Goal: Task Accomplishment & Management: Use online tool/utility

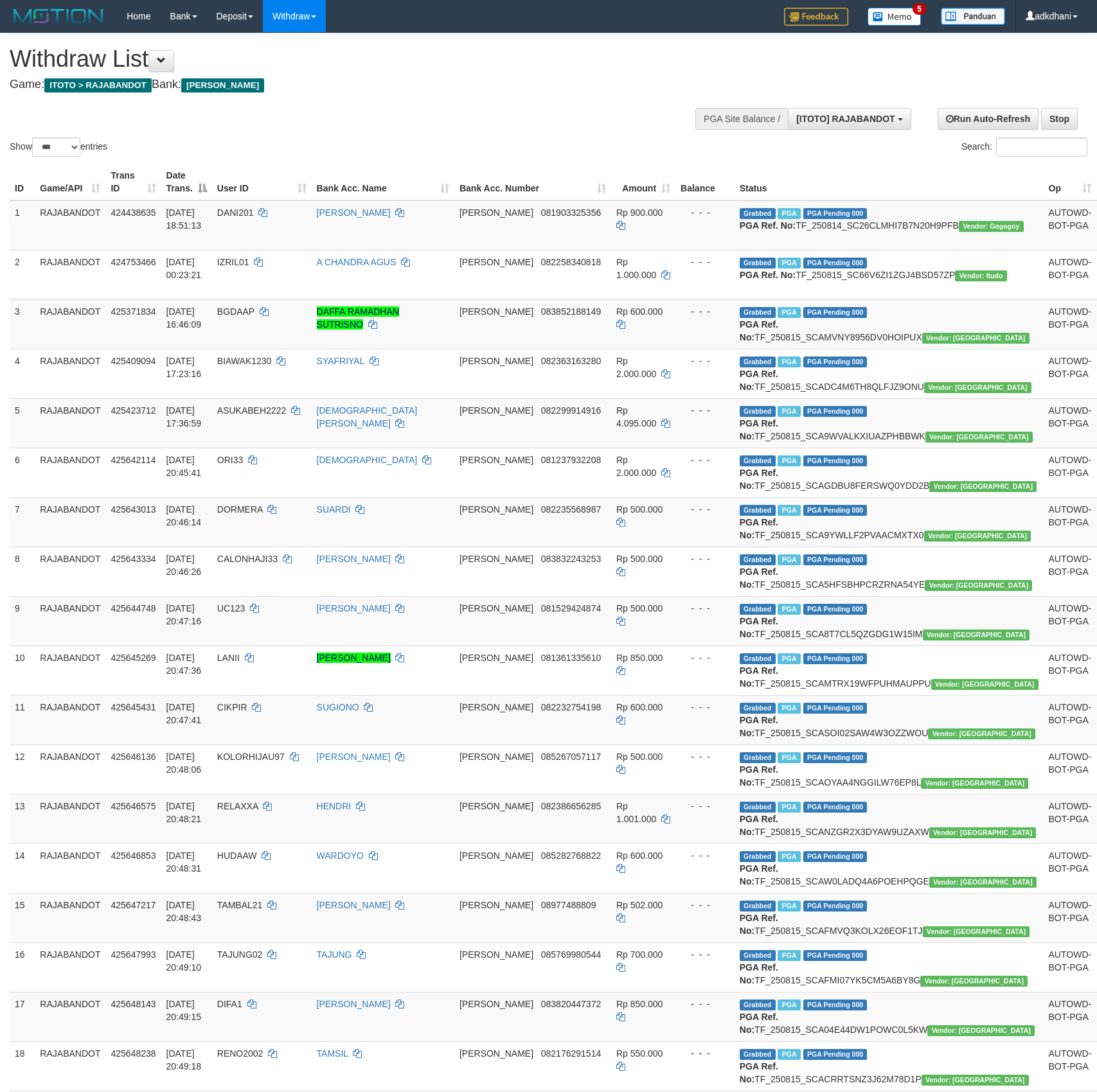
select select "***"
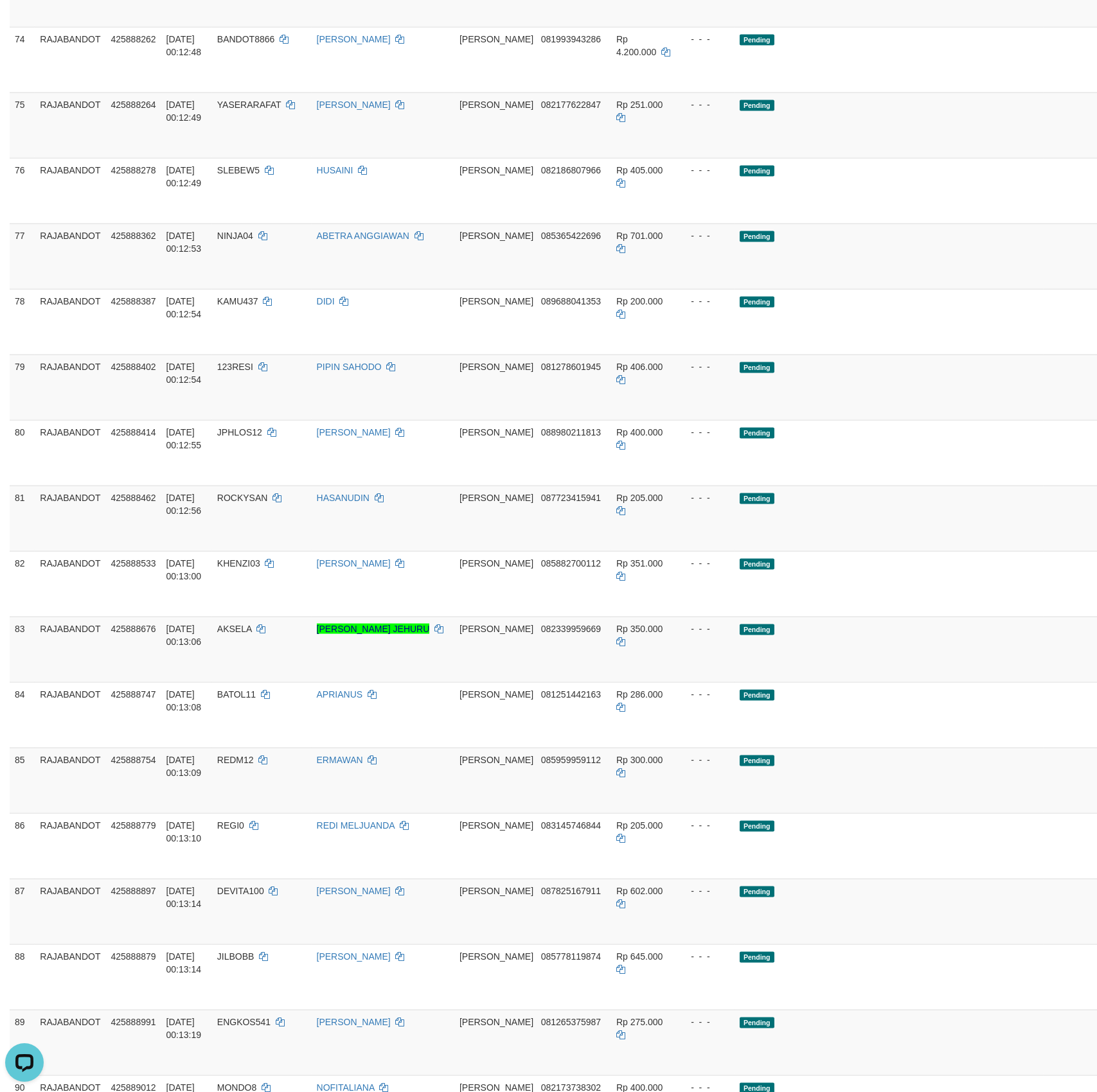
scroll to position [4110, 0]
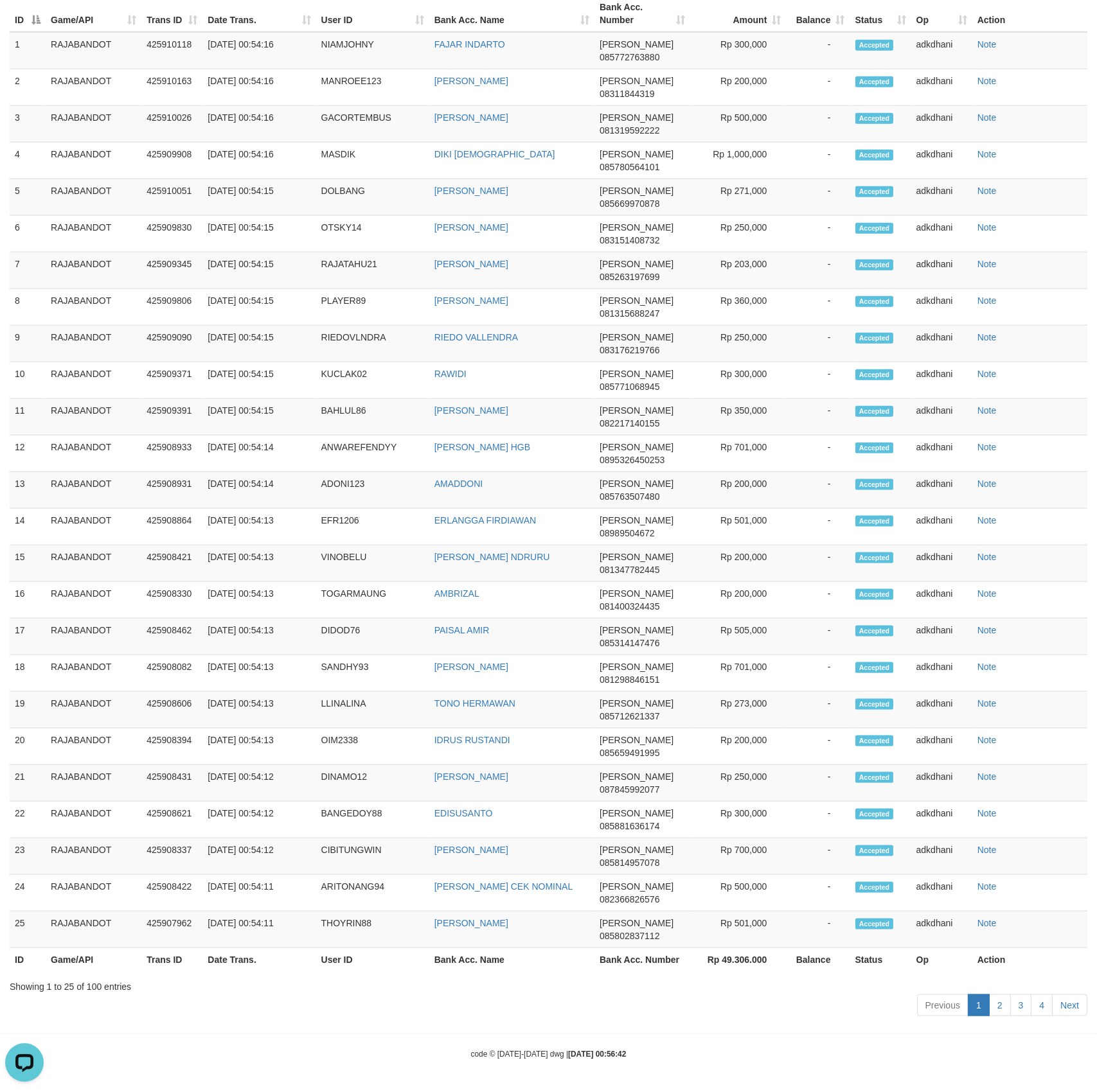
scroll to position [3056, 0]
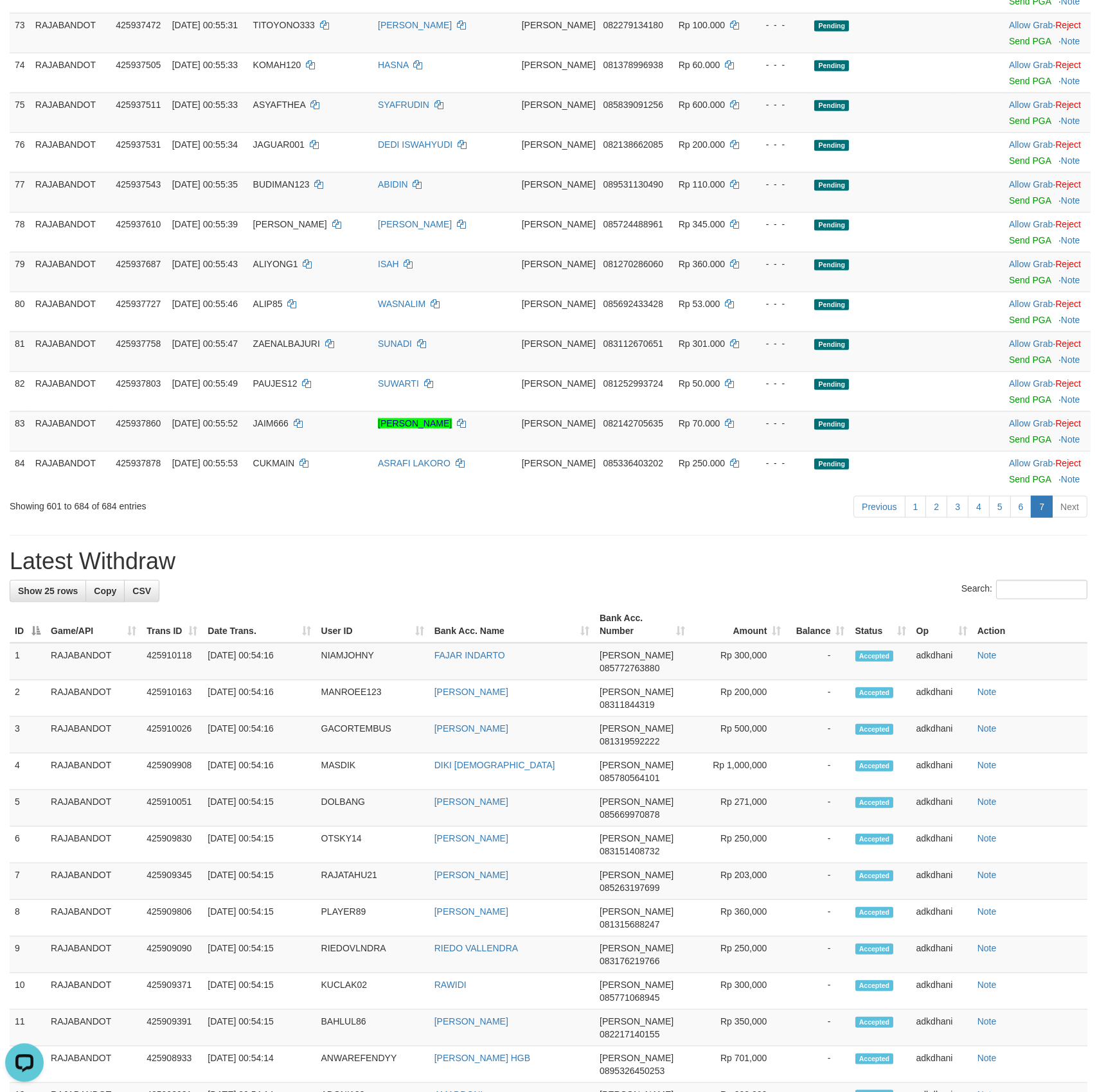
click at [1014, 517] on link "6" at bounding box center [1020, 506] width 22 height 22
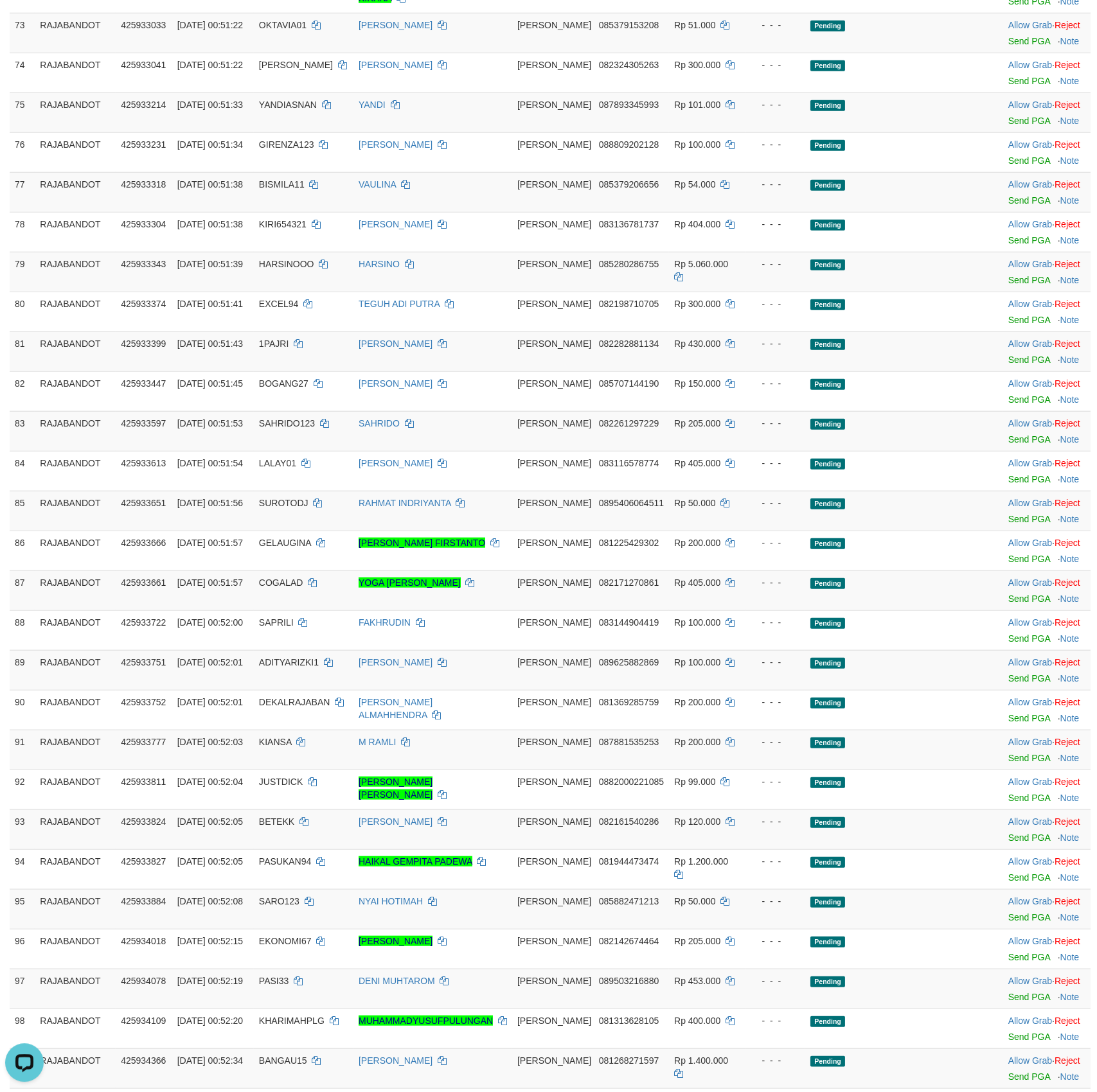
scroll to position [1527, 0]
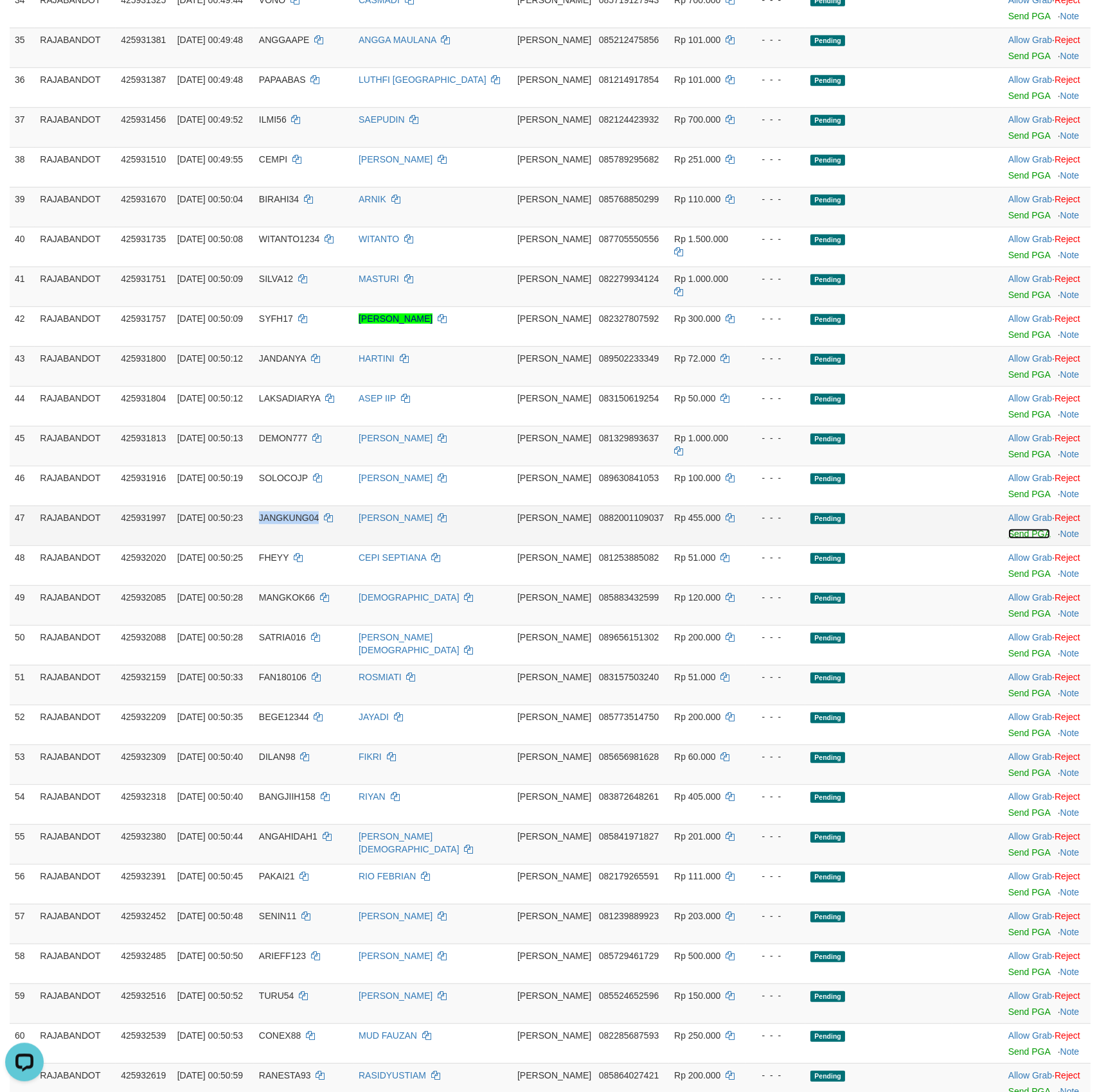
click at [1021, 539] on link "Send PGA" at bounding box center [1029, 534] width 42 height 10
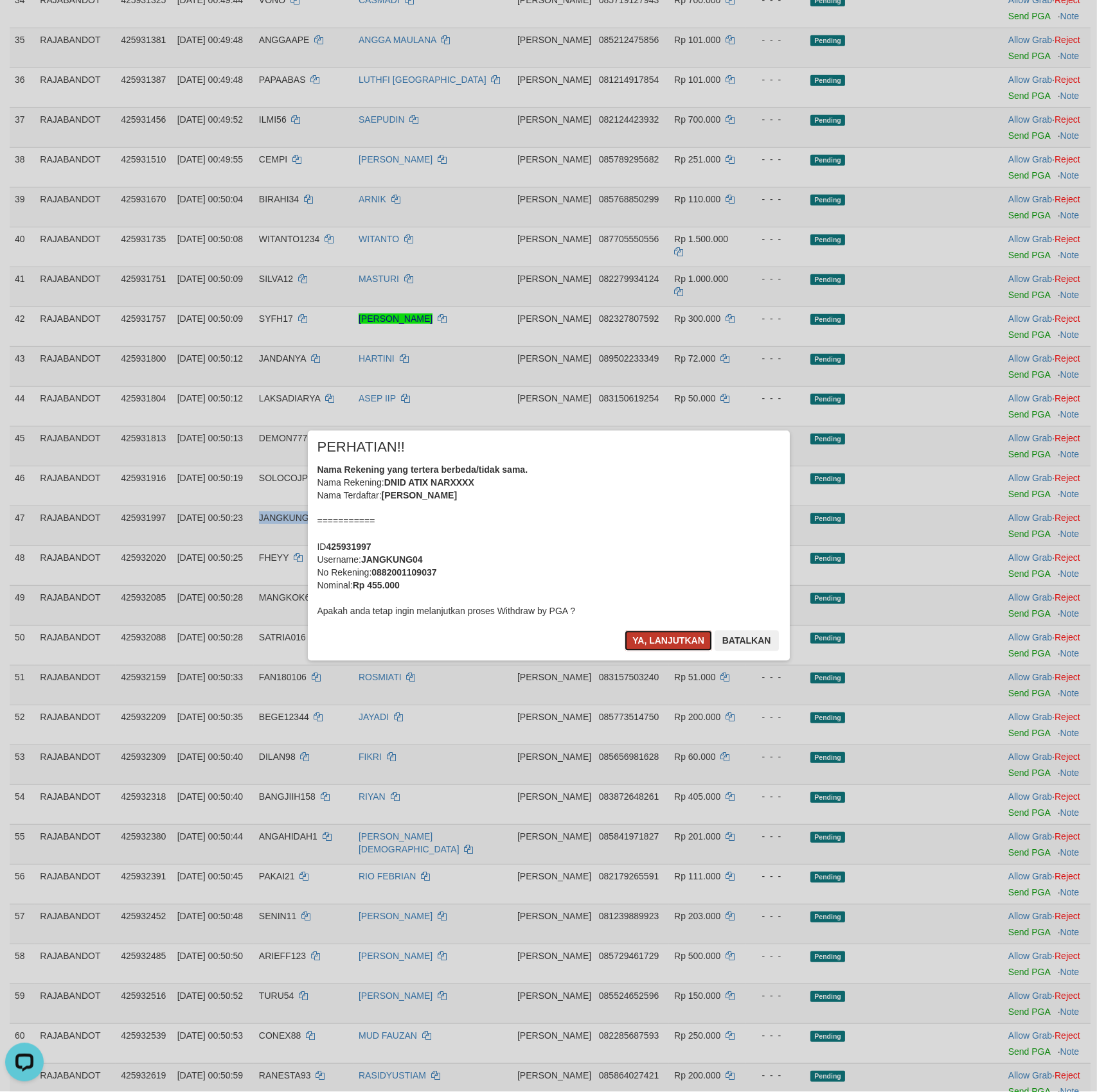
click at [656, 633] on button "Ya, lanjutkan" at bounding box center [668, 641] width 87 height 21
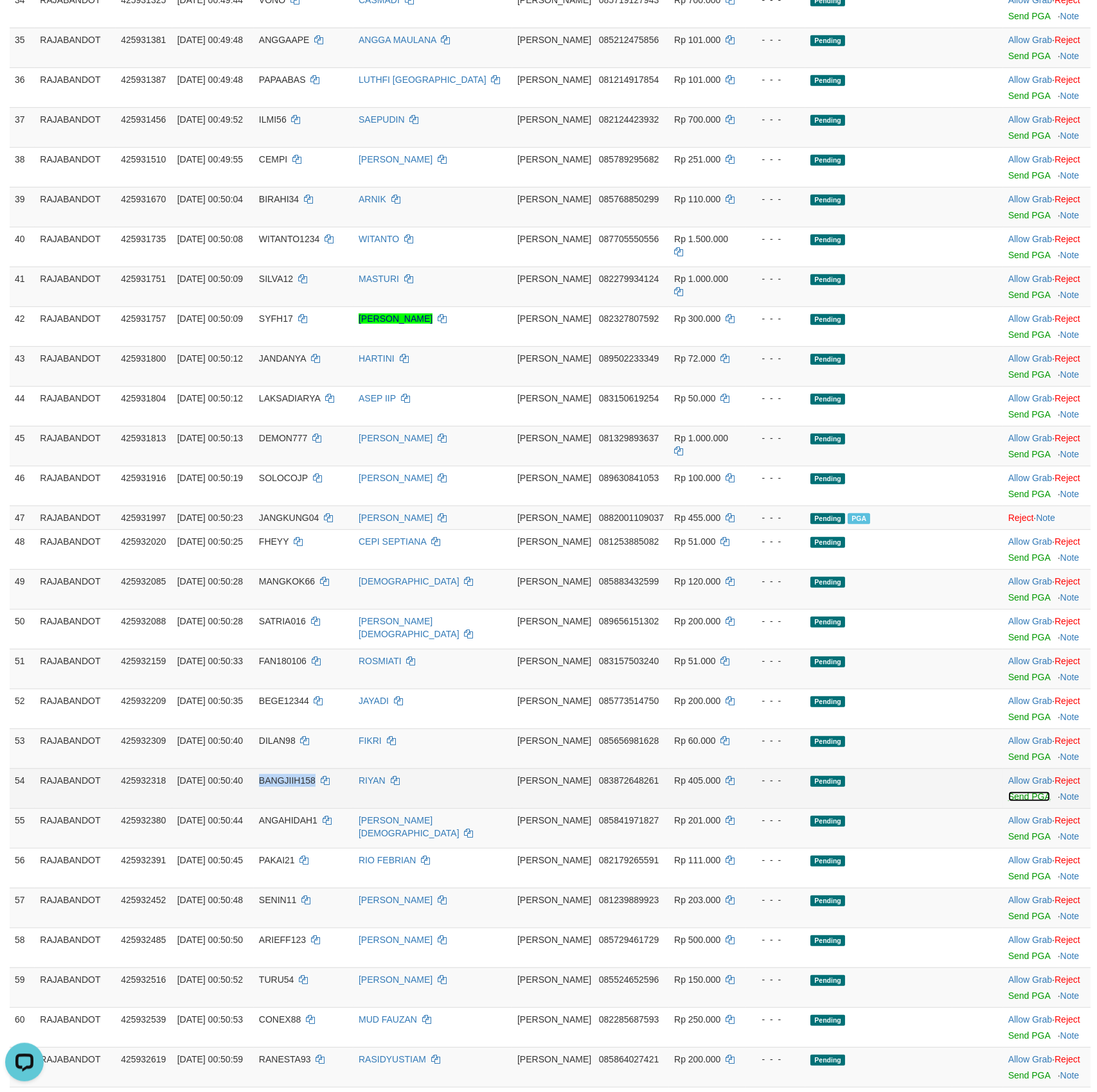
click at [1016, 802] on link "Send PGA" at bounding box center [1029, 797] width 42 height 10
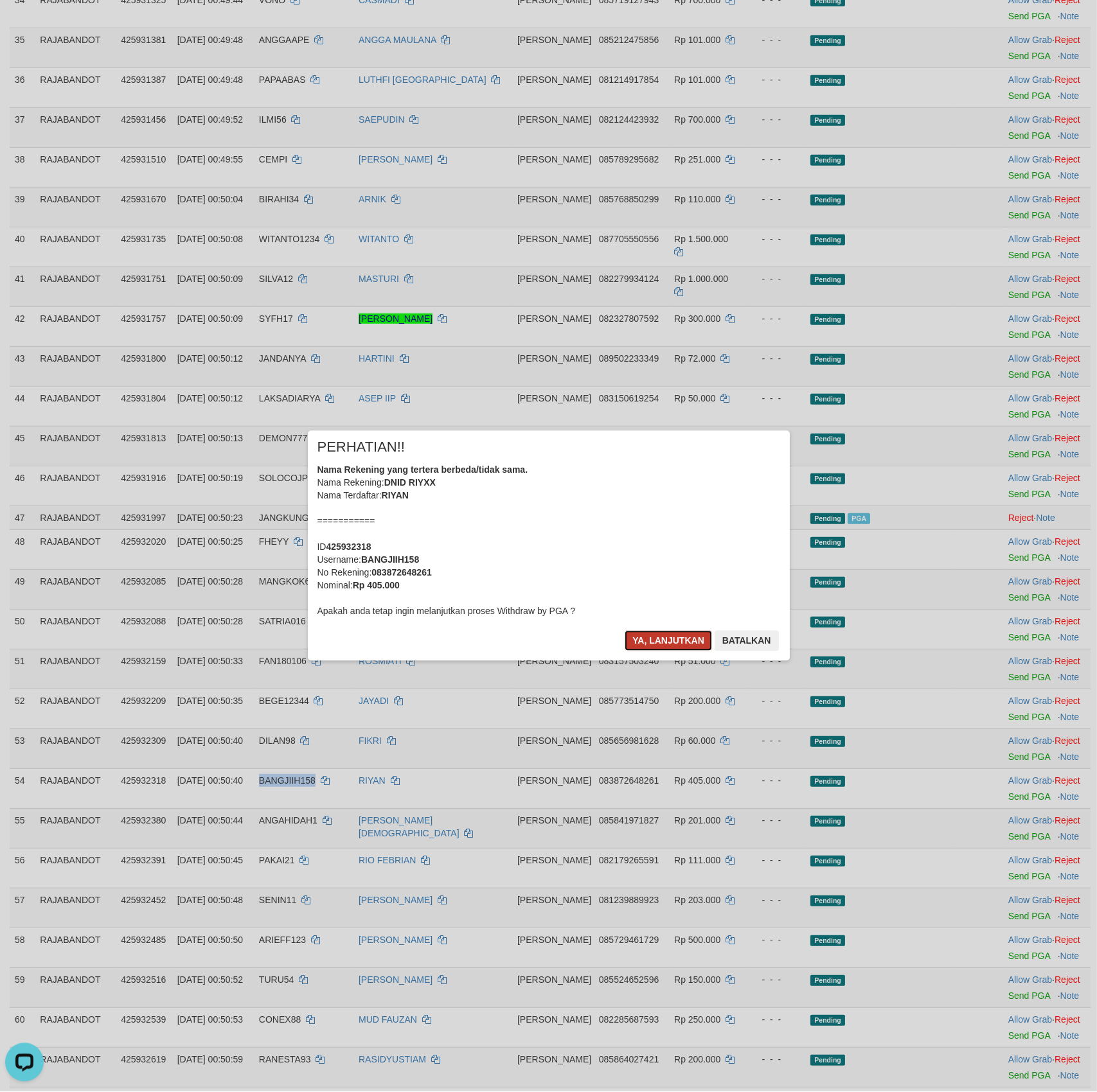
click at [669, 634] on button "Ya, lanjutkan" at bounding box center [668, 641] width 87 height 21
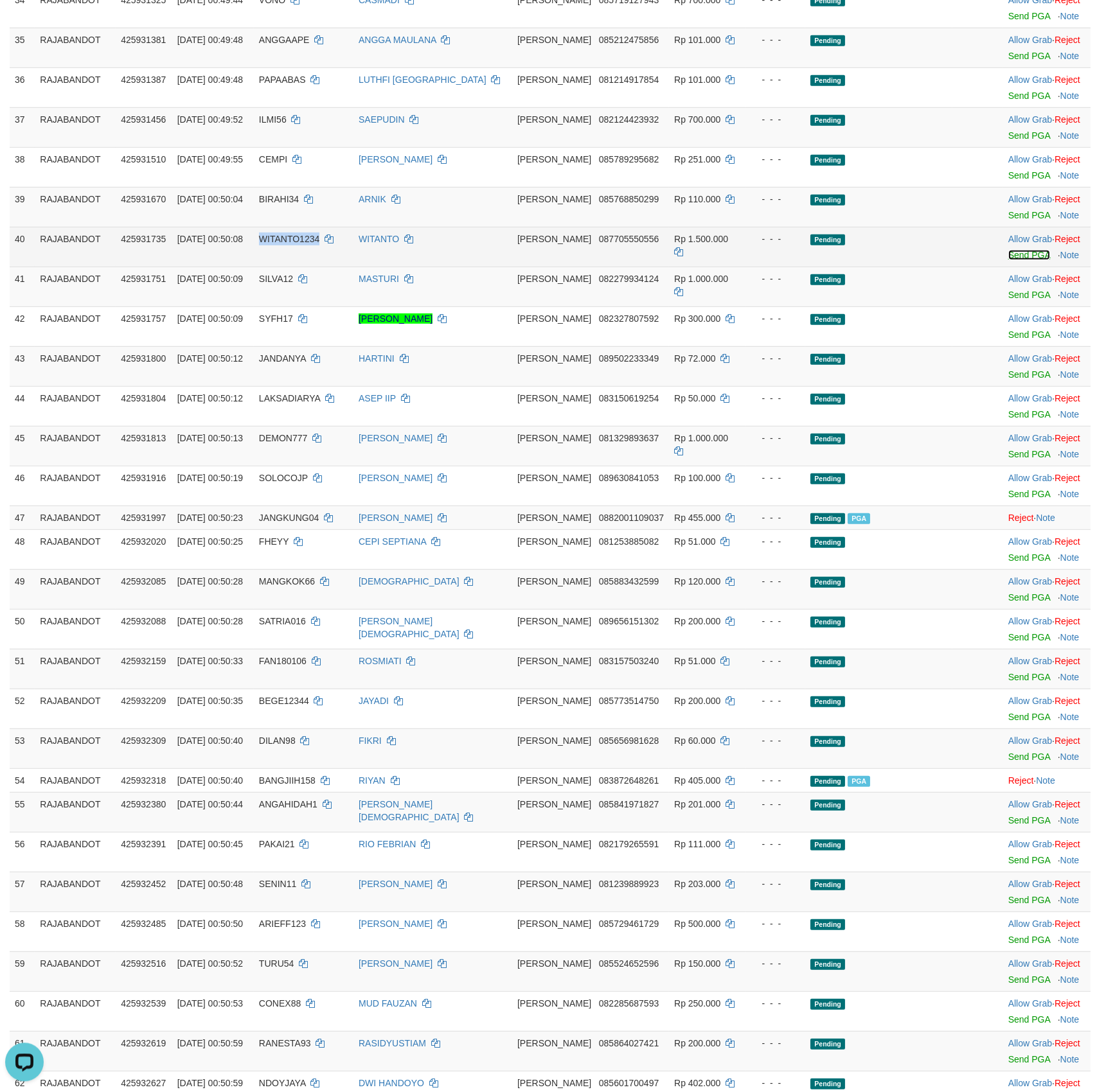
click at [1018, 261] on link "Send PGA" at bounding box center [1029, 255] width 42 height 10
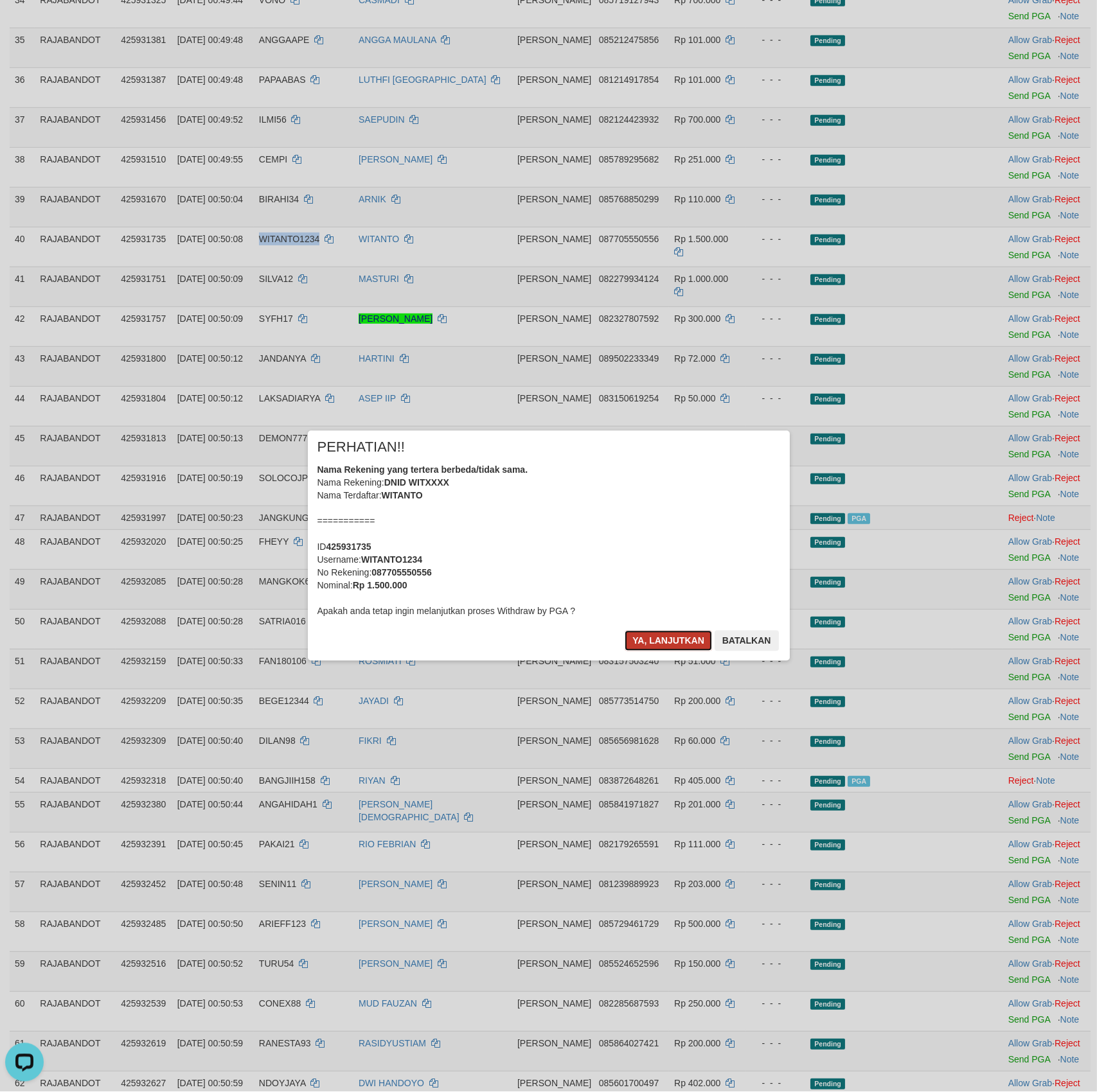
click at [651, 643] on button "Ya, lanjutkan" at bounding box center [668, 641] width 87 height 21
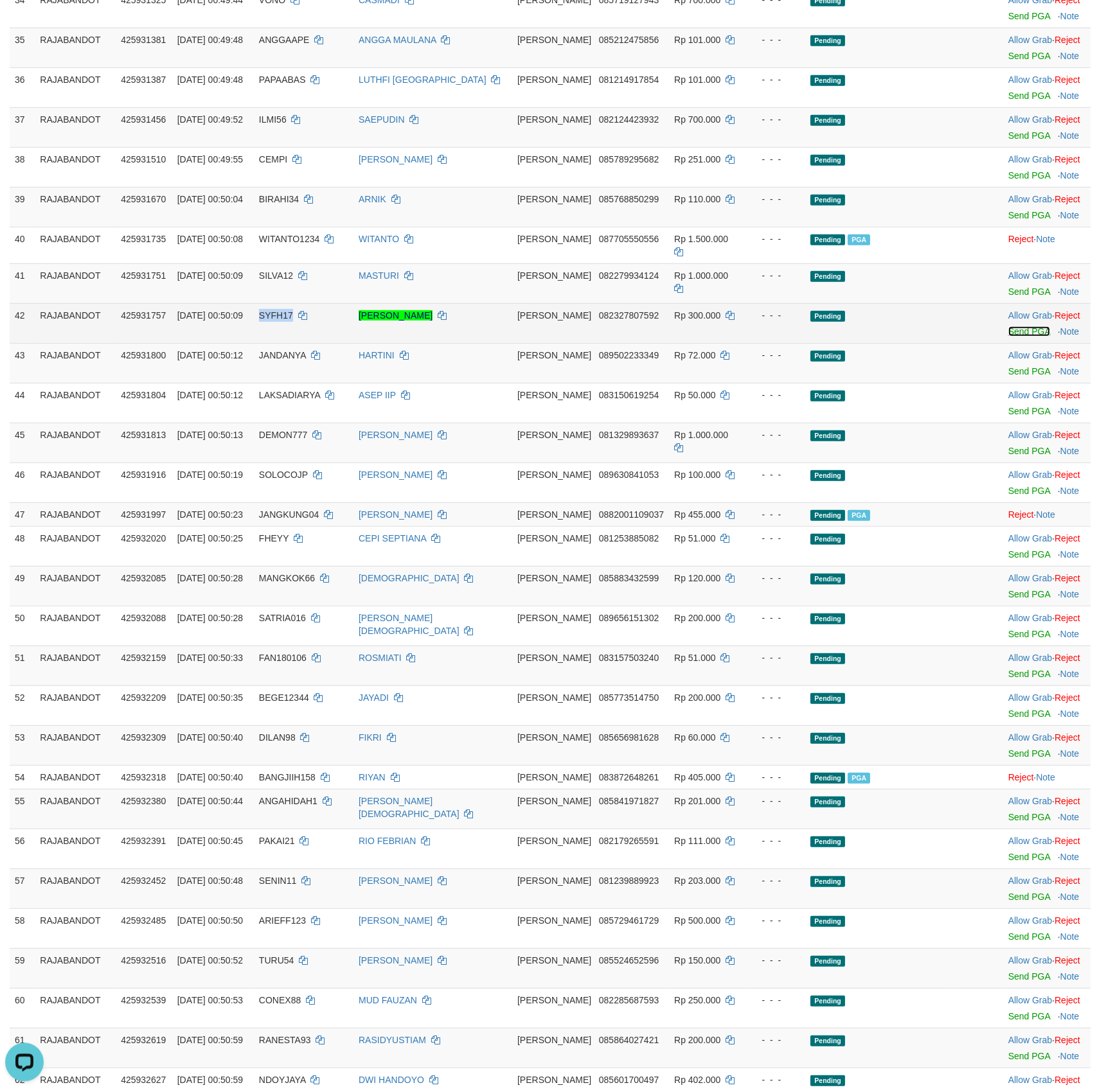
click at [1010, 336] on link "Send PGA" at bounding box center [1029, 331] width 42 height 10
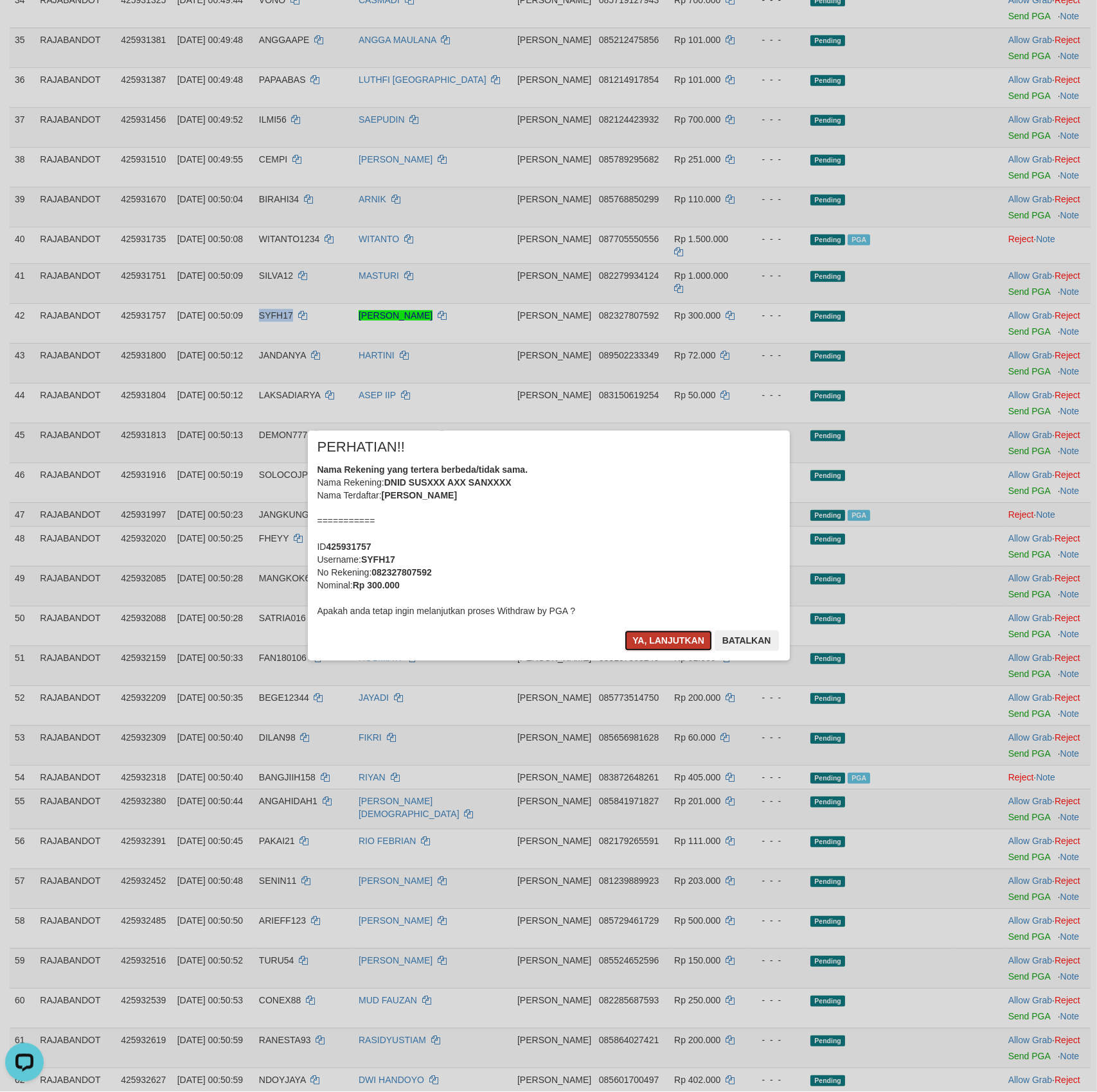
click at [666, 638] on button "Ya, lanjutkan" at bounding box center [668, 641] width 87 height 21
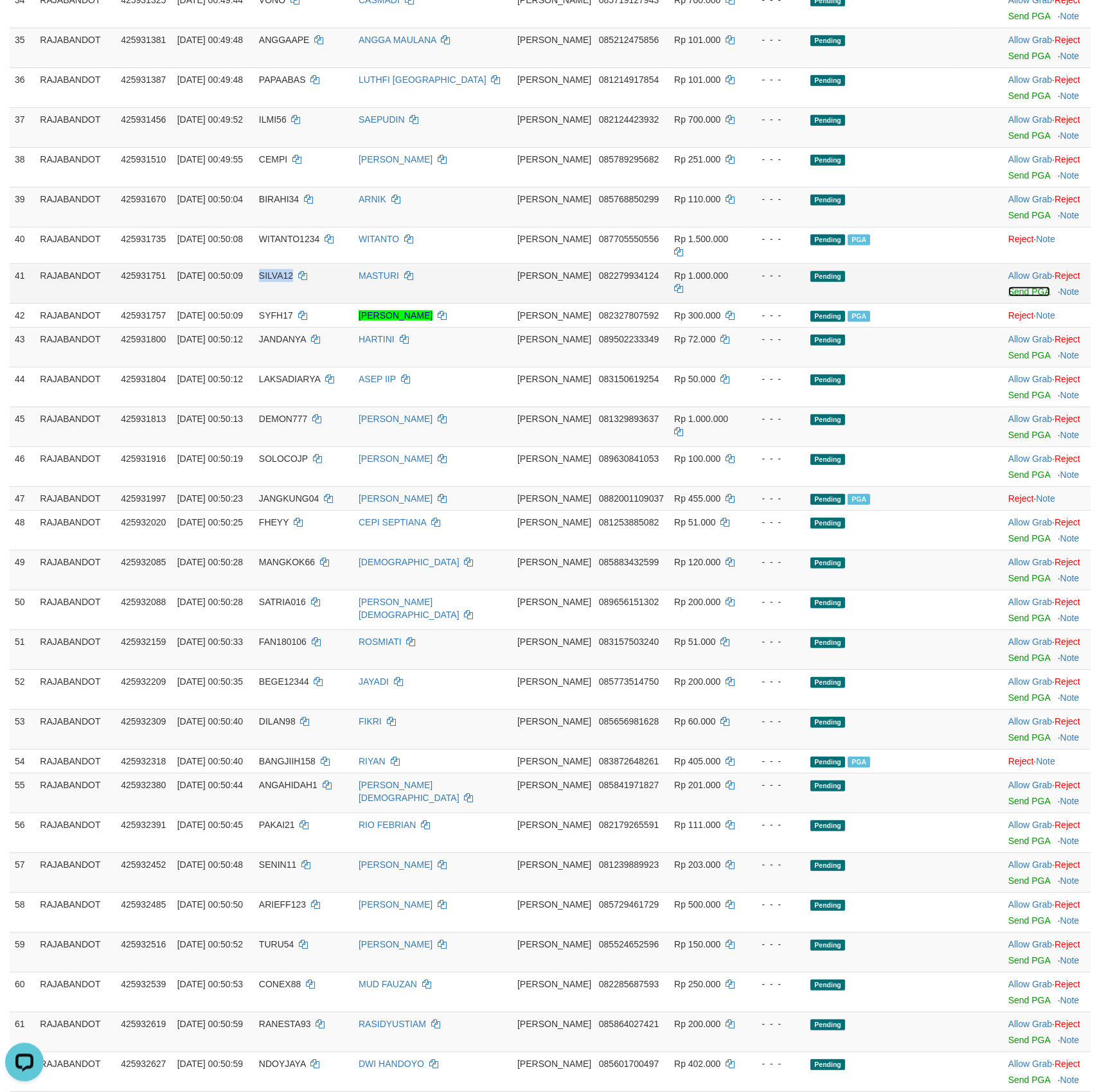
click at [1018, 297] on link "Send PGA" at bounding box center [1029, 291] width 42 height 10
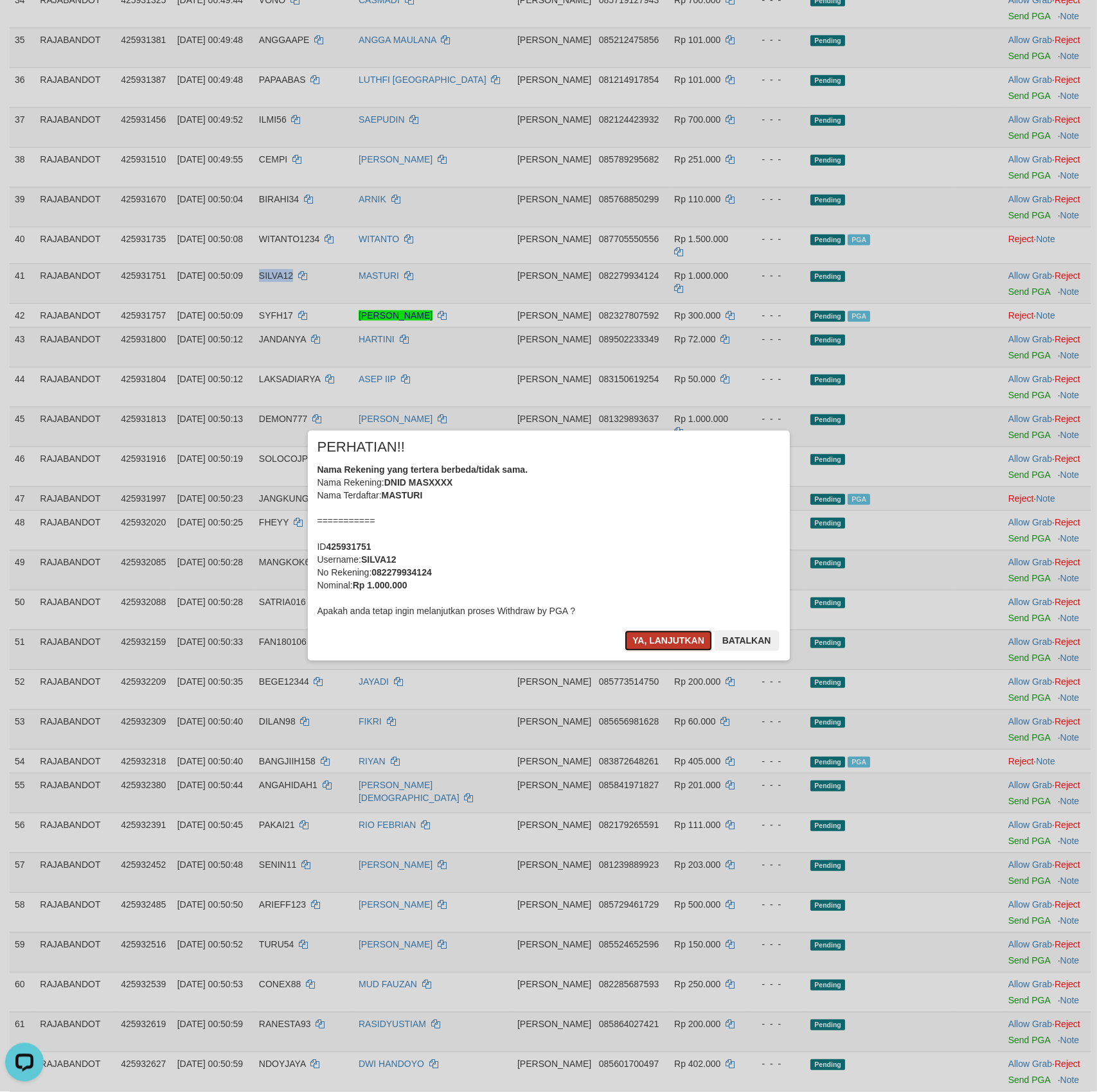
click at [658, 643] on button "Ya, lanjutkan" at bounding box center [668, 641] width 87 height 21
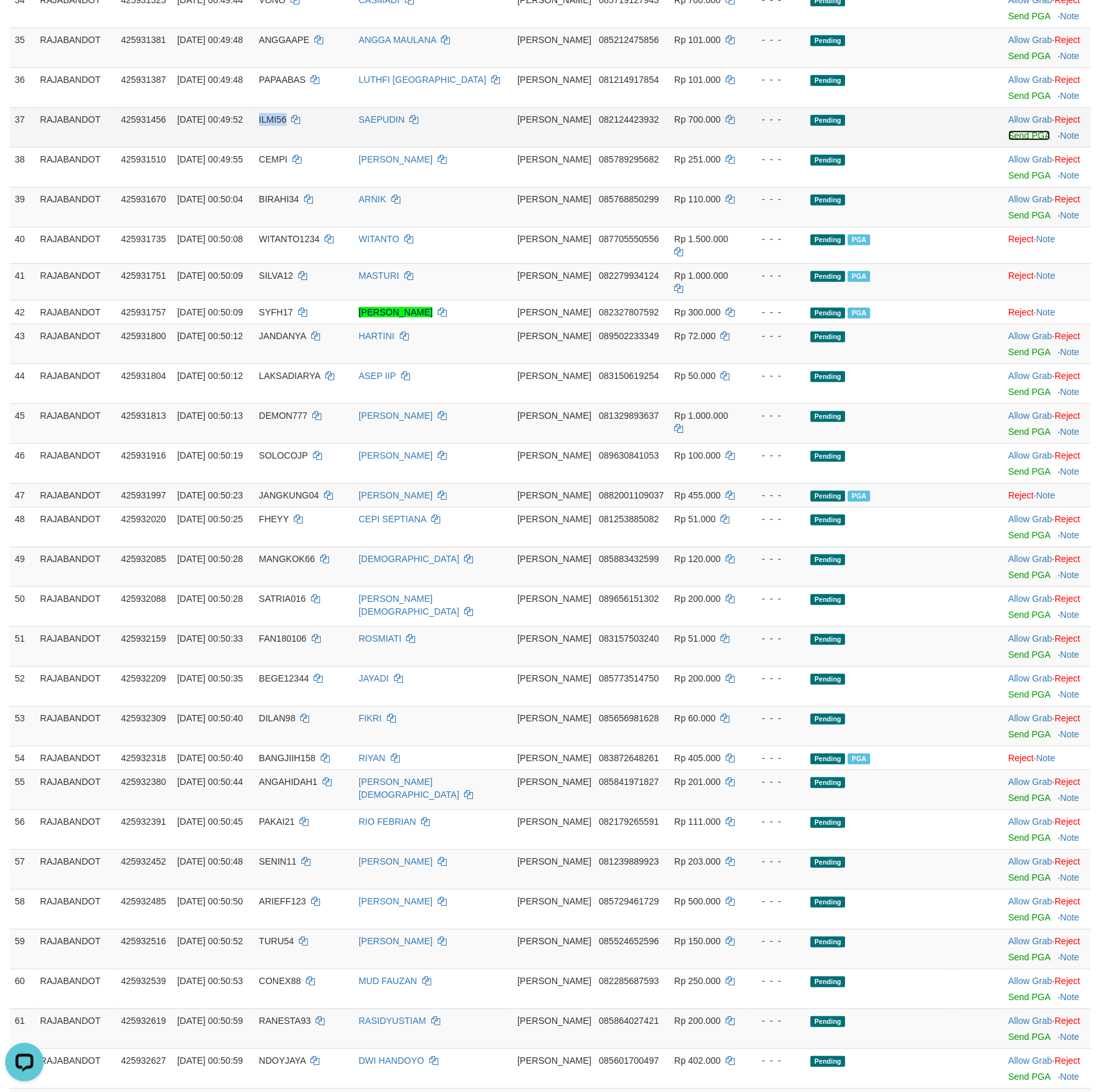
click at [1008, 141] on link "Send PGA" at bounding box center [1029, 136] width 42 height 10
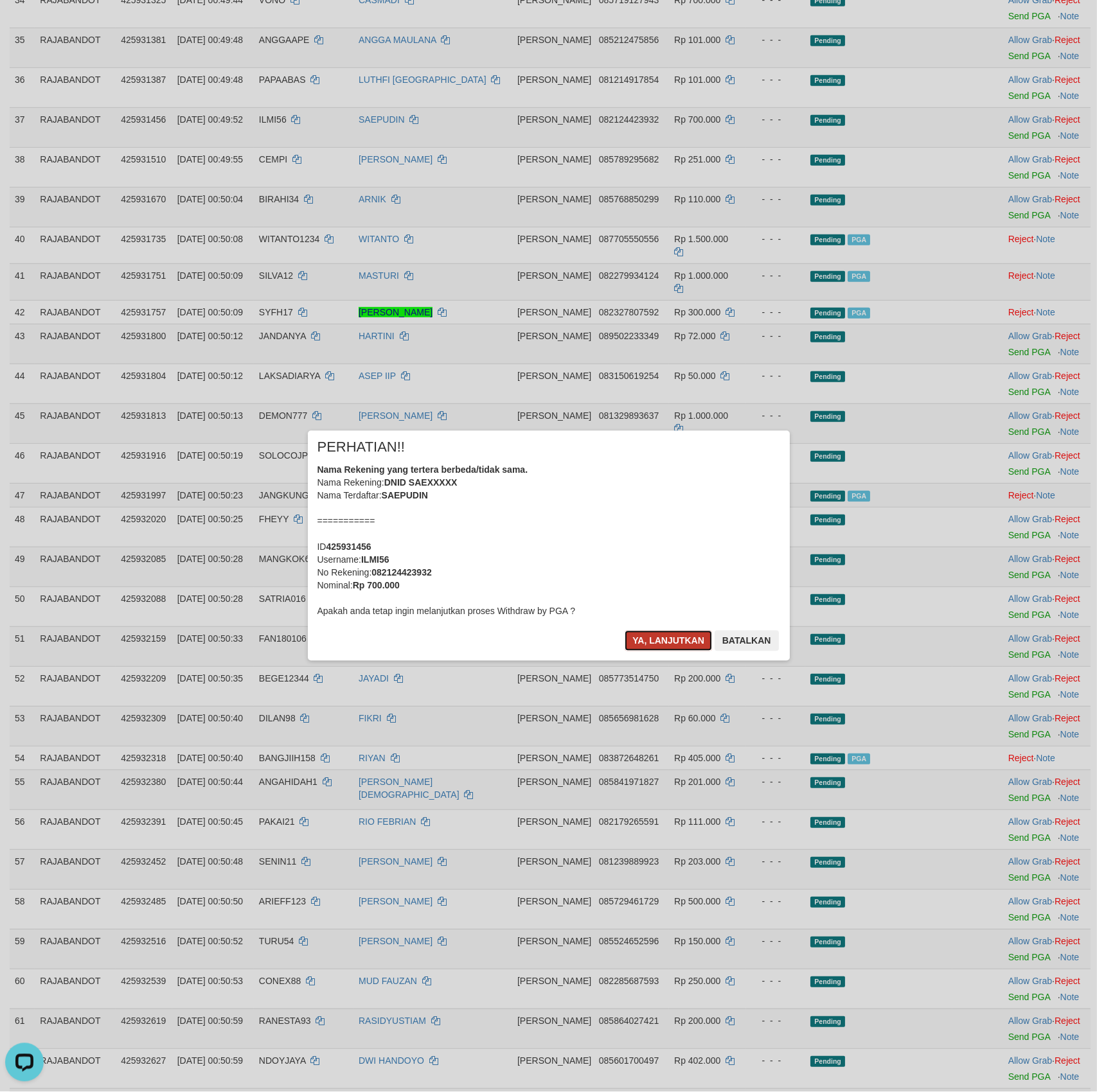
click at [635, 646] on button "Ya, lanjutkan" at bounding box center [668, 641] width 87 height 21
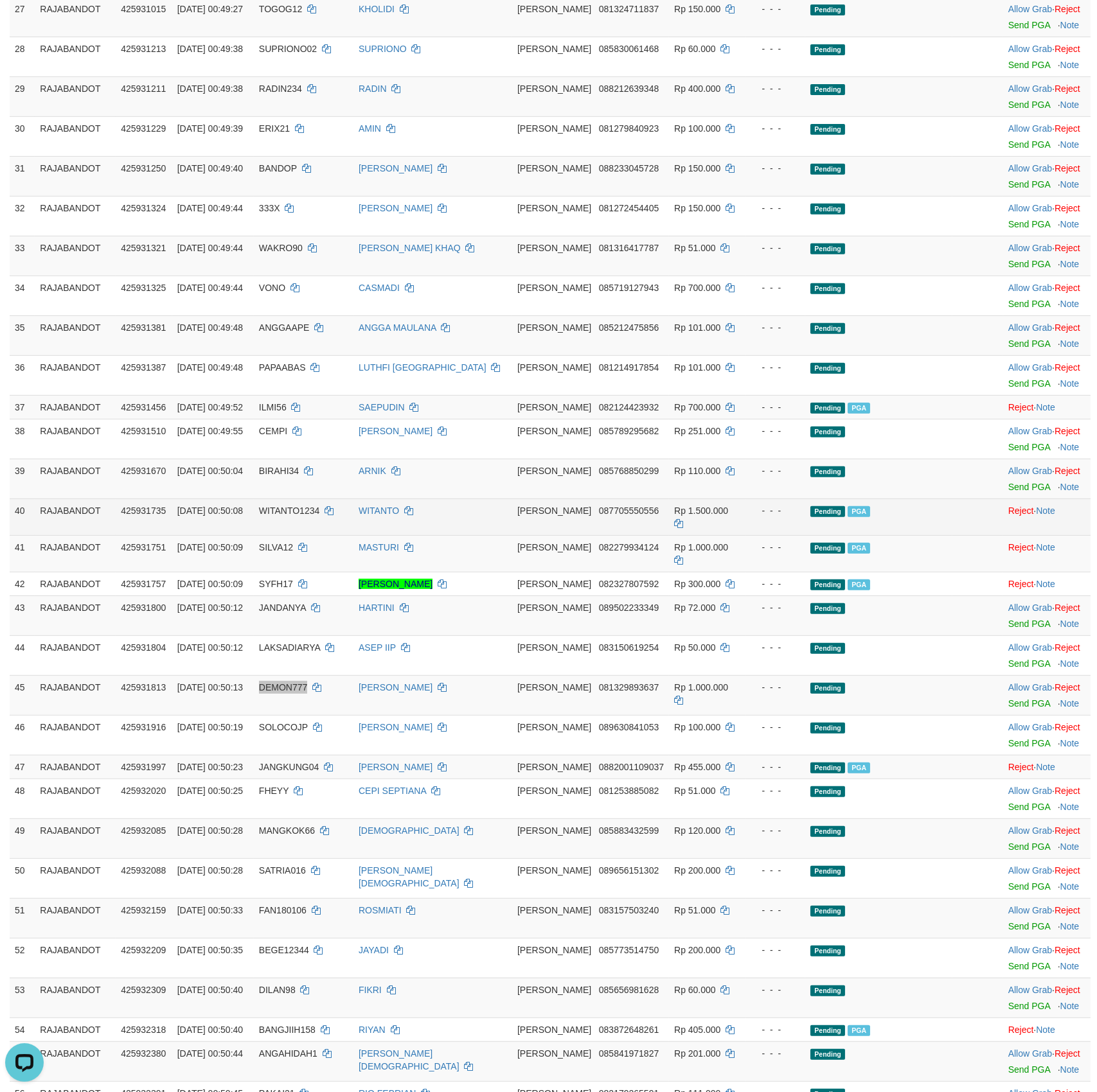
scroll to position [1164, 0]
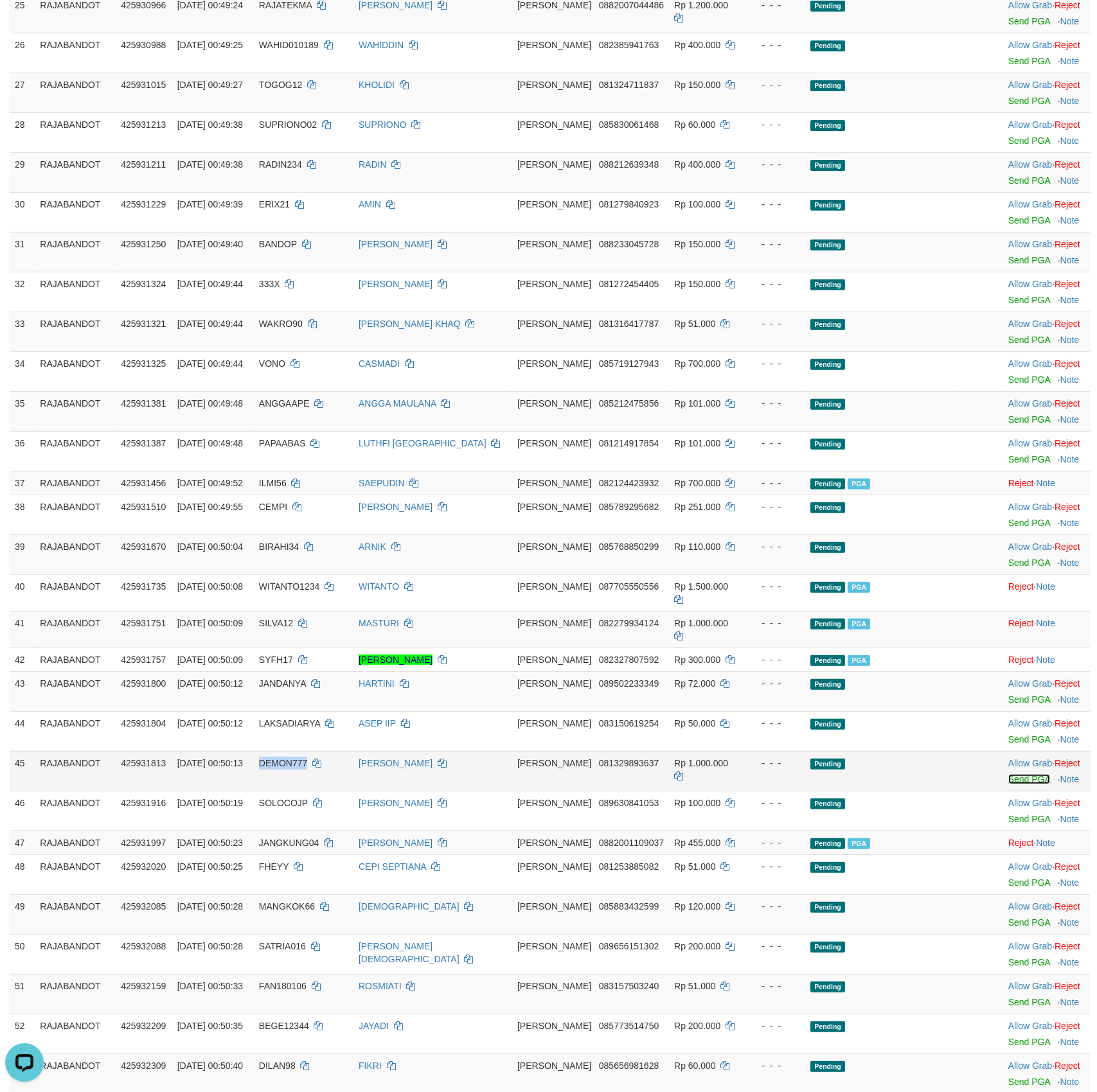
click at [1015, 784] on link "Send PGA" at bounding box center [1029, 779] width 42 height 10
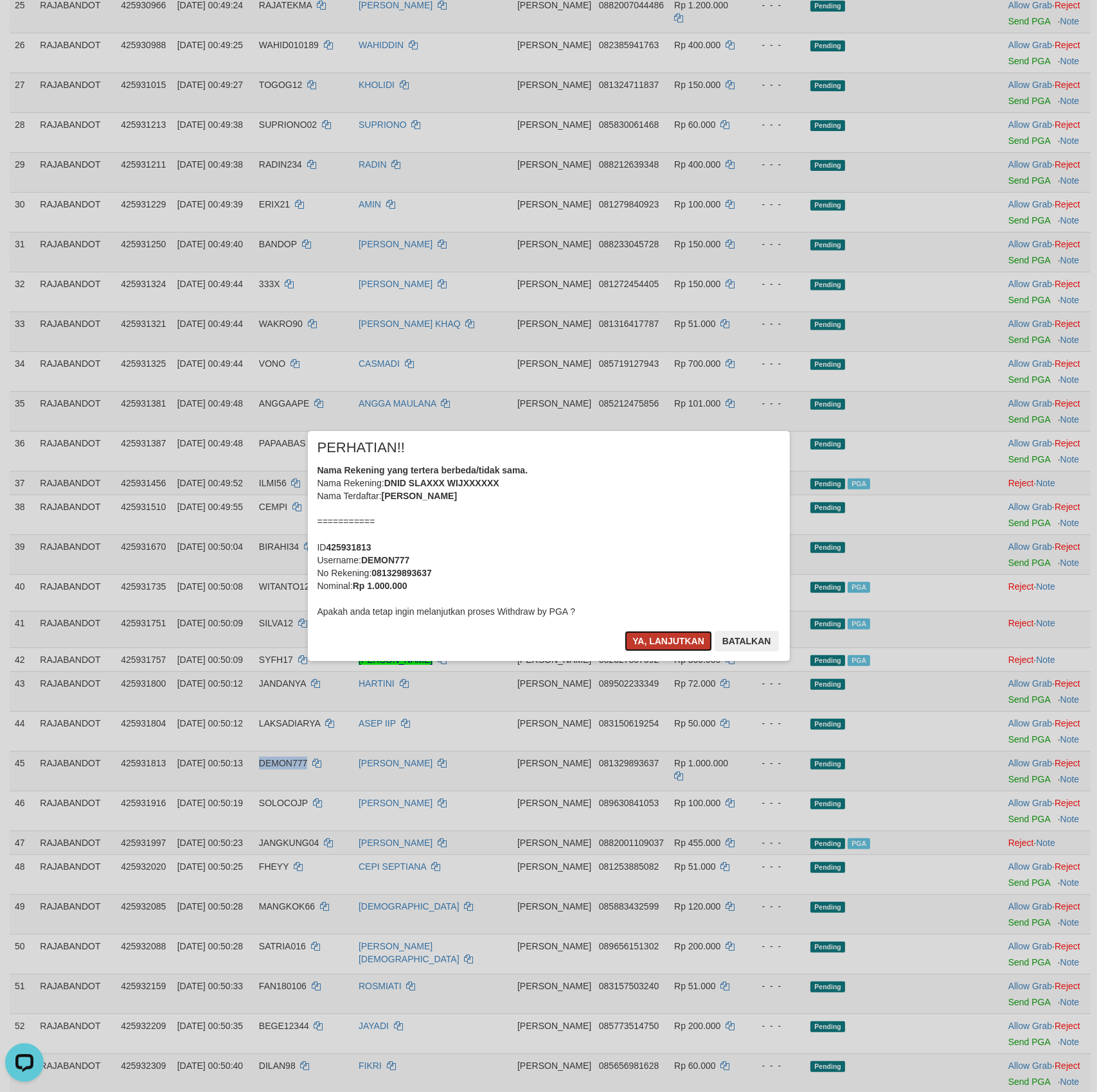
drag, startPoint x: 668, startPoint y: 633, endPoint x: 665, endPoint y: 640, distance: 7.6
click at [666, 638] on button "Ya, lanjutkan" at bounding box center [668, 641] width 87 height 21
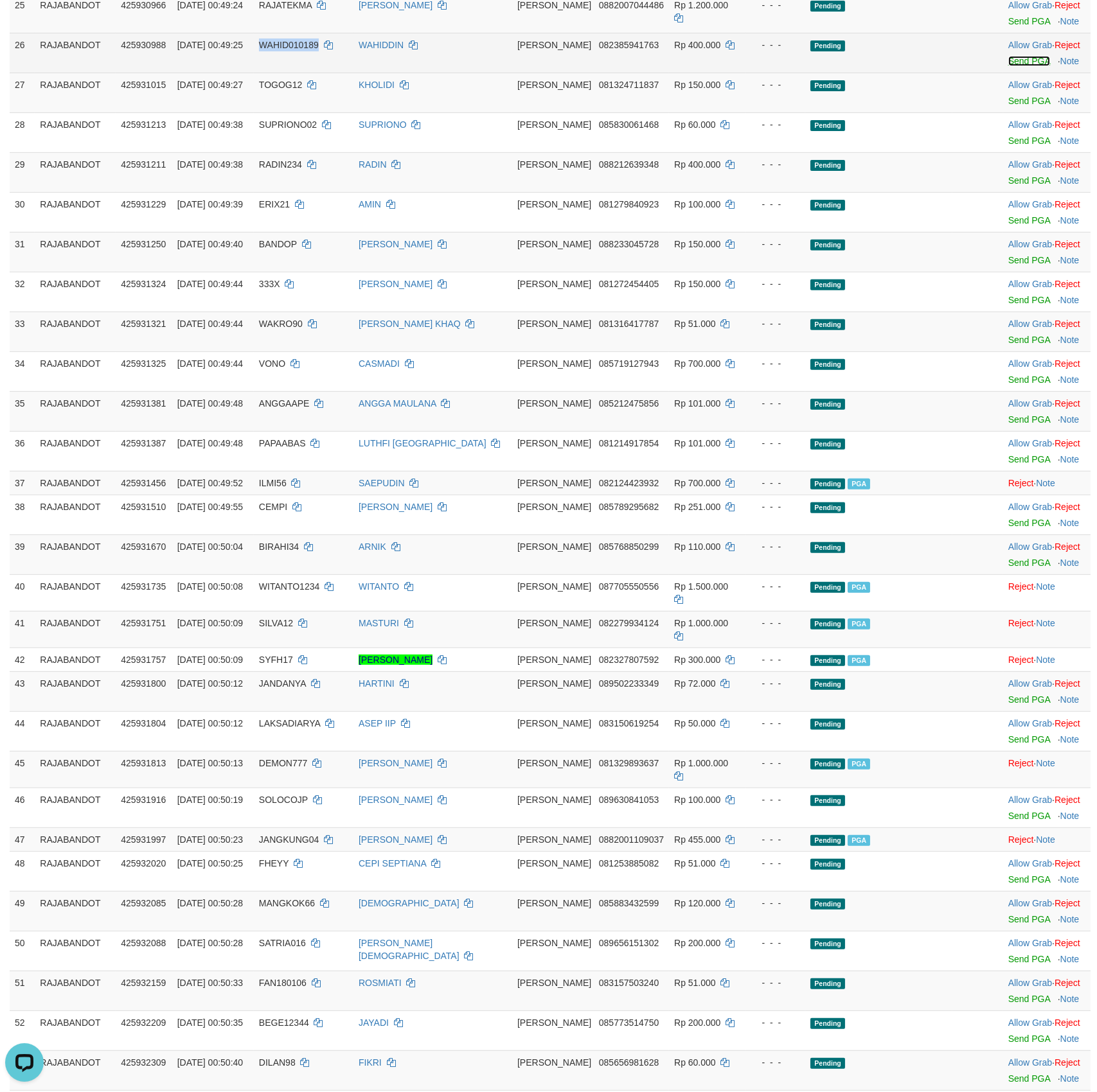
click at [1015, 67] on link "Send PGA" at bounding box center [1029, 61] width 42 height 10
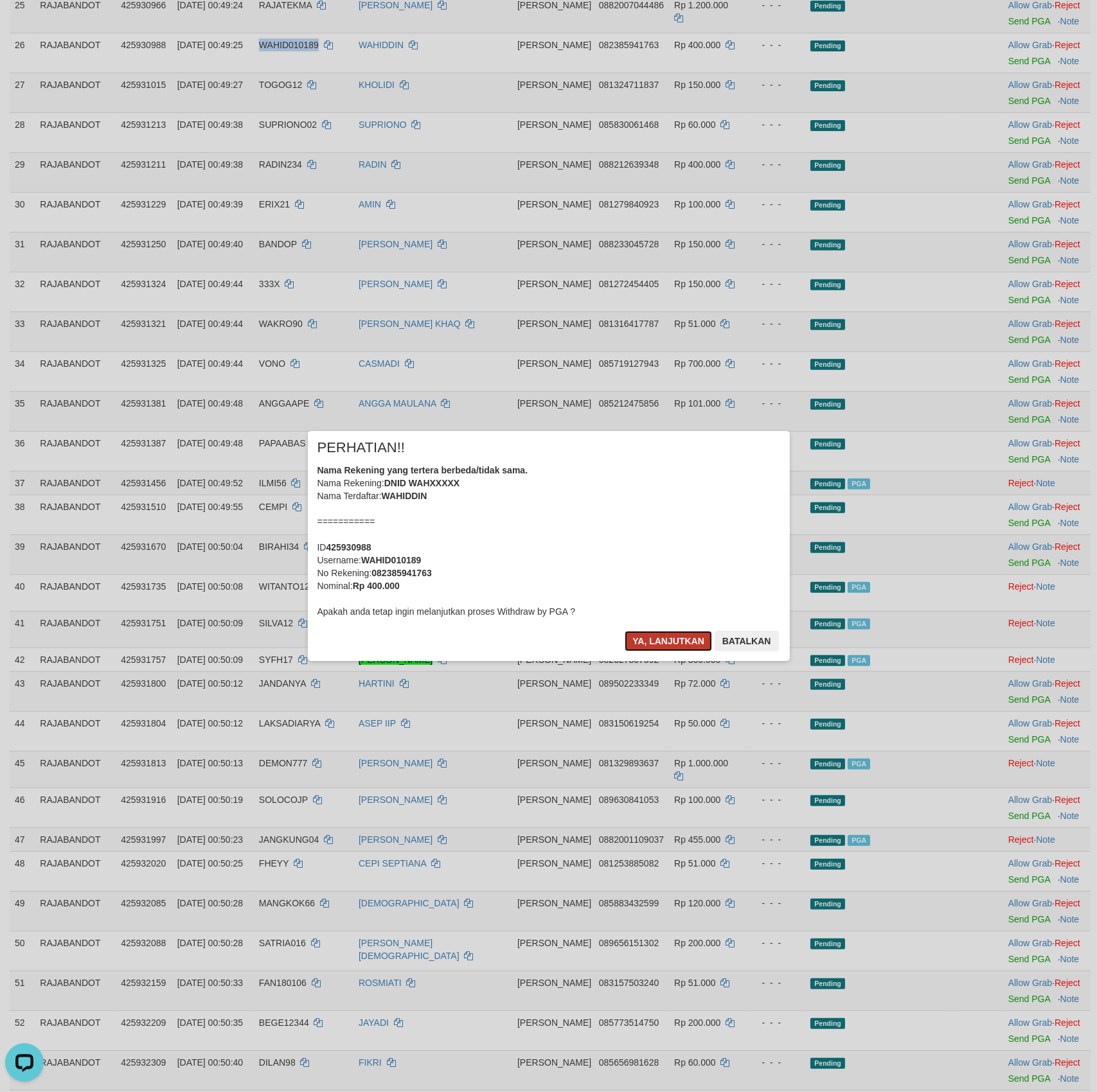
click at [666, 646] on button "Ya, lanjutkan" at bounding box center [668, 641] width 87 height 21
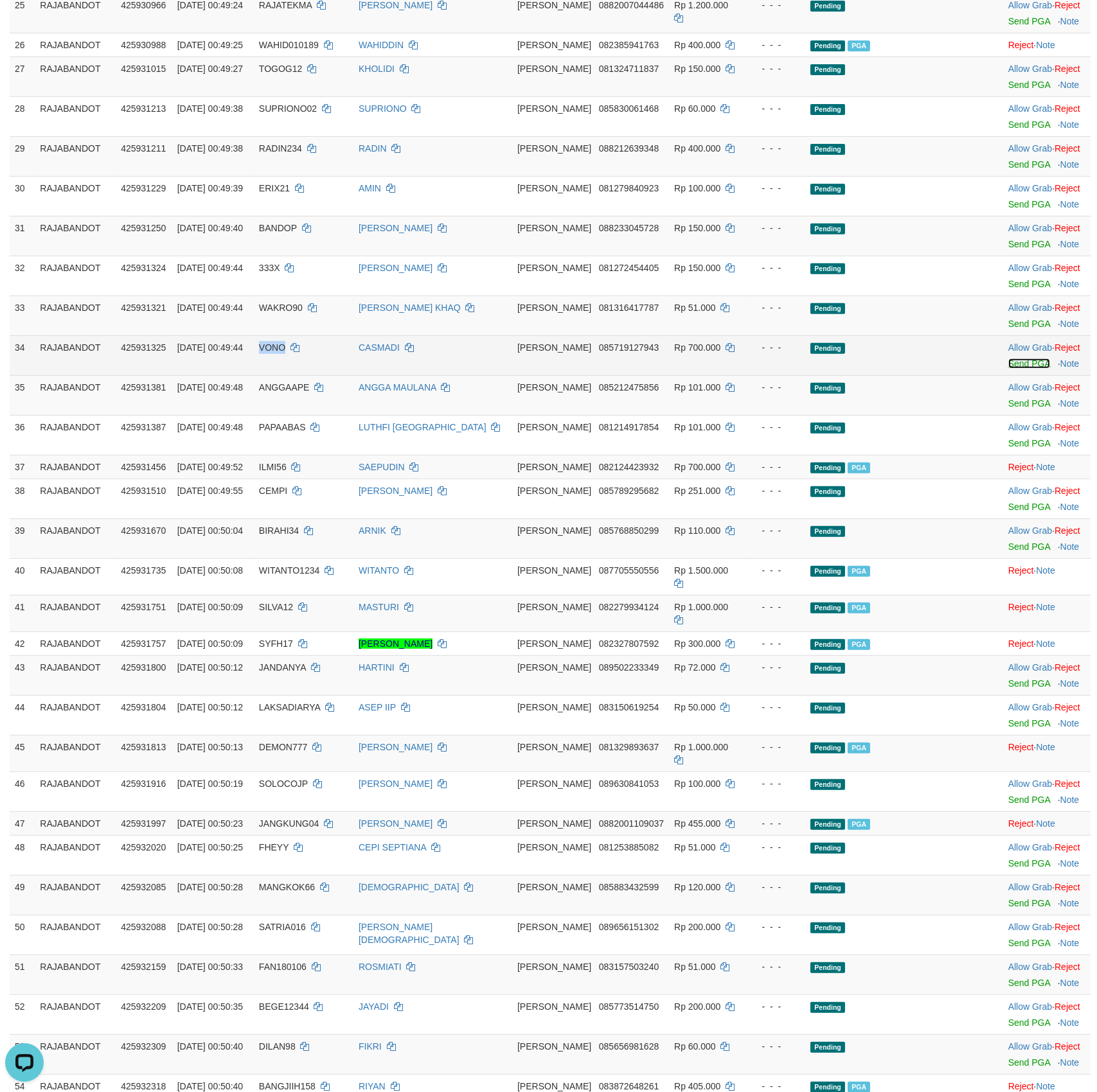
click at [1020, 369] on link "Send PGA" at bounding box center [1029, 364] width 42 height 10
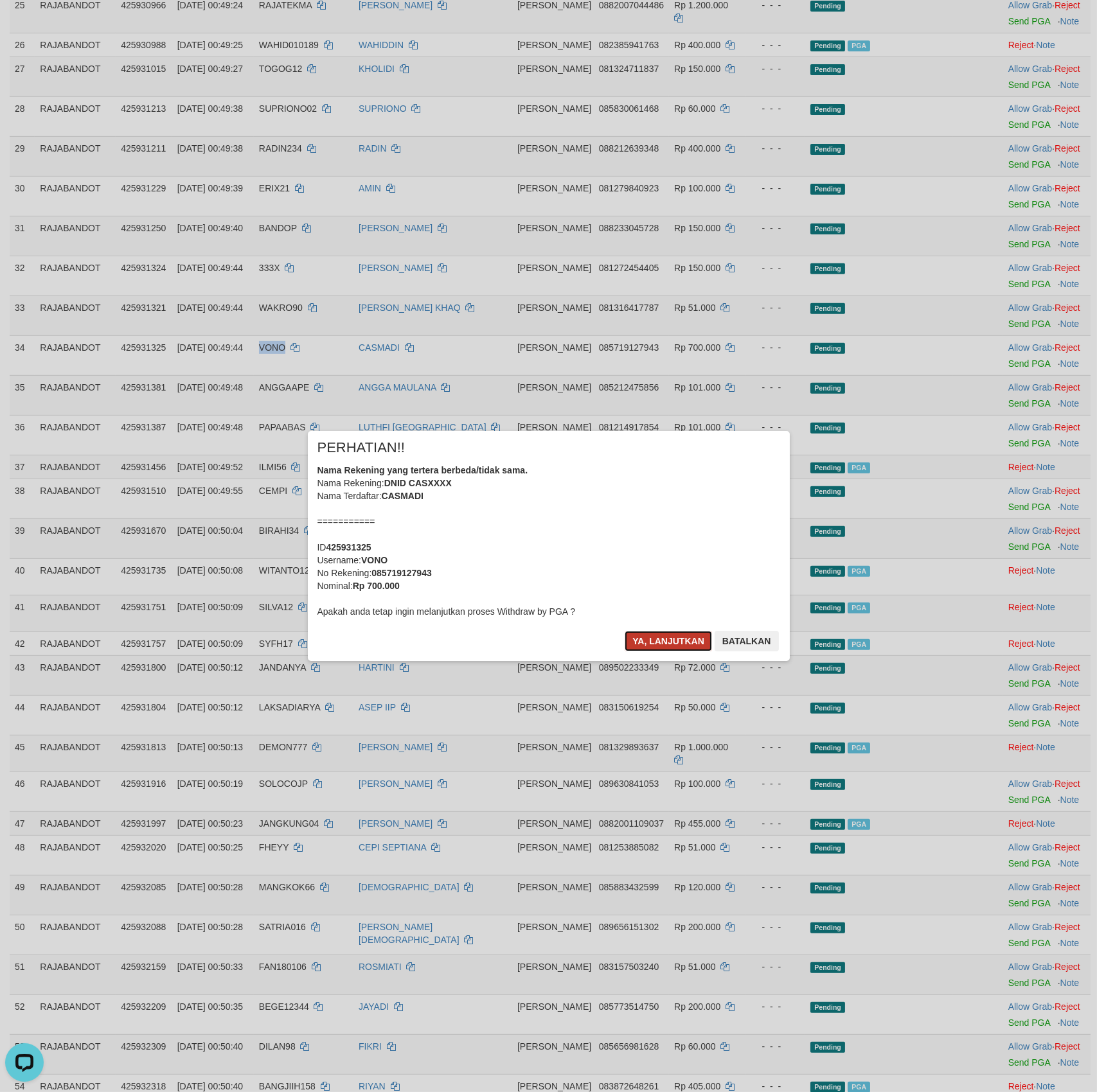
click at [652, 643] on button "Ya, lanjutkan" at bounding box center [668, 641] width 87 height 21
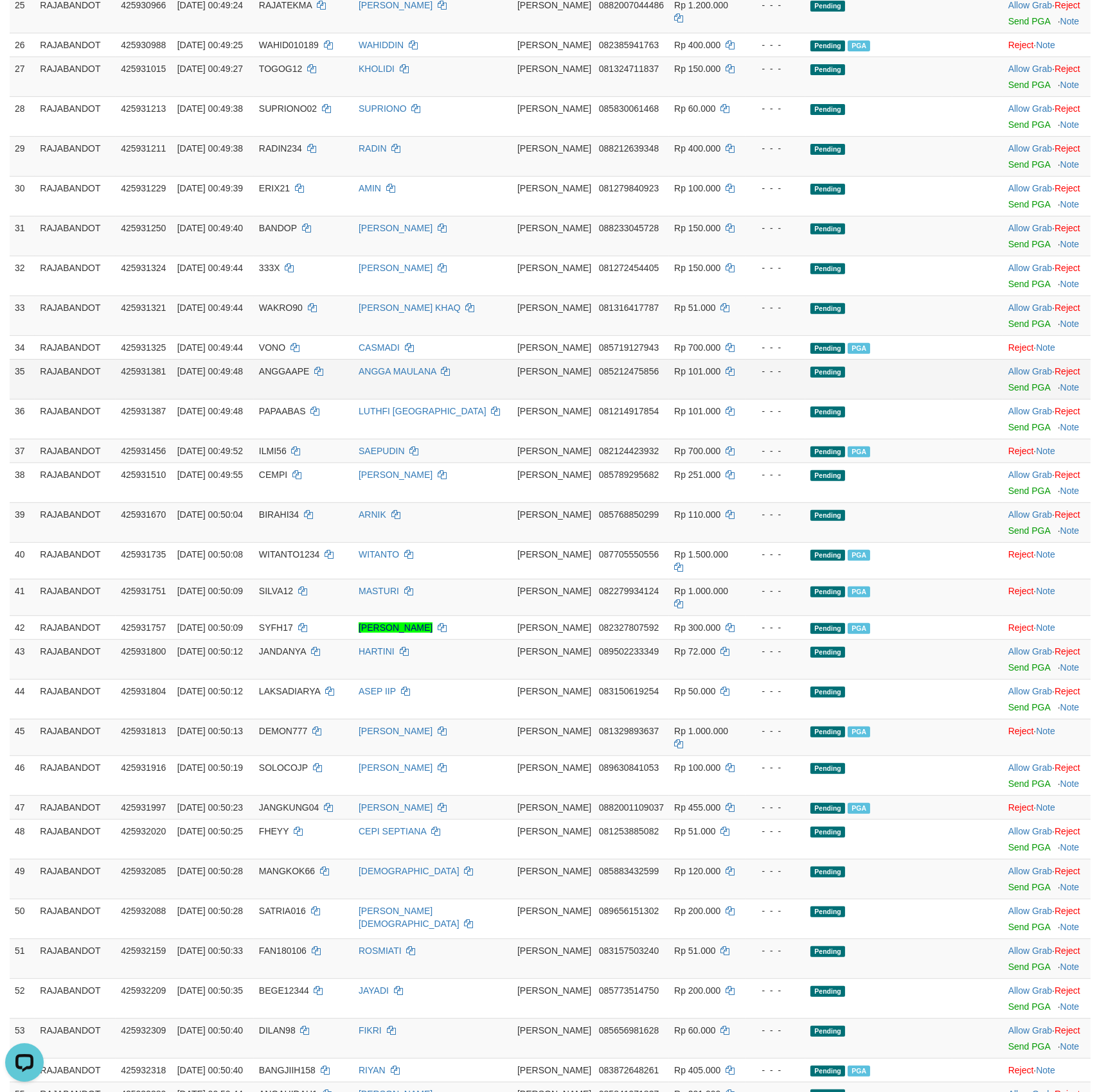
scroll to position [405, 0]
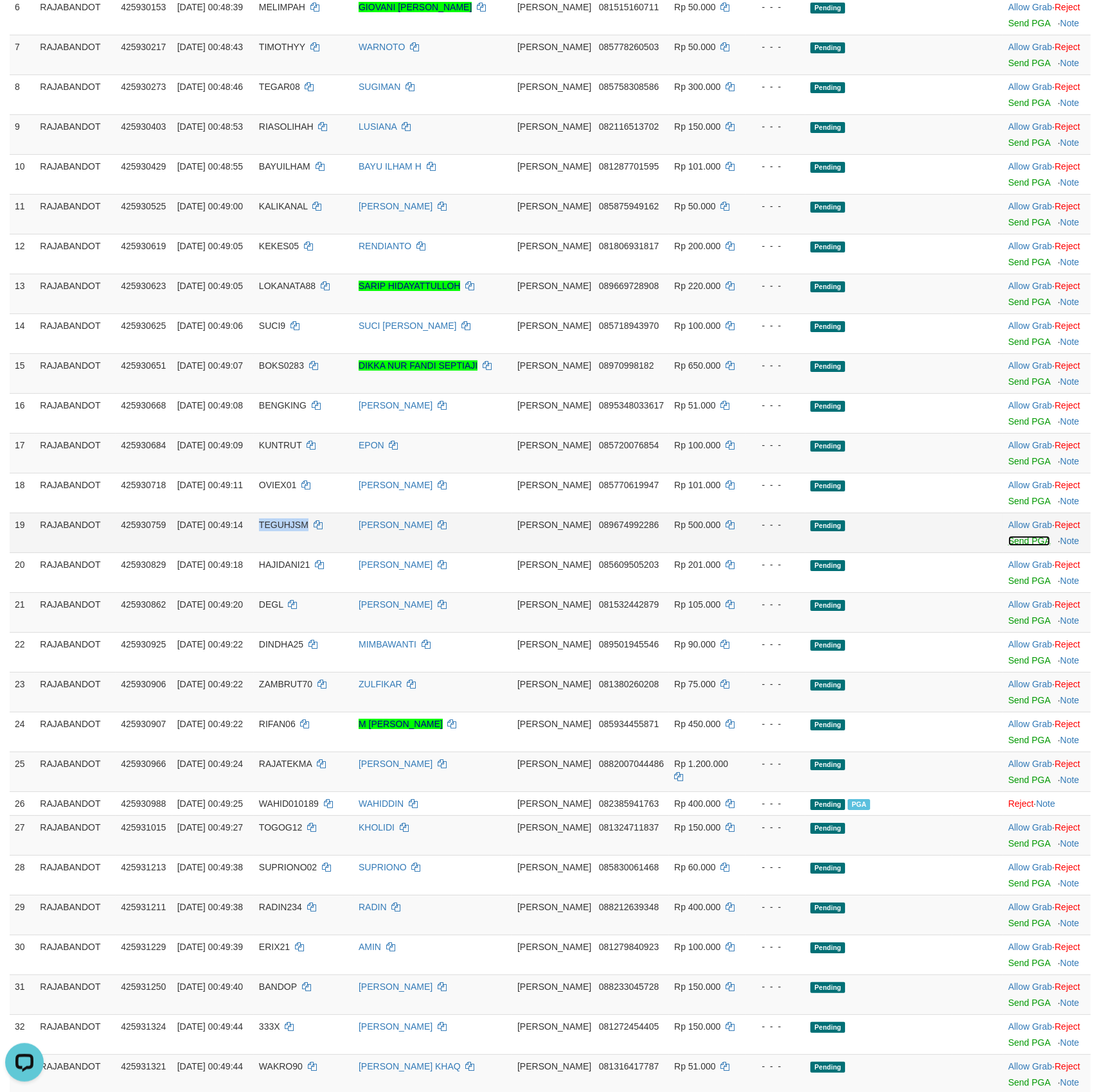
click at [1011, 546] on link "Send PGA" at bounding box center [1029, 541] width 42 height 10
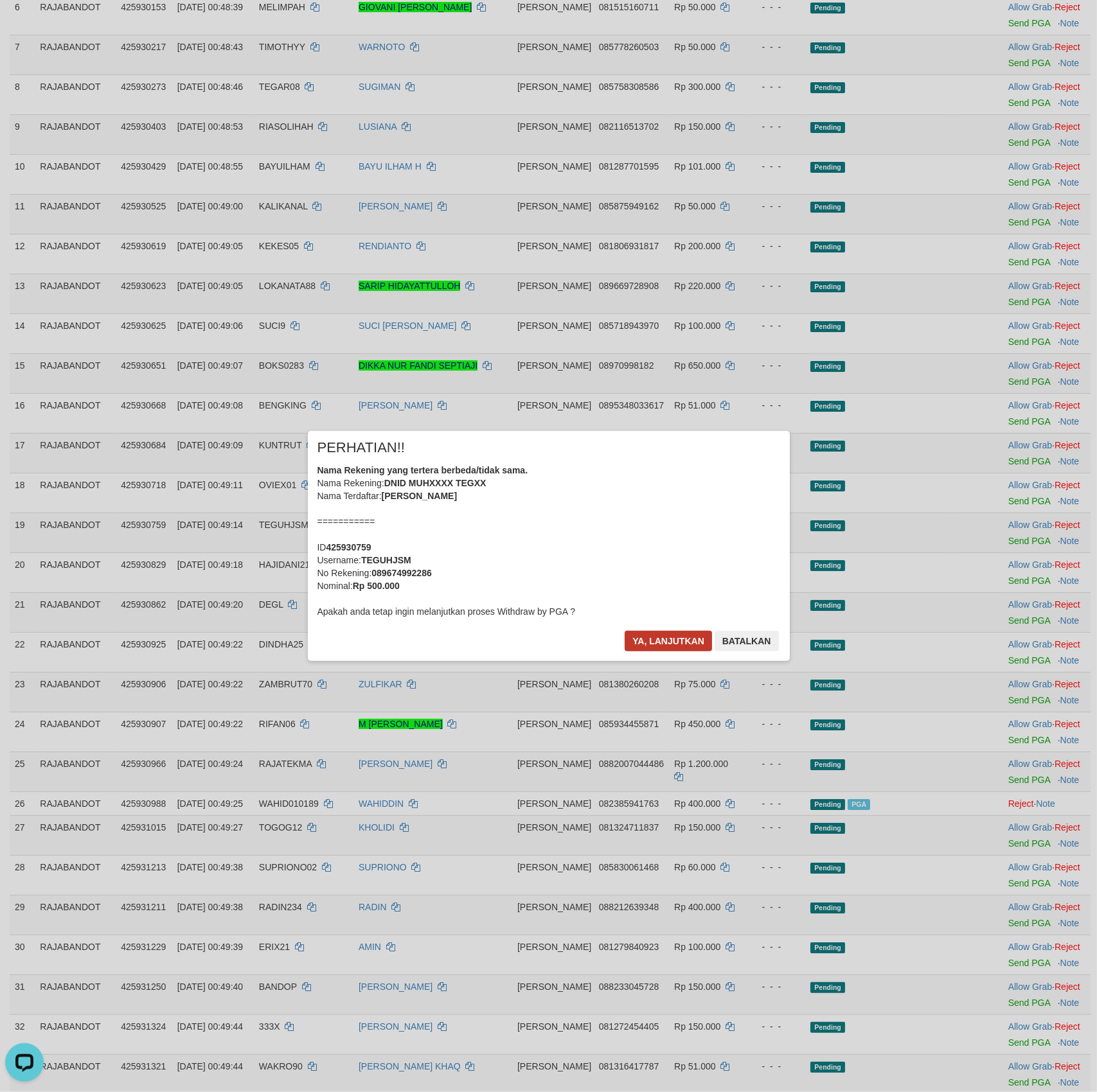
drag, startPoint x: 667, startPoint y: 627, endPoint x: 672, endPoint y: 633, distance: 7.8
click at [668, 627] on div "× PERHATIAN!! Nama Rekening yang tertera berbeda/tidak sama. Nama Rekening: DNI…" at bounding box center [548, 546] width 482 height 230
click at [672, 633] on button "Ya, lanjutkan" at bounding box center [668, 641] width 87 height 21
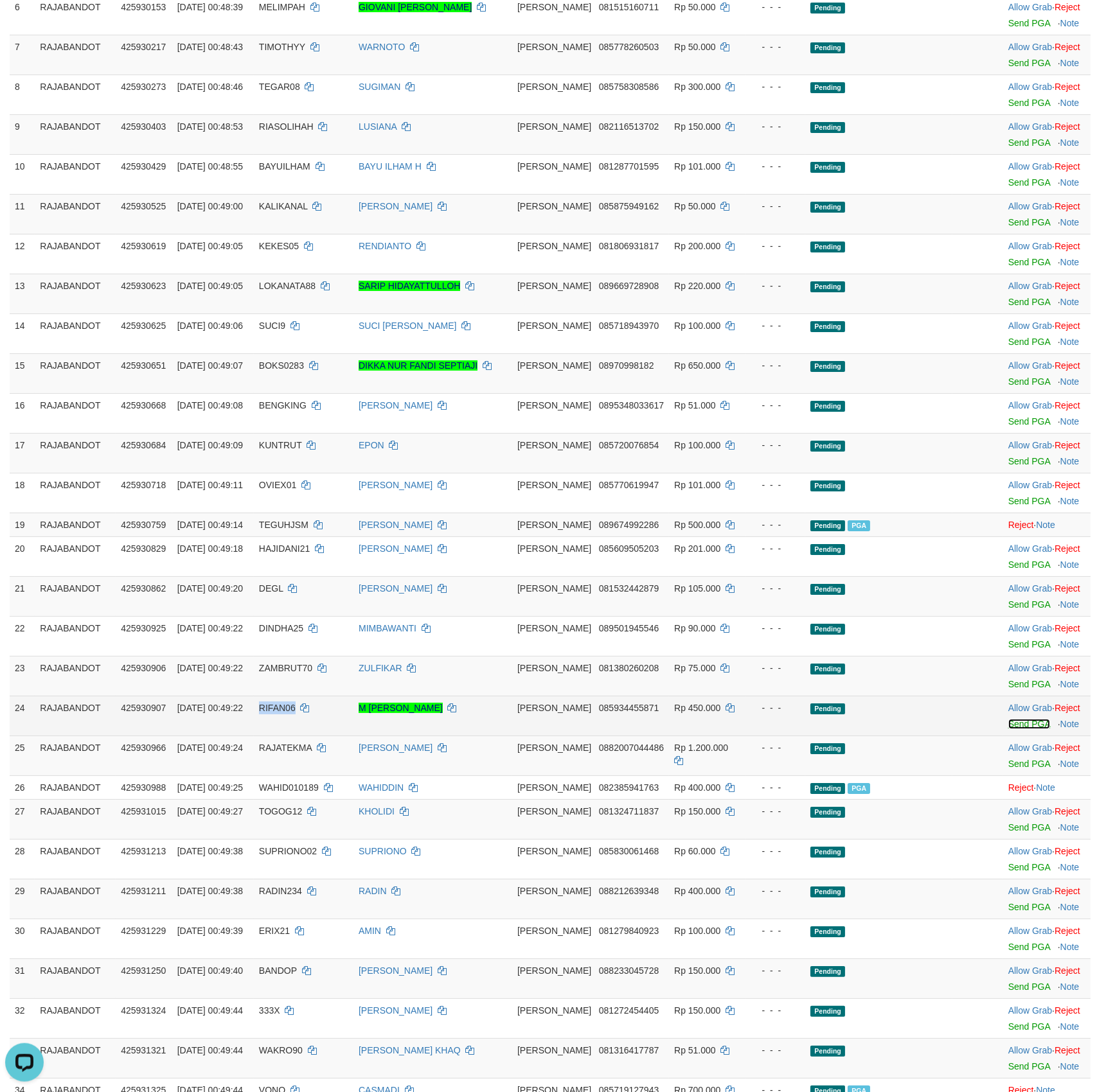
click at [1018, 729] on link "Send PGA" at bounding box center [1029, 724] width 42 height 10
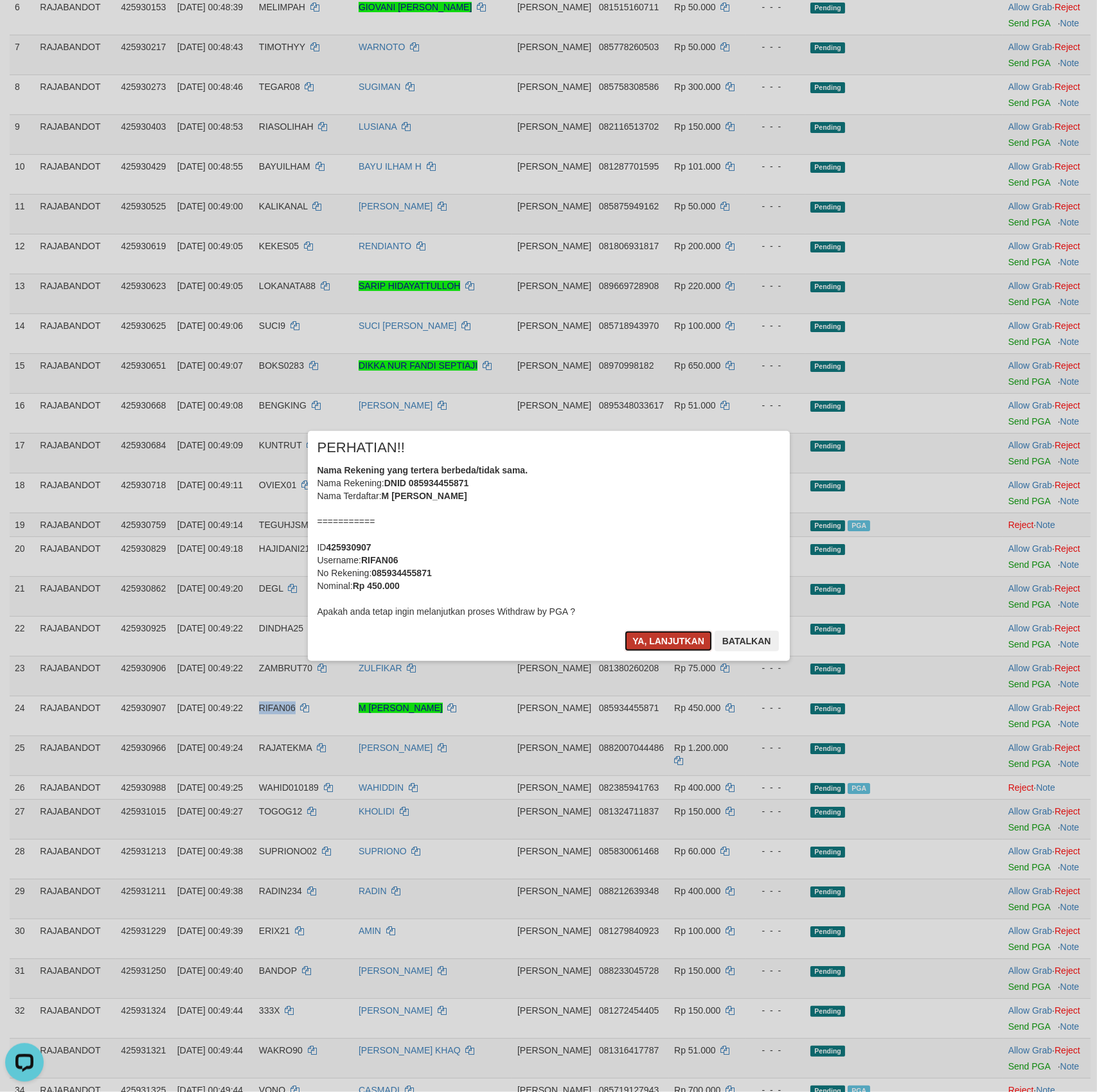
click at [669, 642] on button "Ya, lanjutkan" at bounding box center [668, 641] width 87 height 21
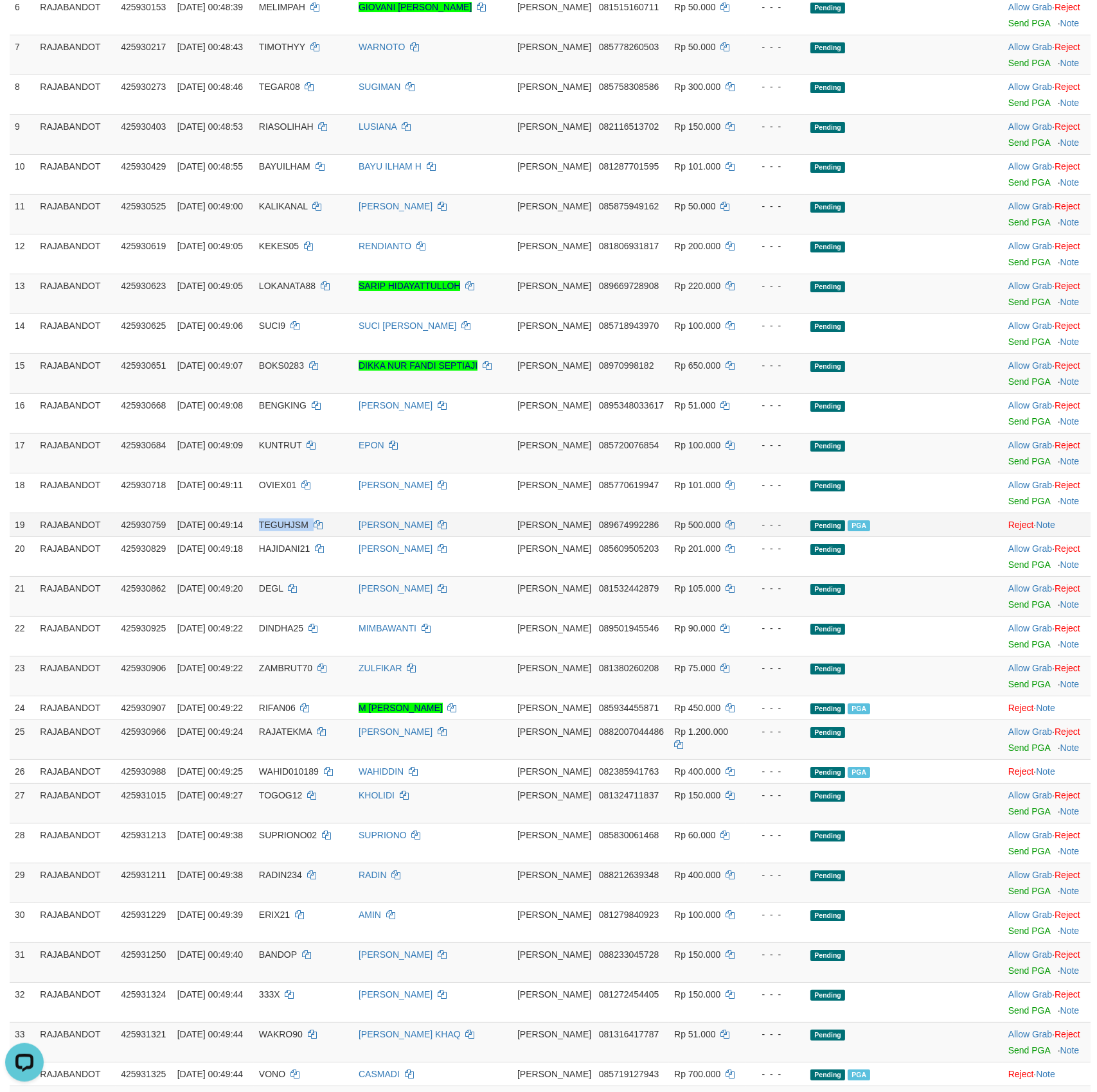
click at [503, 537] on td "[PERSON_NAME]" at bounding box center [433, 524] width 159 height 24
click at [1015, 753] on link "Send PGA" at bounding box center [1029, 747] width 42 height 10
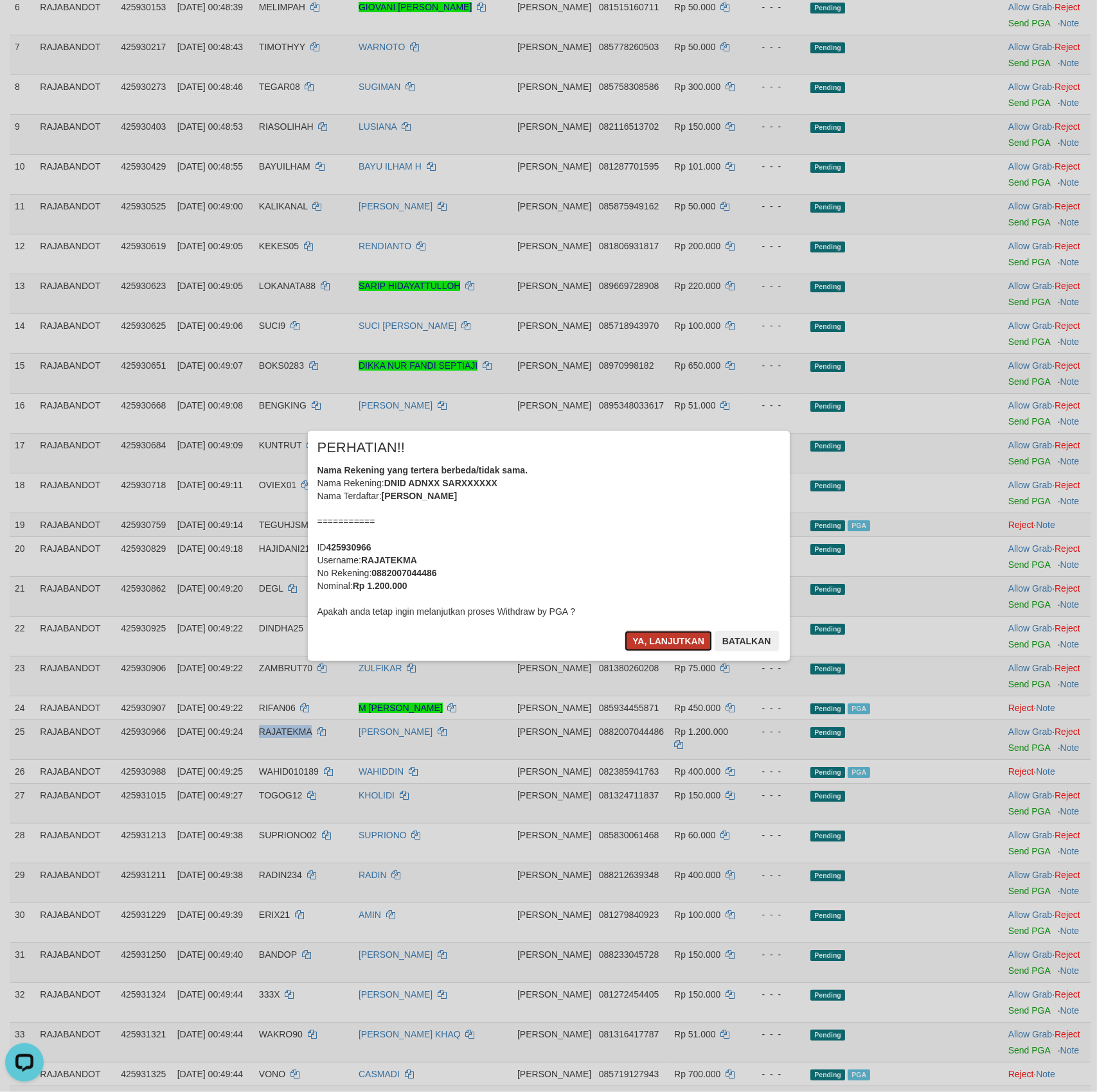
click at [665, 639] on button "Ya, lanjutkan" at bounding box center [668, 641] width 87 height 21
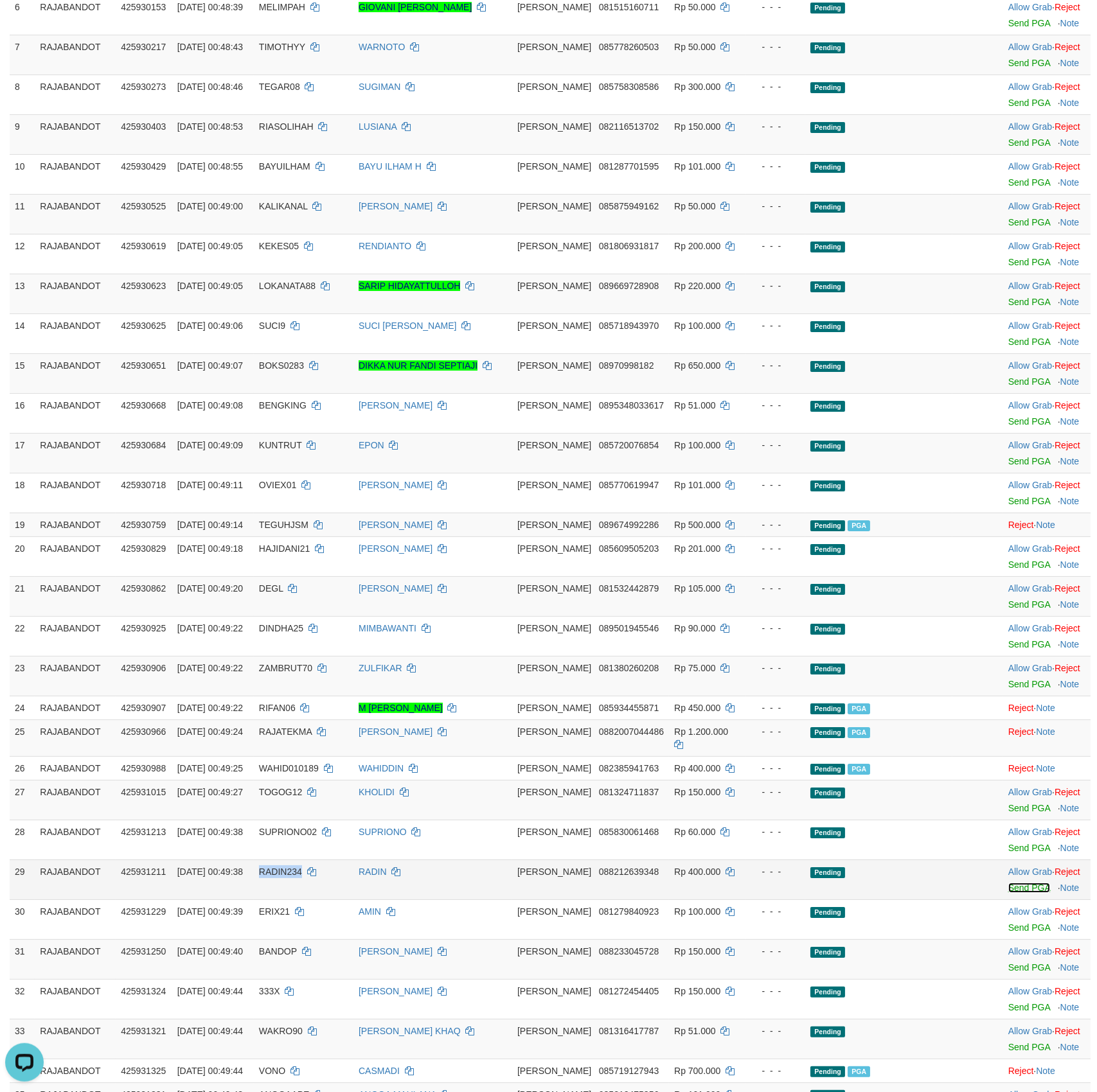
click at [1015, 893] on link "Send PGA" at bounding box center [1029, 888] width 42 height 10
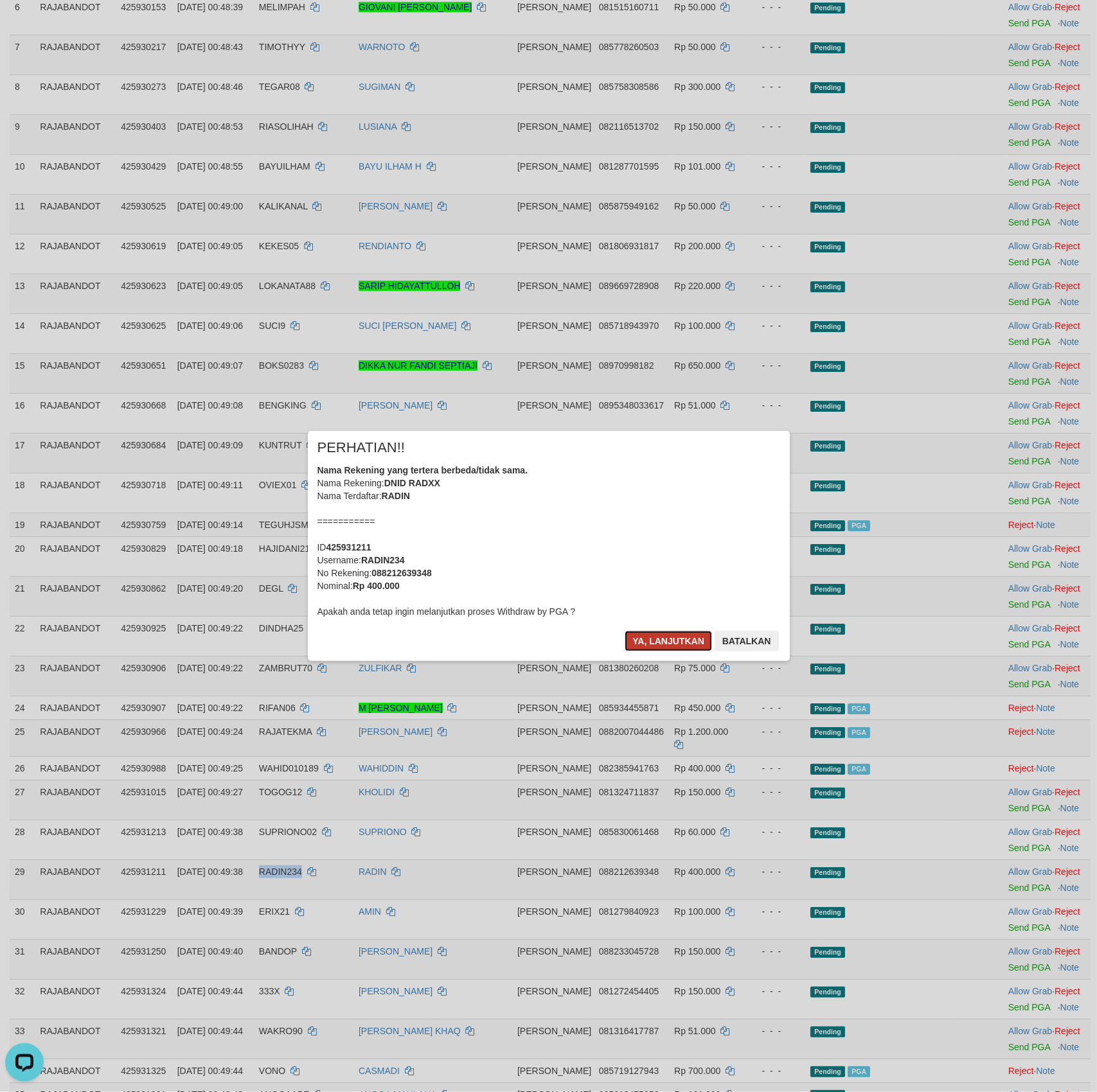
click at [665, 640] on button "Ya, lanjutkan" at bounding box center [668, 641] width 87 height 21
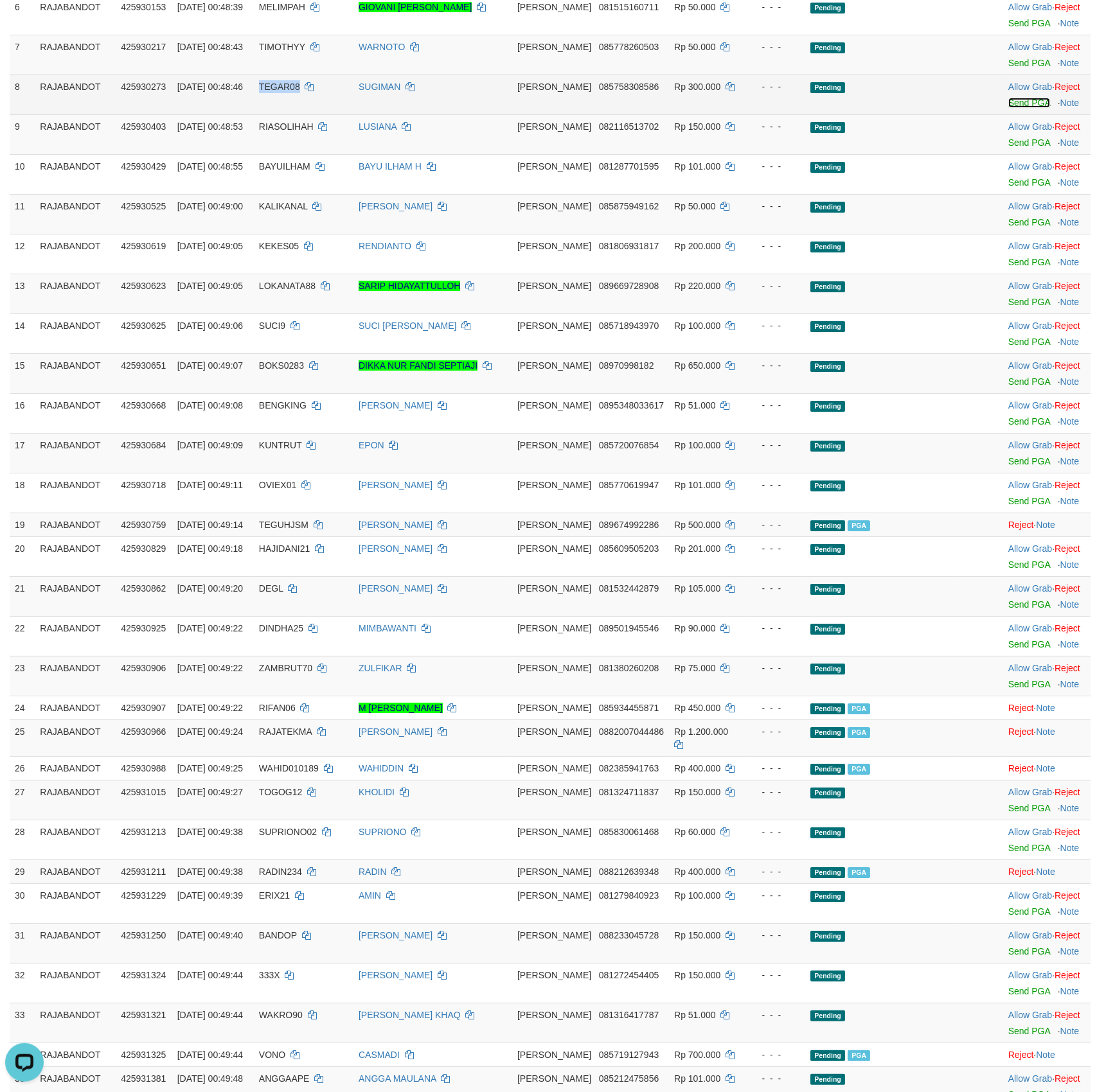
click at [1011, 108] on link "Send PGA" at bounding box center [1029, 102] width 42 height 10
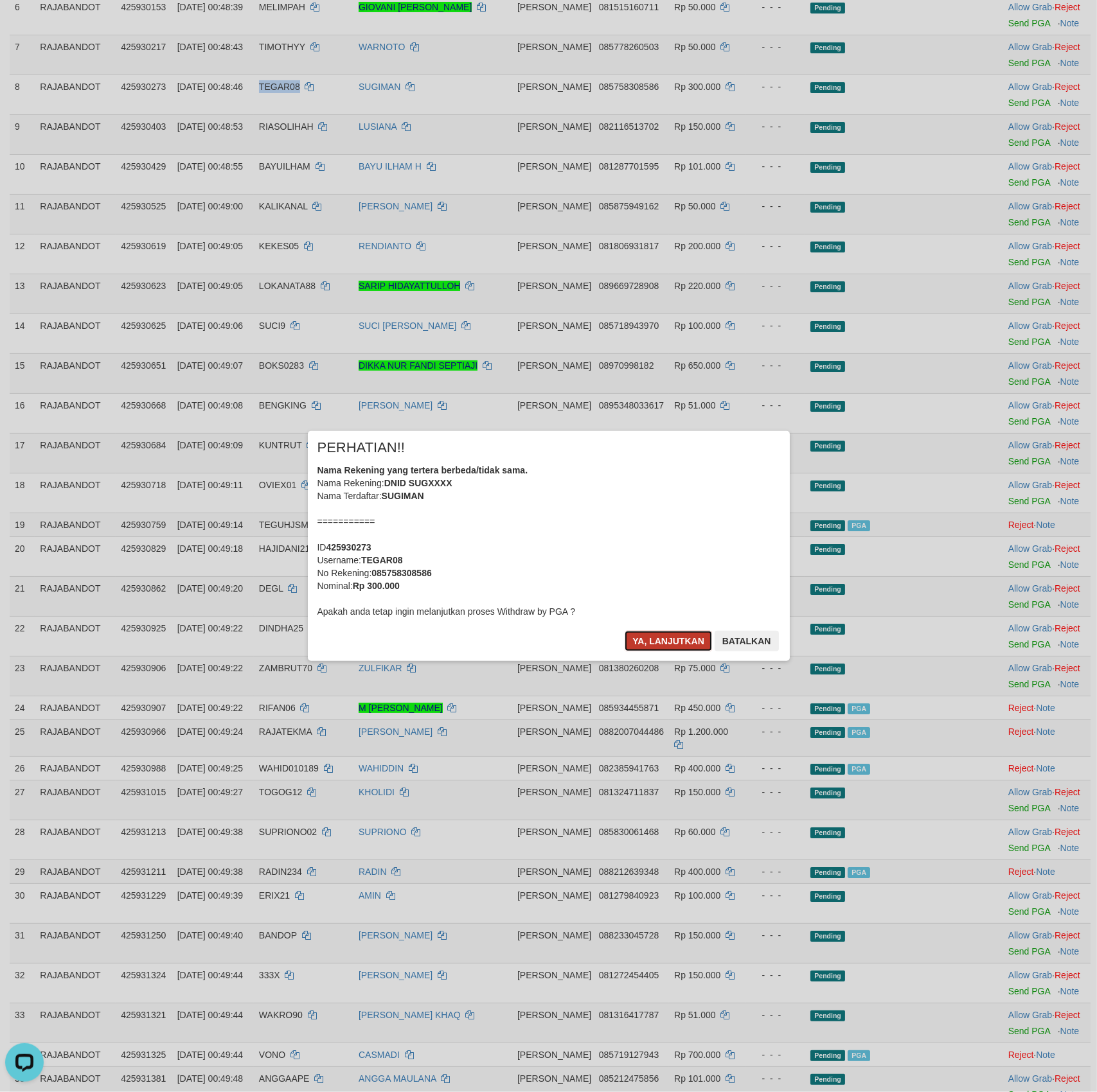
click at [657, 638] on button "Ya, lanjutkan" at bounding box center [668, 641] width 87 height 21
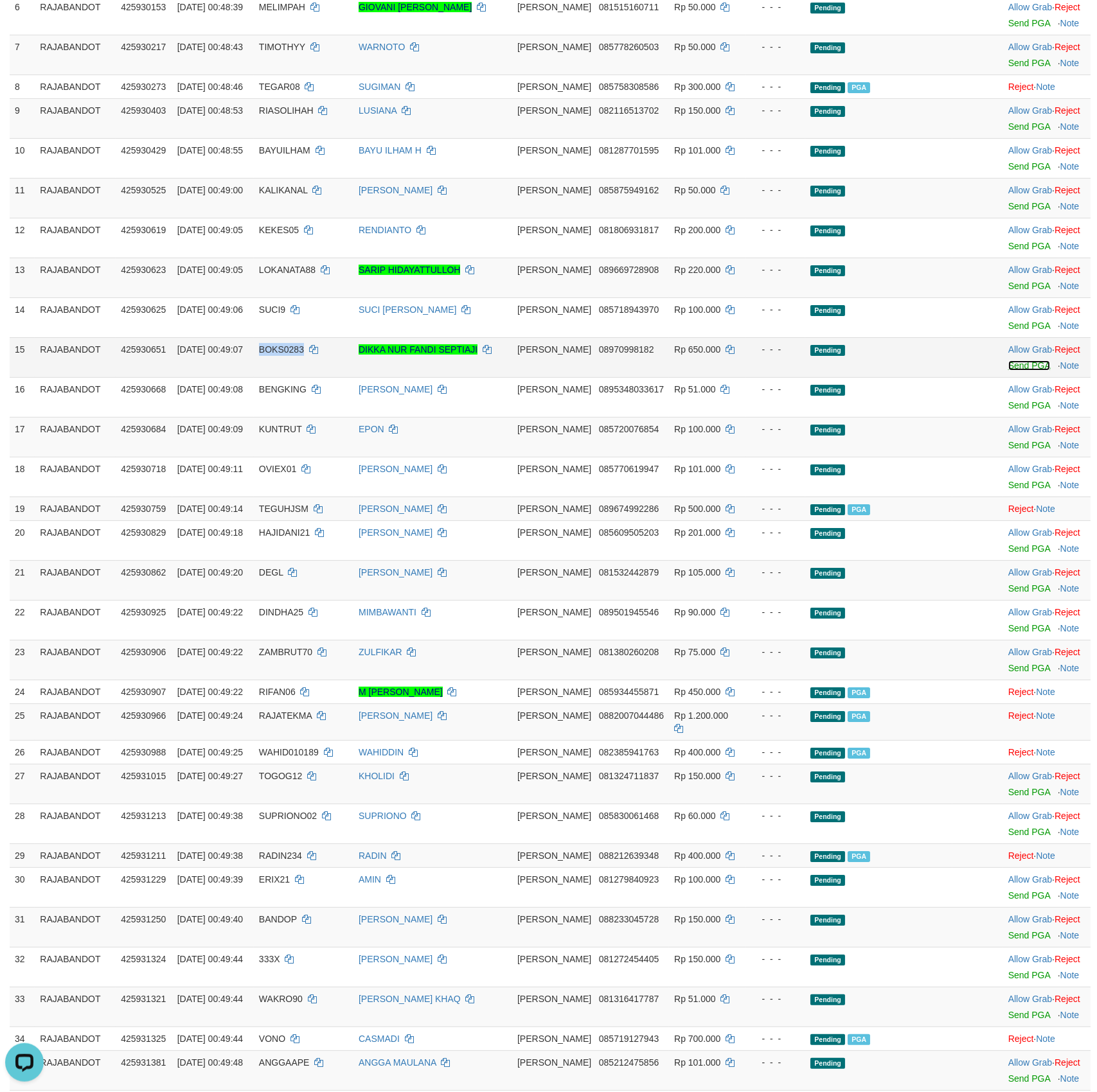
click at [1015, 370] on link "Send PGA" at bounding box center [1029, 365] width 42 height 10
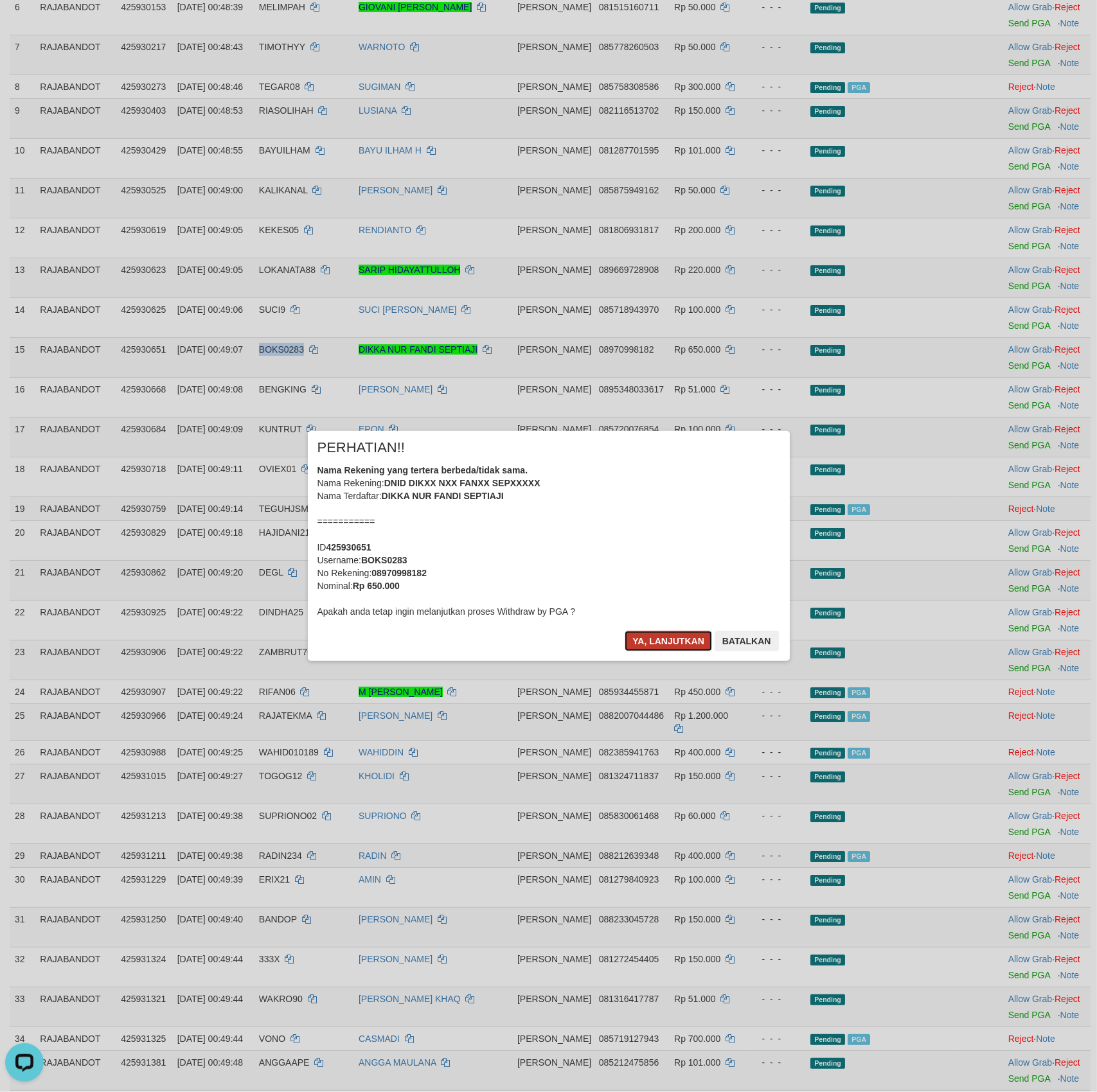
click at [674, 638] on button "Ya, lanjutkan" at bounding box center [668, 641] width 87 height 21
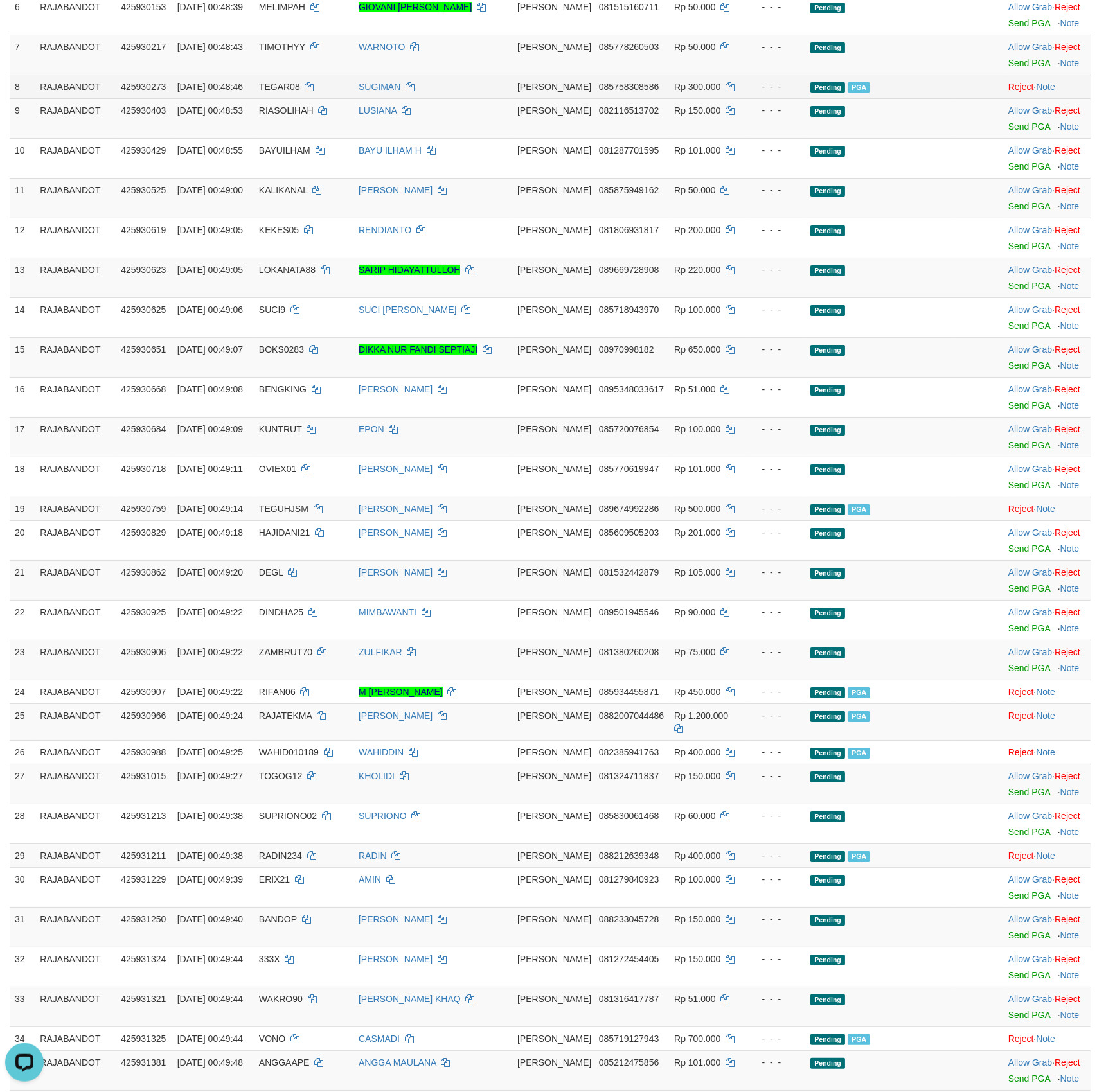
scroll to position [0, 0]
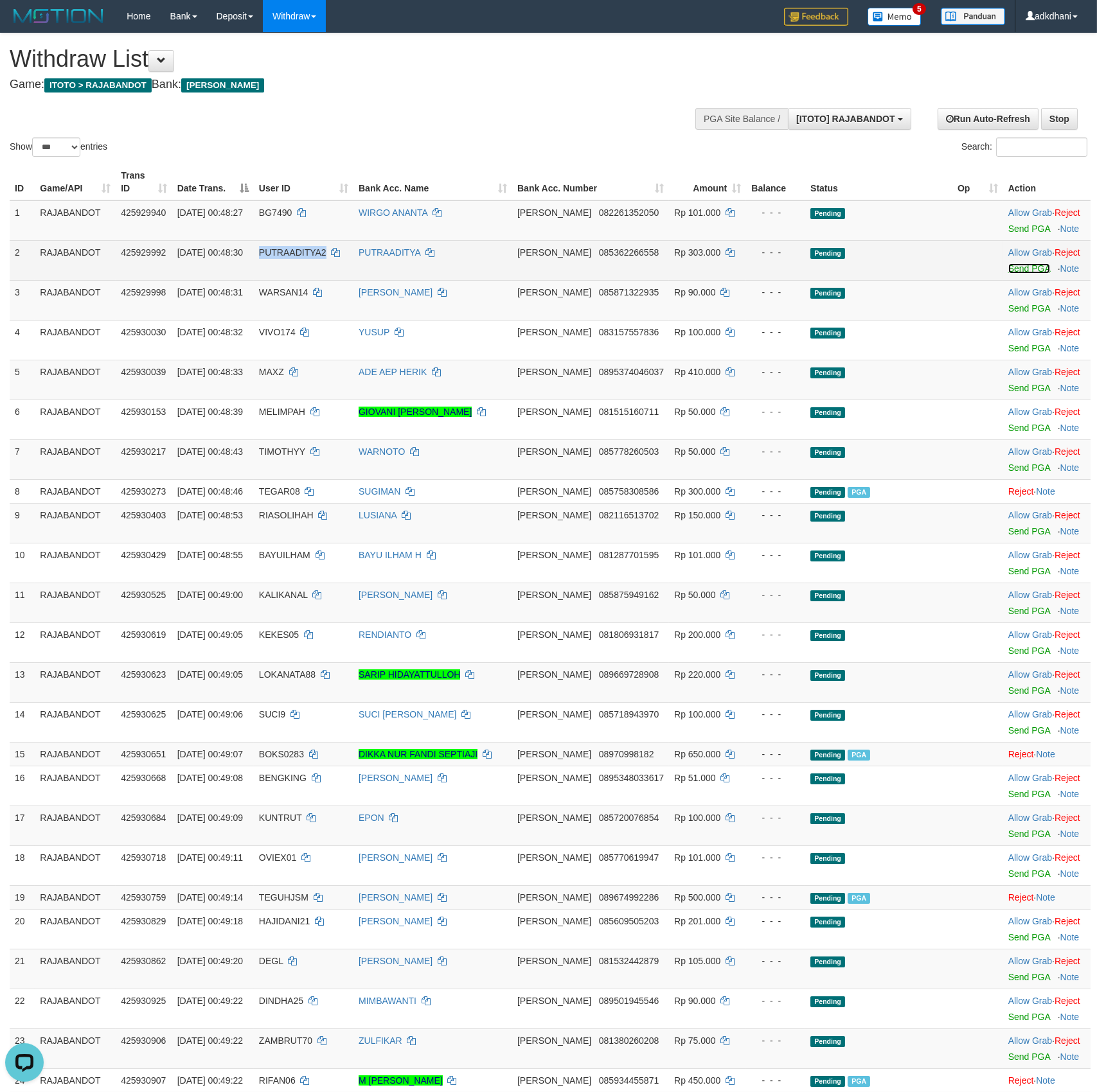
click at [1018, 274] on link "Send PGA" at bounding box center [1029, 268] width 42 height 10
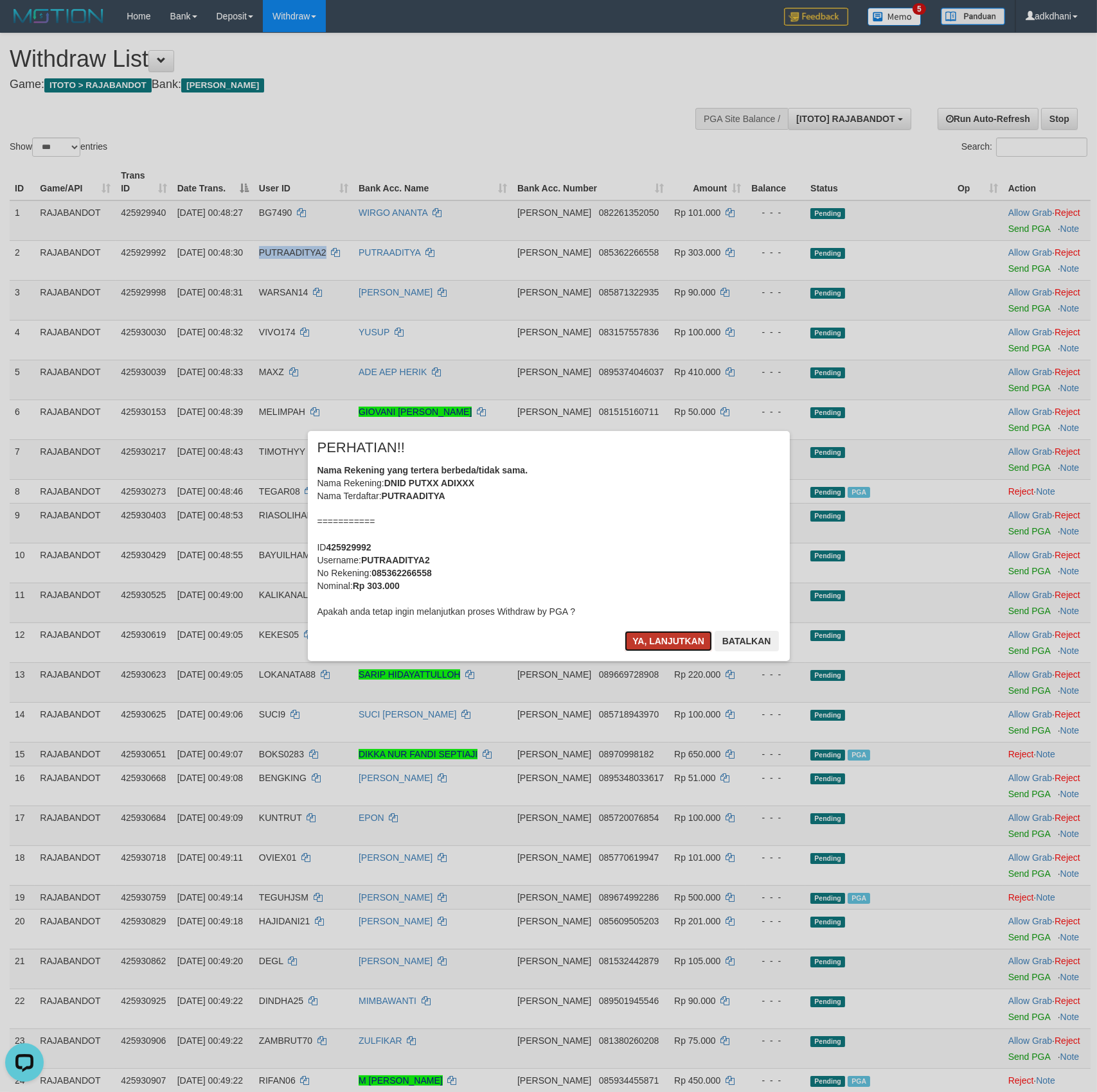
click at [653, 650] on button "Ya, lanjutkan" at bounding box center [668, 641] width 87 height 21
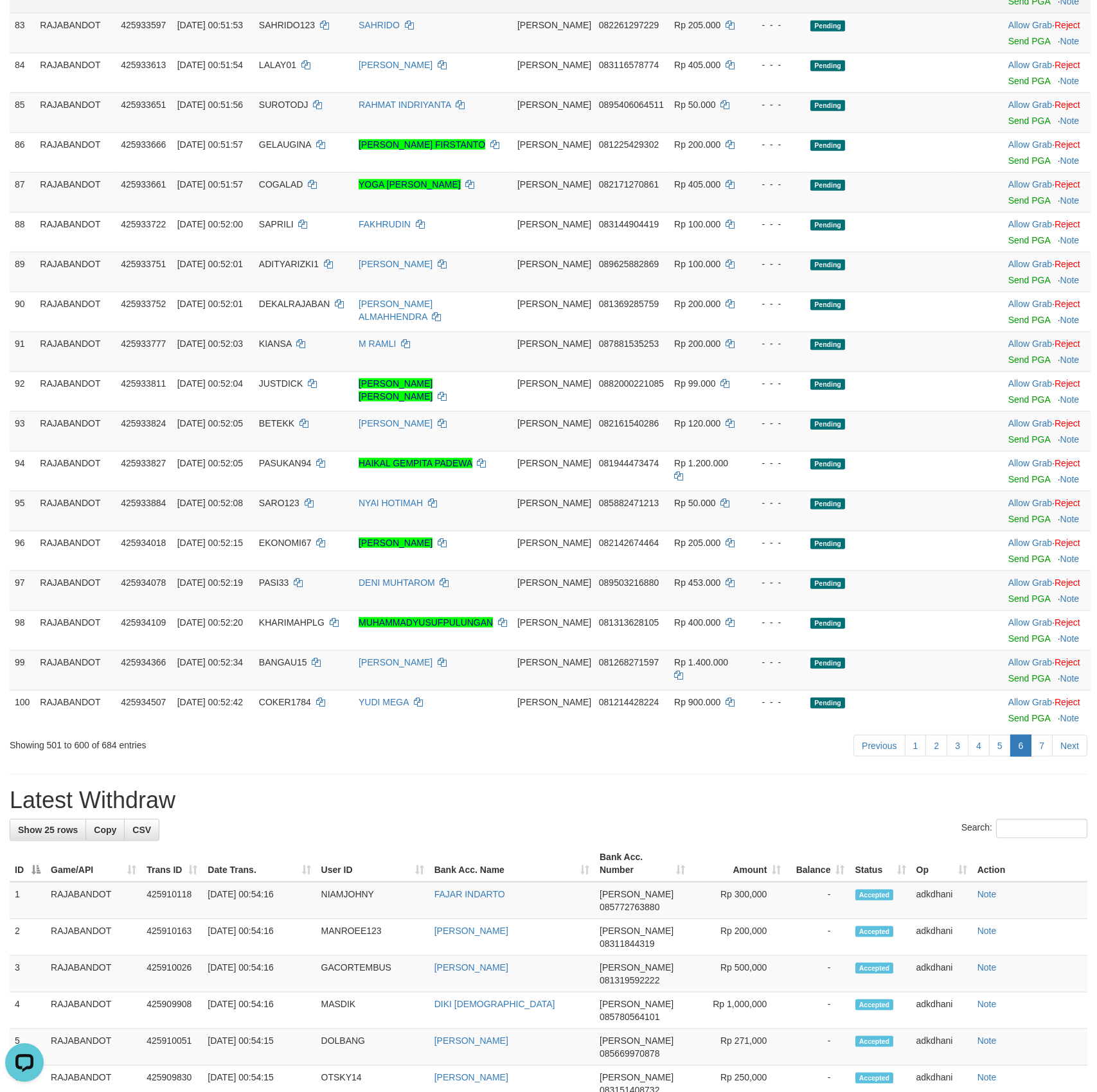
scroll to position [3713, 0]
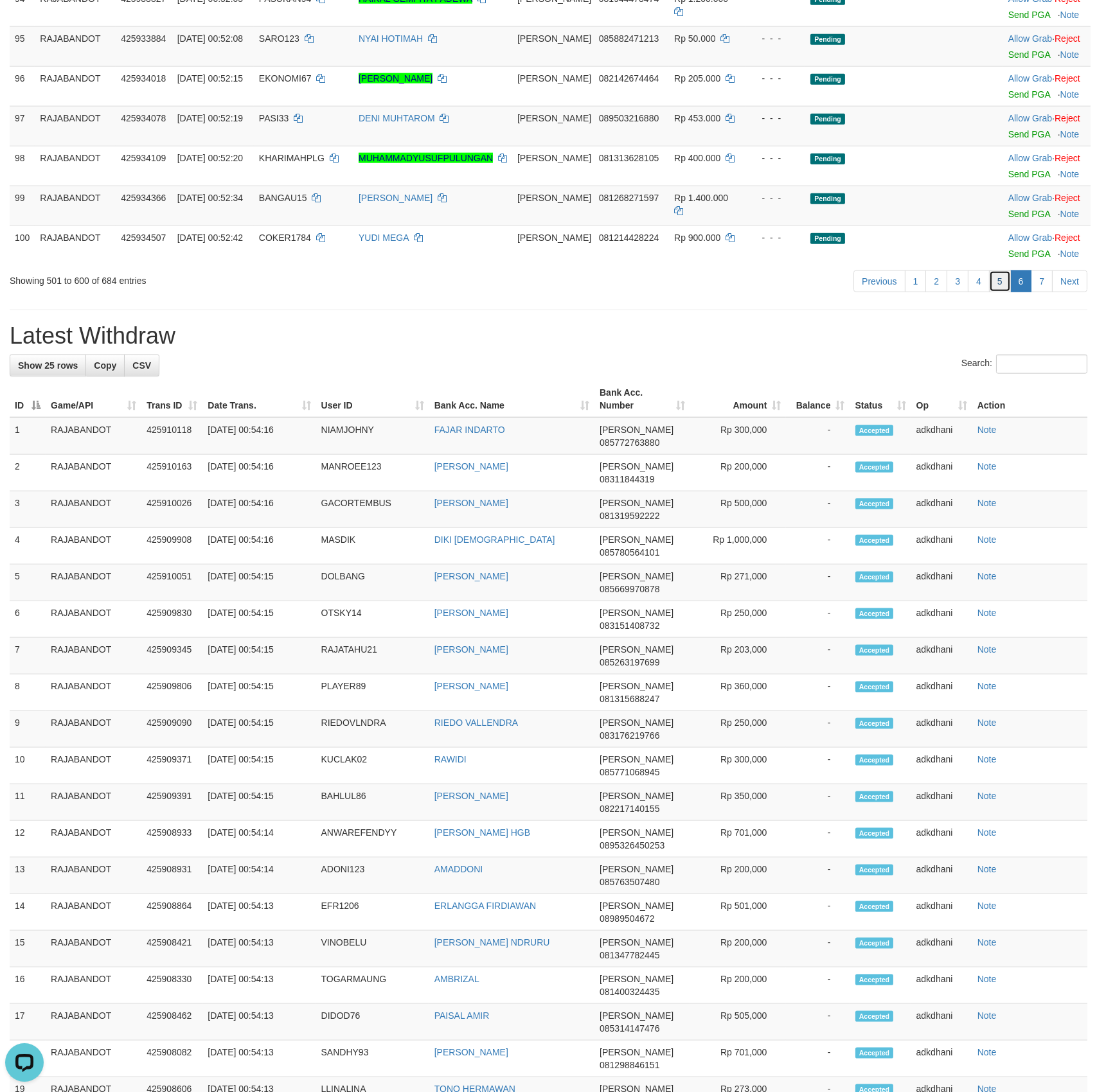
click at [995, 292] on link "5" at bounding box center [1000, 281] width 22 height 22
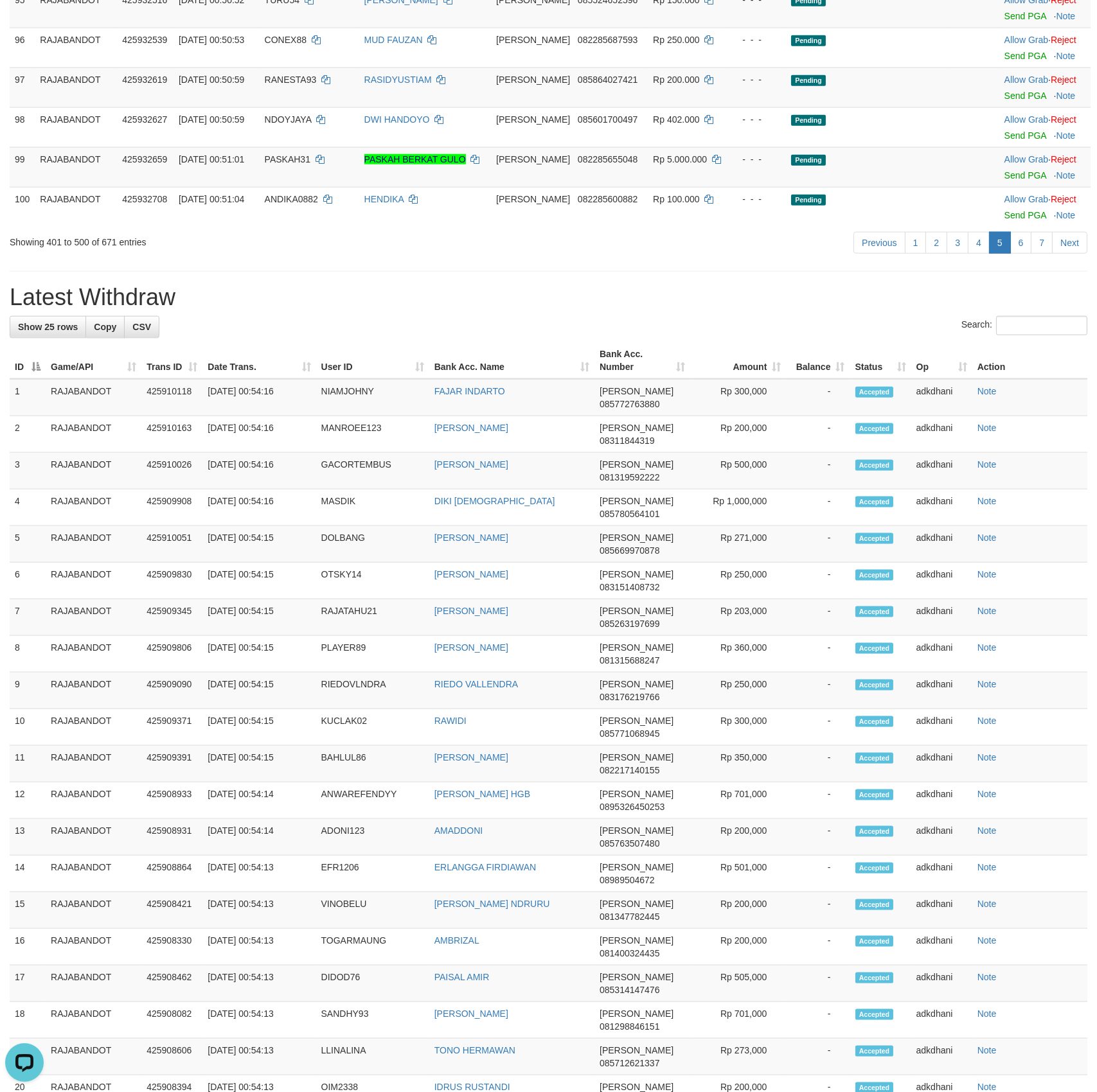
scroll to position [1248, 0]
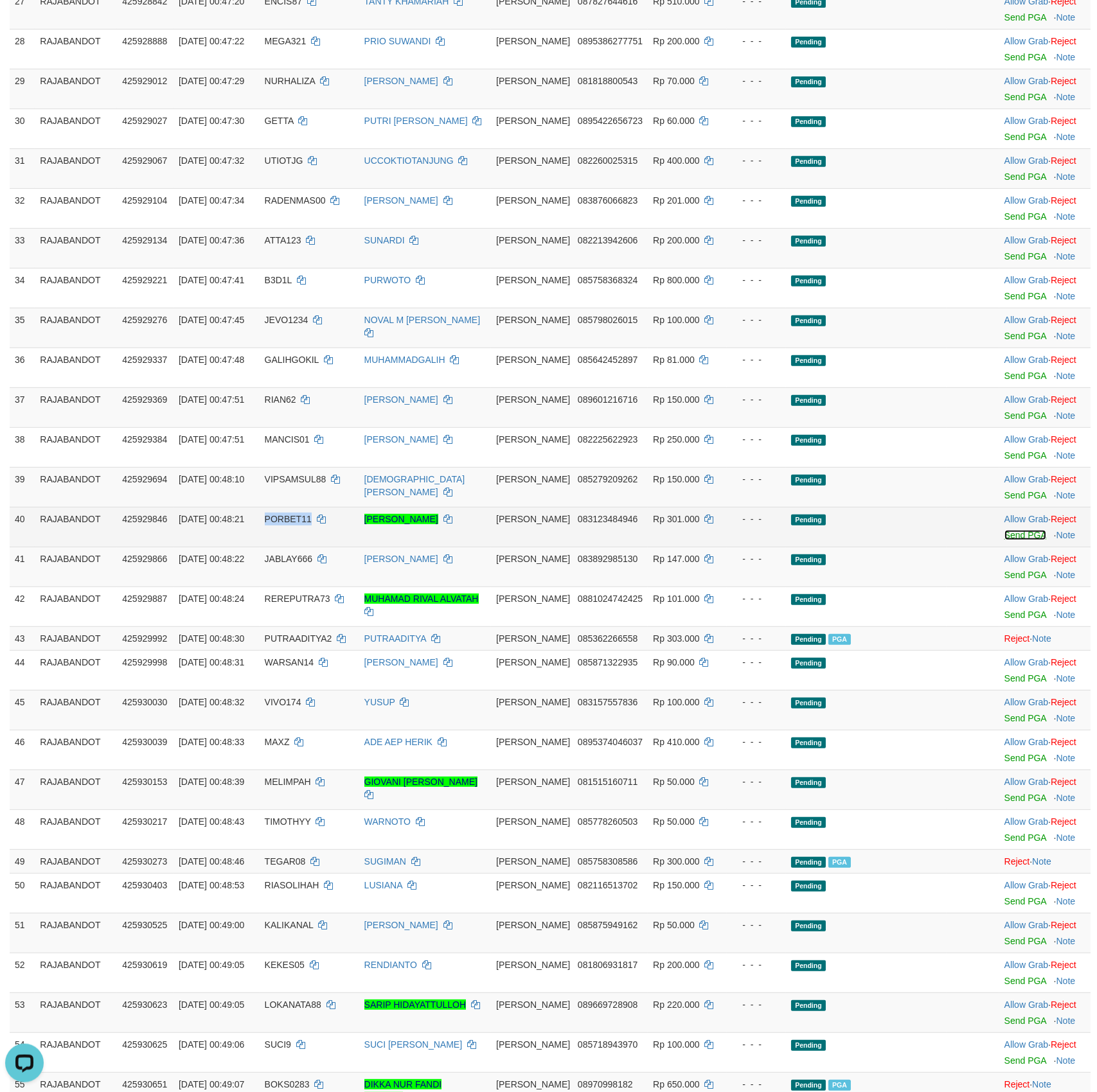
click at [1012, 539] on link "Send PGA" at bounding box center [1025, 534] width 42 height 10
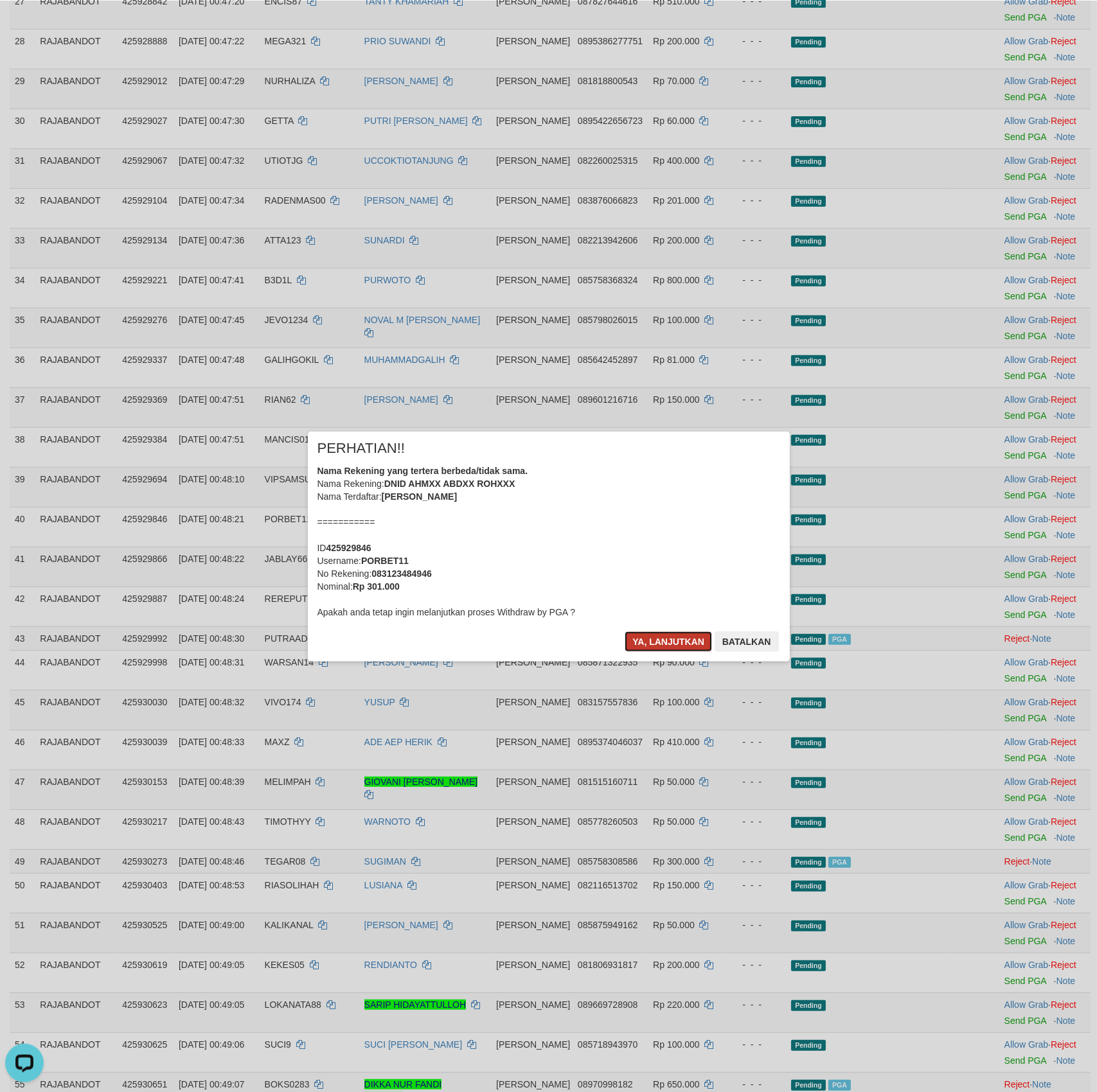
click at [660, 639] on button "Ya, lanjutkan" at bounding box center [668, 641] width 87 height 21
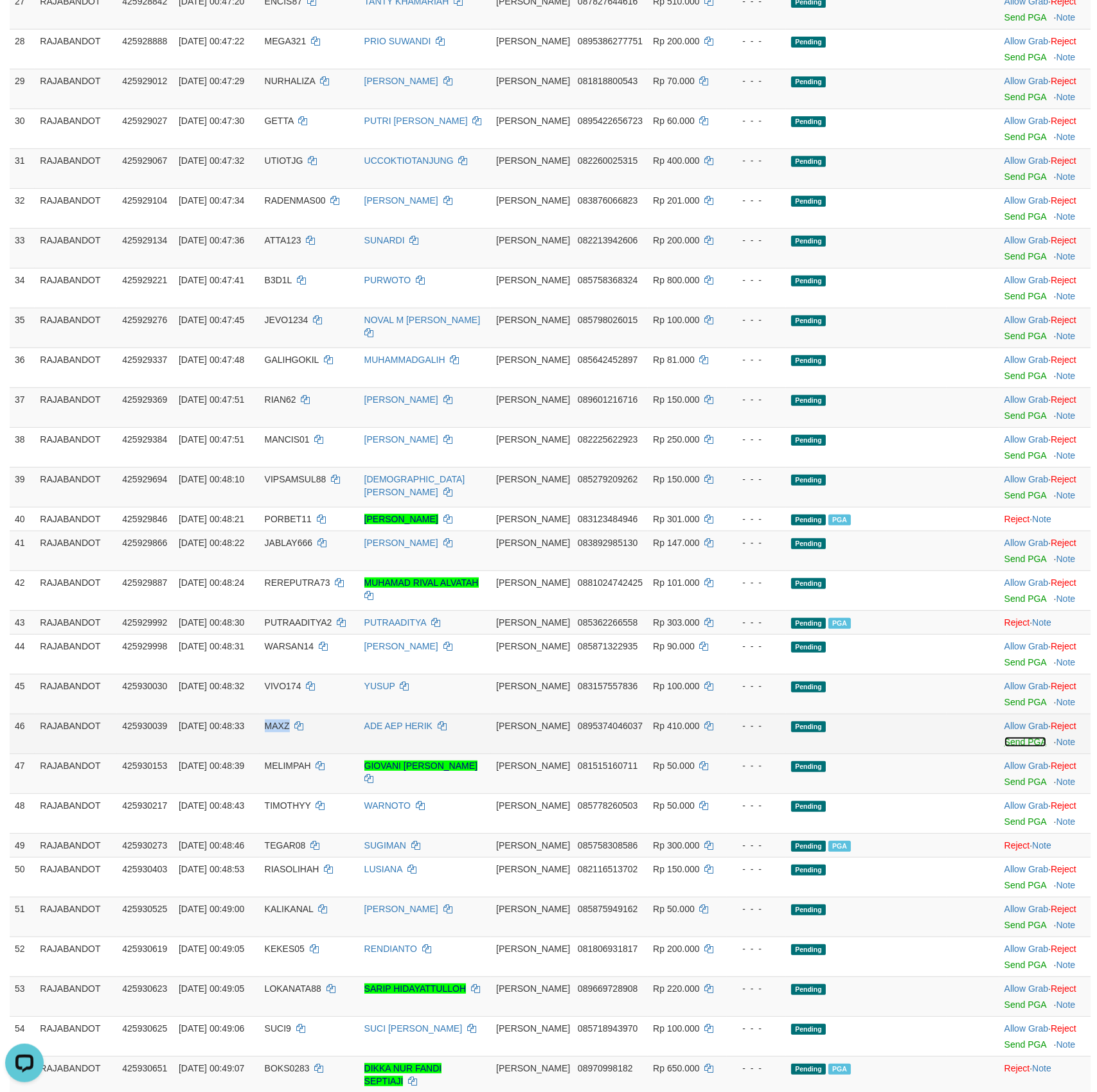
click at [1015, 747] on link "Send PGA" at bounding box center [1025, 742] width 42 height 10
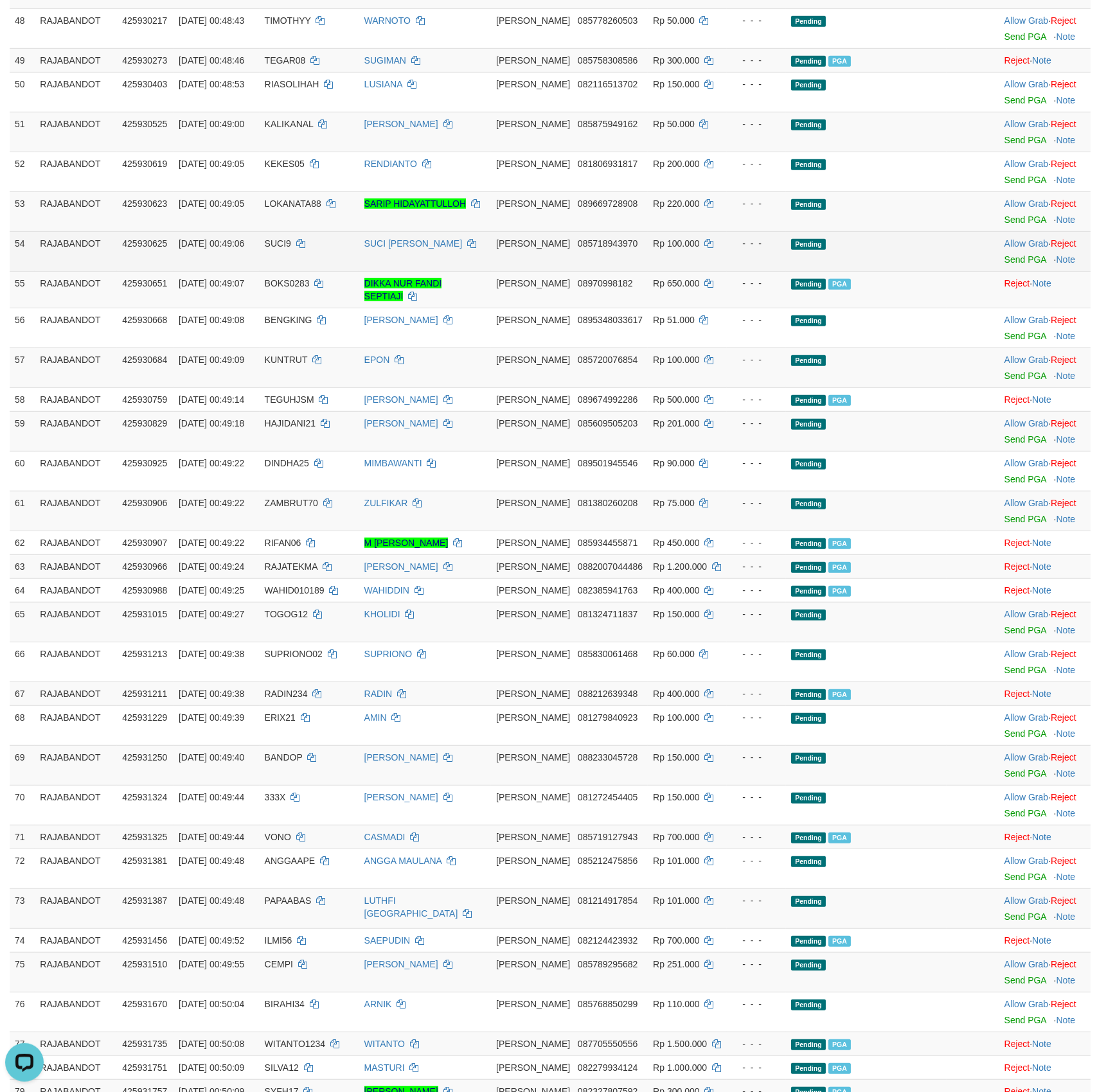
scroll to position [2317, 0]
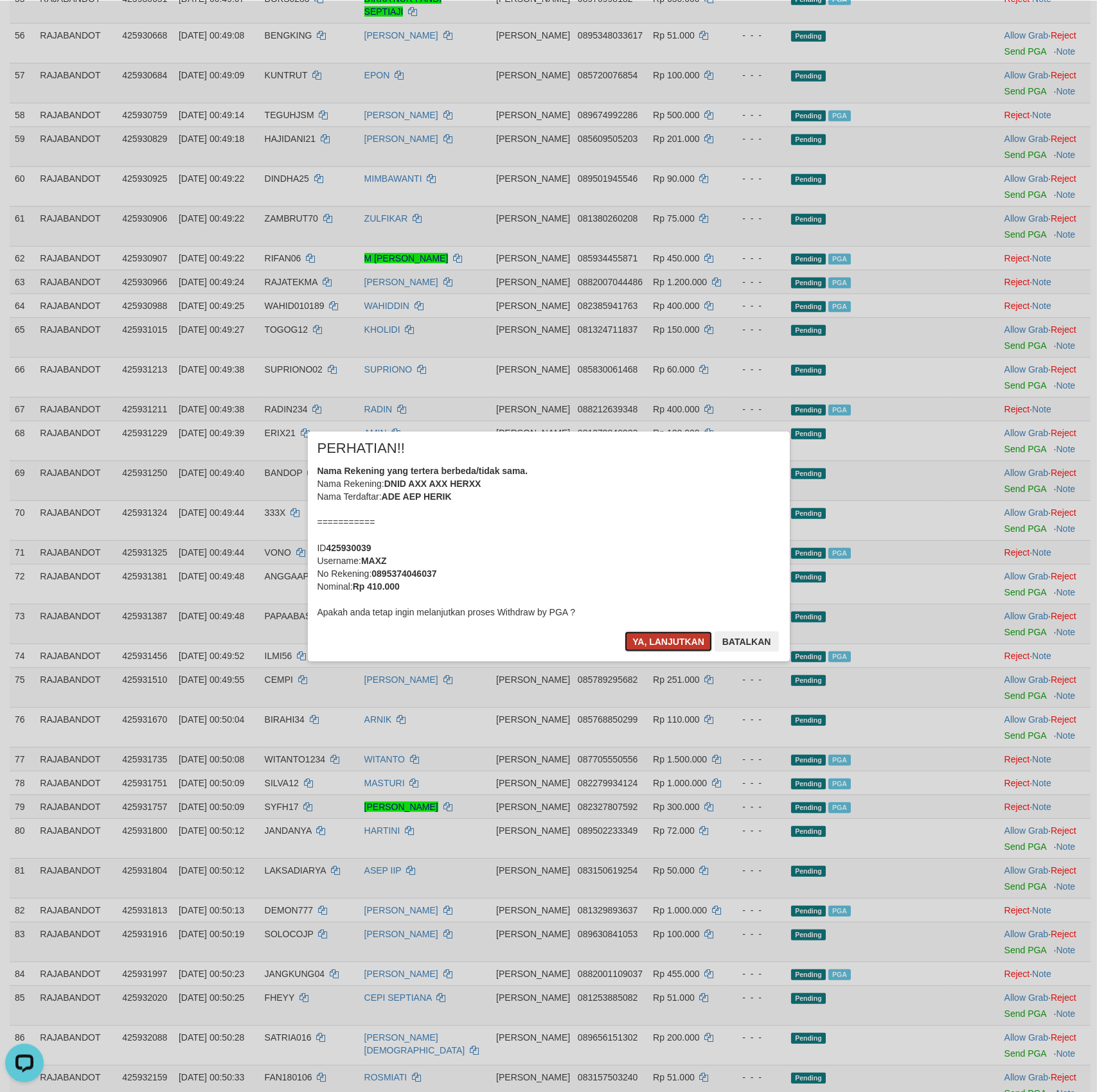
click at [665, 643] on button "Ya, lanjutkan" at bounding box center [668, 641] width 87 height 21
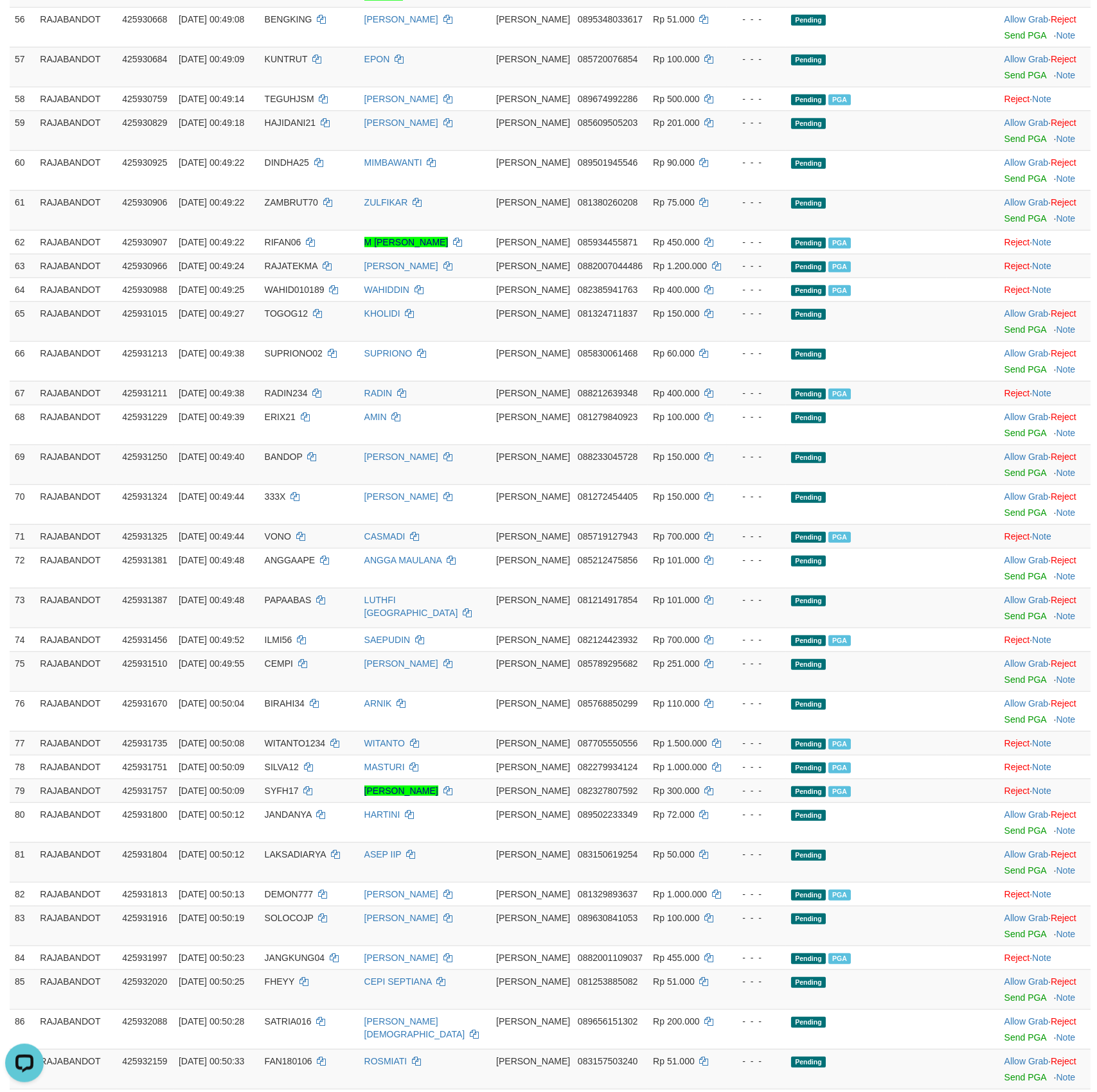
scroll to position [886, 0]
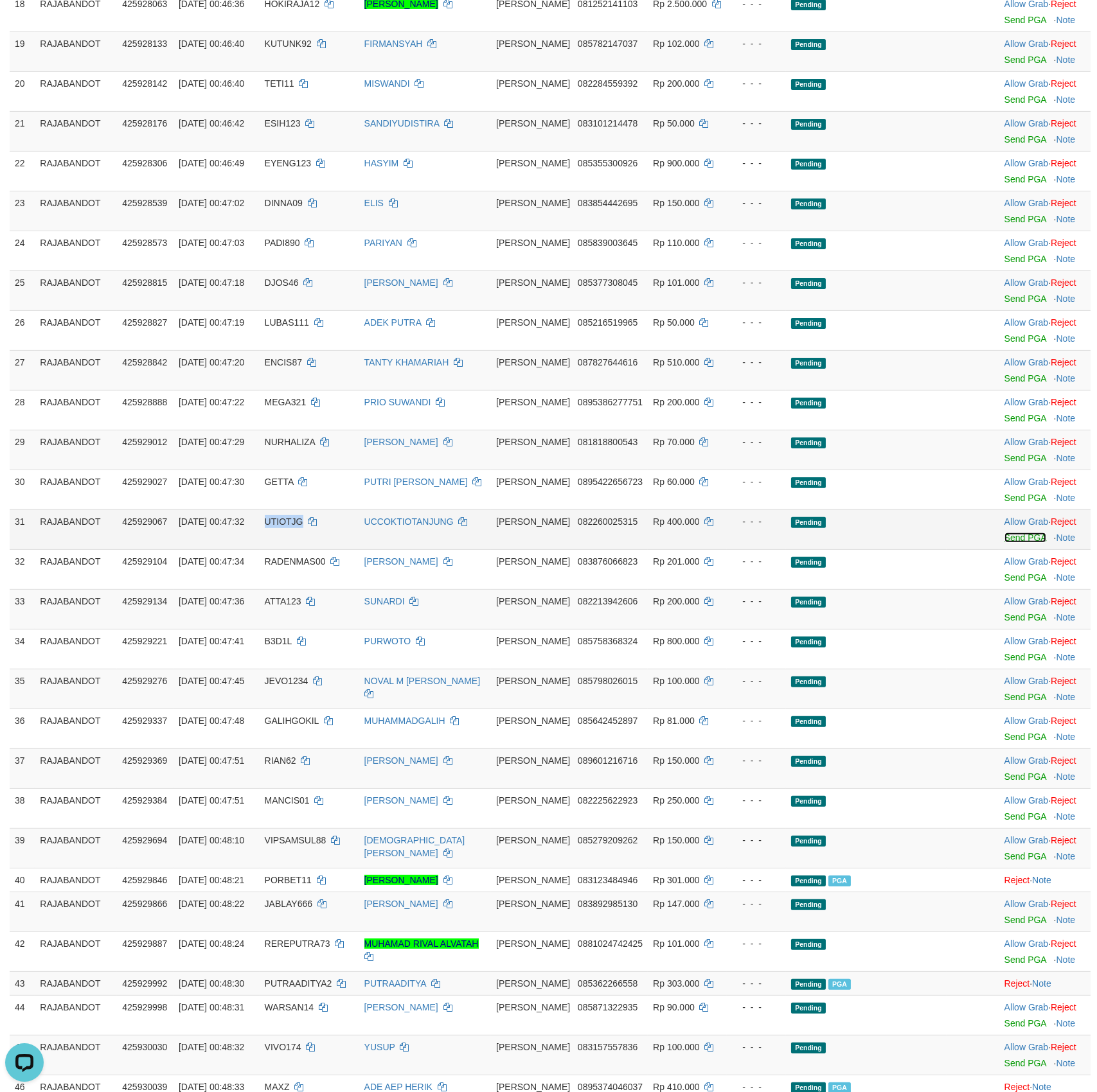
click at [1014, 543] on link "Send PGA" at bounding box center [1025, 538] width 42 height 10
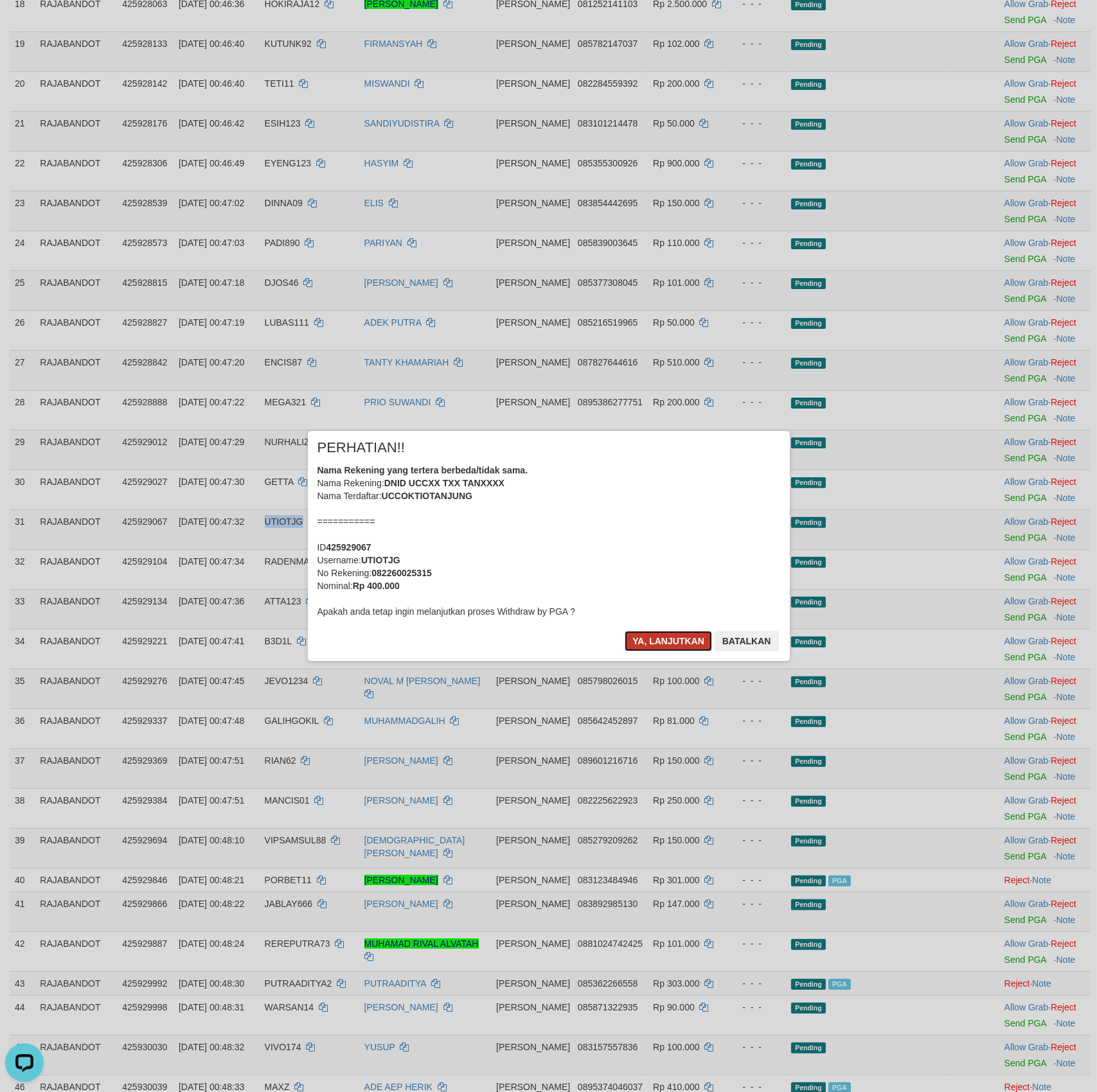
click at [658, 651] on button "Ya, lanjutkan" at bounding box center [668, 641] width 87 height 21
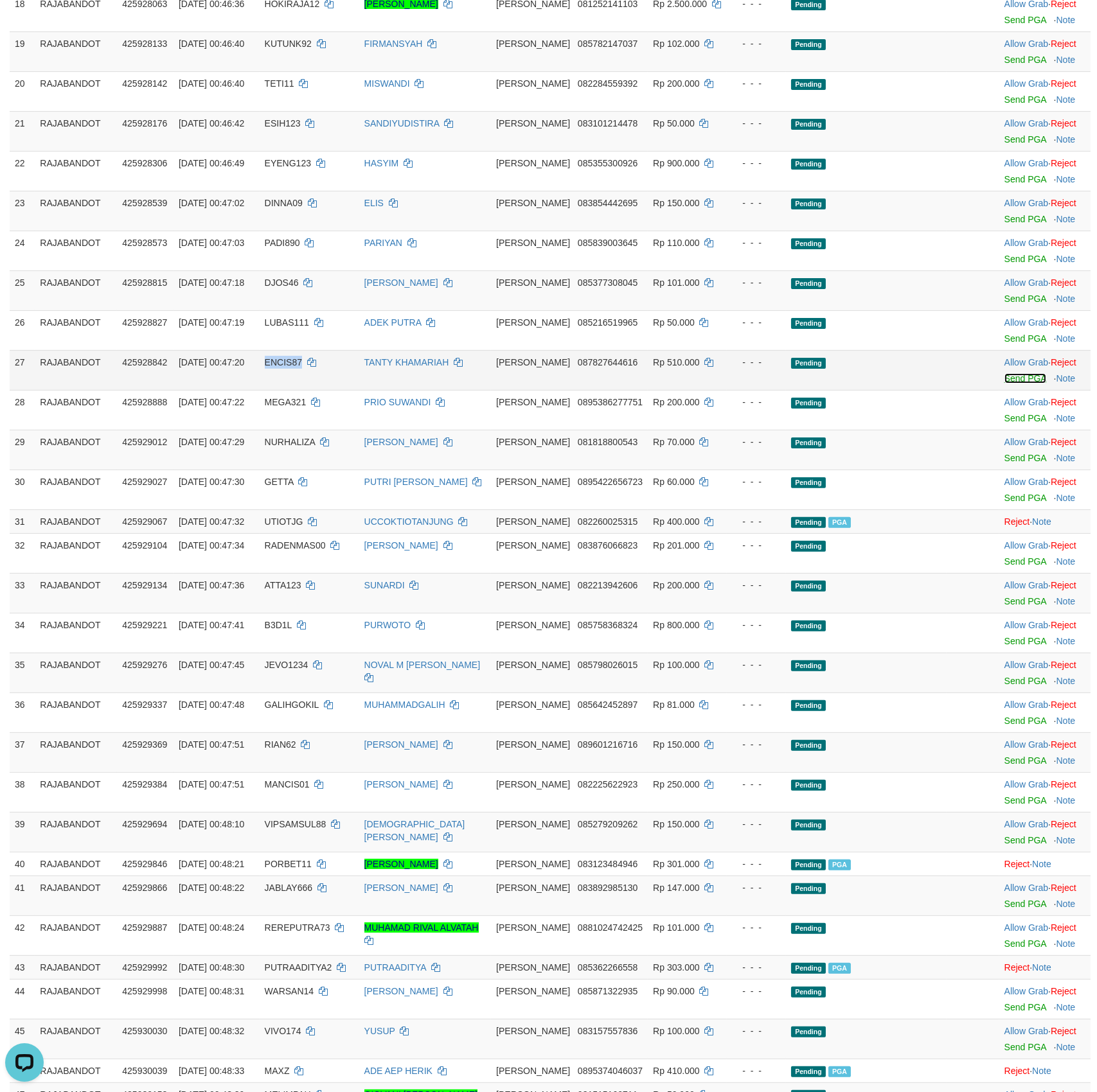
click at [1015, 384] on link "Send PGA" at bounding box center [1025, 378] width 42 height 10
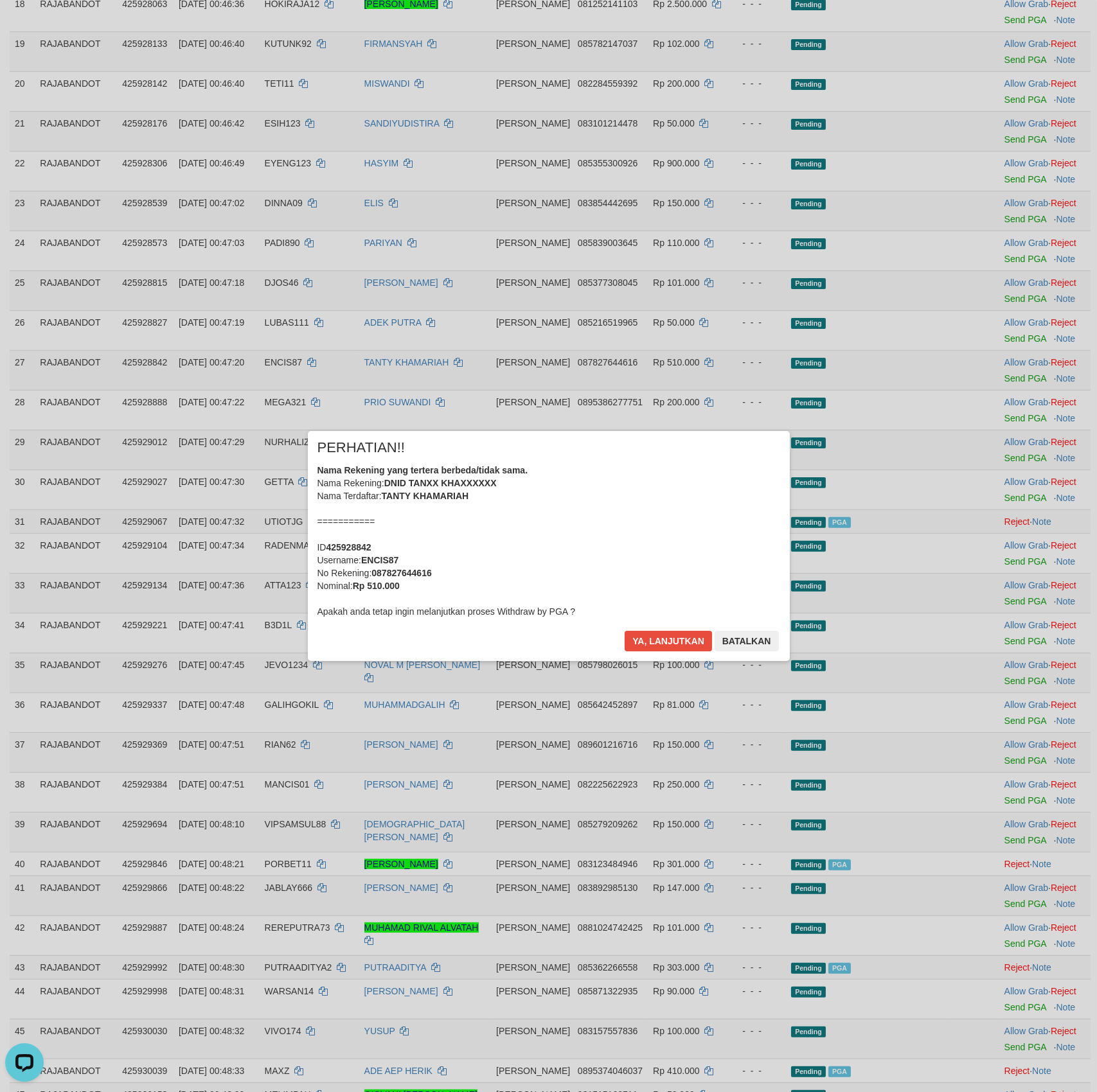
click at [658, 631] on div "× PERHATIAN!! Nama Rekening yang tertera berbeda/tidak sama. Nama Rekening: DNI…" at bounding box center [548, 546] width 482 height 230
click at [663, 643] on button "Ya, lanjutkan" at bounding box center [668, 641] width 87 height 21
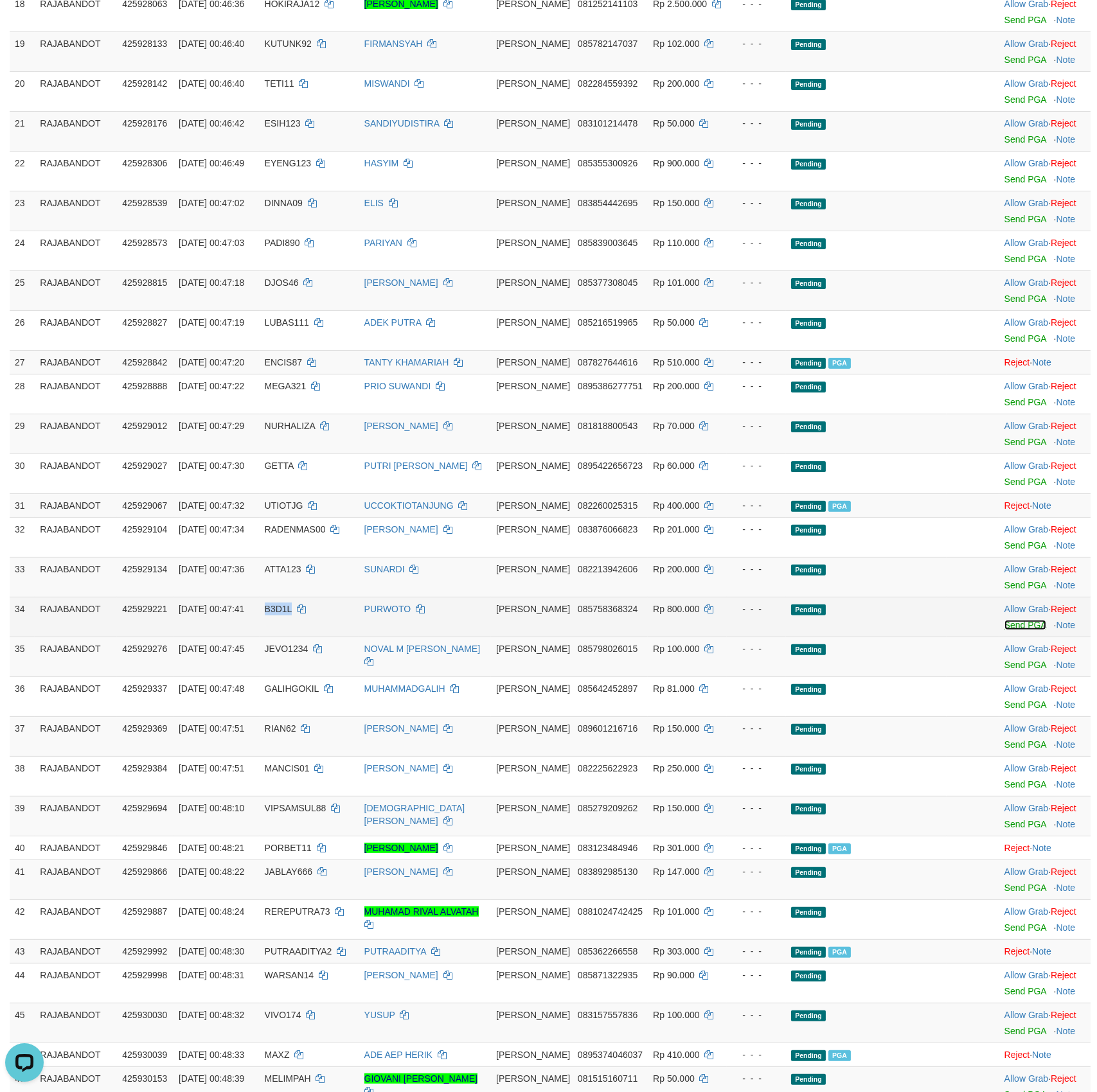
click at [1009, 630] on link "Send PGA" at bounding box center [1025, 625] width 42 height 10
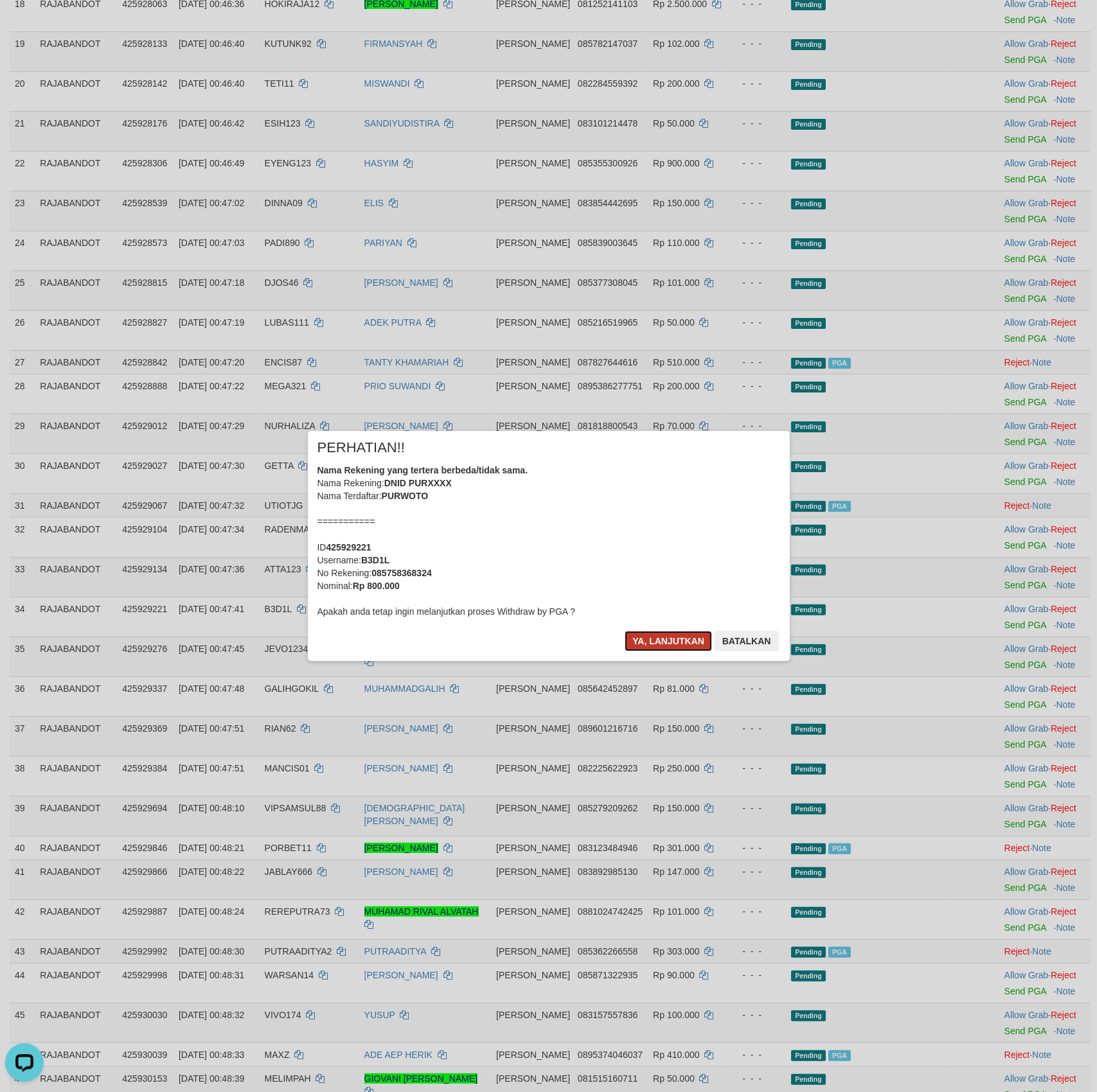
click at [646, 632] on button "Ya, lanjutkan" at bounding box center [668, 641] width 87 height 21
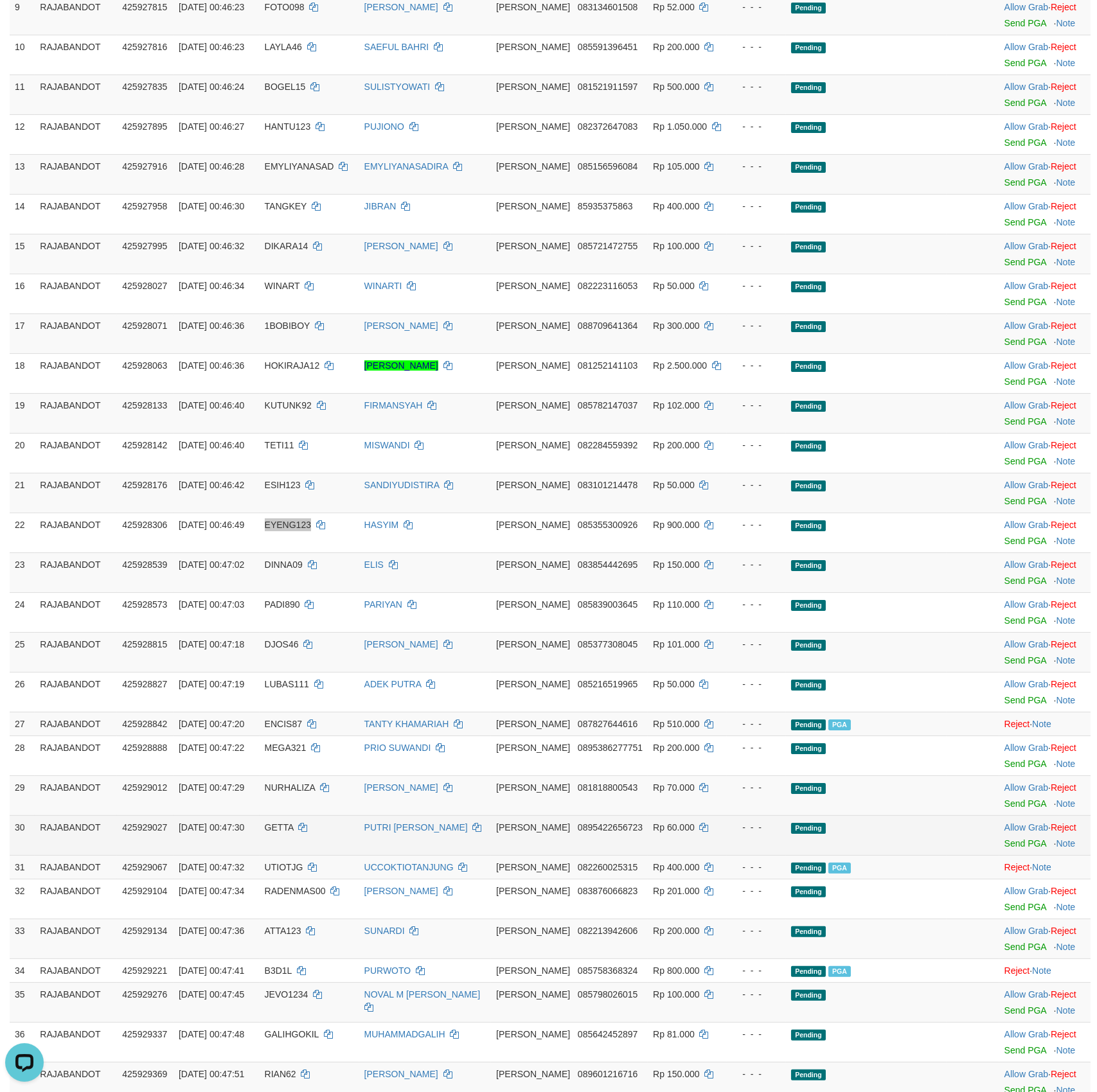
scroll to position [522, 0]
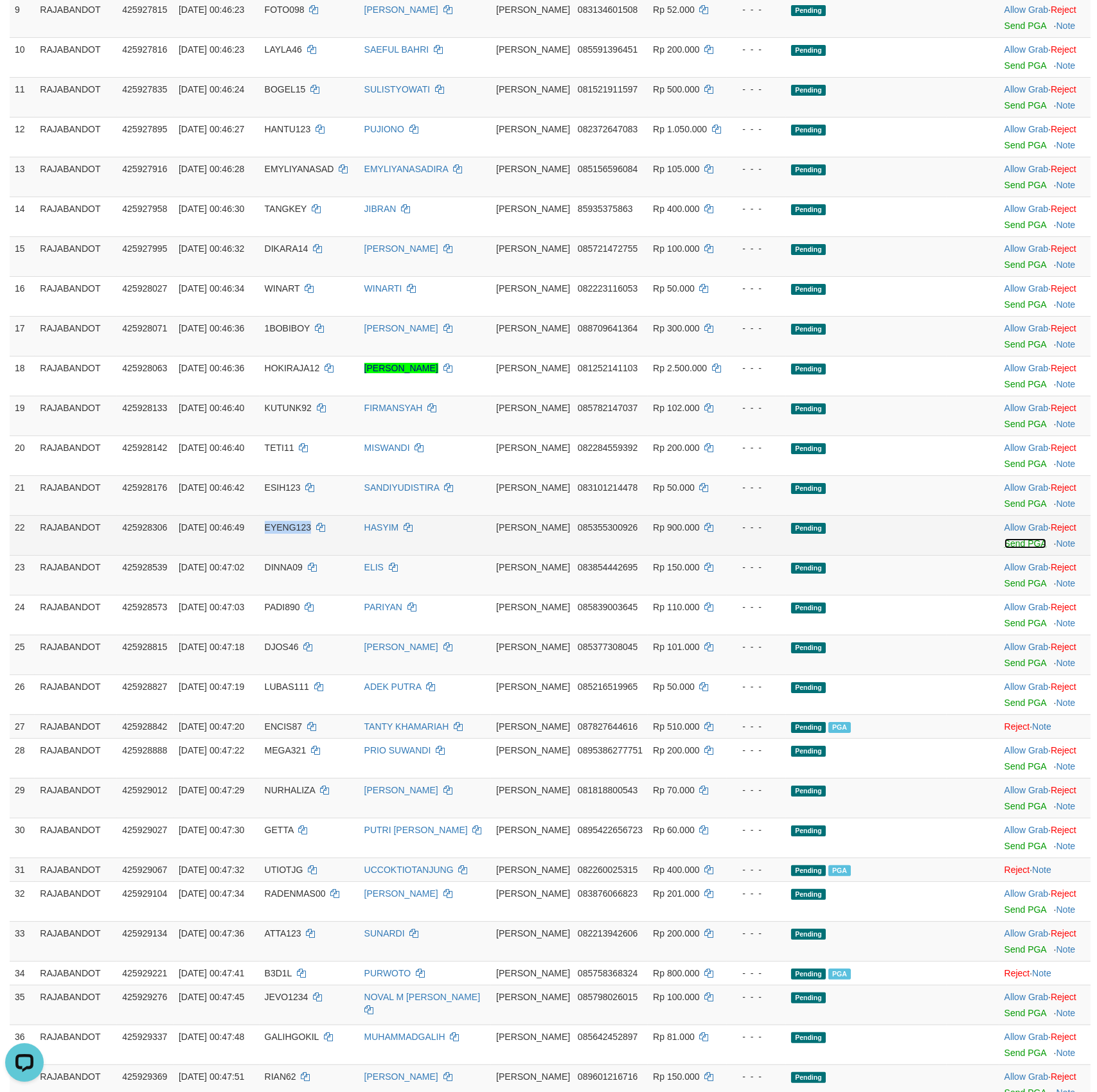
click at [1011, 548] on link "Send PGA" at bounding box center [1025, 544] width 42 height 10
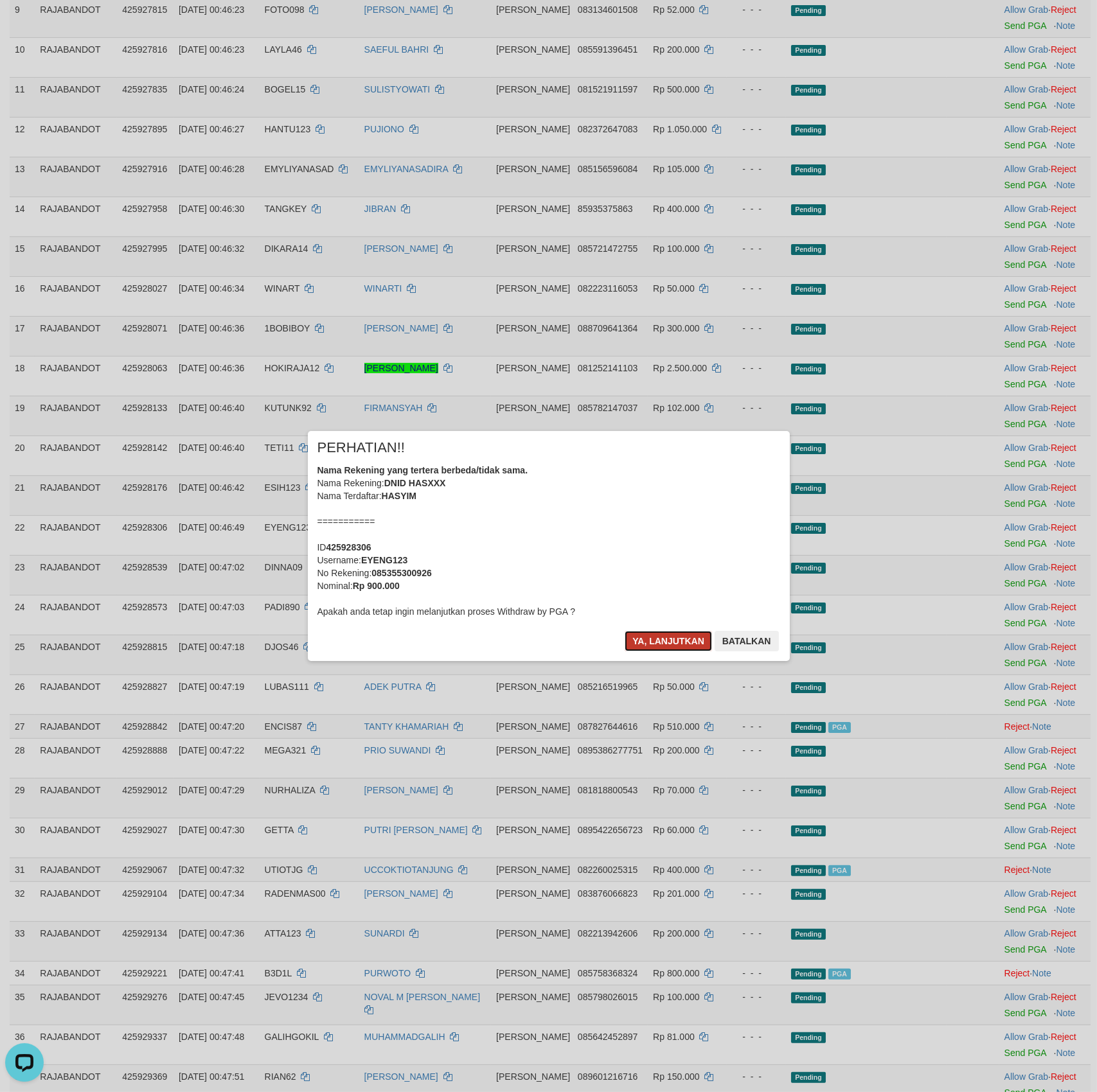
click at [655, 643] on button "Ya, lanjutkan" at bounding box center [668, 641] width 87 height 21
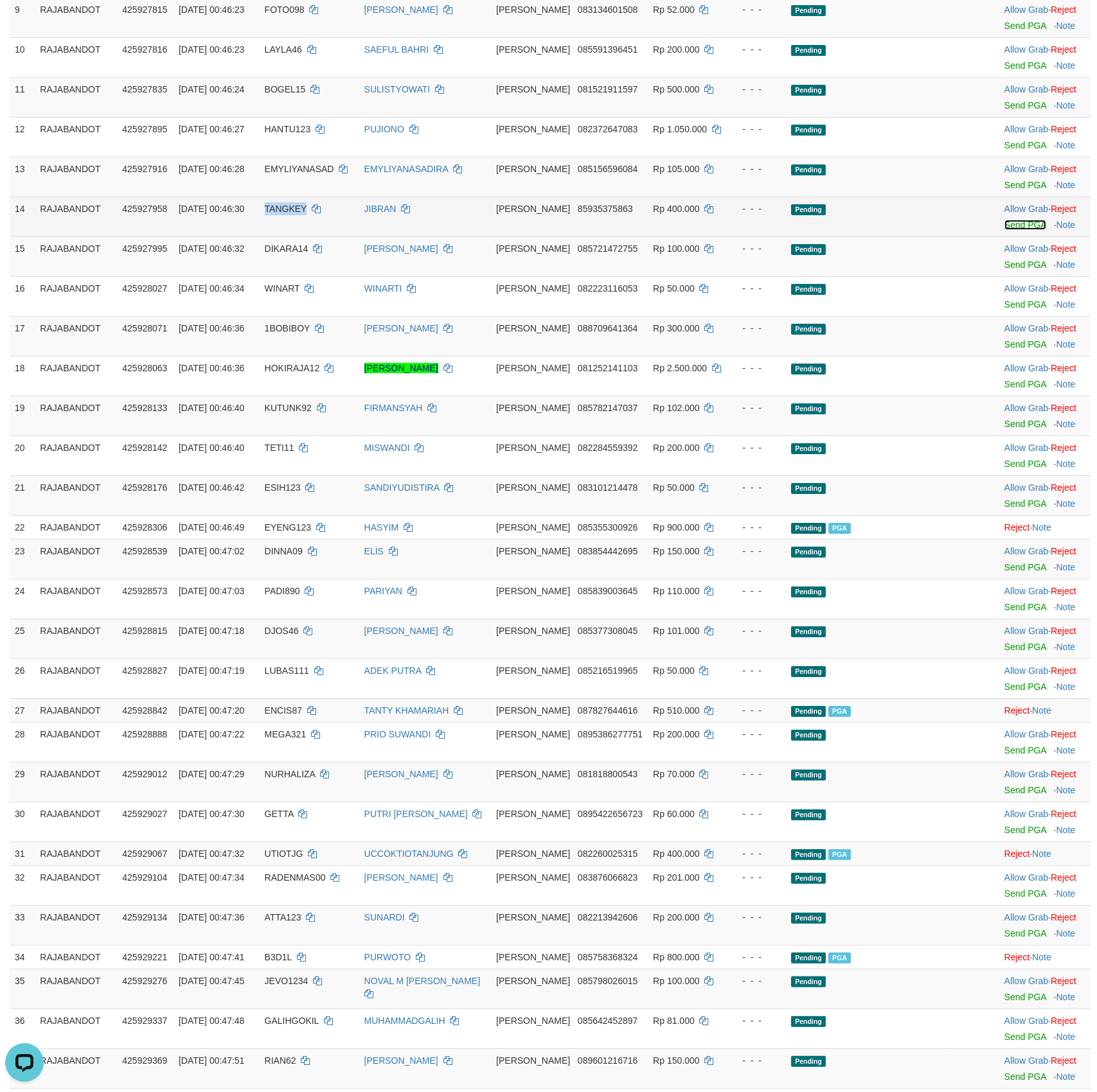
click at [1014, 230] on link "Send PGA" at bounding box center [1025, 225] width 42 height 10
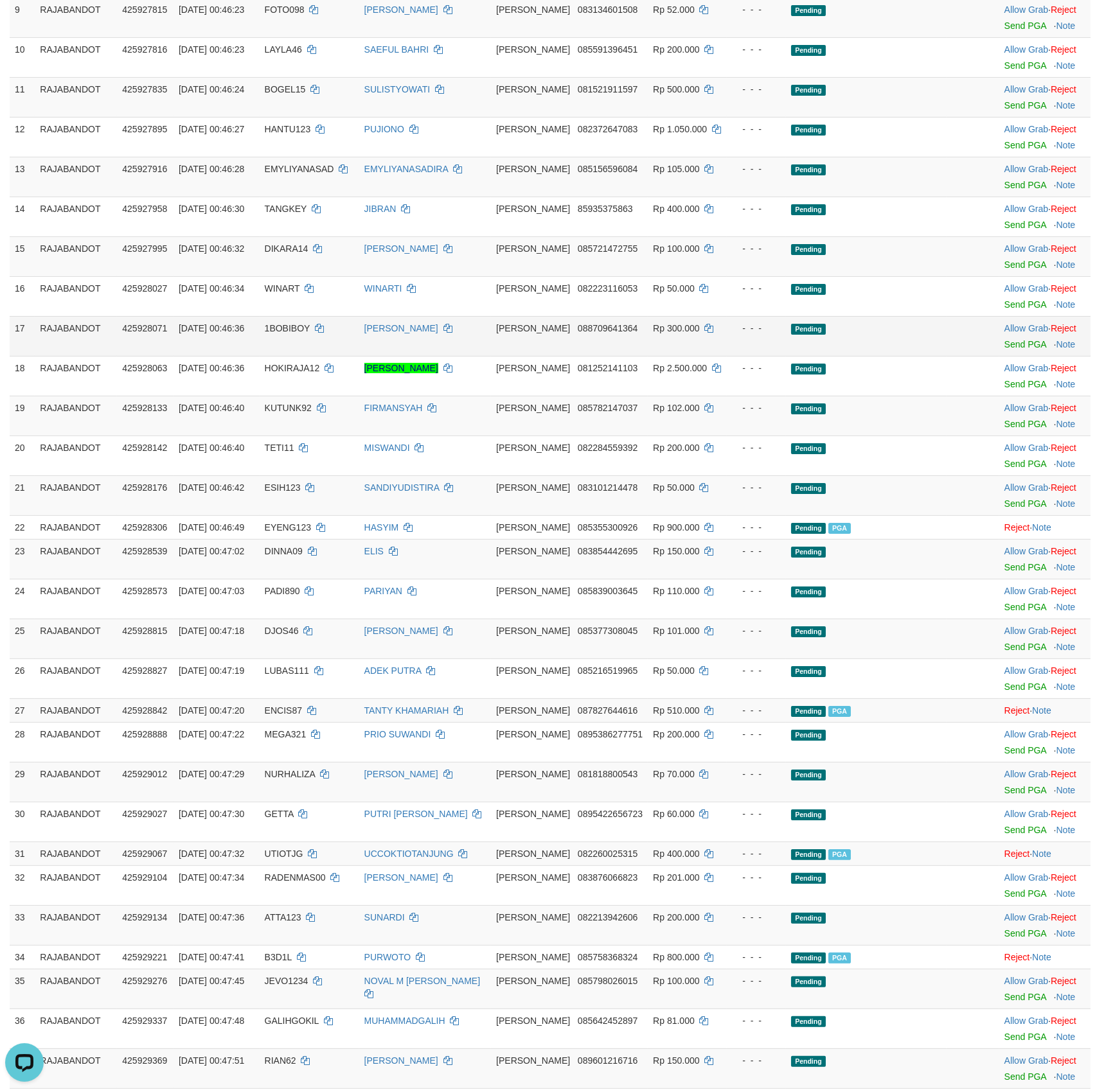
click at [576, 356] on td "[PERSON_NAME] 088709641364" at bounding box center [569, 336] width 156 height 40
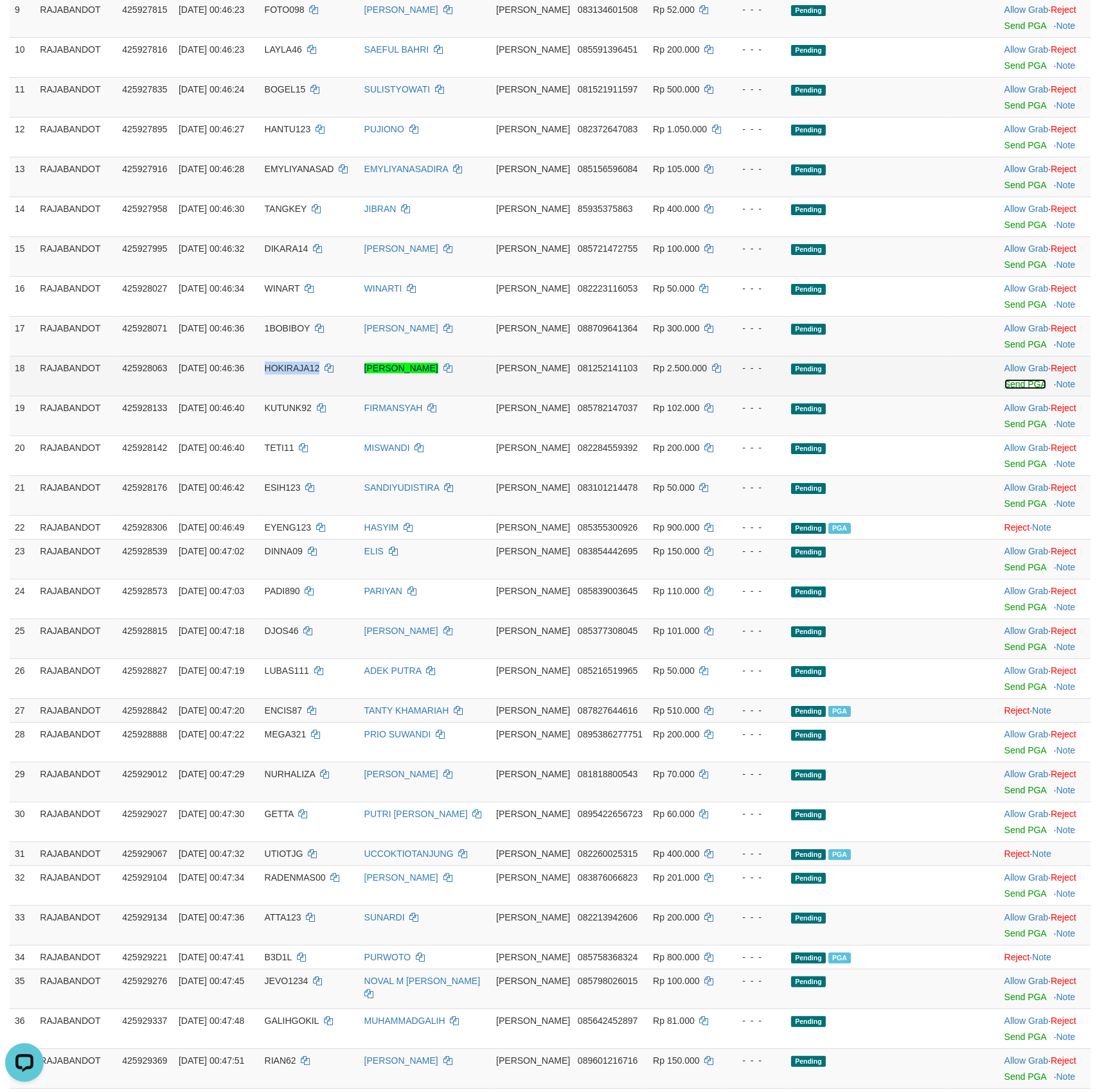
click at [1011, 390] on link "Send PGA" at bounding box center [1025, 384] width 42 height 10
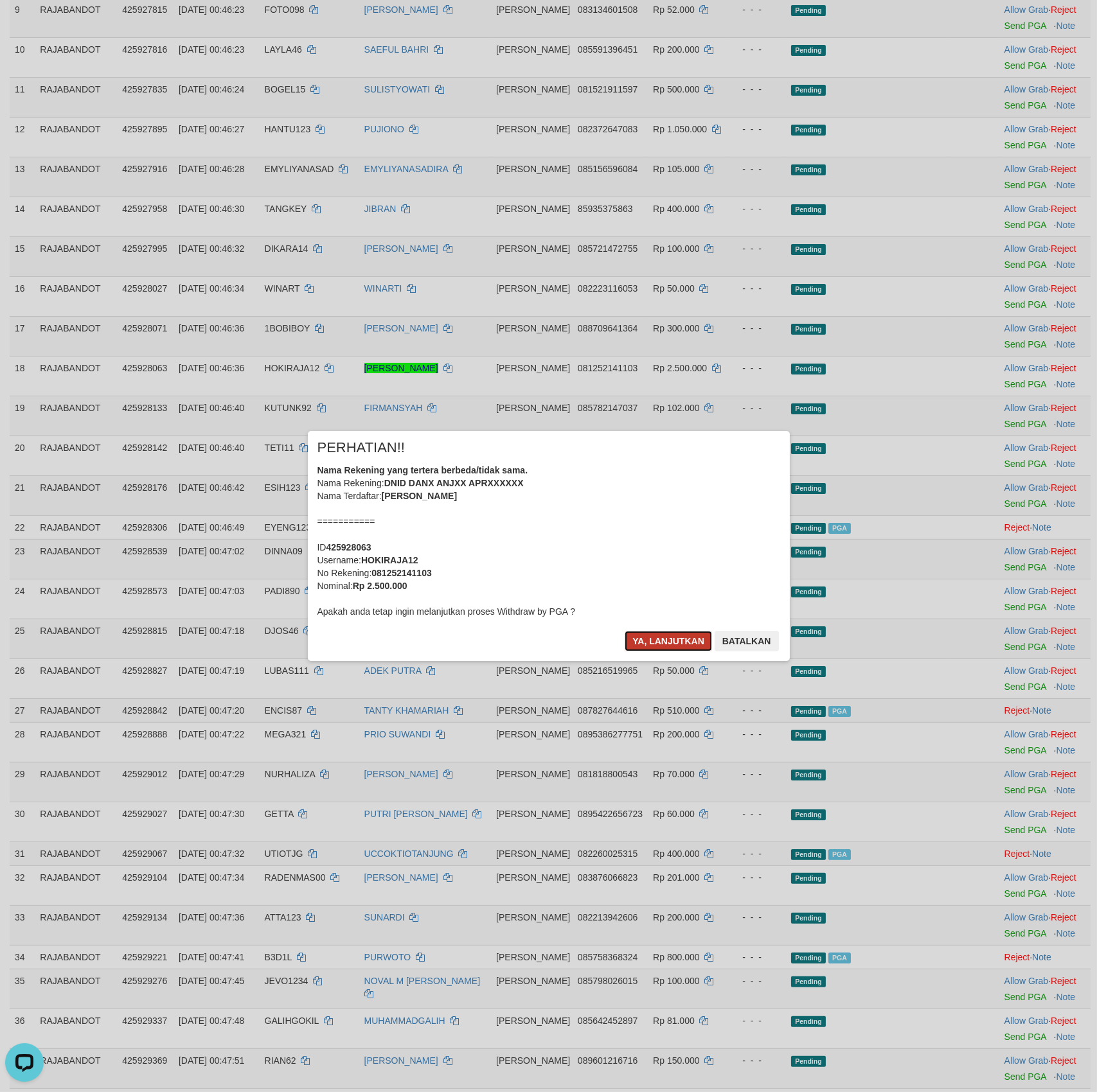
click at [667, 644] on button "Ya, lanjutkan" at bounding box center [668, 641] width 87 height 21
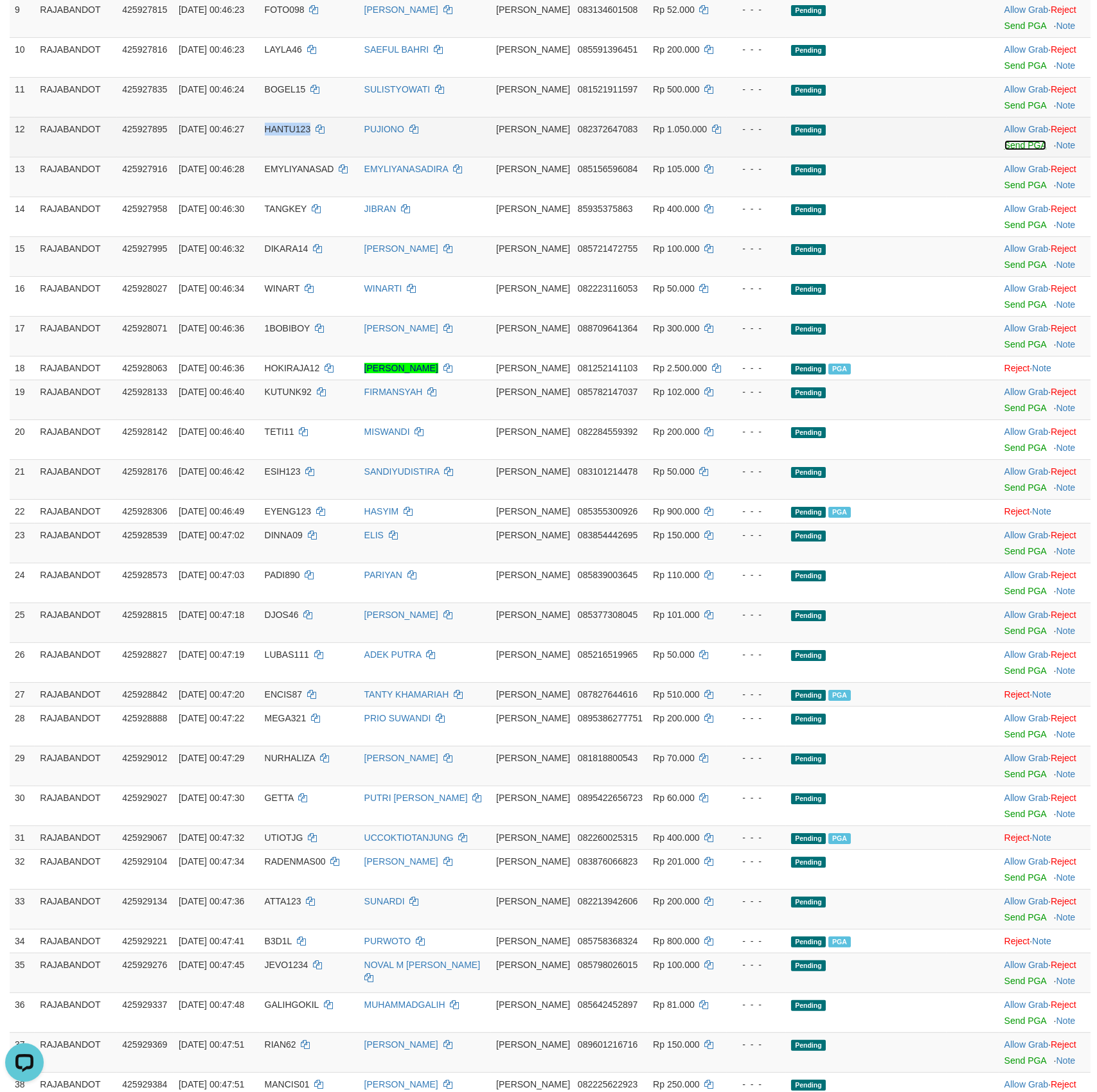
click at [1020, 151] on link "Send PGA" at bounding box center [1025, 145] width 42 height 10
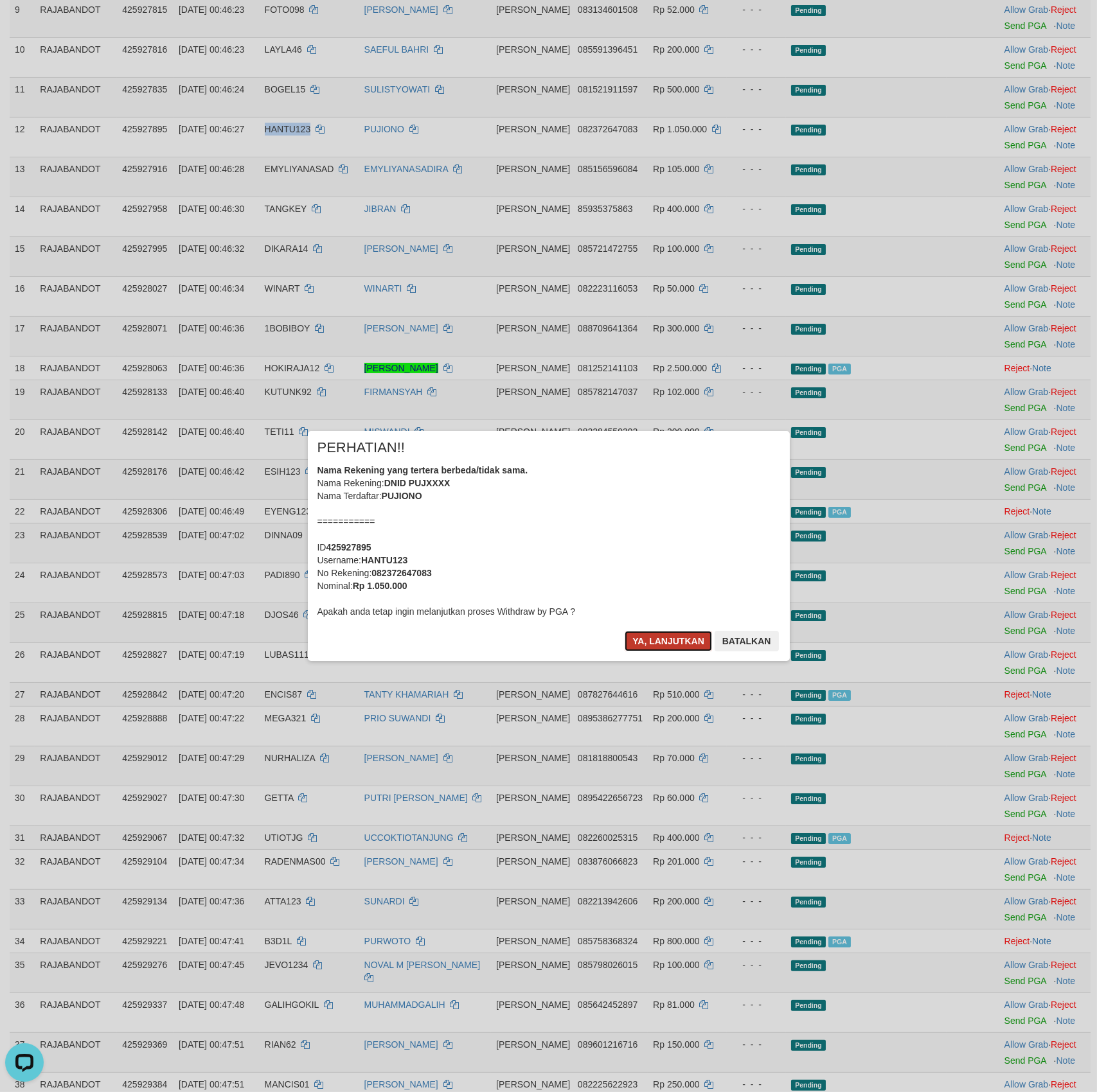
click at [654, 642] on button "Ya, lanjutkan" at bounding box center [668, 641] width 87 height 21
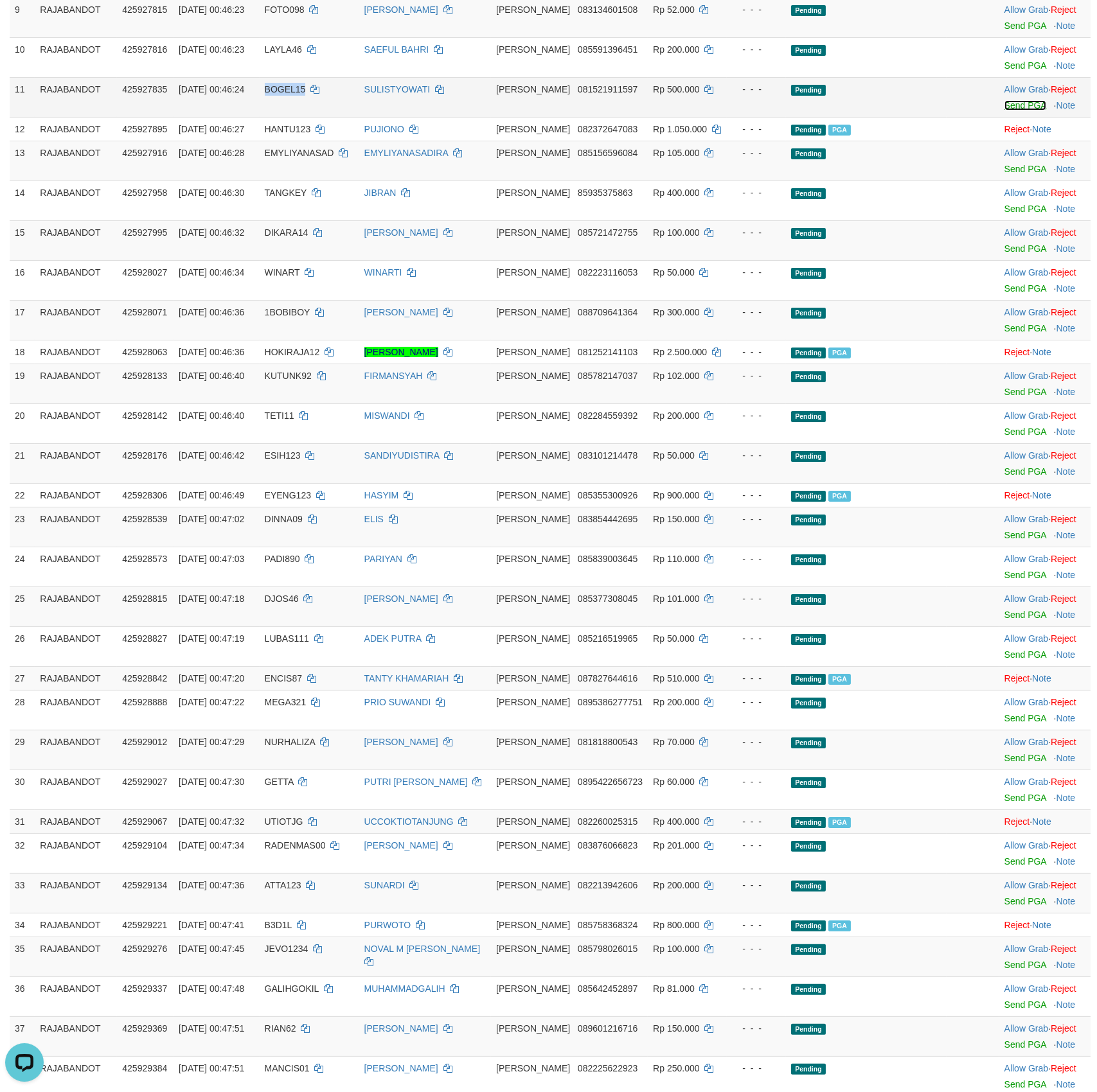
click at [1010, 111] on link "Send PGA" at bounding box center [1025, 105] width 42 height 10
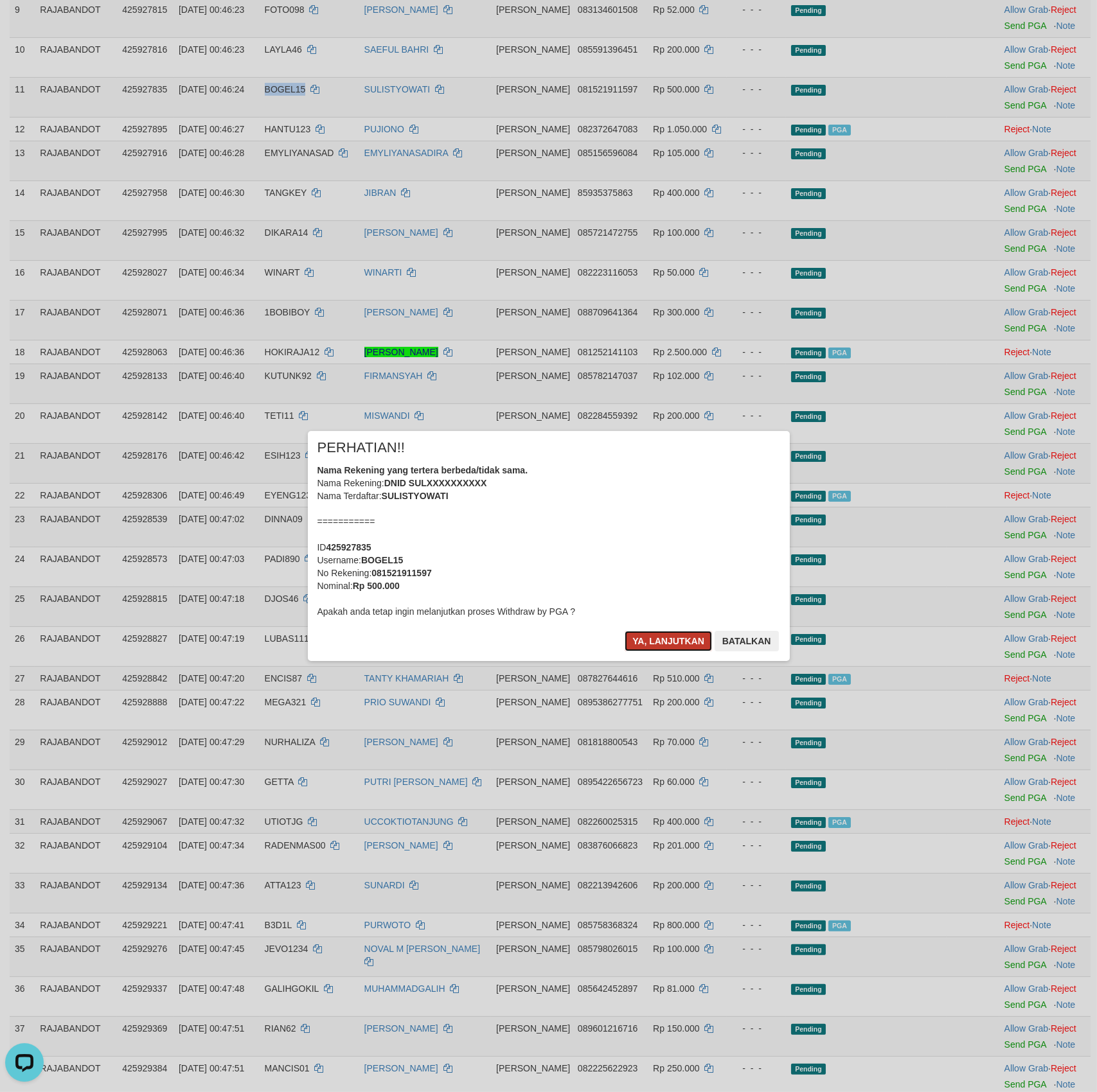
click at [668, 641] on button "Ya, lanjutkan" at bounding box center [668, 641] width 87 height 21
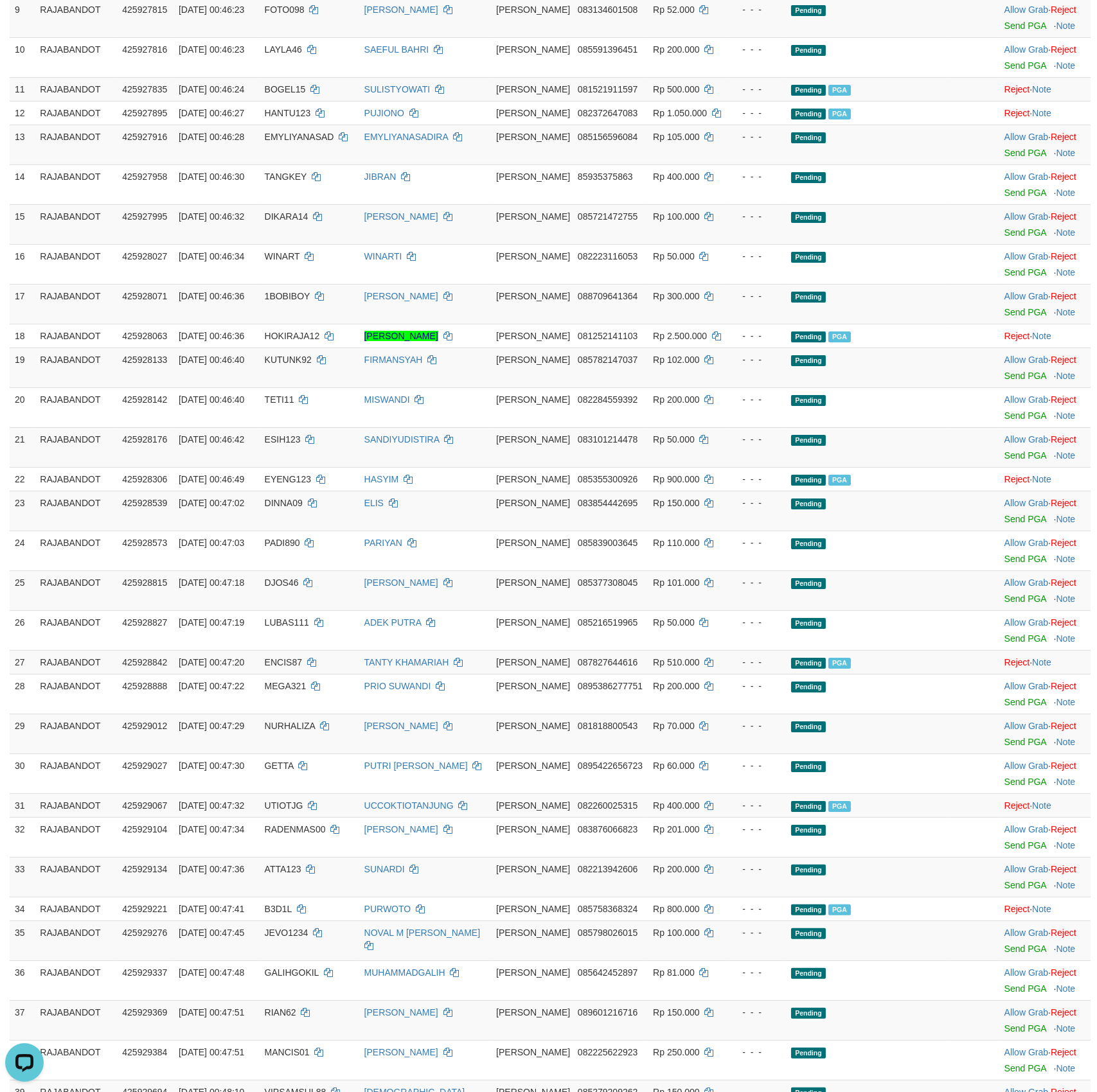
scroll to position [0, 0]
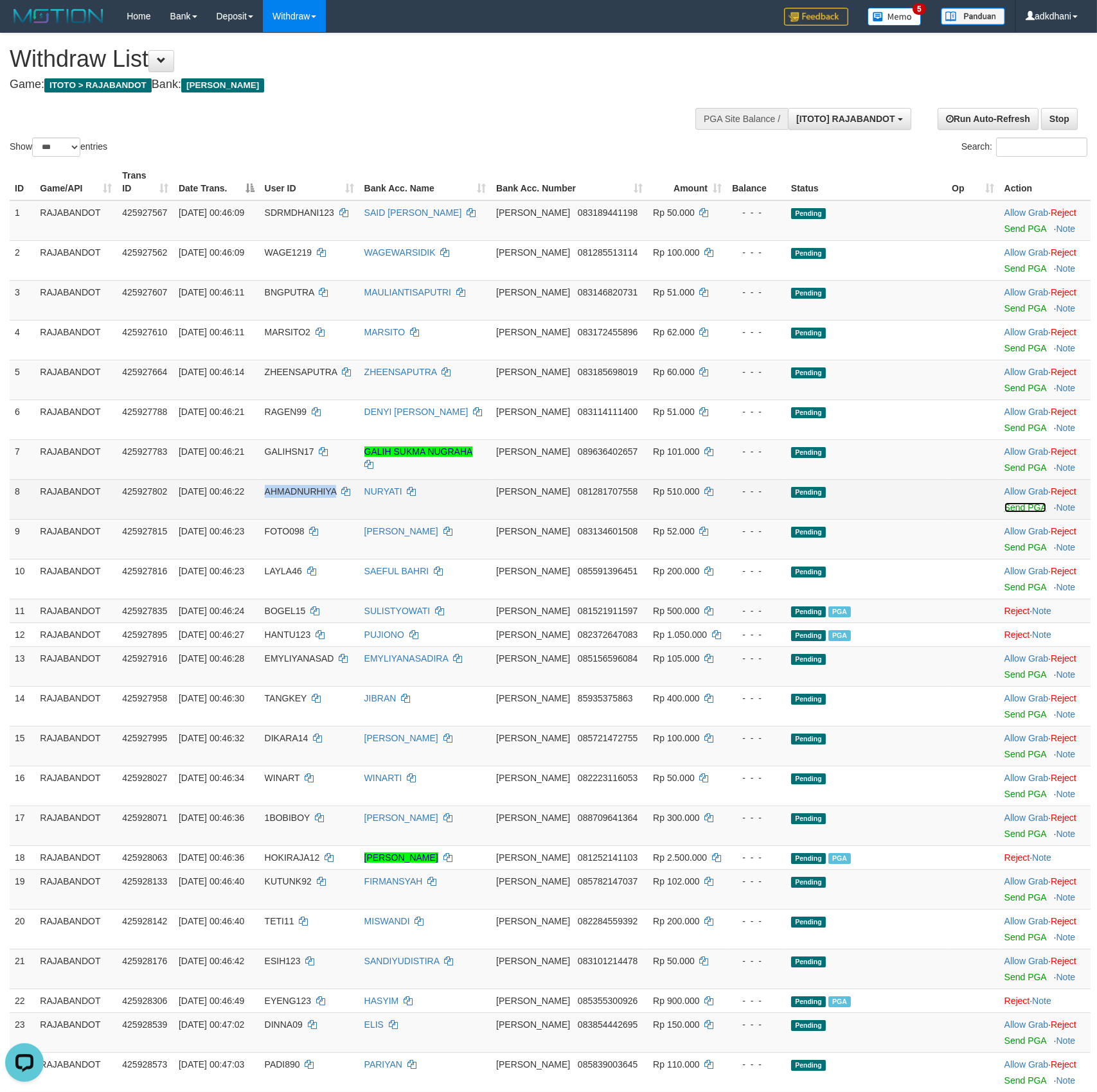
click at [1026, 513] on link "Send PGA" at bounding box center [1025, 508] width 42 height 10
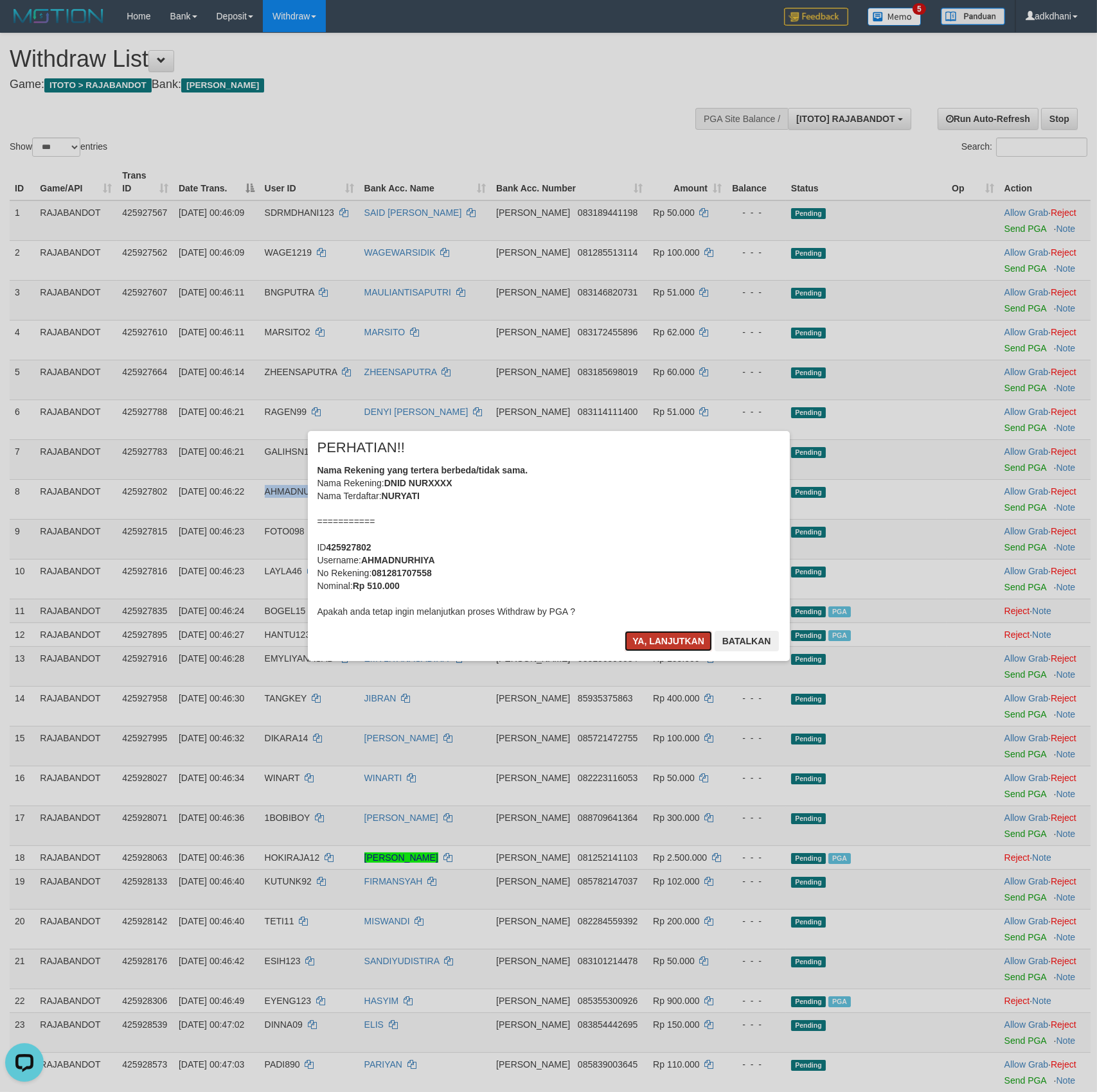
click at [658, 640] on button "Ya, lanjutkan" at bounding box center [668, 641] width 87 height 21
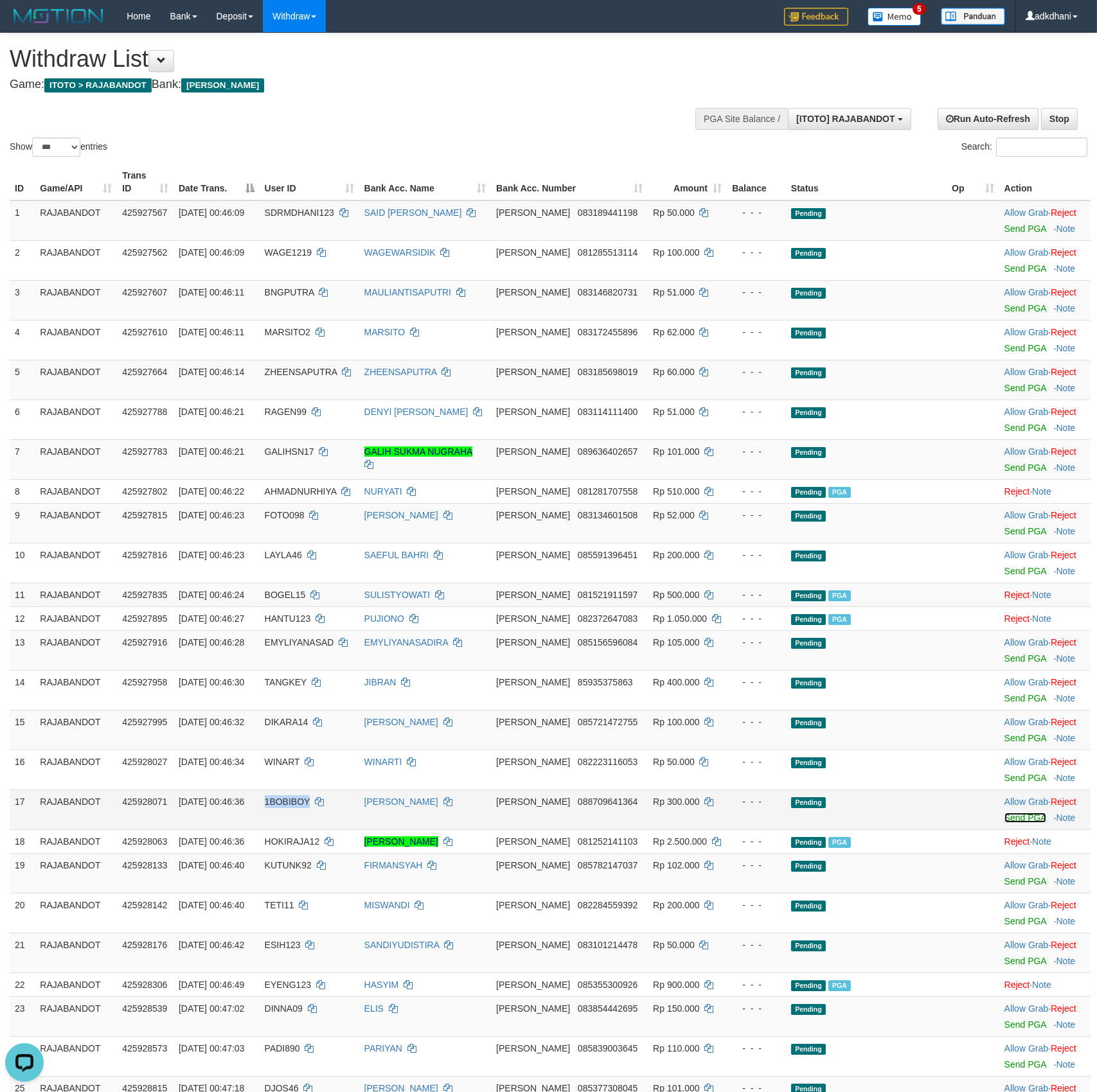
click at [1020, 823] on link "Send PGA" at bounding box center [1025, 817] width 42 height 10
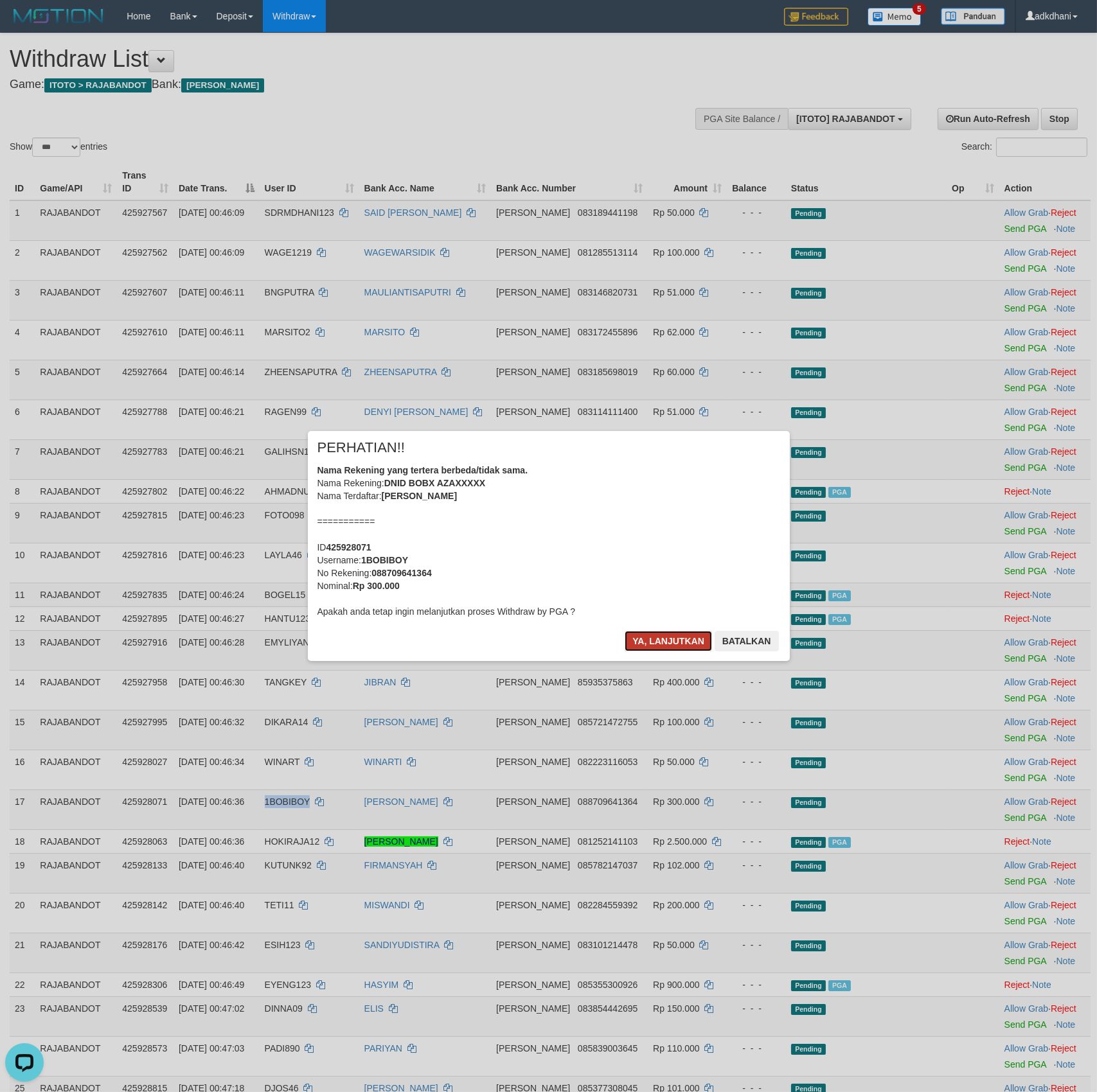
click at [659, 642] on button "Ya, lanjutkan" at bounding box center [668, 641] width 87 height 21
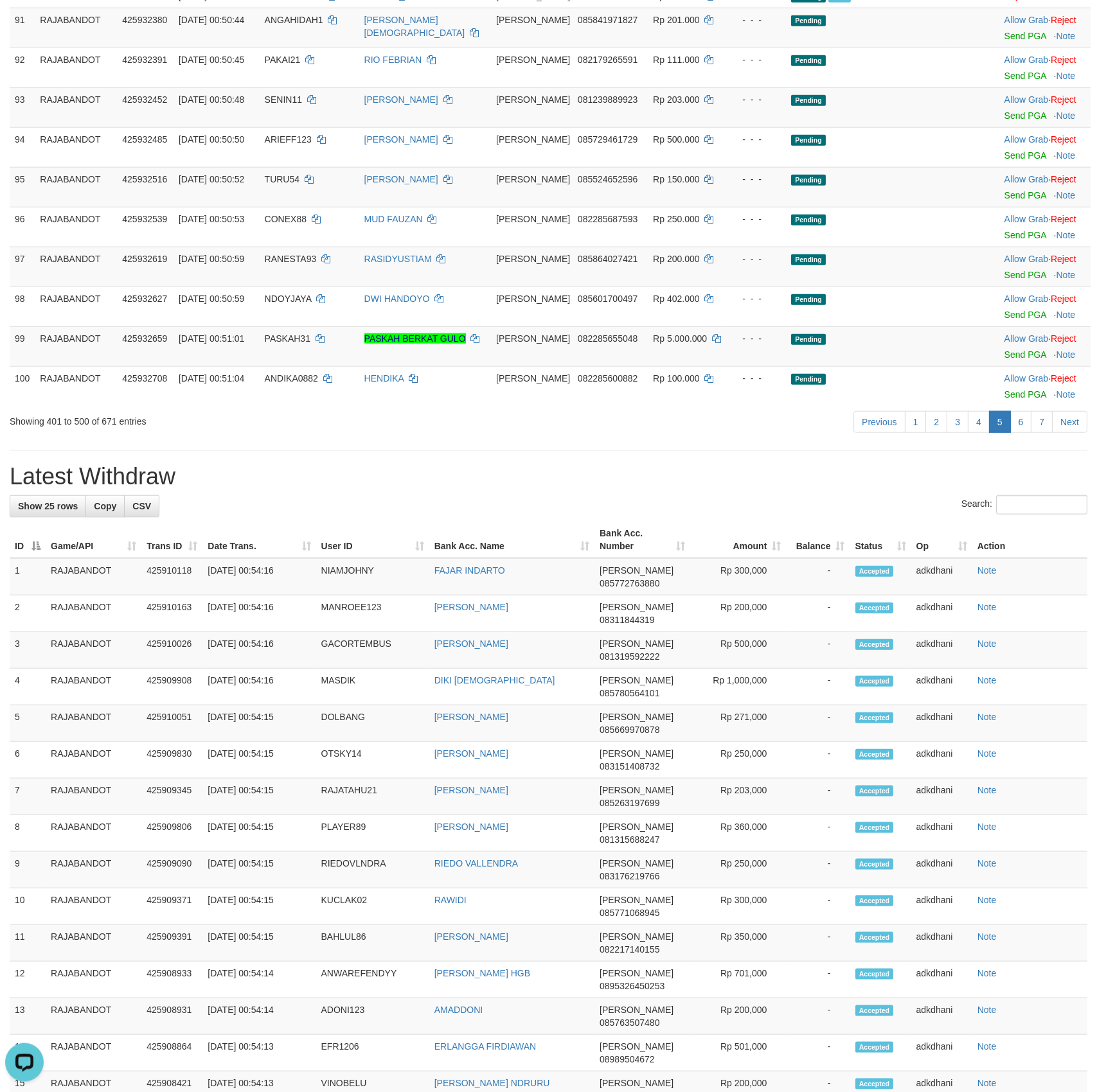
scroll to position [3381, 0]
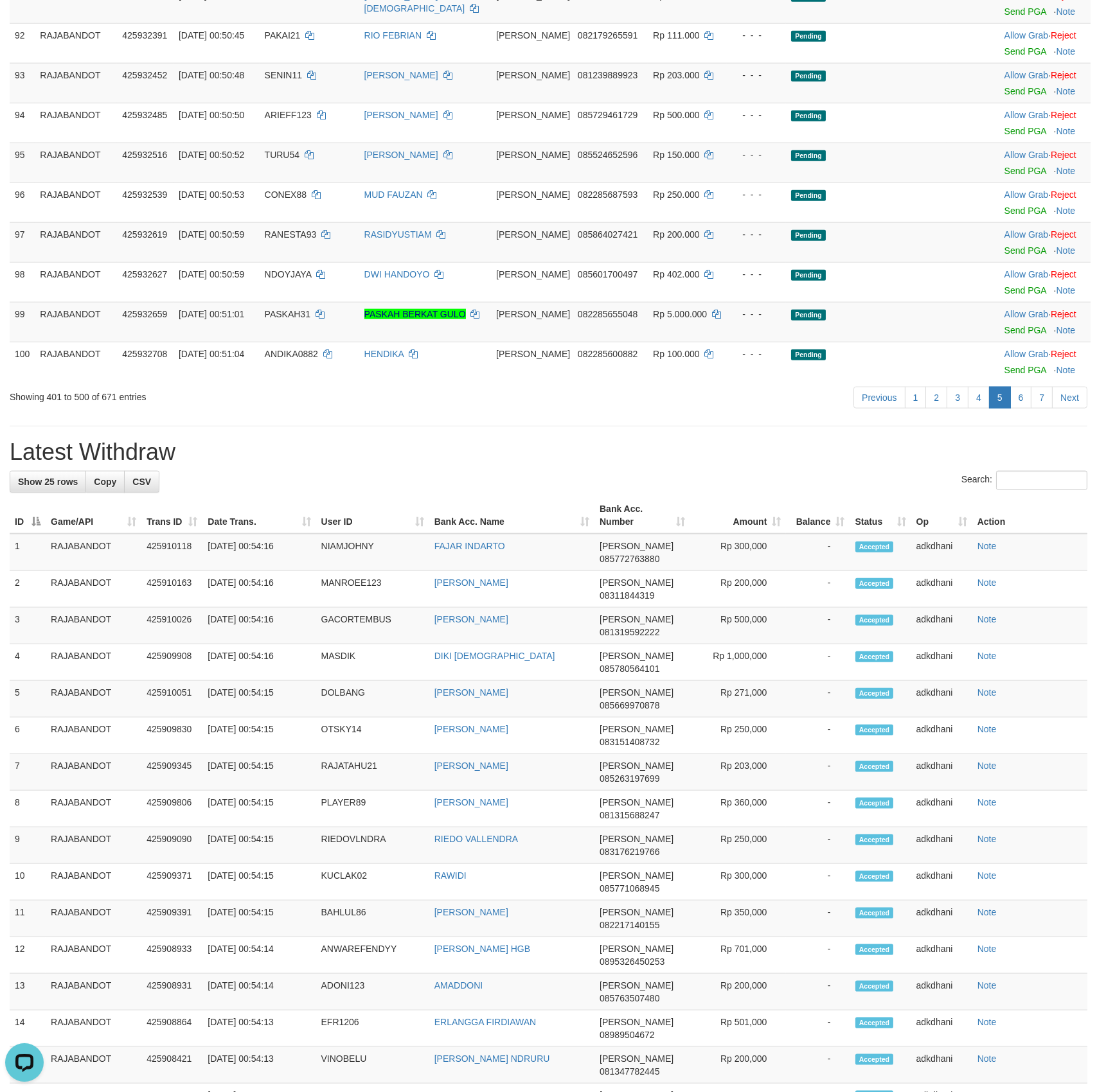
click at [1026, 413] on div "Previous 1 2 3 4 5 6 7 Next" at bounding box center [777, 399] width 621 height 27
click at [1016, 409] on link "6" at bounding box center [1020, 398] width 22 height 22
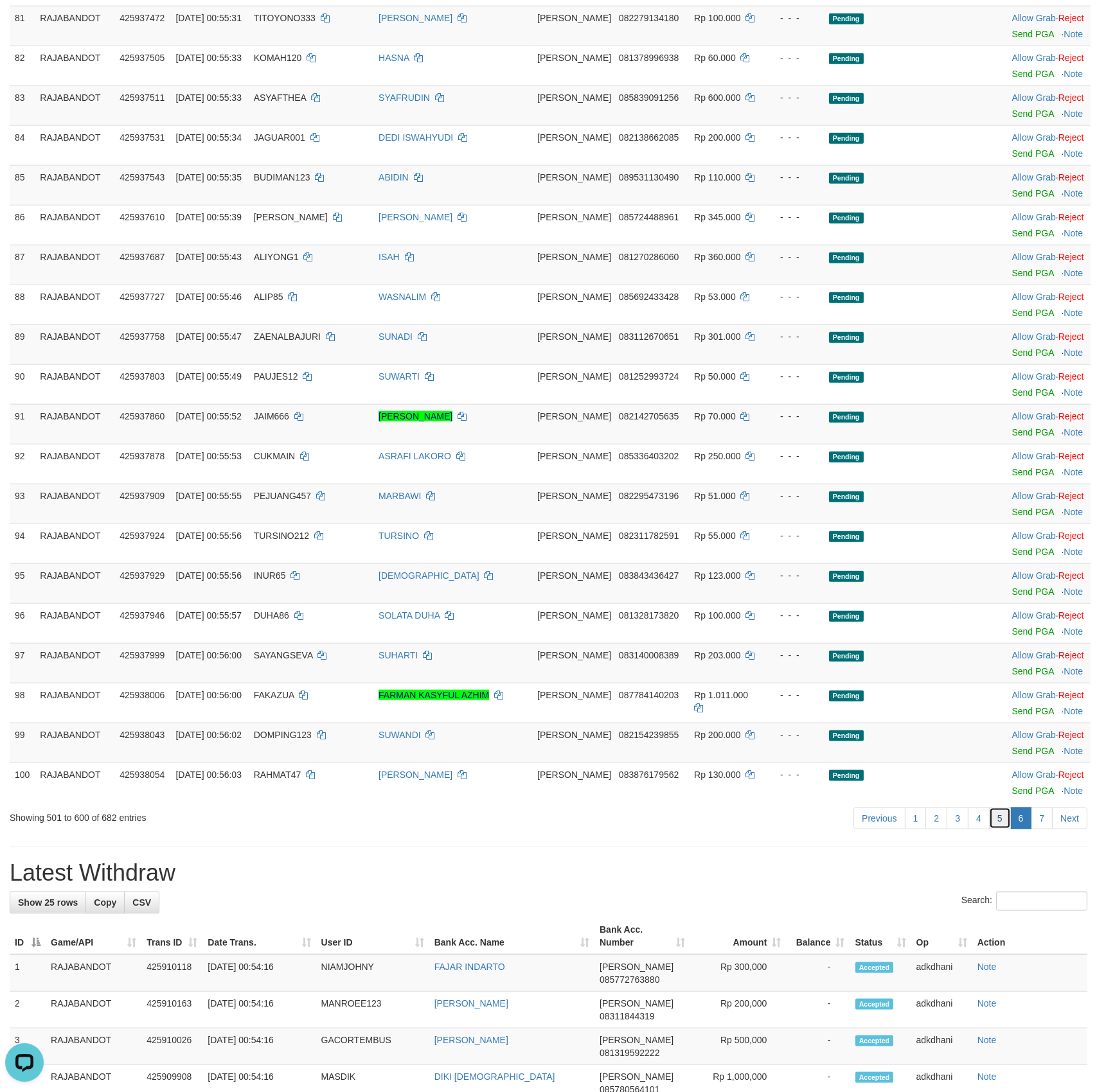
click at [993, 829] on link "5" at bounding box center [1000, 818] width 22 height 22
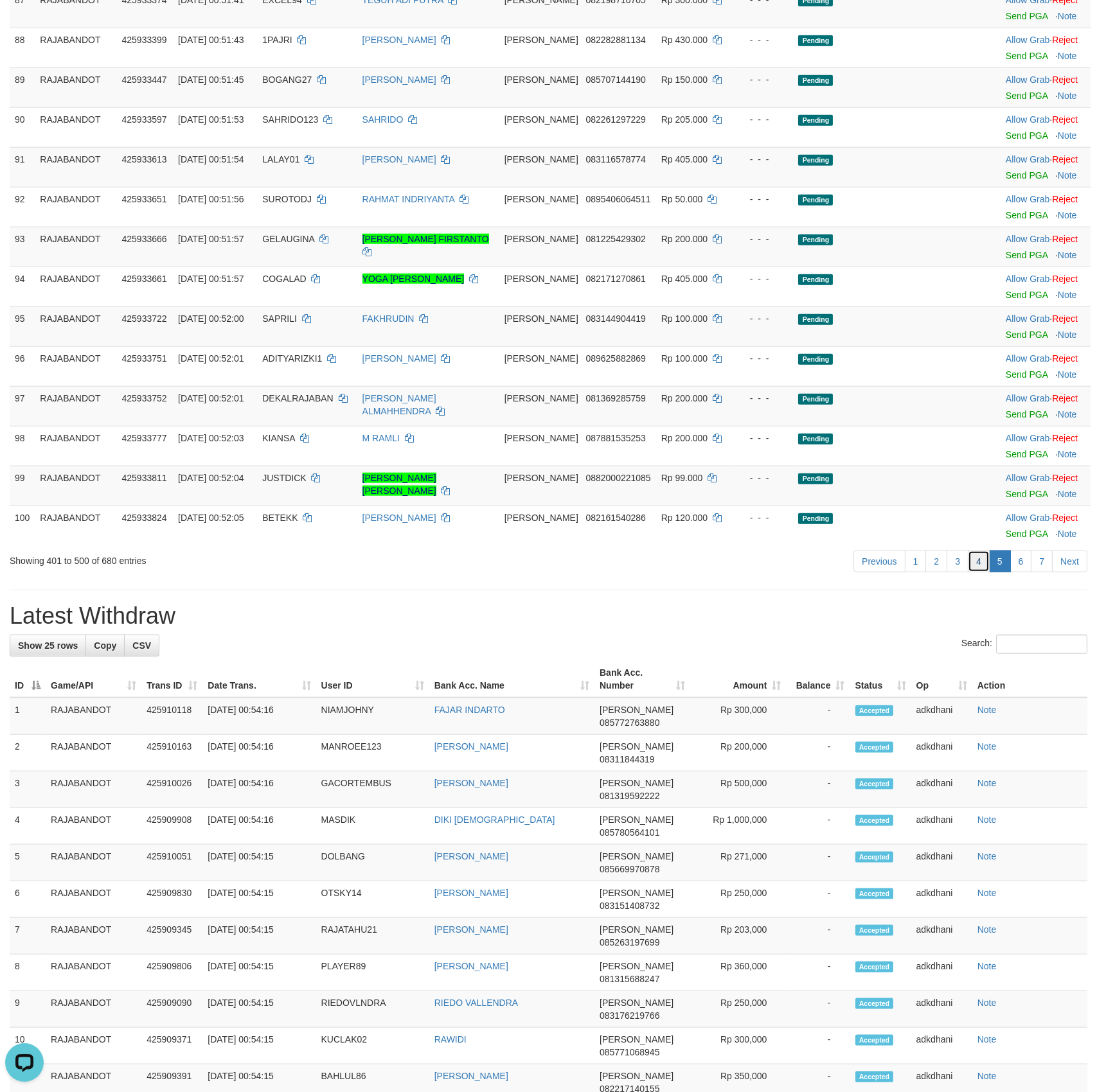
click at [973, 573] on link "4" at bounding box center [978, 561] width 22 height 22
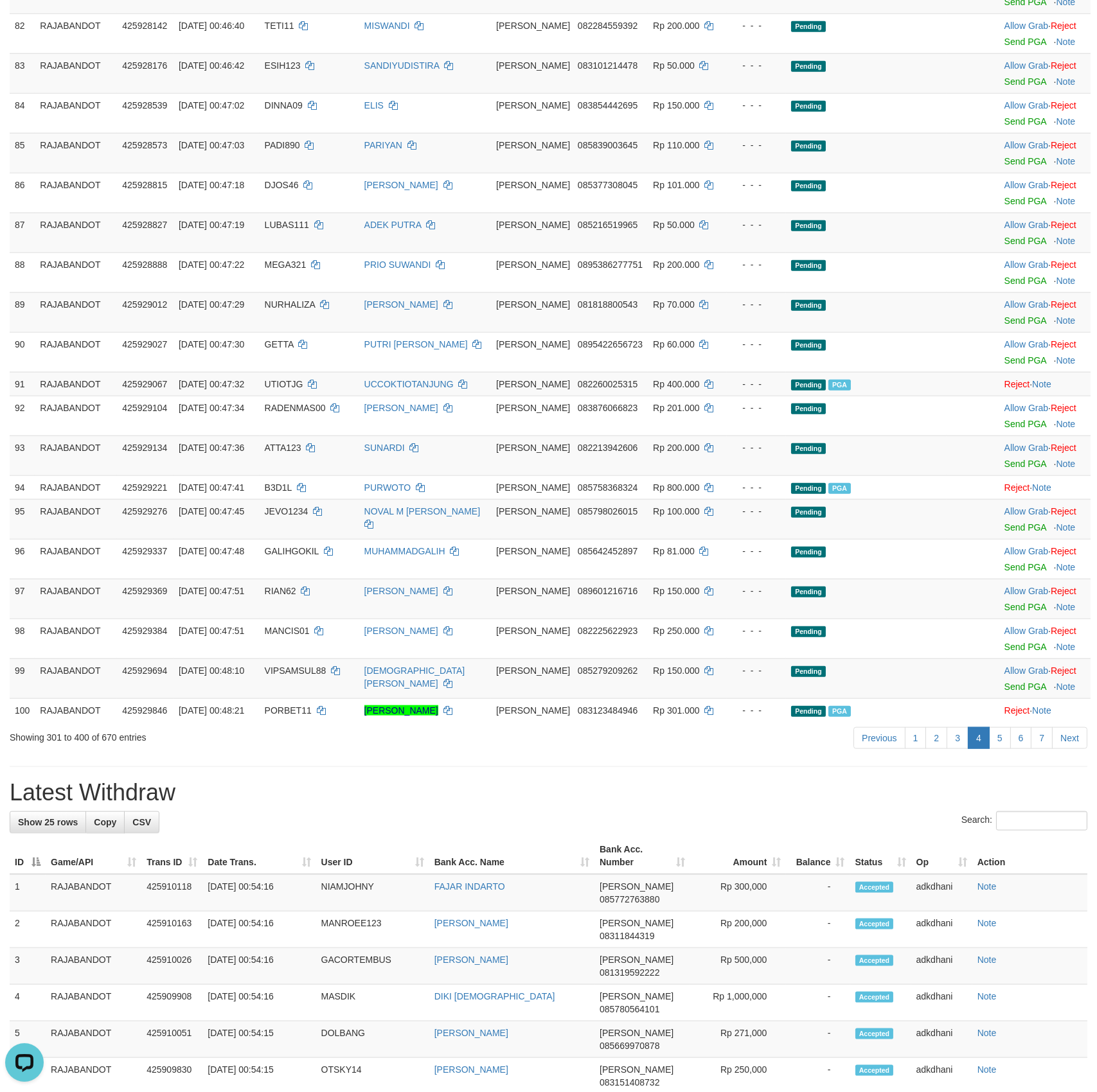
scroll to position [2249, 0]
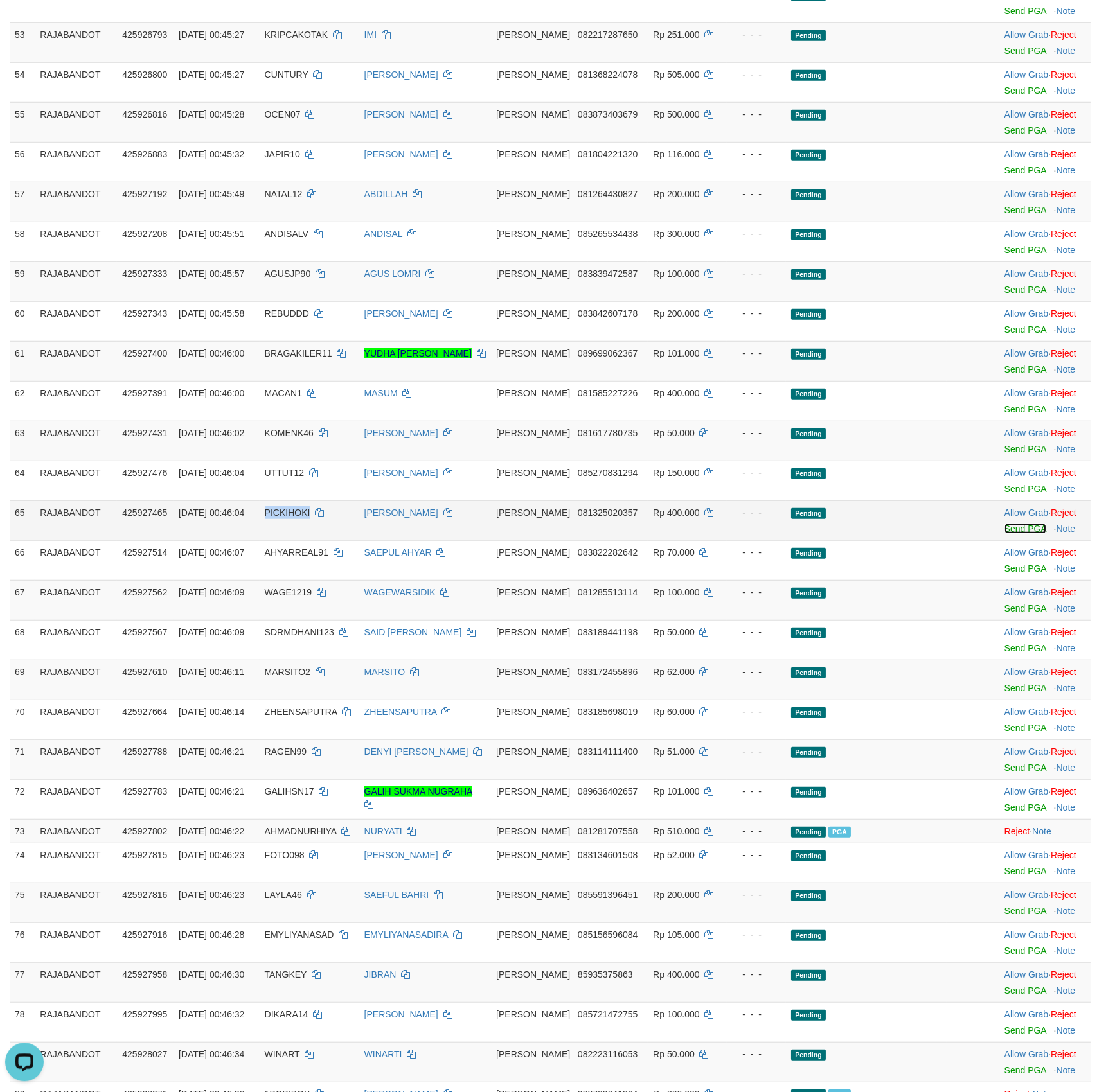
click at [1011, 534] on link "Send PGA" at bounding box center [1025, 529] width 42 height 10
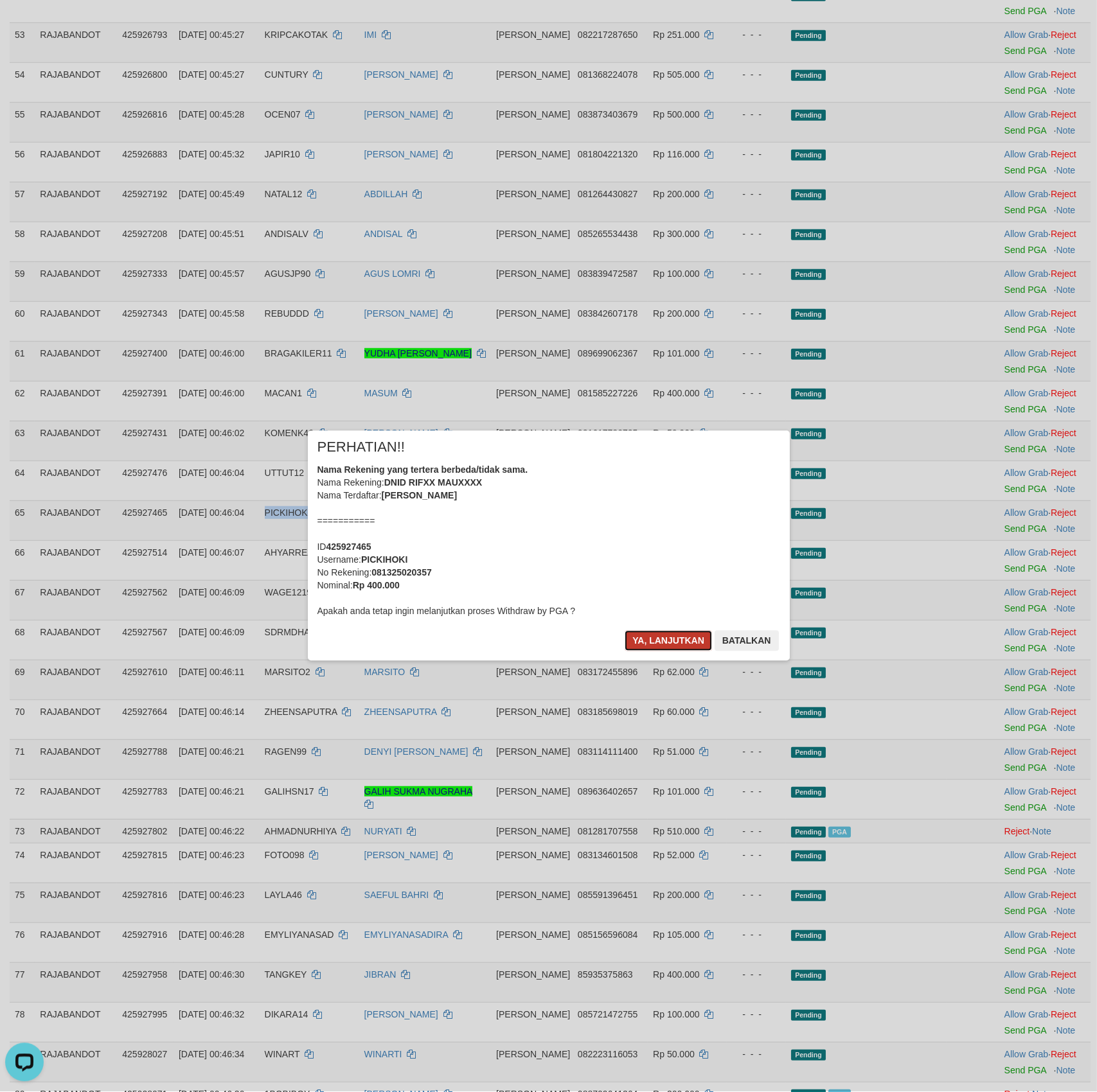
click at [651, 645] on button "Ya, lanjutkan" at bounding box center [668, 641] width 87 height 21
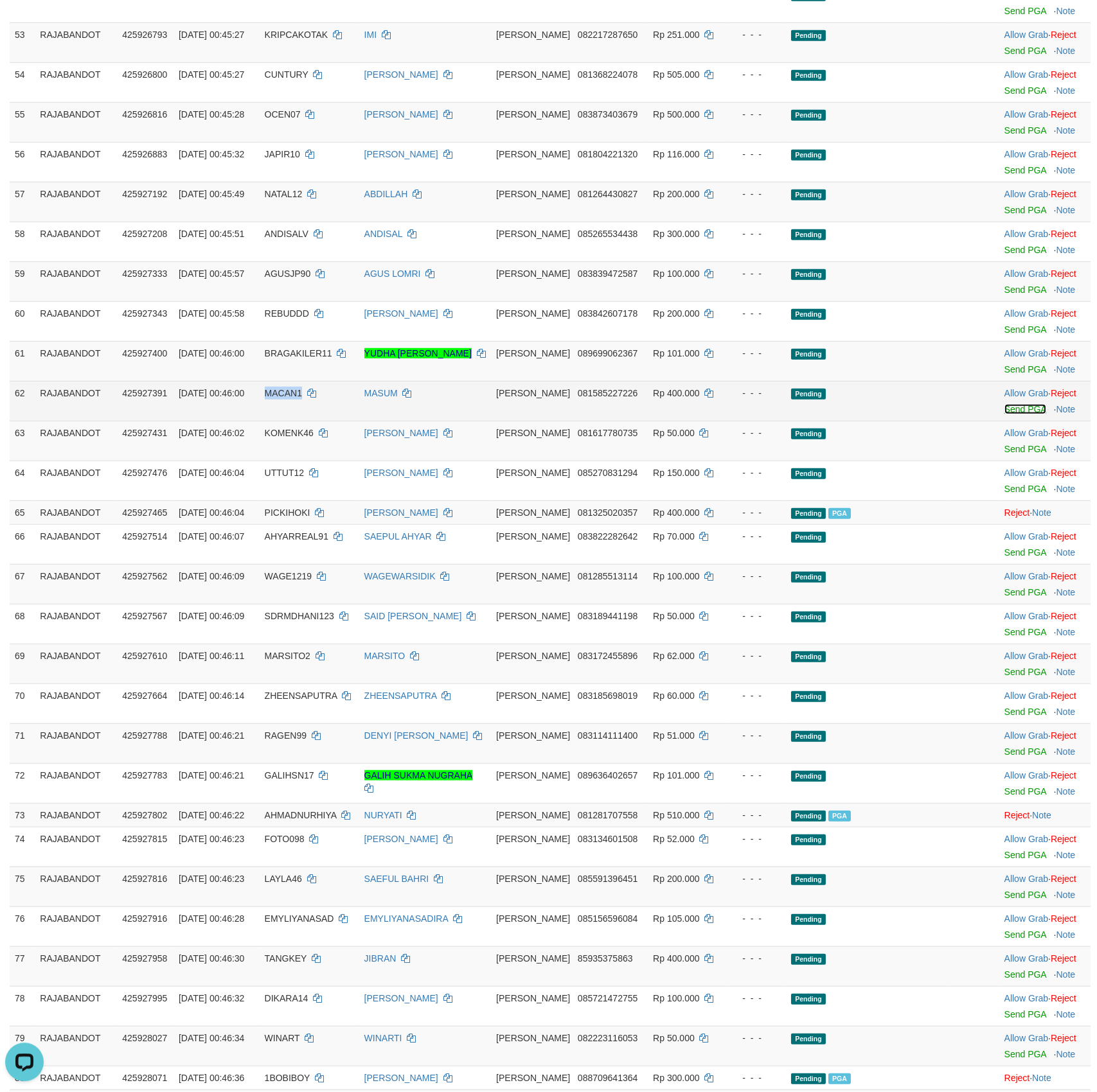
click at [1020, 414] on link "Send PGA" at bounding box center [1025, 410] width 42 height 10
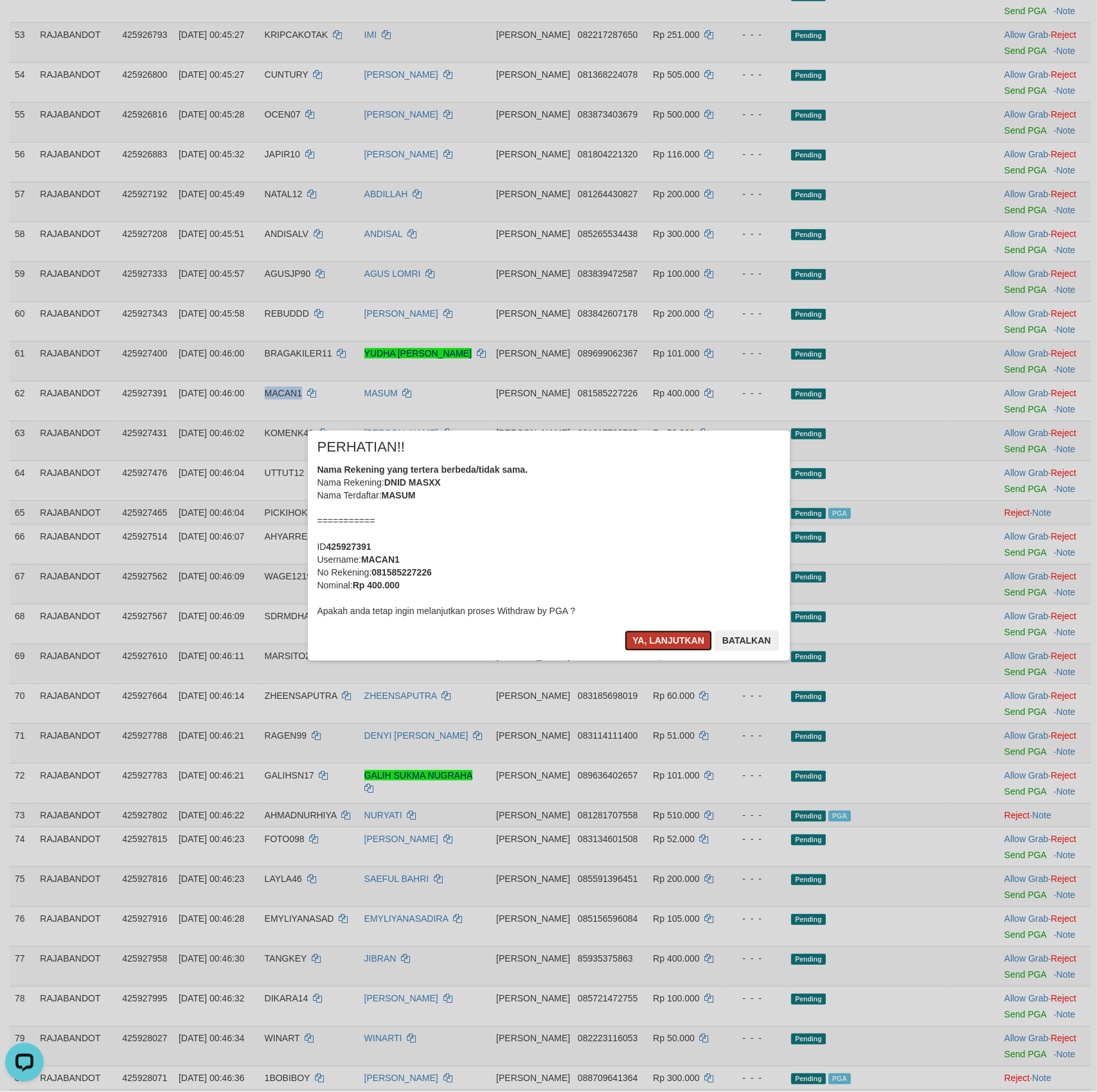
click at [660, 643] on button "Ya, lanjutkan" at bounding box center [668, 641] width 87 height 21
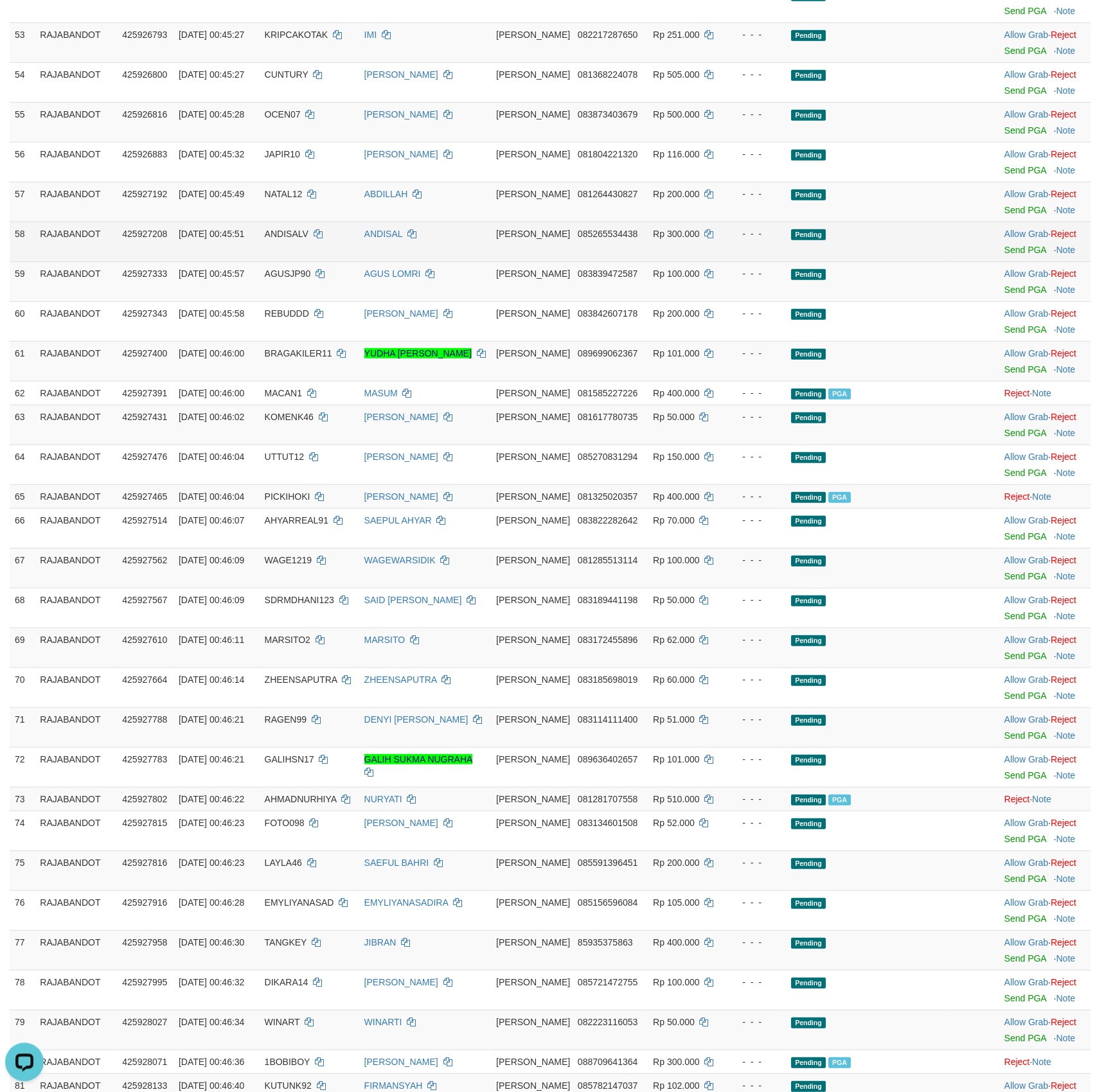
click at [1018, 261] on td "Allow Grab · Reject Send PGA · Note" at bounding box center [1045, 241] width 92 height 40
click at [1018, 255] on link "Send PGA" at bounding box center [1025, 250] width 42 height 10
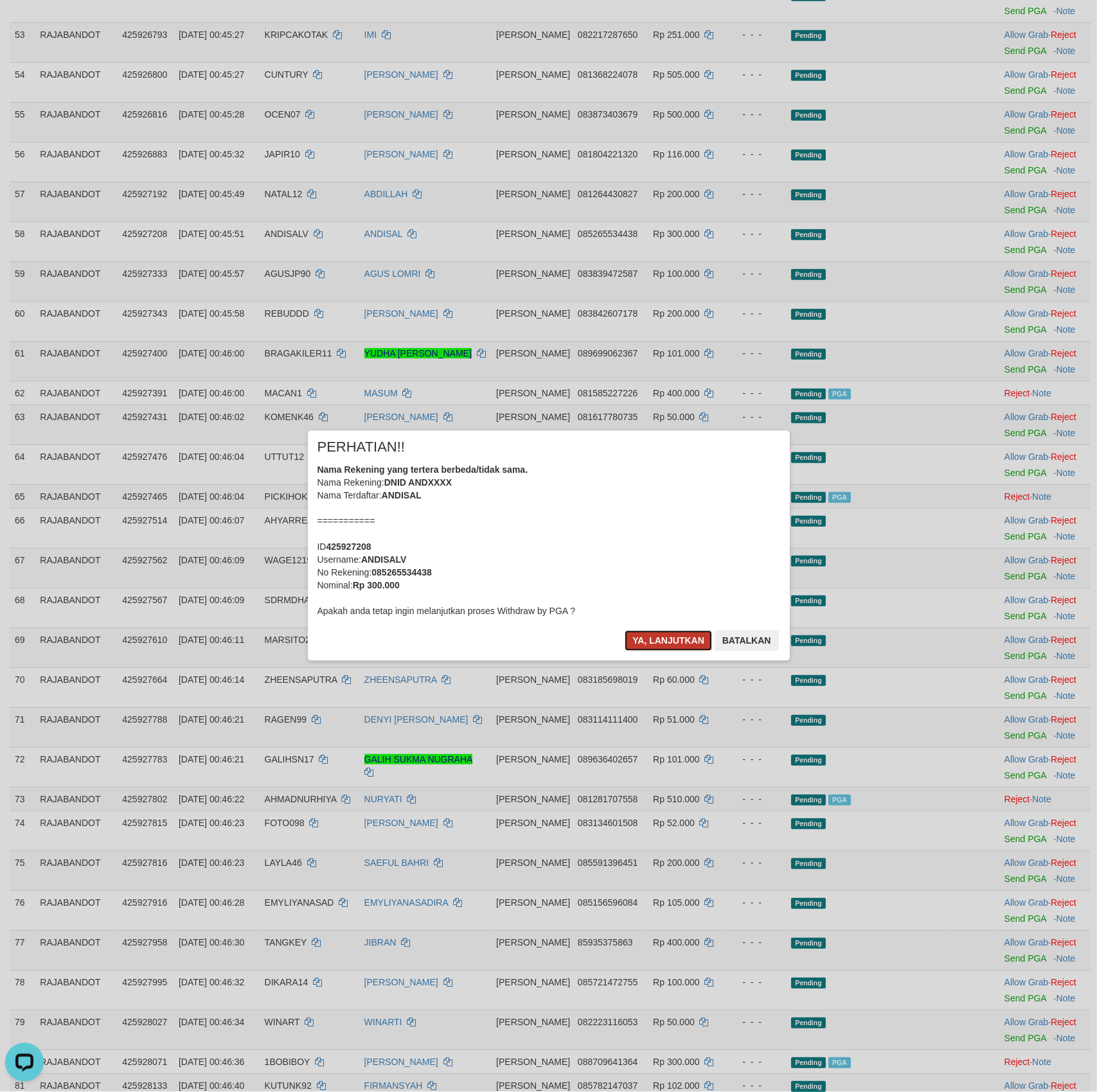
click at [649, 644] on button "Ya, lanjutkan" at bounding box center [668, 641] width 87 height 21
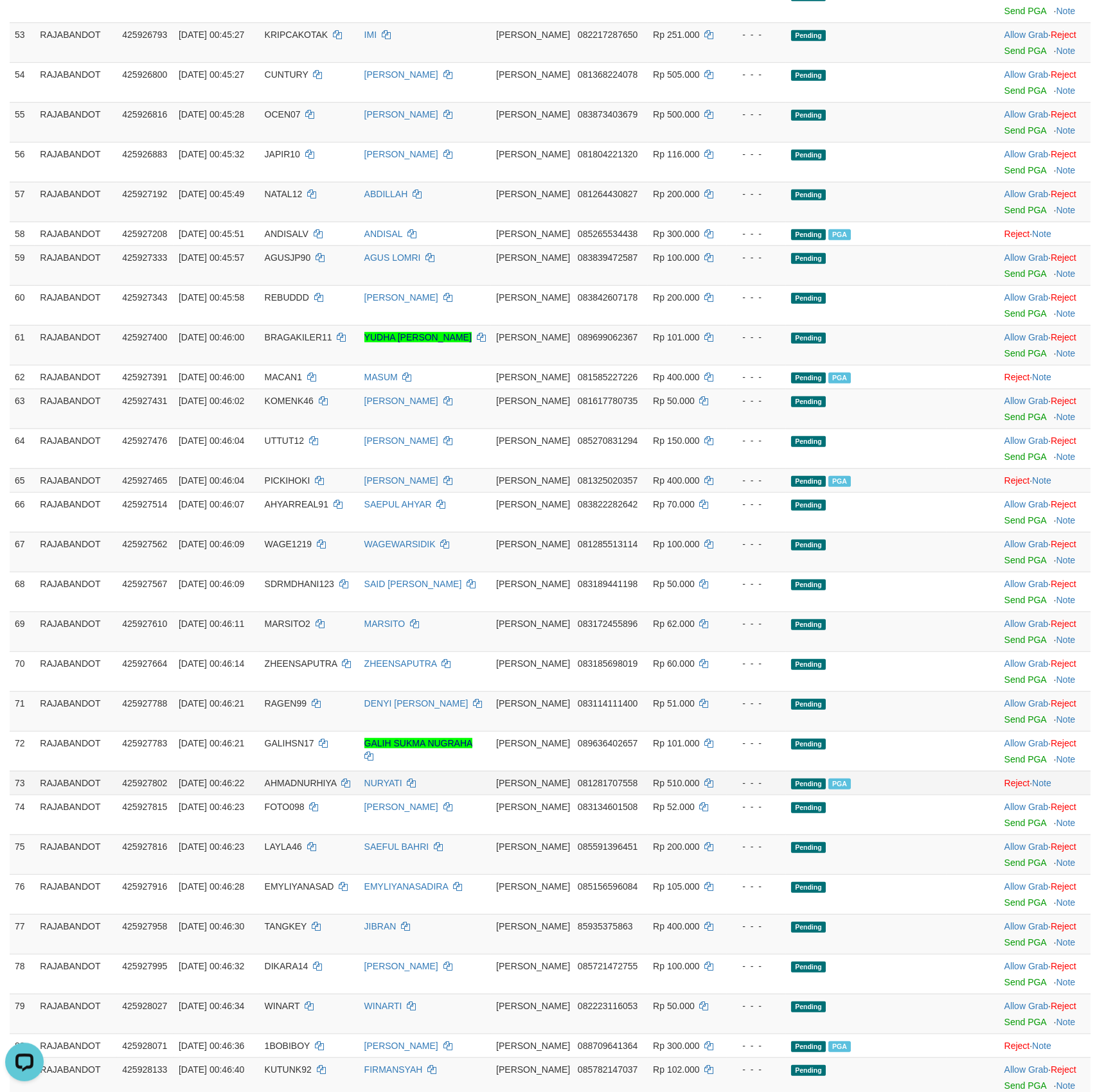
click at [792, 795] on td "Pending PGA" at bounding box center [866, 782] width 161 height 24
click at [1014, 136] on link "Send PGA" at bounding box center [1025, 131] width 42 height 10
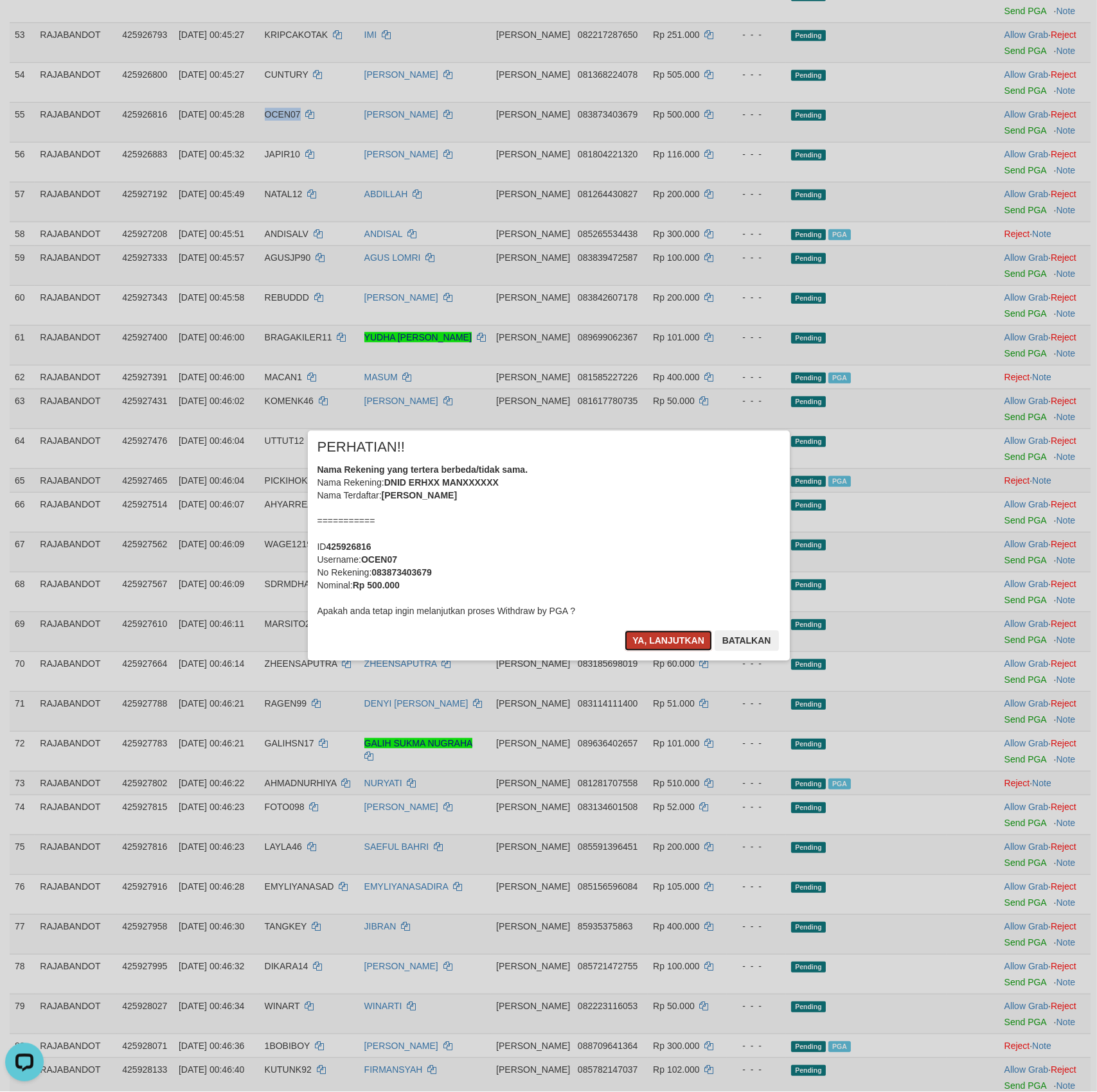
click at [663, 648] on button "Ya, lanjutkan" at bounding box center [668, 641] width 87 height 21
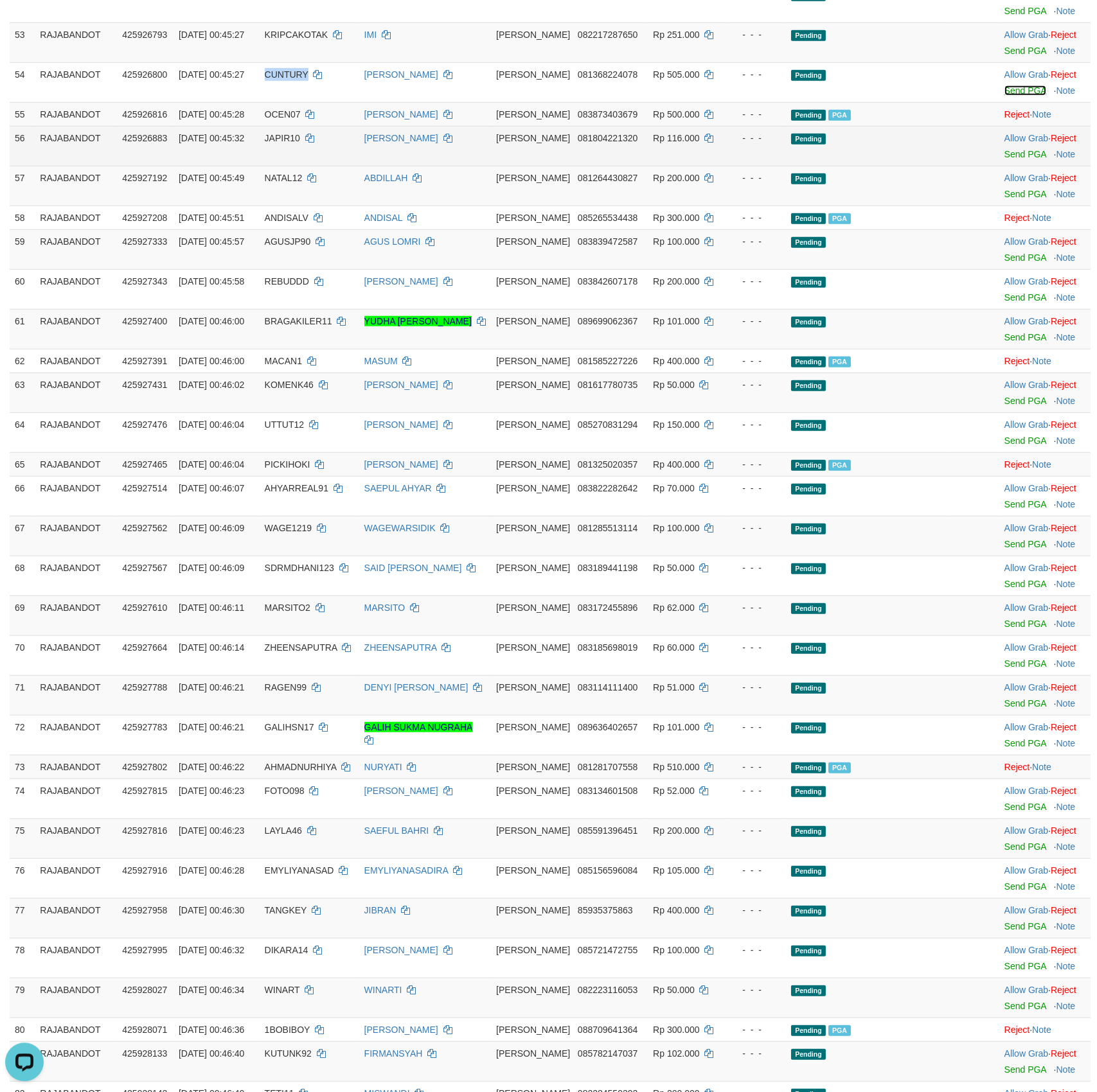
click at [1004, 96] on link "Send PGA" at bounding box center [1025, 91] width 42 height 10
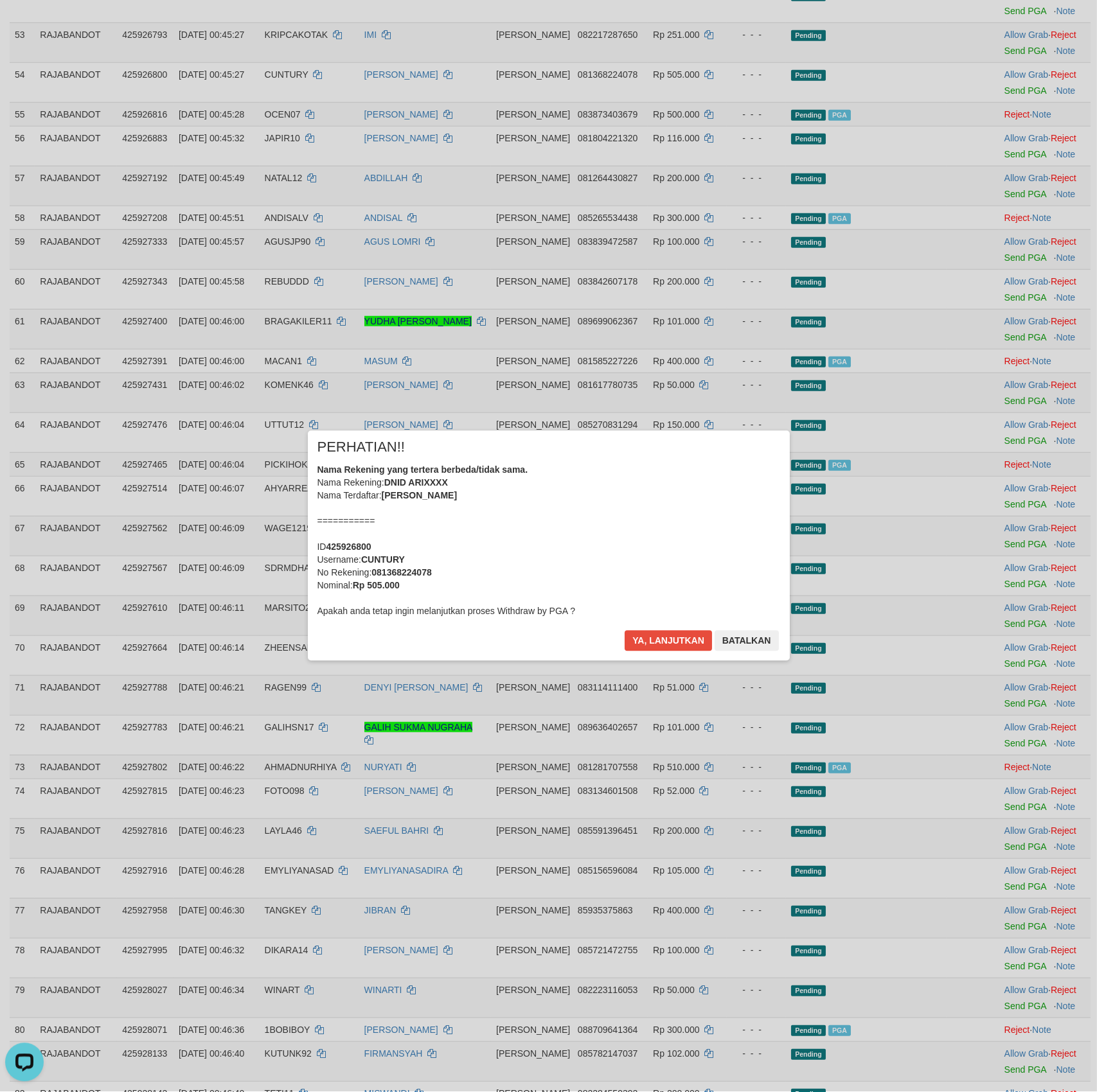
click at [646, 629] on div "× PERHATIAN!! Nama Rekening yang tertera berbeda/tidak sama. Nama Rekening: DNI…" at bounding box center [548, 546] width 482 height 230
click at [652, 638] on button "Ya, lanjutkan" at bounding box center [668, 641] width 87 height 21
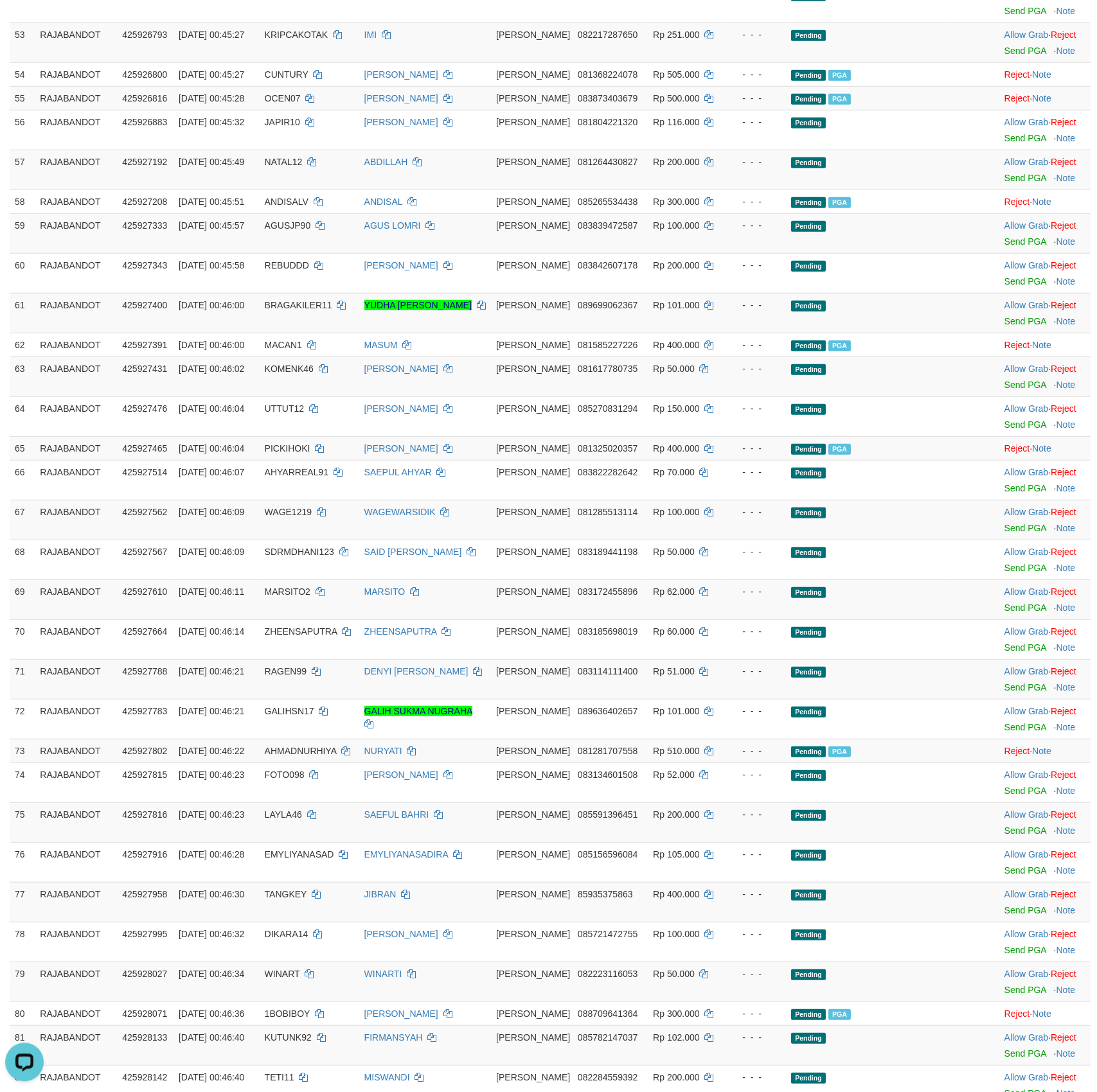
scroll to position [1287, 0]
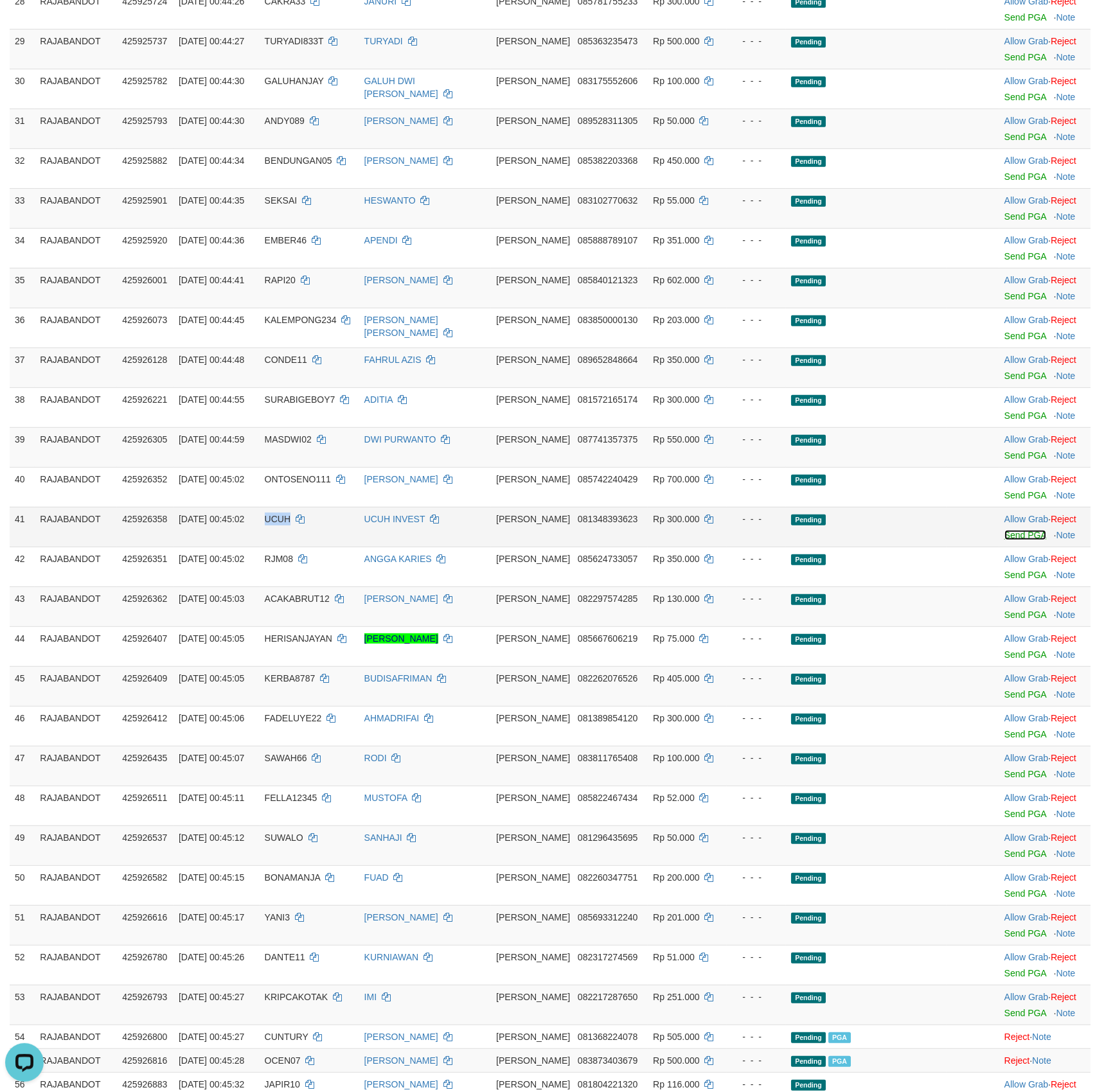
click at [1013, 540] on link "Send PGA" at bounding box center [1025, 535] width 42 height 10
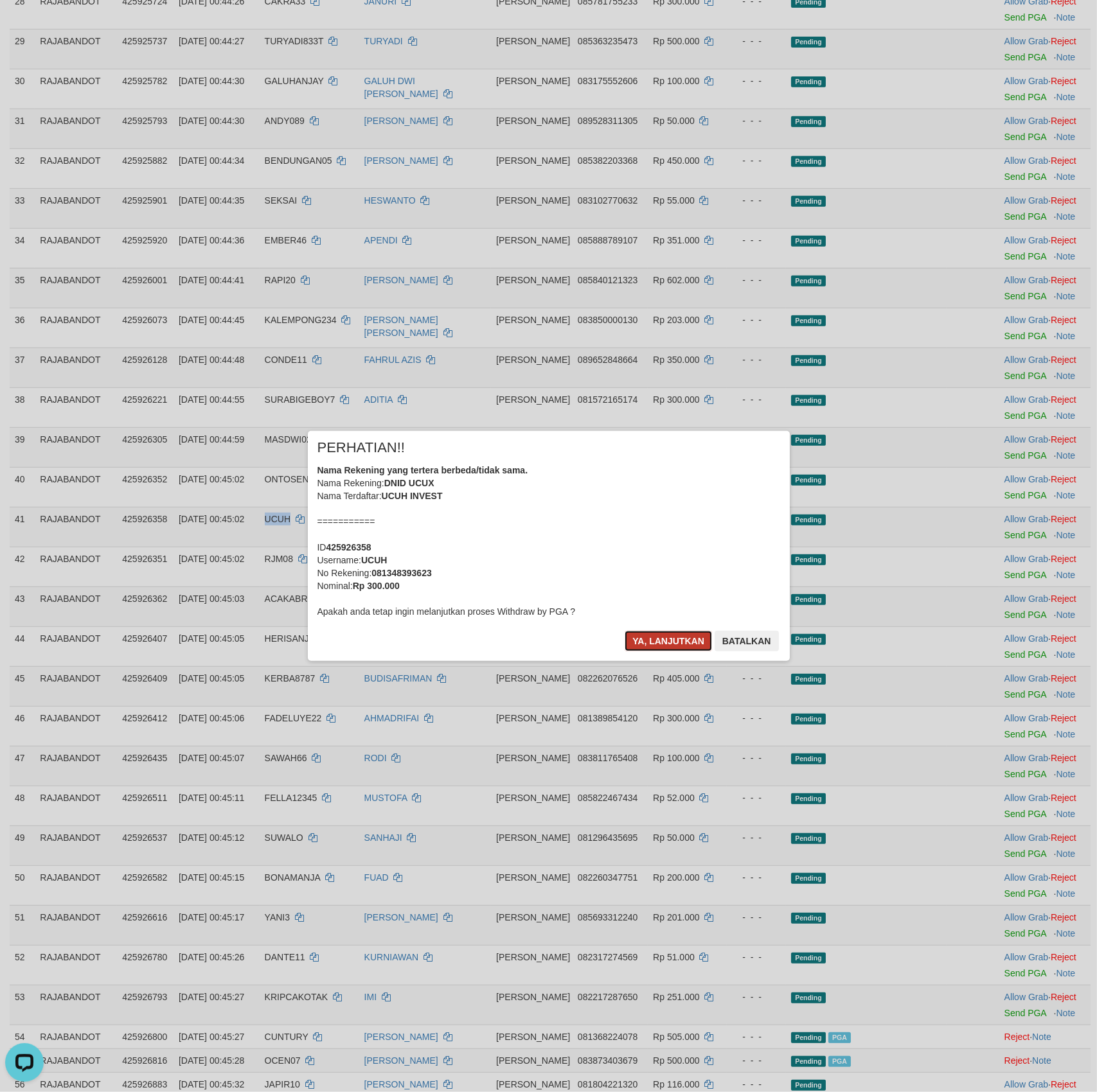
click at [660, 639] on button "Ya, lanjutkan" at bounding box center [668, 641] width 87 height 21
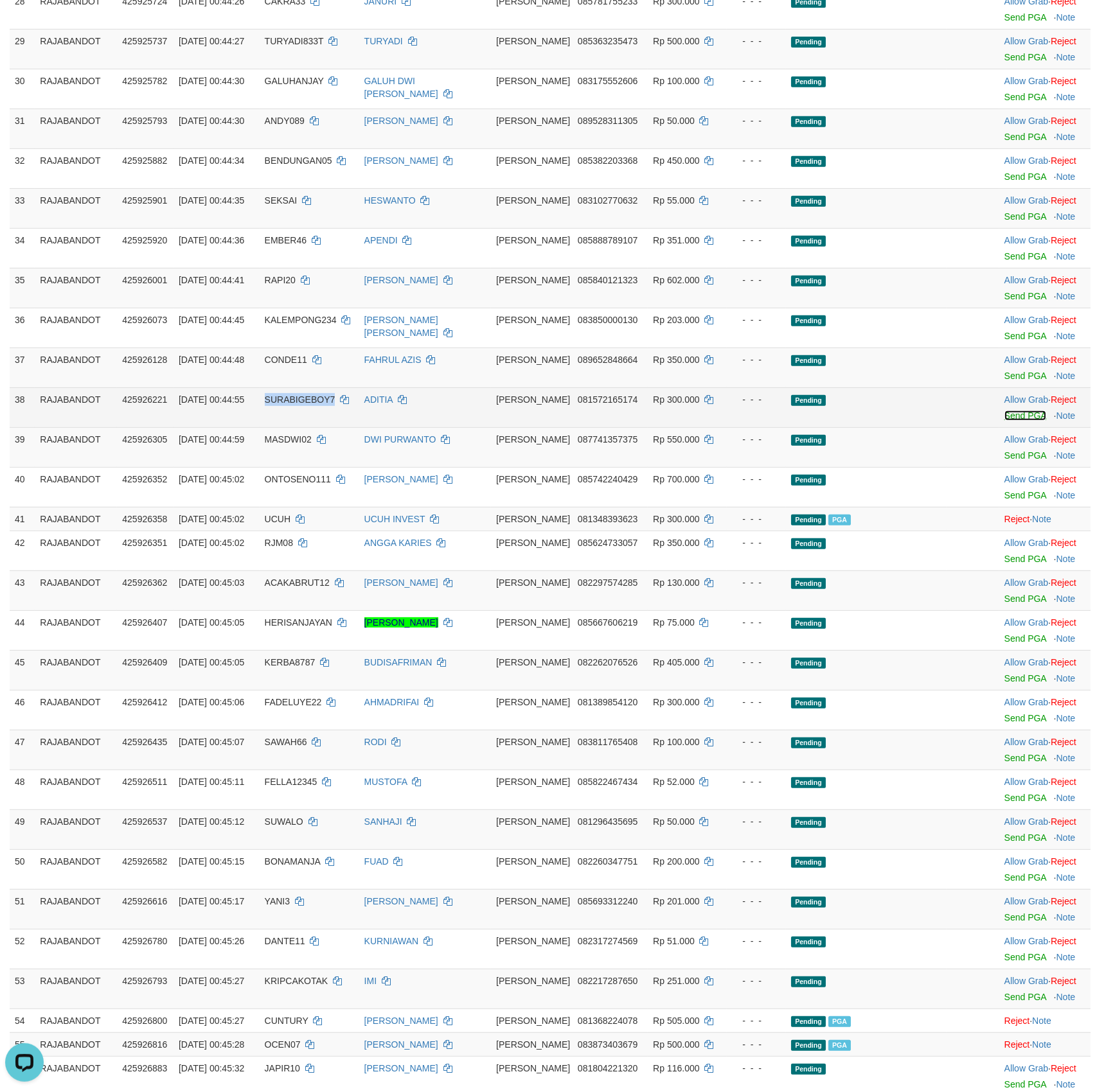
click at [1010, 421] on link "Send PGA" at bounding box center [1025, 415] width 42 height 10
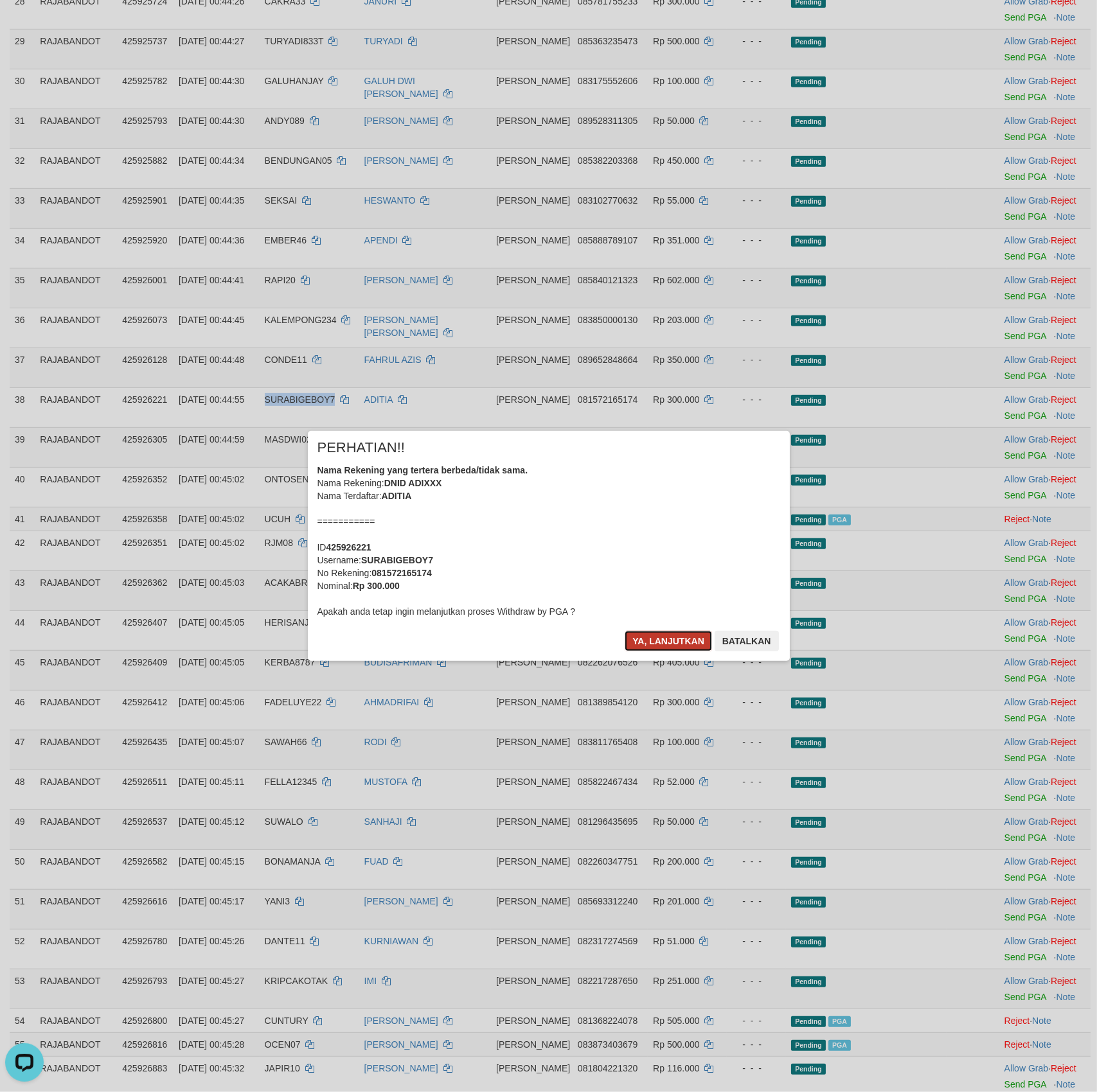
click at [675, 642] on button "Ya, lanjutkan" at bounding box center [668, 641] width 87 height 21
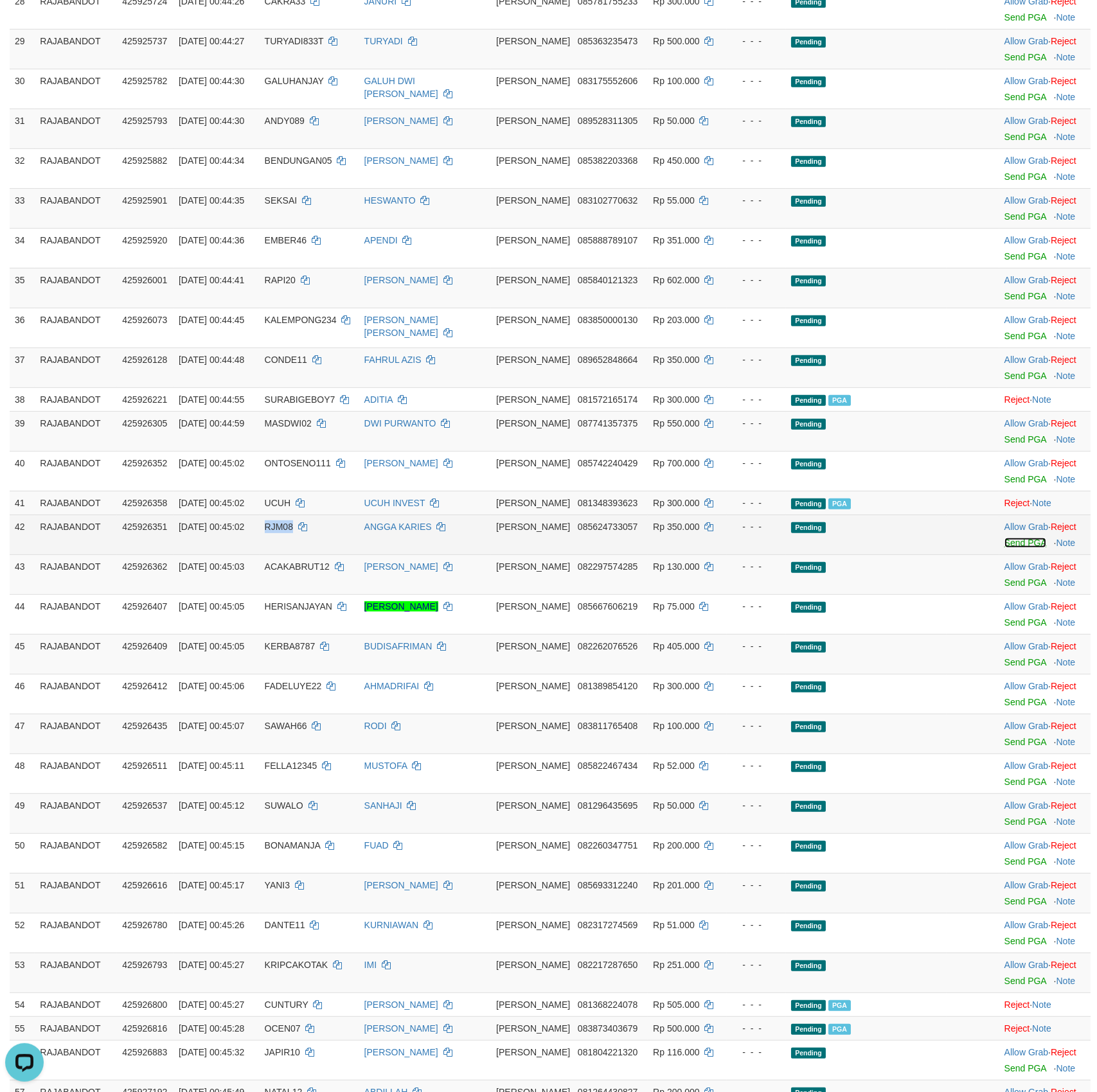
click at [1018, 548] on link "Send PGA" at bounding box center [1025, 543] width 42 height 10
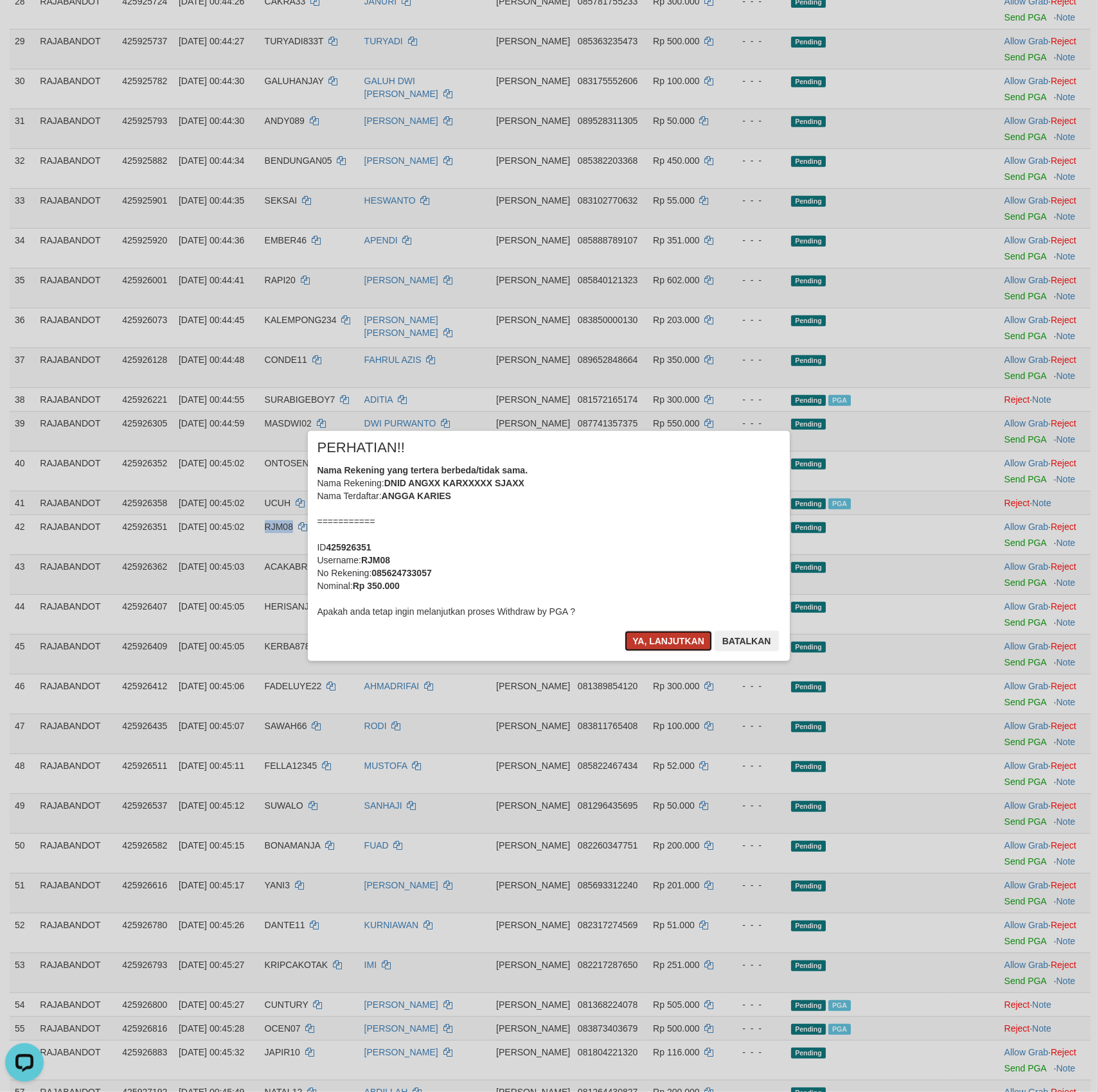
click at [657, 641] on button "Ya, lanjutkan" at bounding box center [668, 641] width 87 height 21
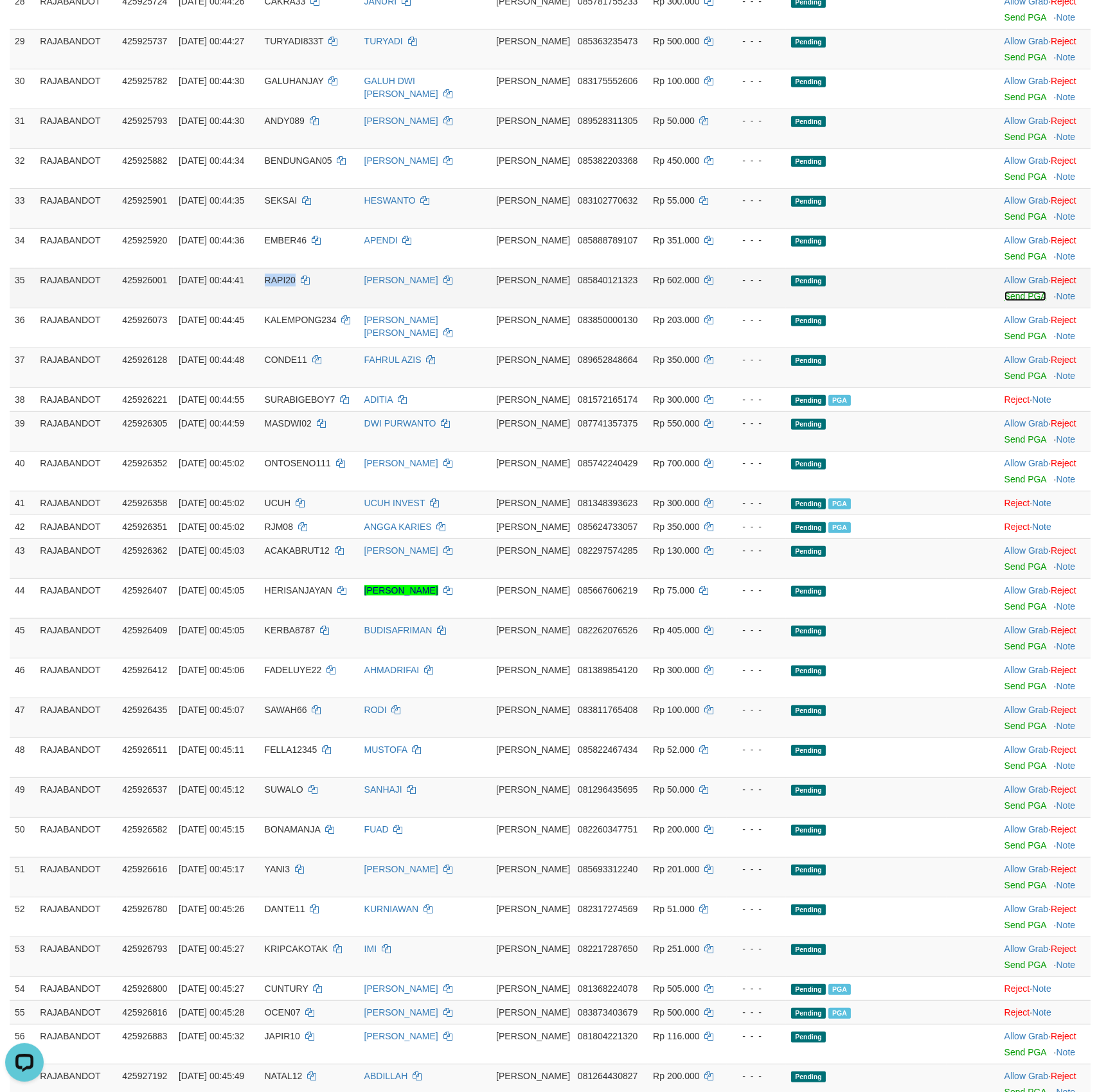
click at [1015, 301] on link "Send PGA" at bounding box center [1025, 296] width 42 height 10
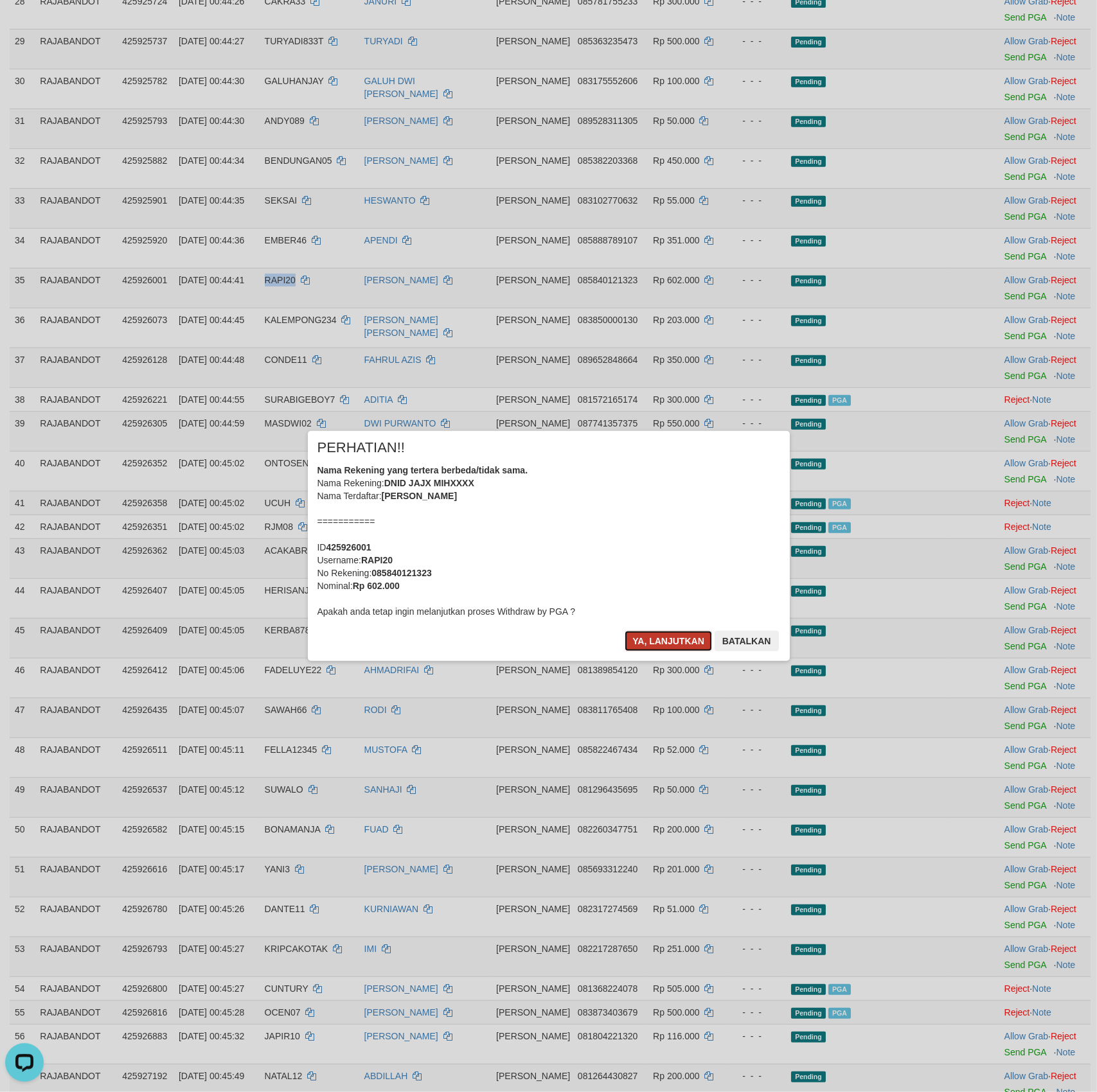
click at [672, 635] on button "Ya, lanjutkan" at bounding box center [668, 641] width 87 height 21
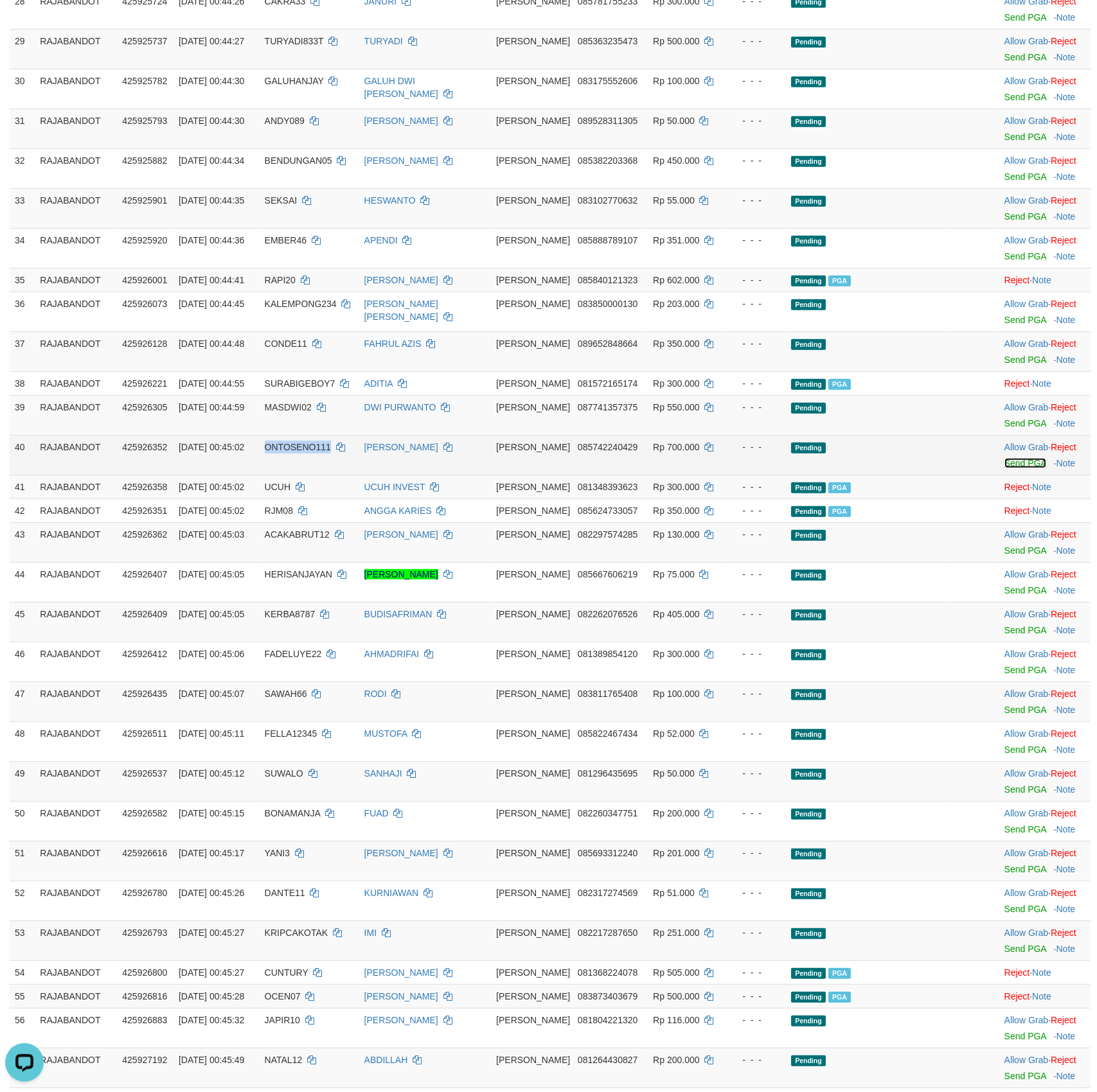
click at [1018, 469] on link "Send PGA" at bounding box center [1025, 463] width 42 height 10
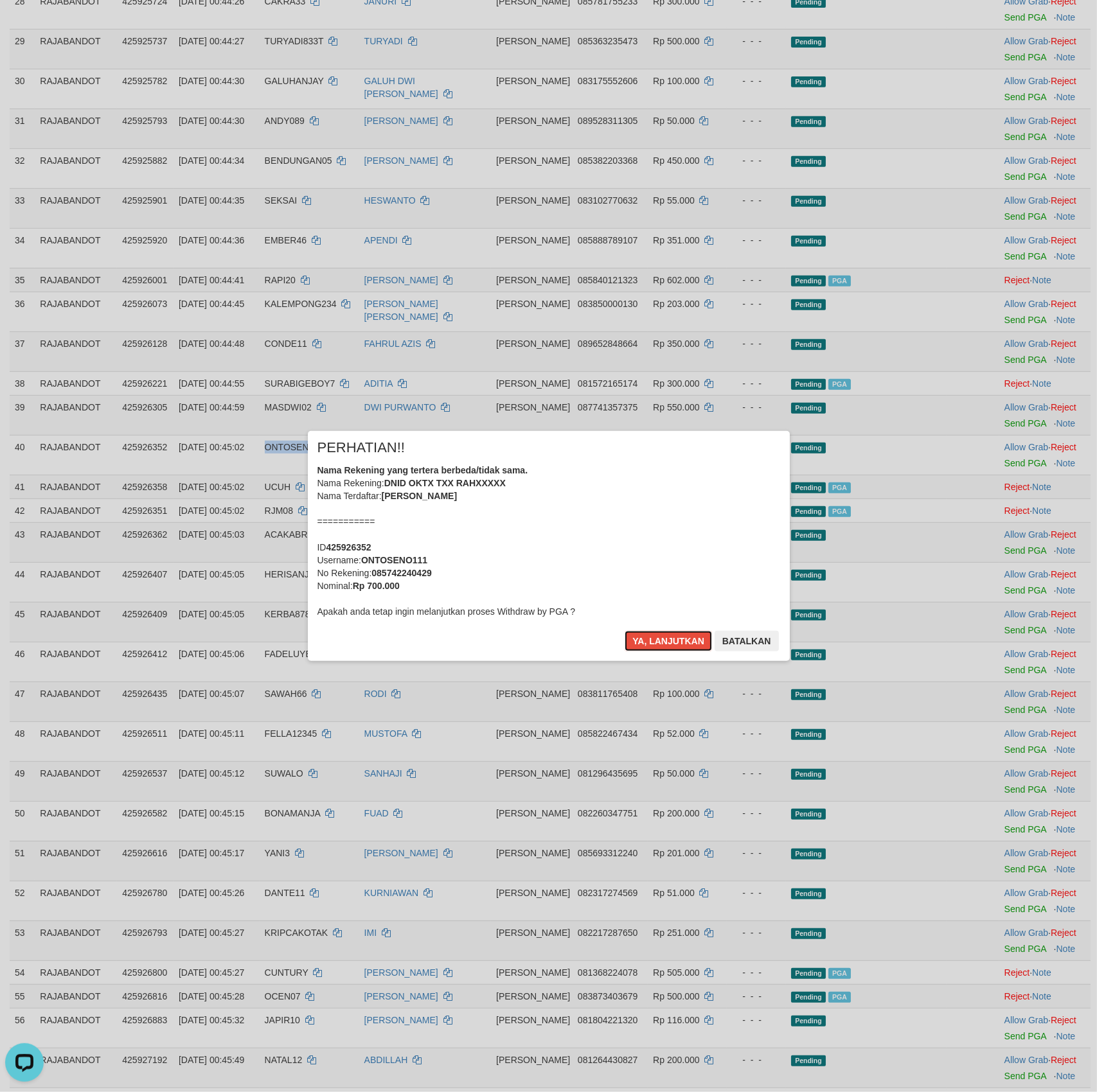
drag, startPoint x: 640, startPoint y: 635, endPoint x: 632, endPoint y: 617, distance: 19.7
click at [641, 635] on button "Ya, lanjutkan" at bounding box center [668, 641] width 87 height 21
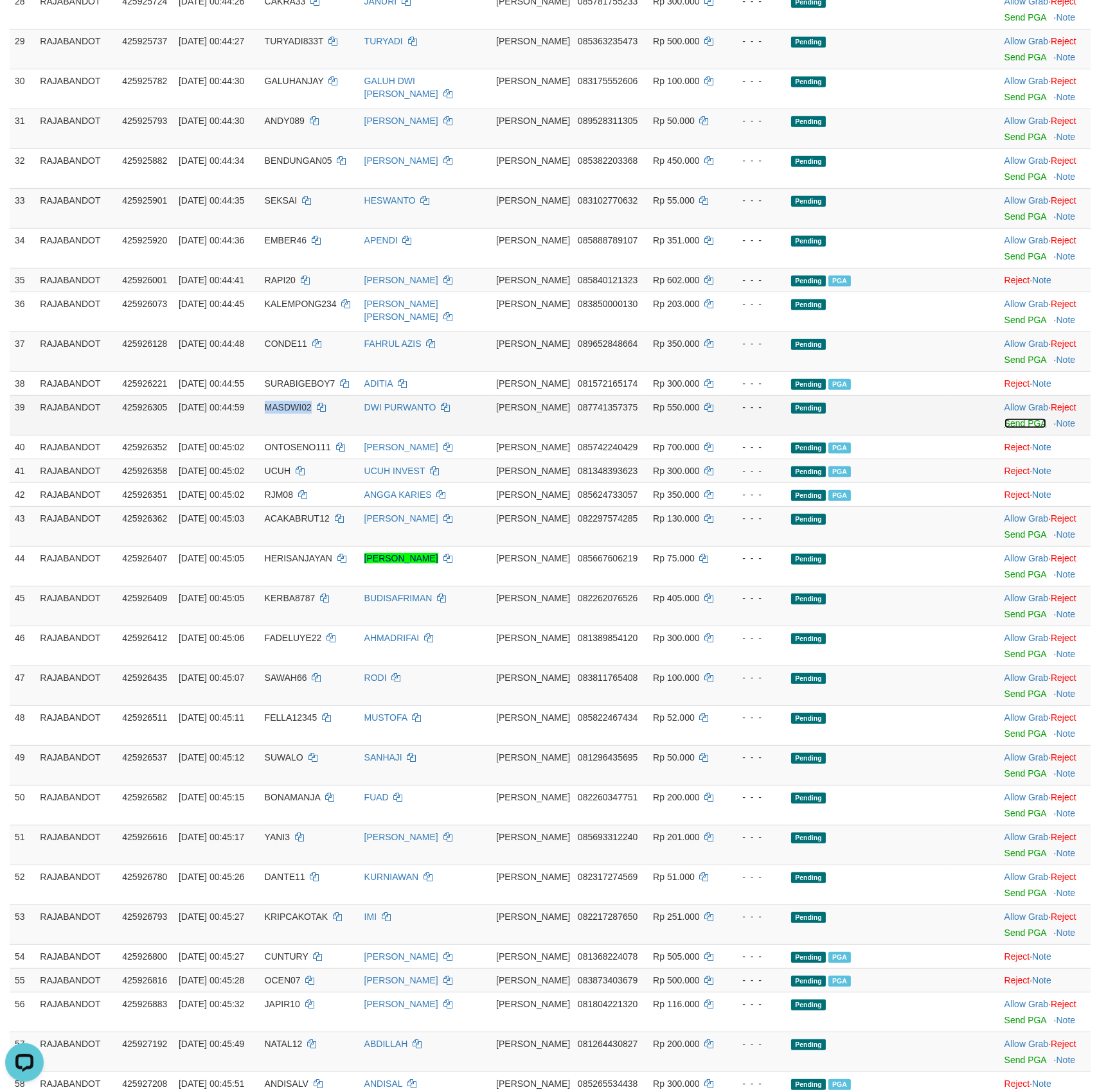
click at [1016, 429] on link "Send PGA" at bounding box center [1025, 423] width 42 height 10
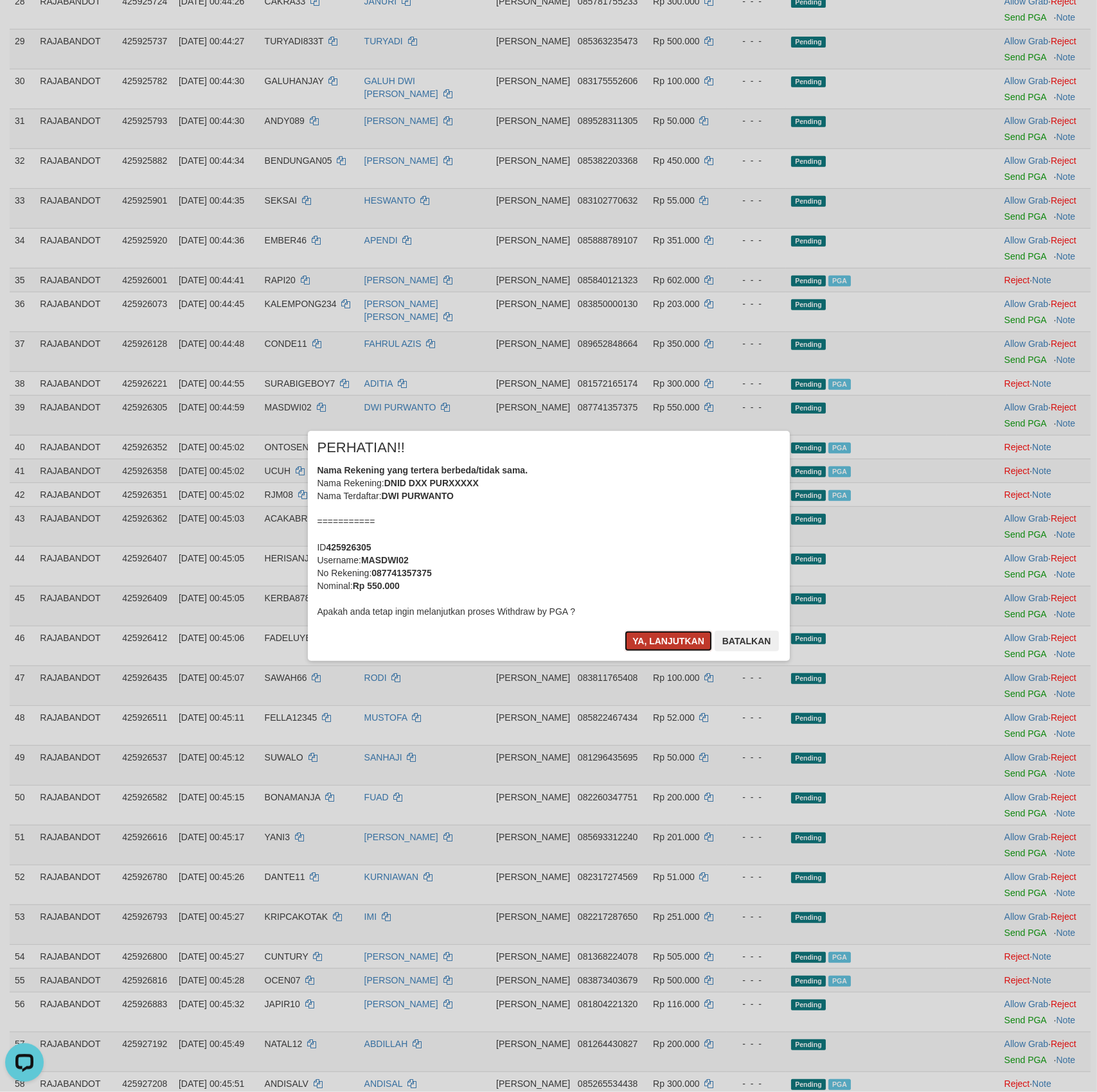
click at [646, 639] on button "Ya, lanjutkan" at bounding box center [668, 641] width 87 height 21
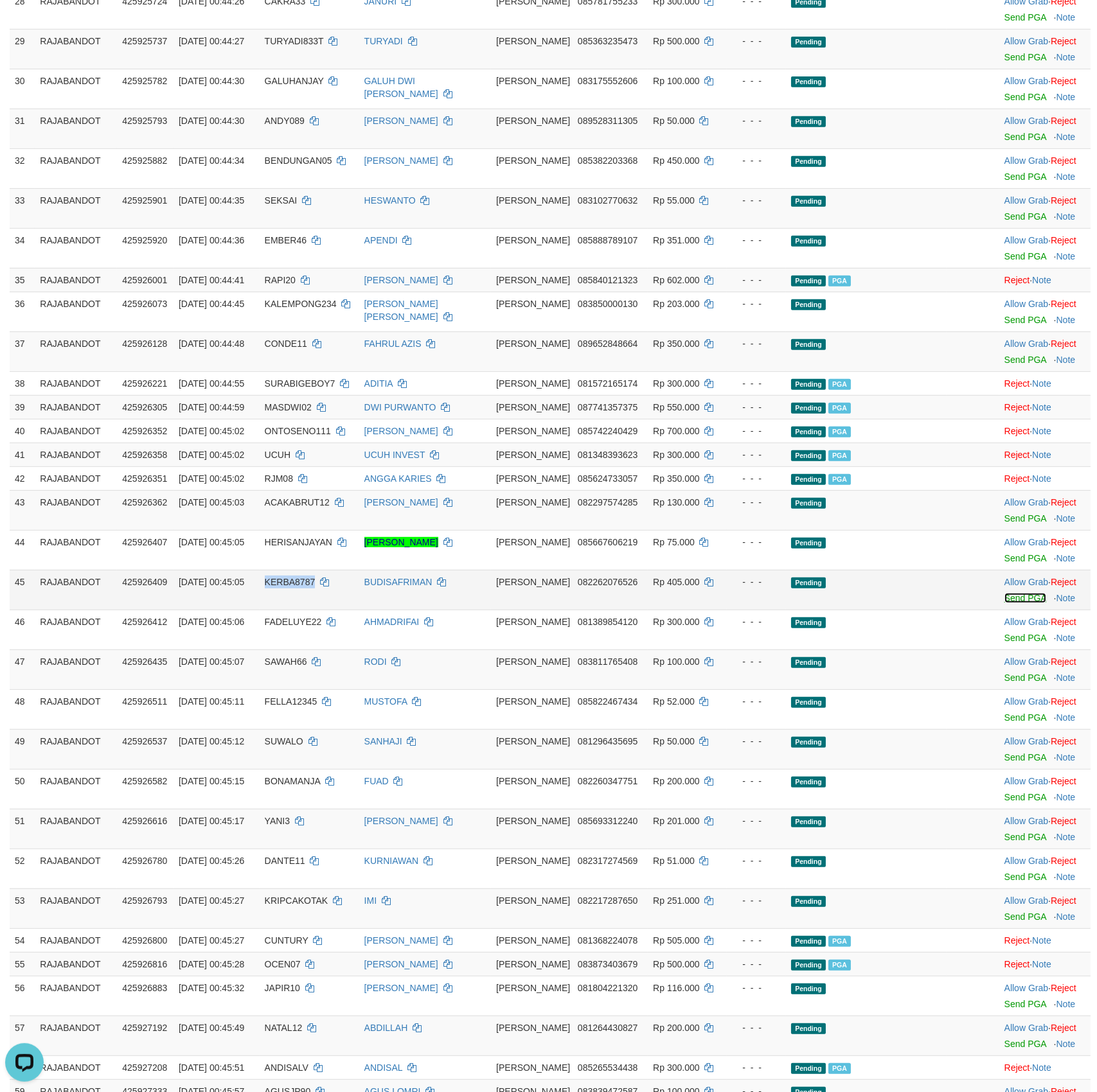
click at [1016, 603] on link "Send PGA" at bounding box center [1025, 598] width 42 height 10
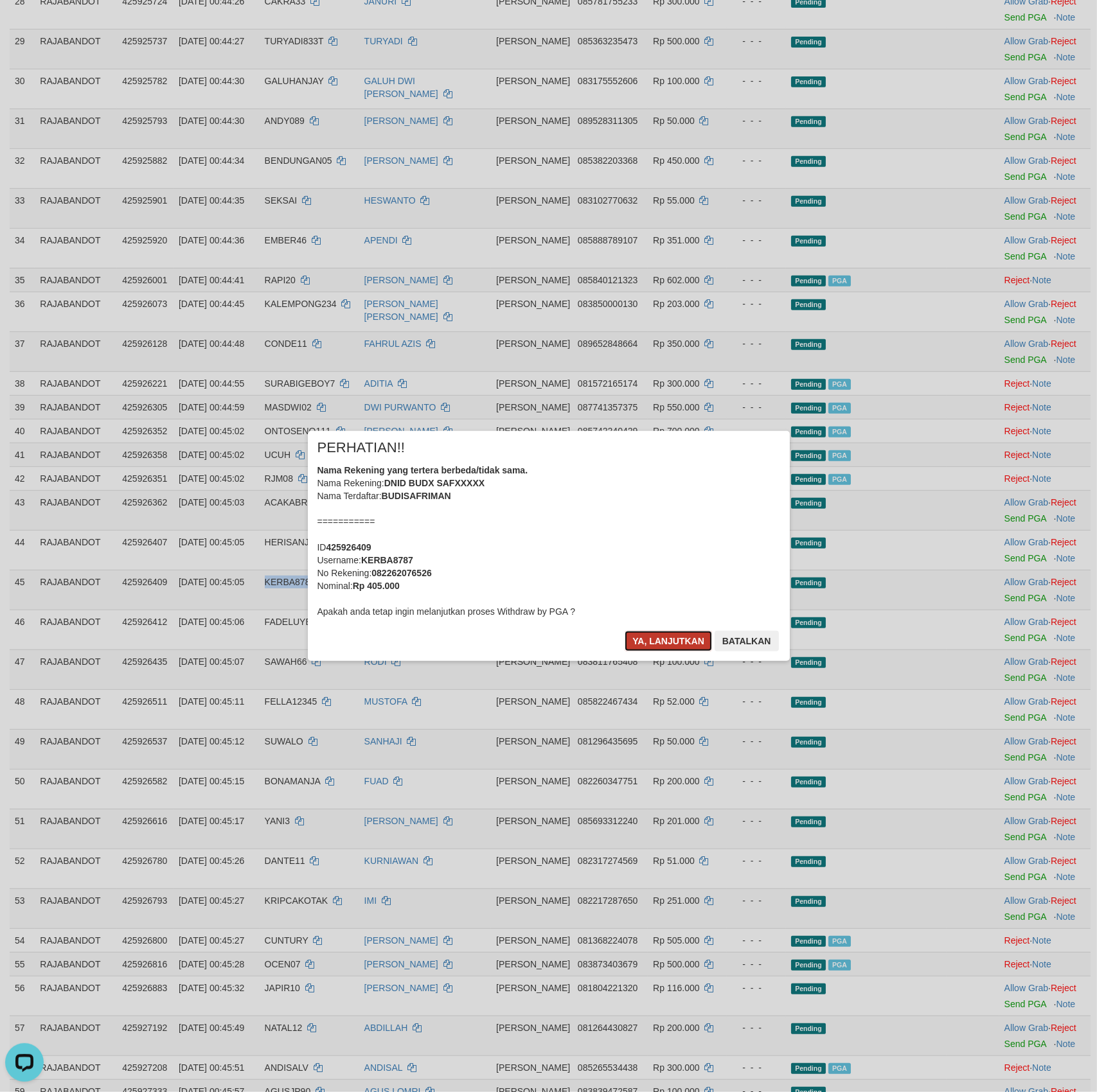
click at [653, 638] on button "Ya, lanjutkan" at bounding box center [668, 641] width 87 height 21
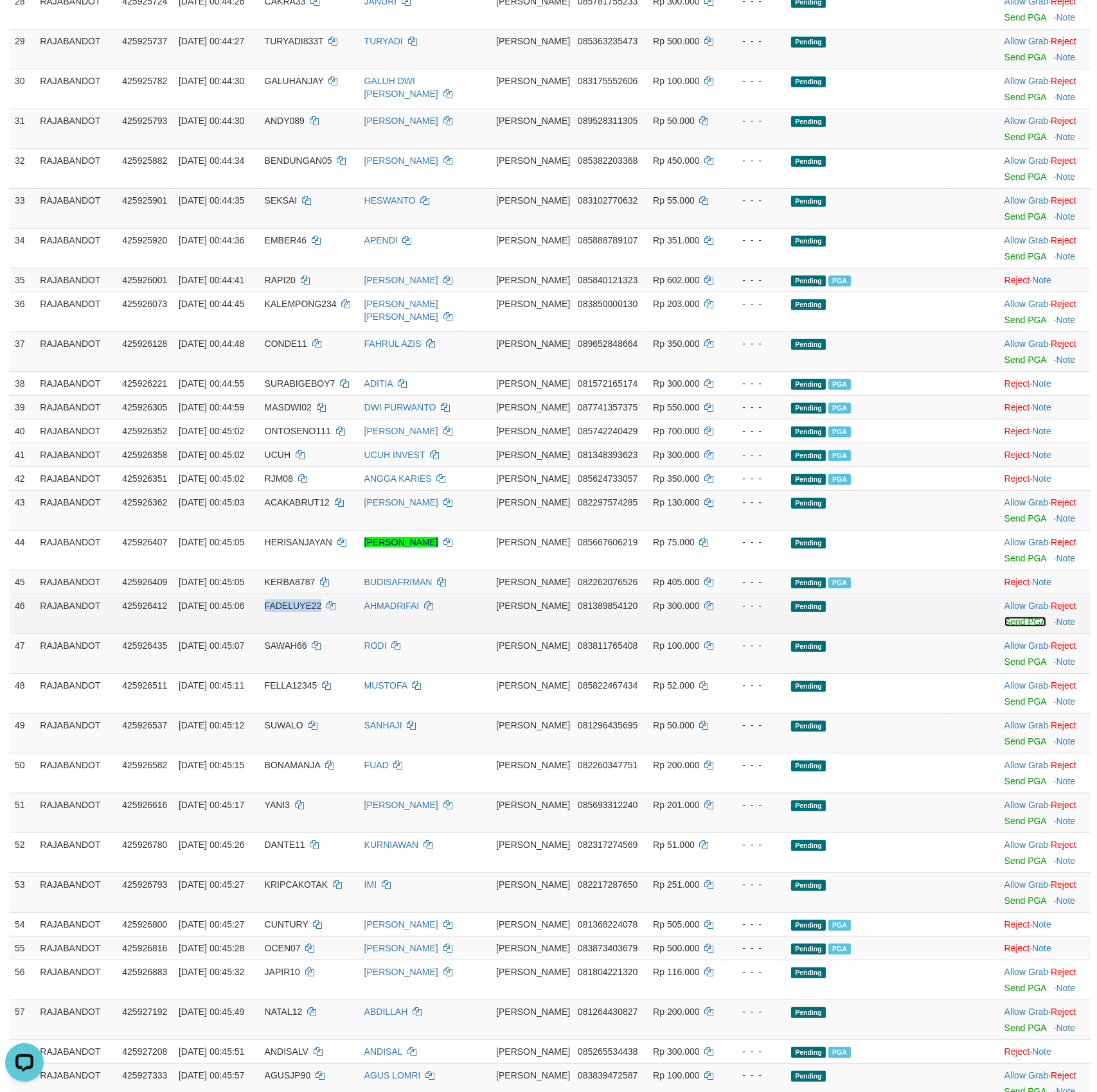
click at [1024, 627] on link "Send PGA" at bounding box center [1025, 622] width 42 height 10
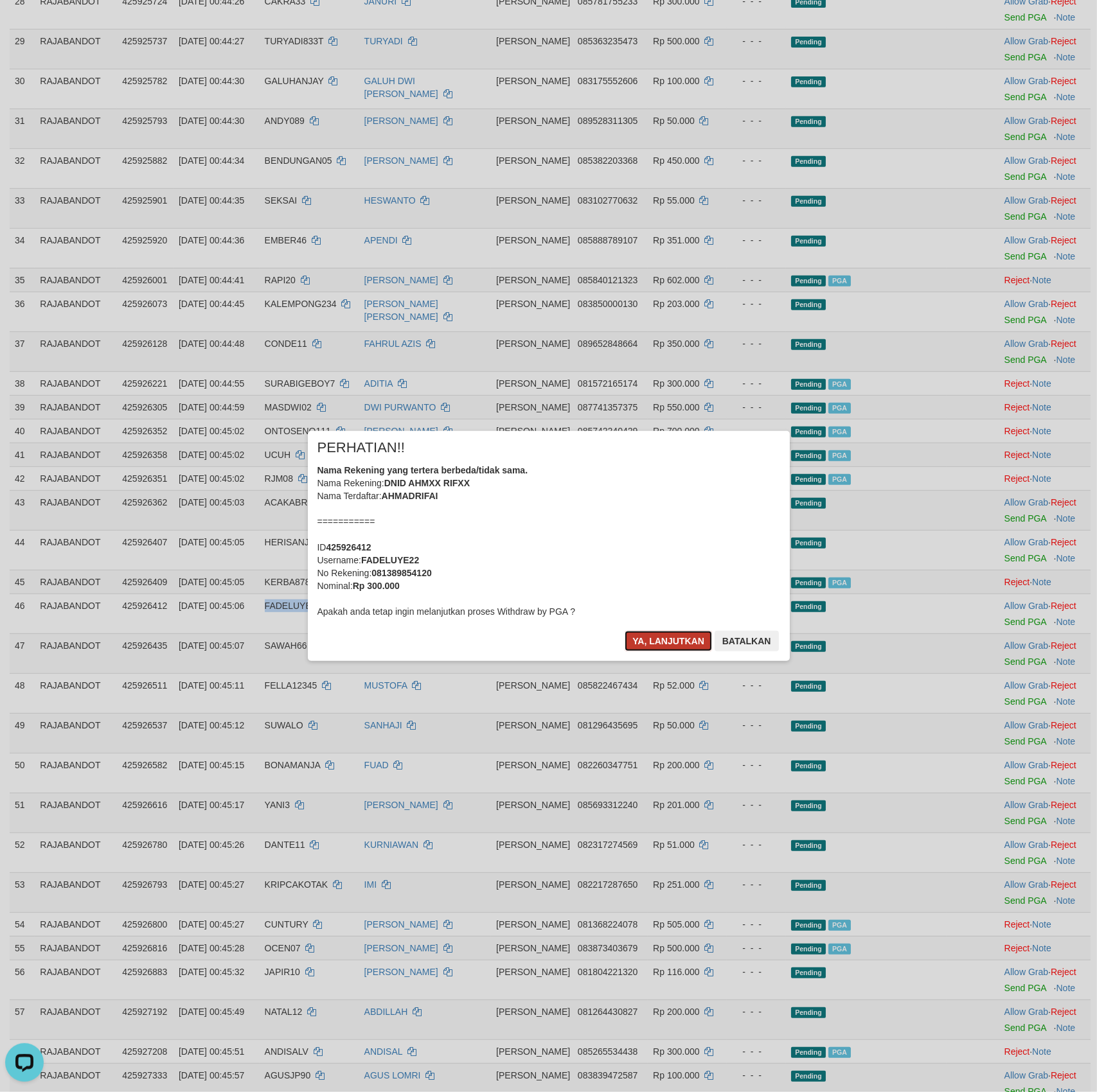
click at [649, 642] on button "Ya, lanjutkan" at bounding box center [668, 641] width 87 height 21
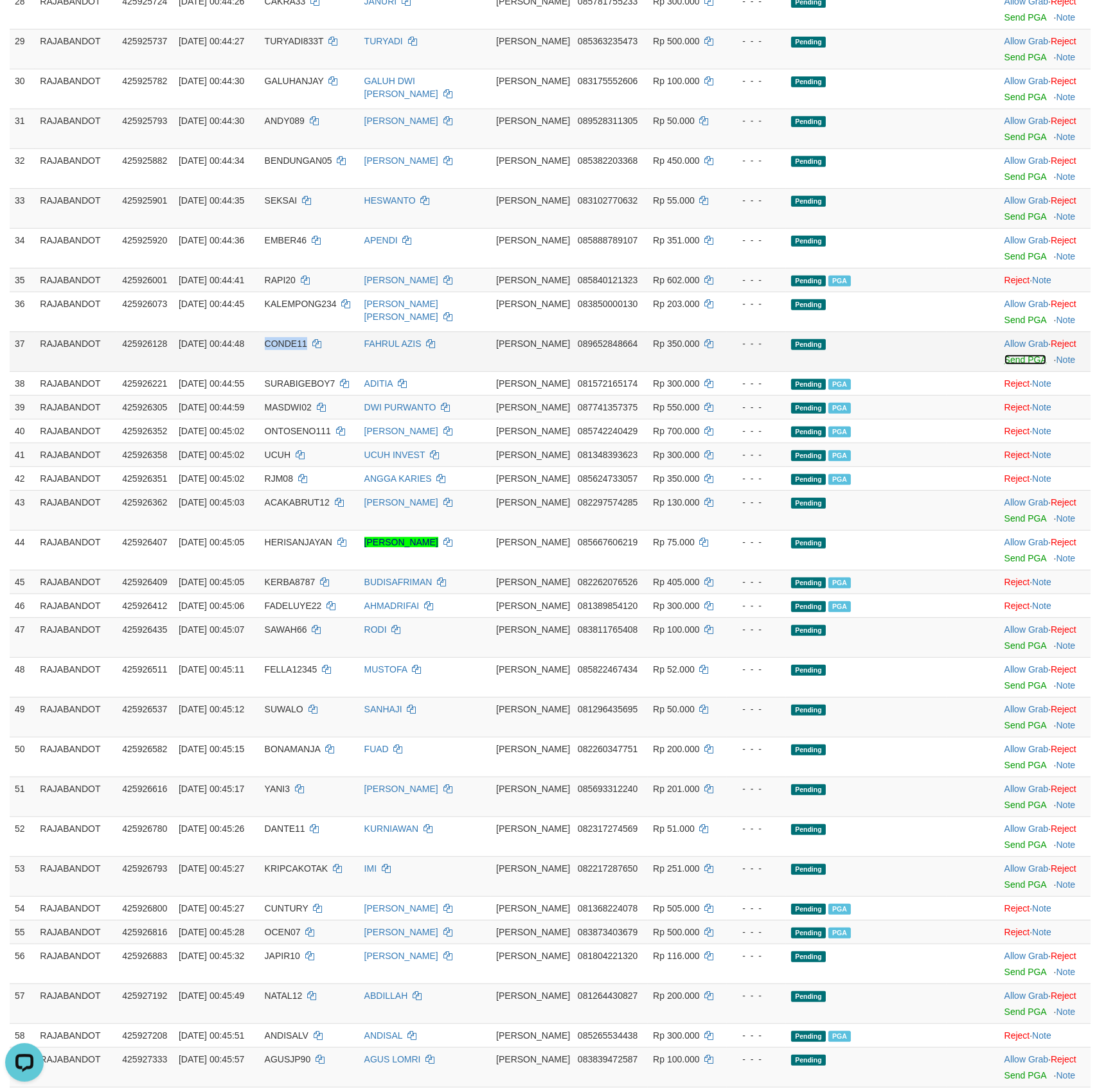
click at [1014, 365] on link "Send PGA" at bounding box center [1025, 360] width 42 height 10
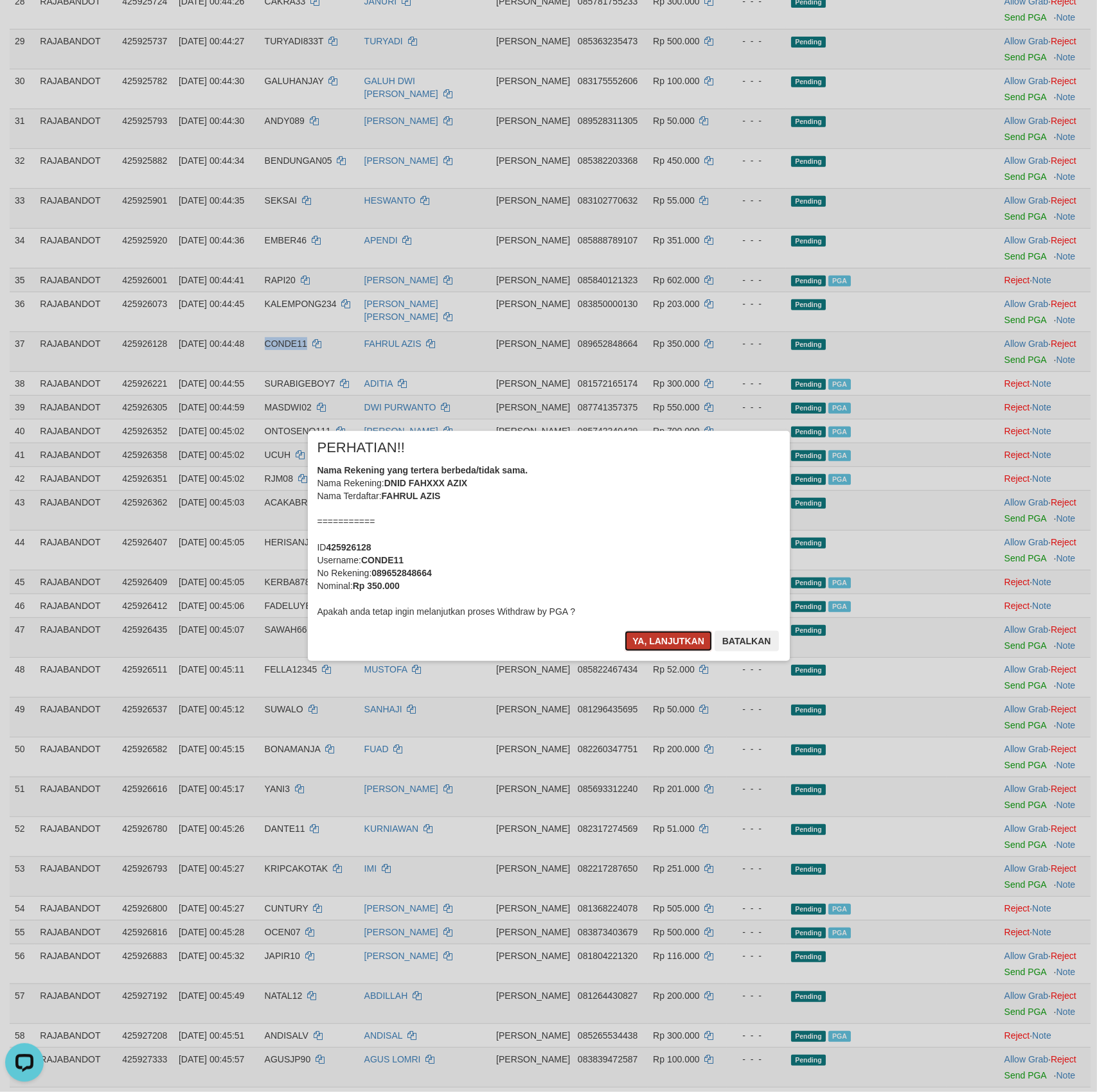
click at [668, 646] on button "Ya, lanjutkan" at bounding box center [668, 641] width 87 height 21
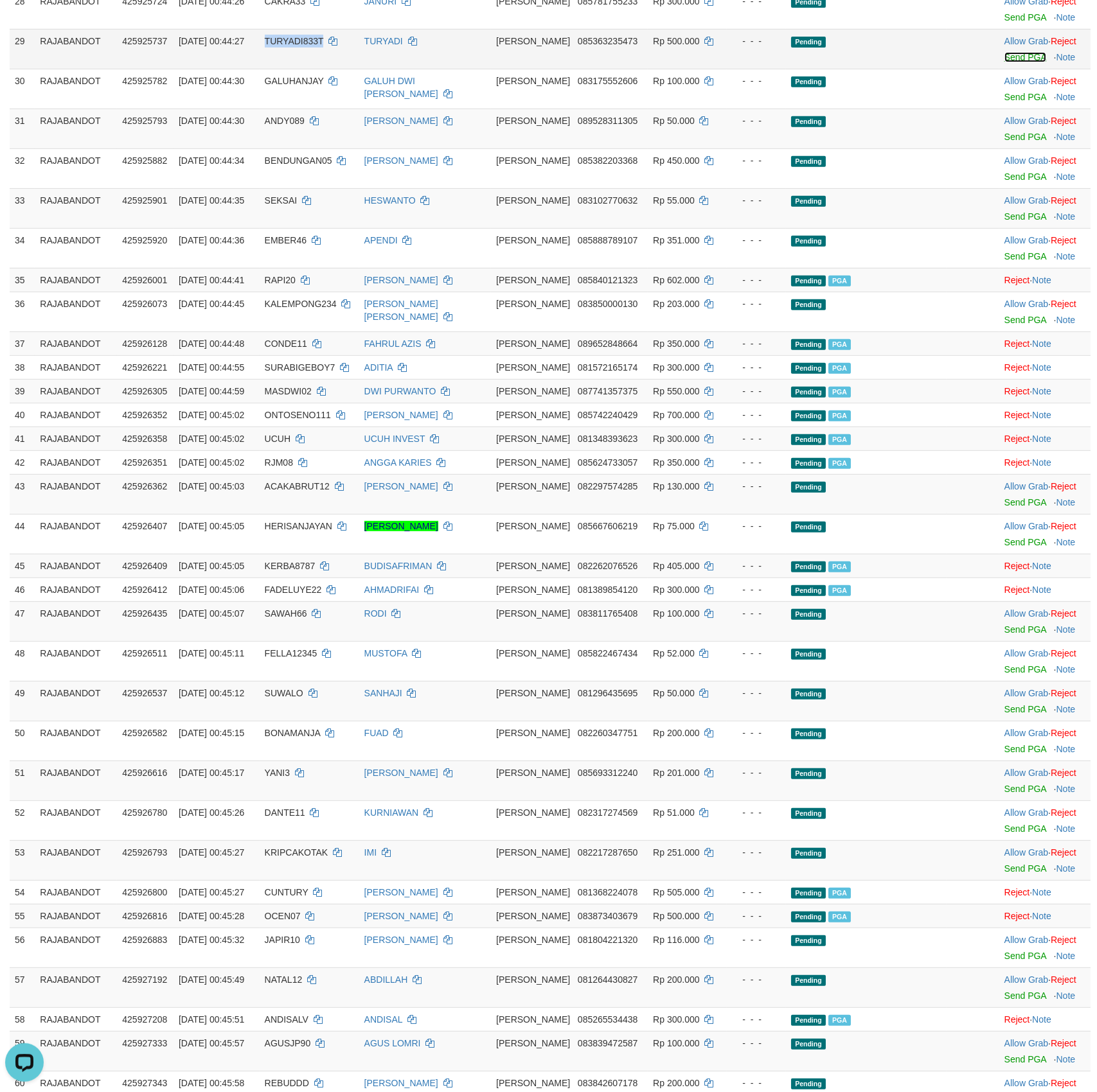
click at [1015, 62] on link "Send PGA" at bounding box center [1025, 57] width 42 height 10
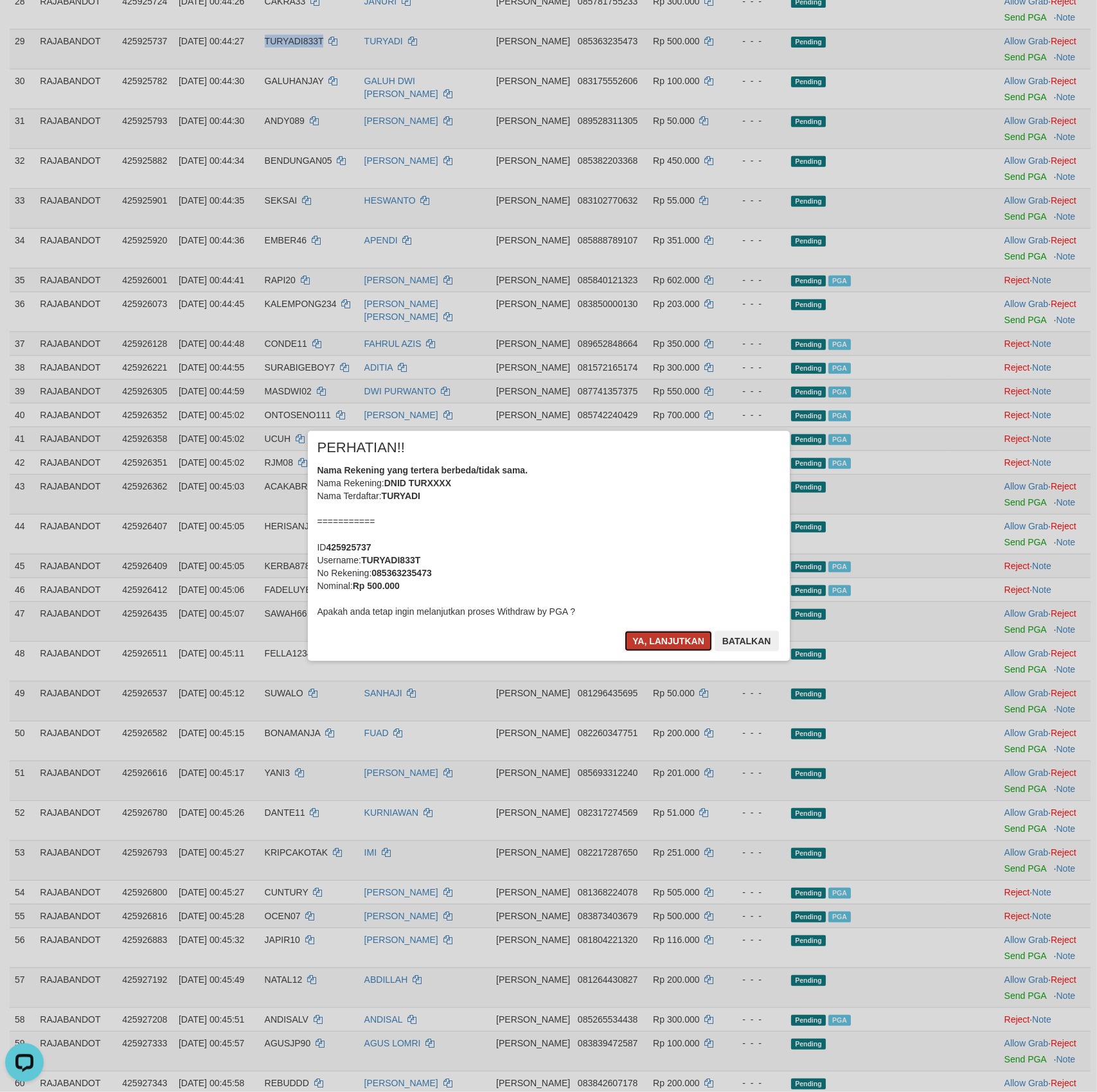
click at [658, 646] on button "Ya, lanjutkan" at bounding box center [668, 641] width 87 height 21
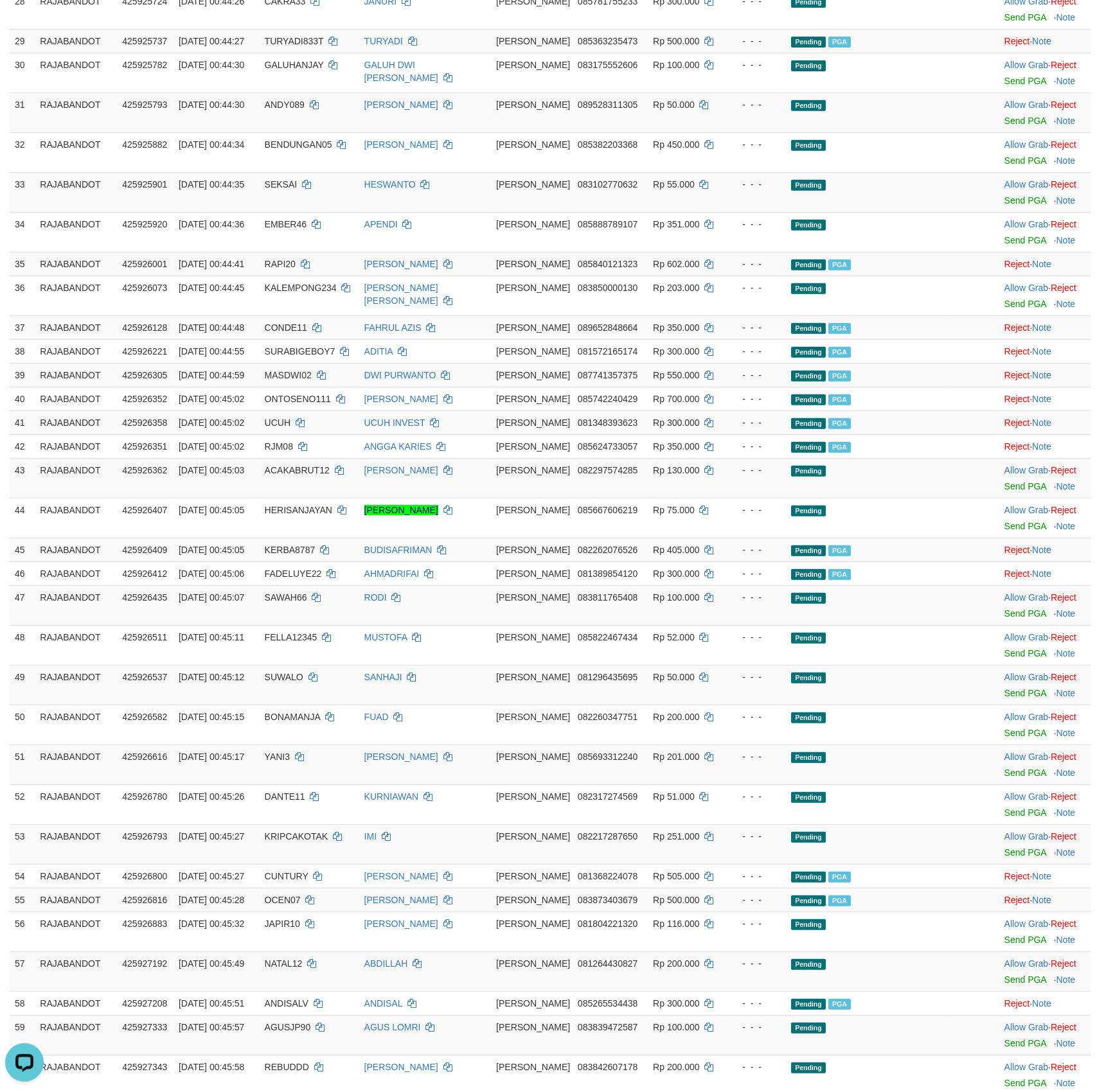
scroll to position [606, 0]
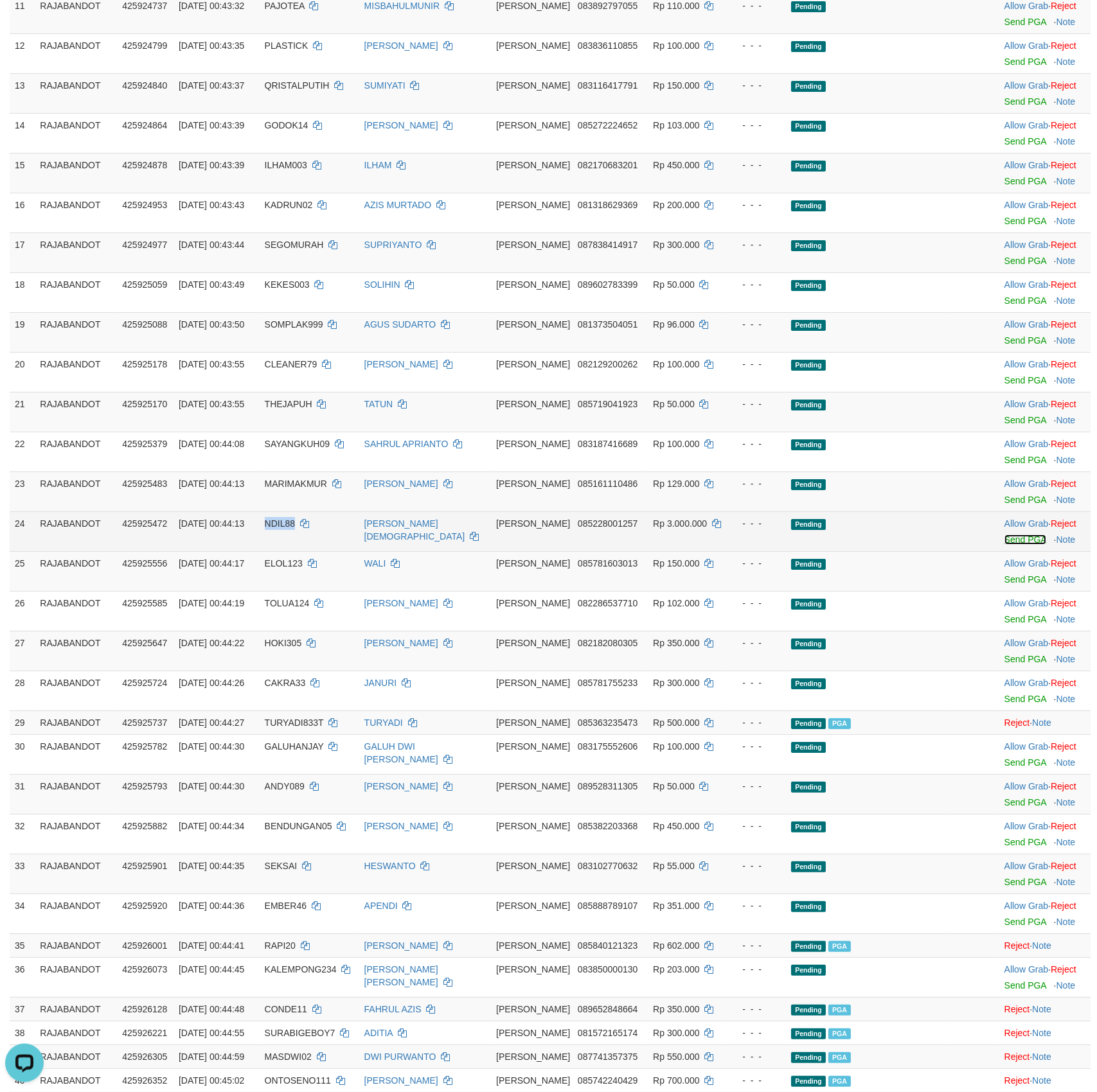
click at [1015, 544] on link "Send PGA" at bounding box center [1025, 539] width 42 height 10
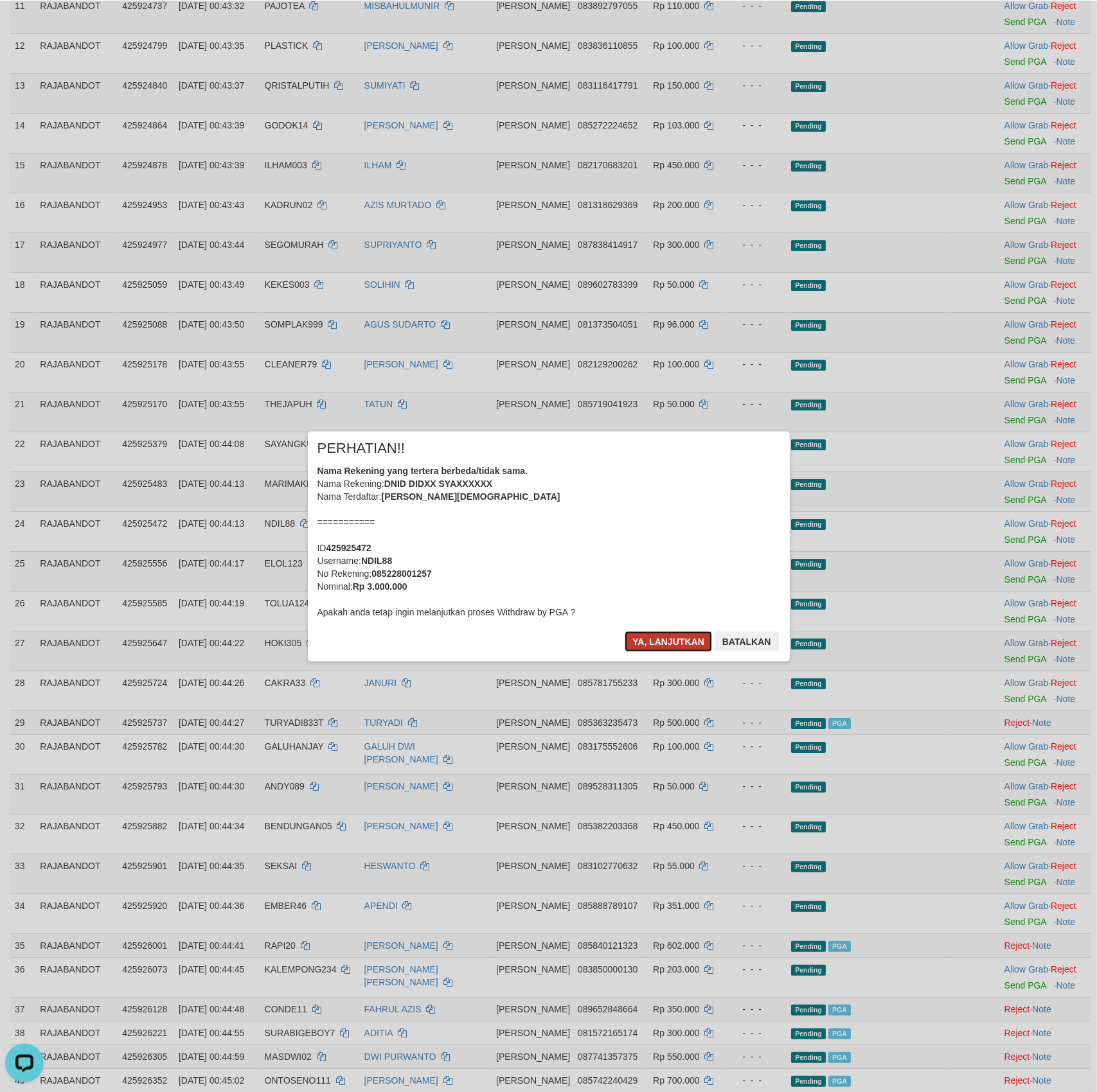
click at [663, 638] on button "Ya, lanjutkan" at bounding box center [668, 641] width 87 height 21
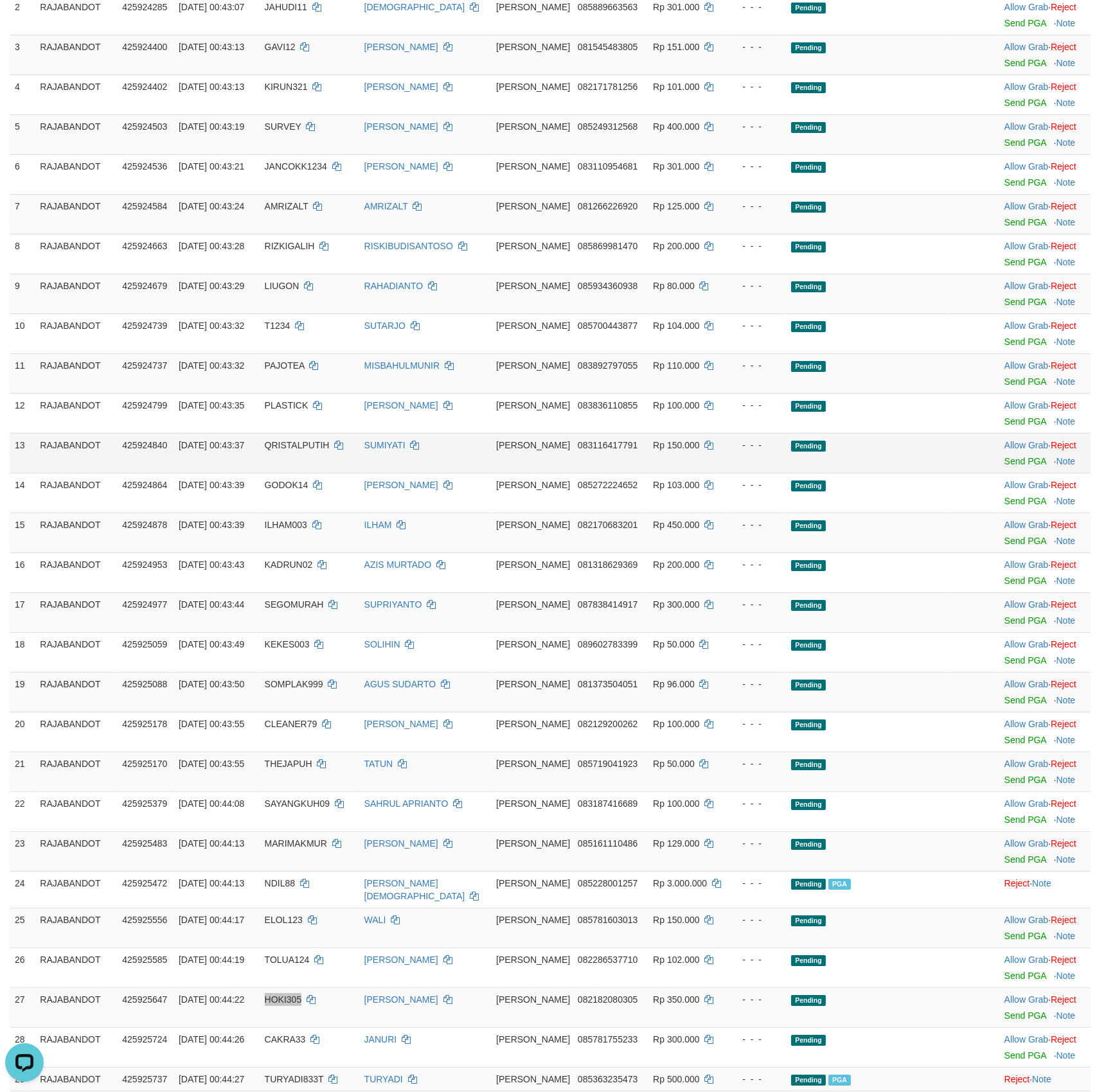
scroll to position [241, 0]
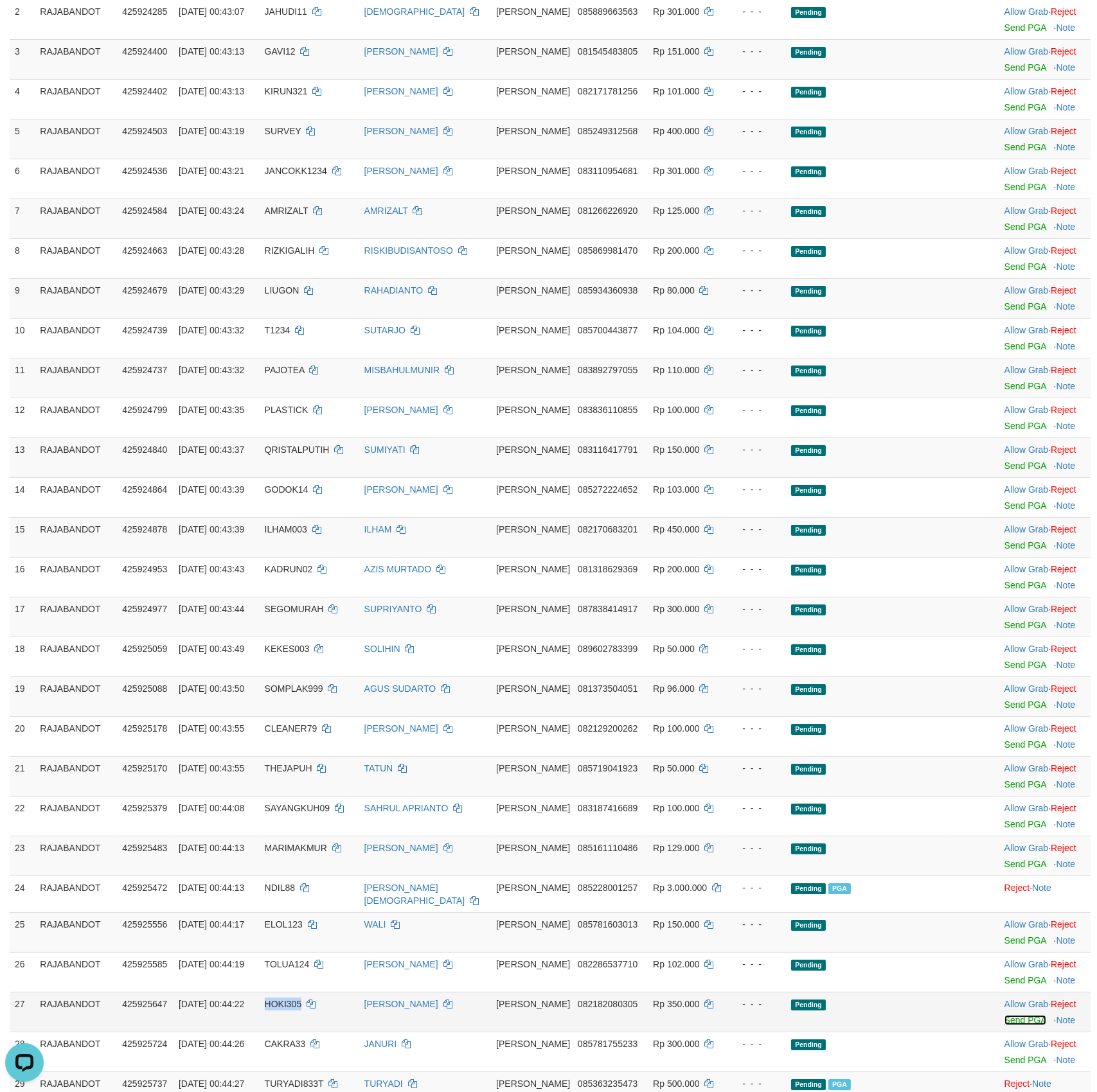
click at [1032, 1025] on link "Send PGA" at bounding box center [1025, 1020] width 42 height 10
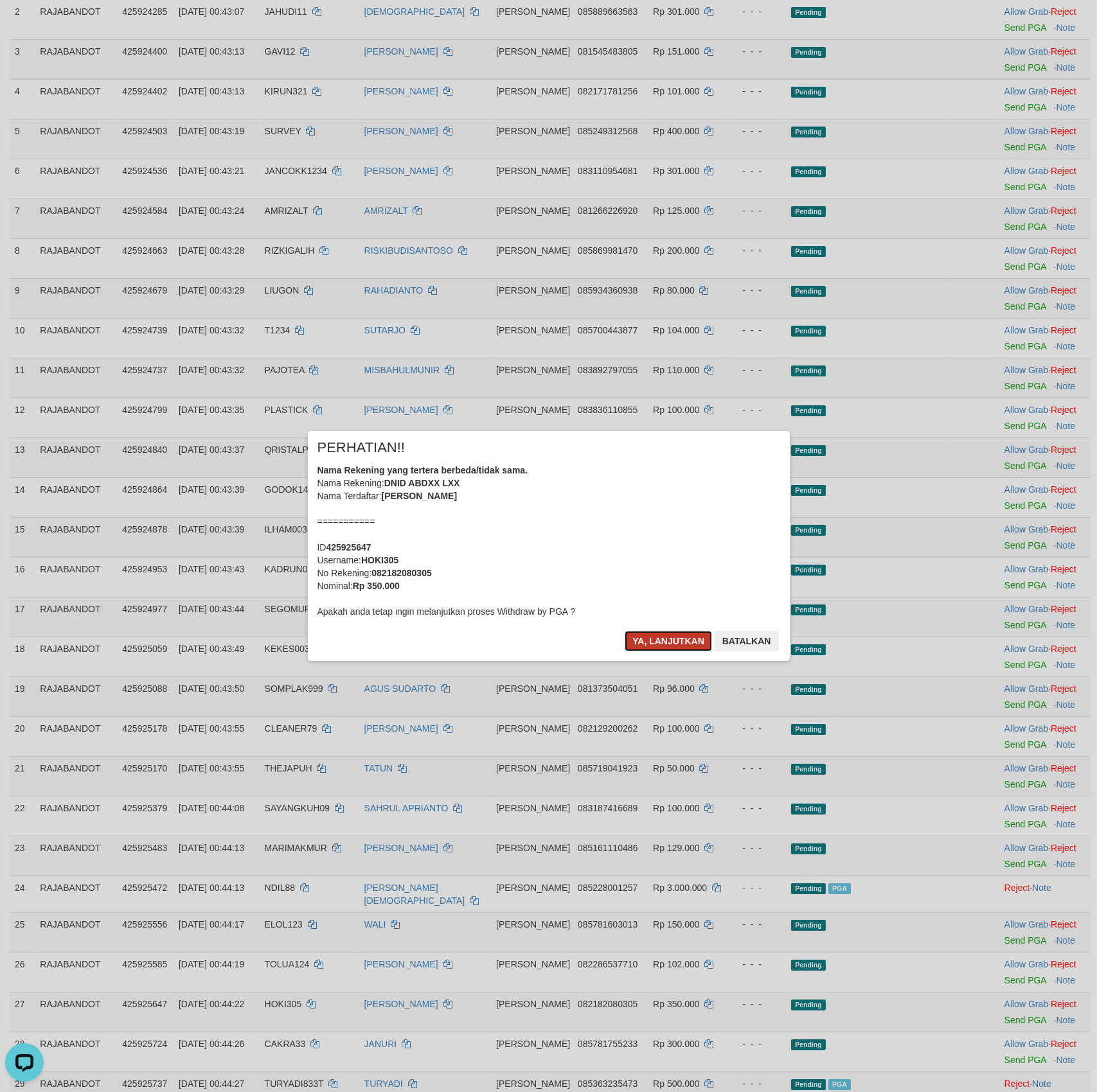
click at [672, 635] on button "Ya, lanjutkan" at bounding box center [668, 641] width 87 height 21
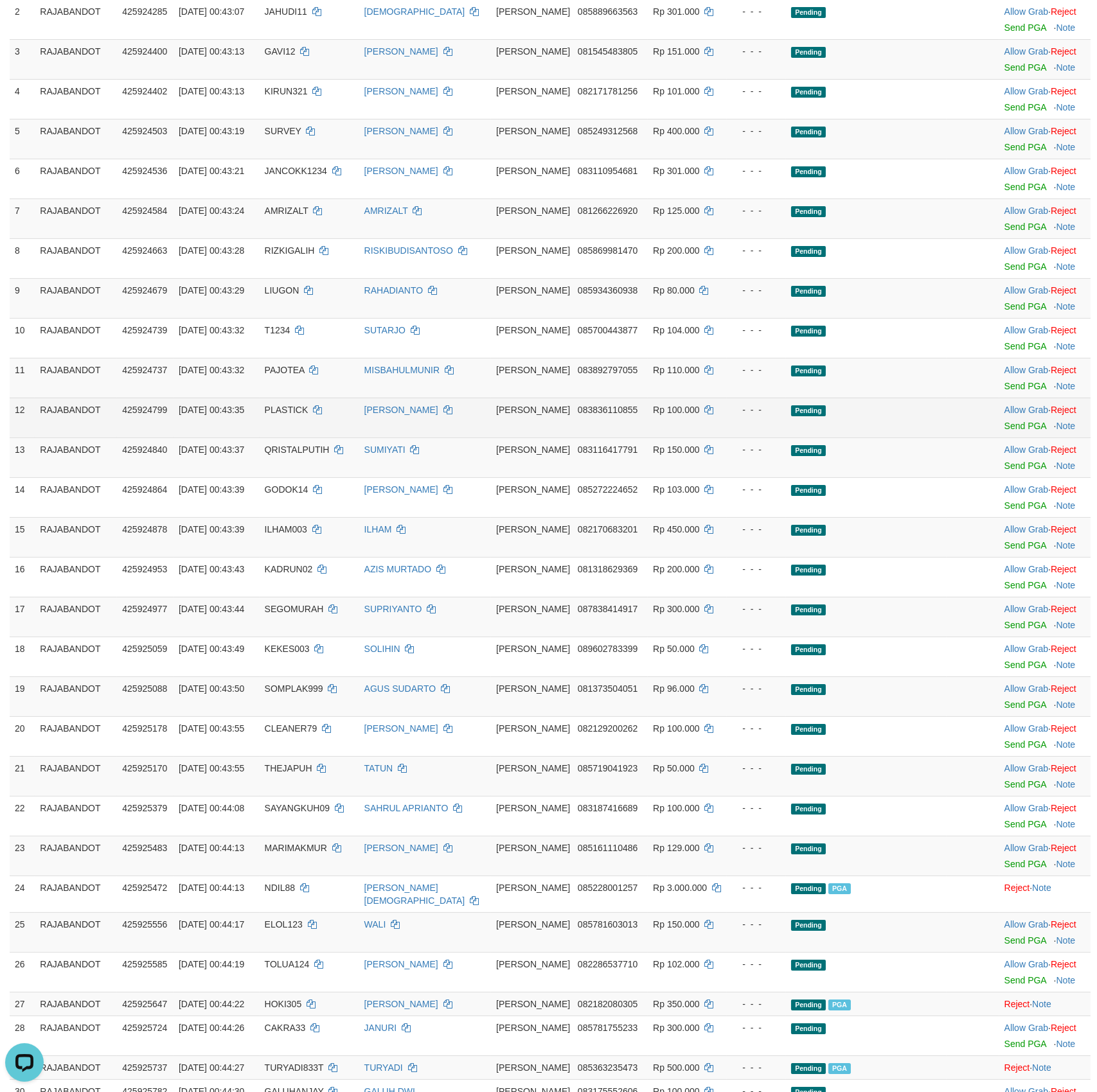
scroll to position [959, 0]
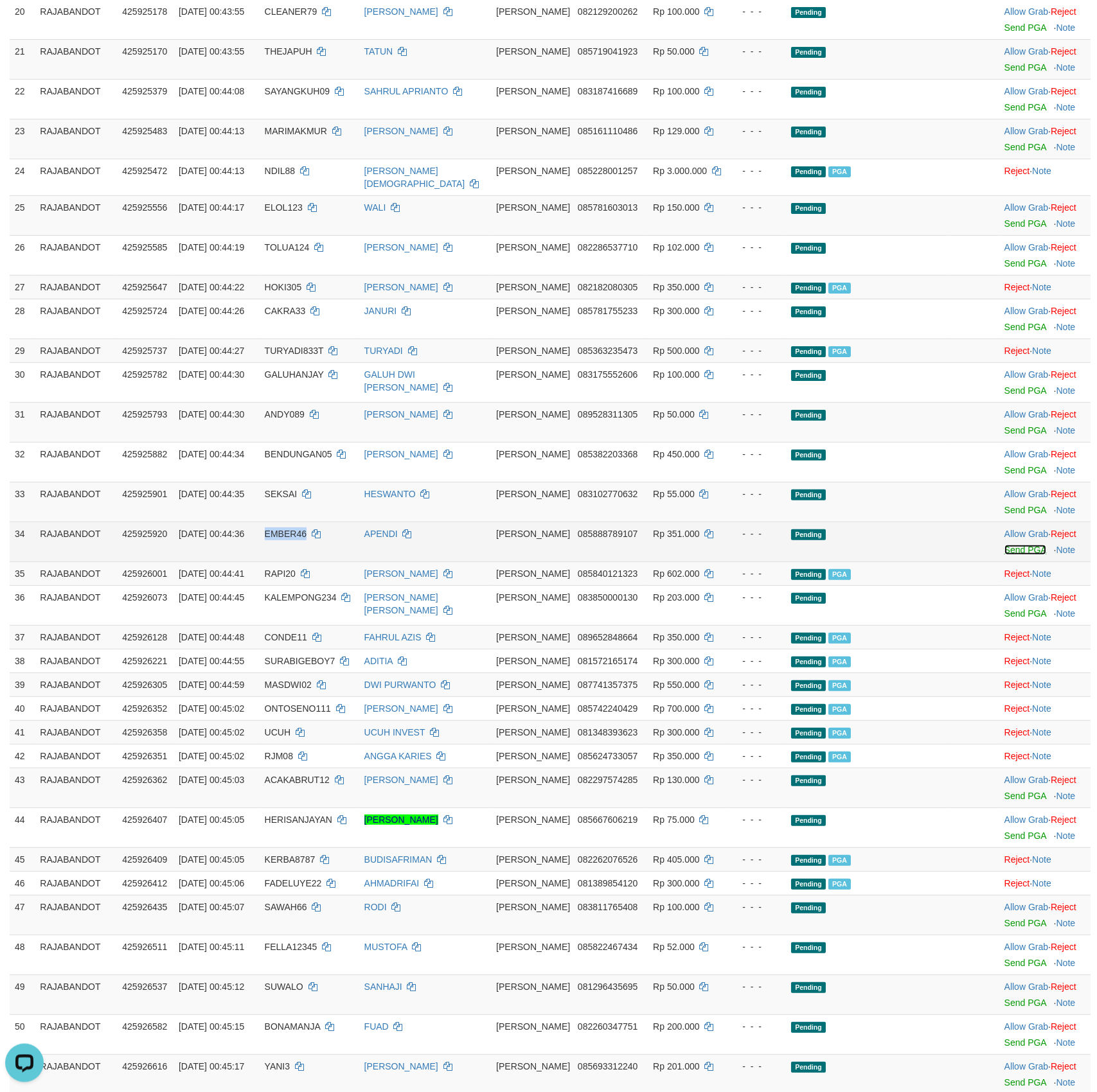
click at [1026, 554] on link "Send PGA" at bounding box center [1025, 549] width 42 height 10
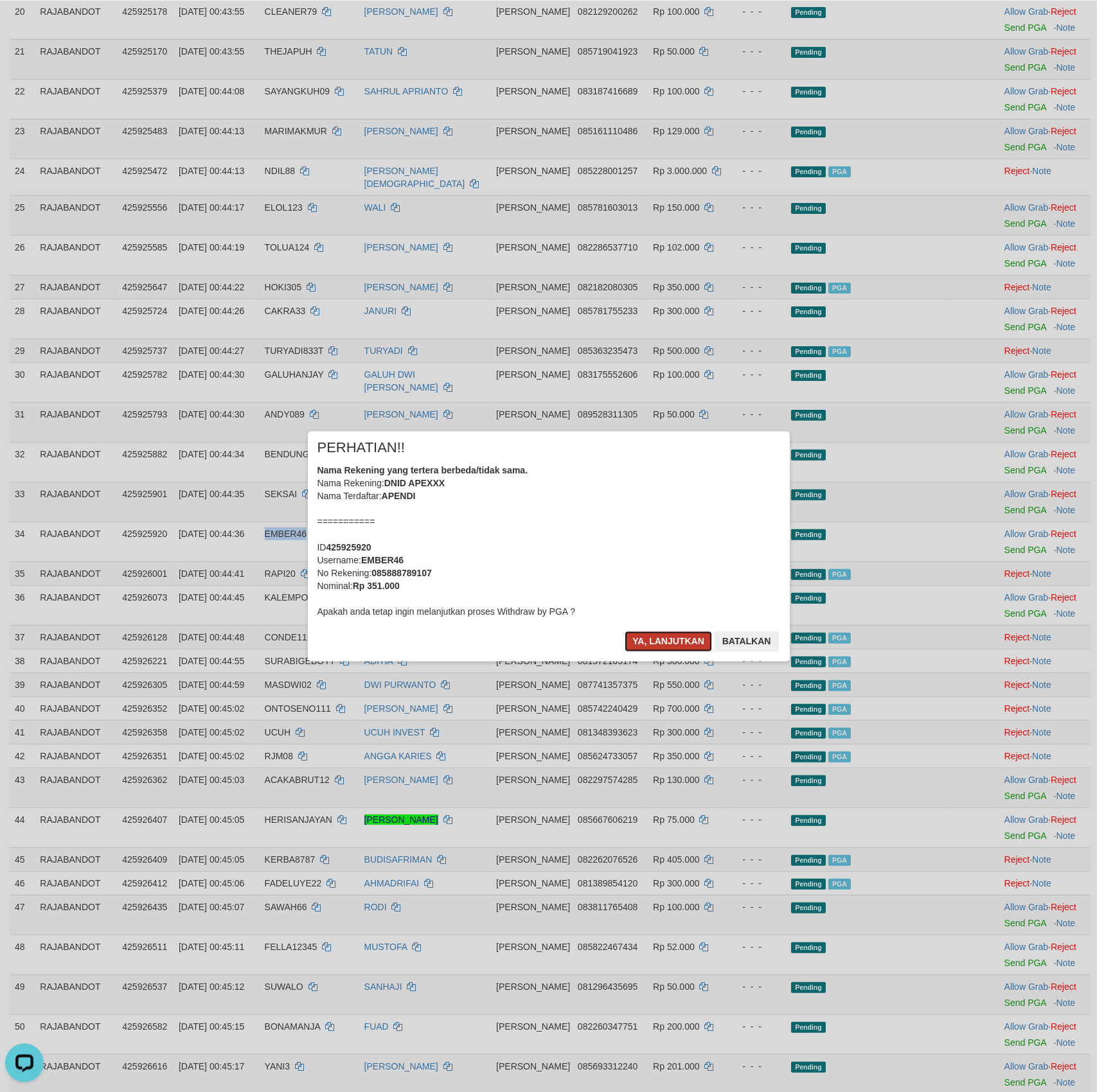
click at [663, 641] on button "Ya, lanjutkan" at bounding box center [668, 641] width 87 height 21
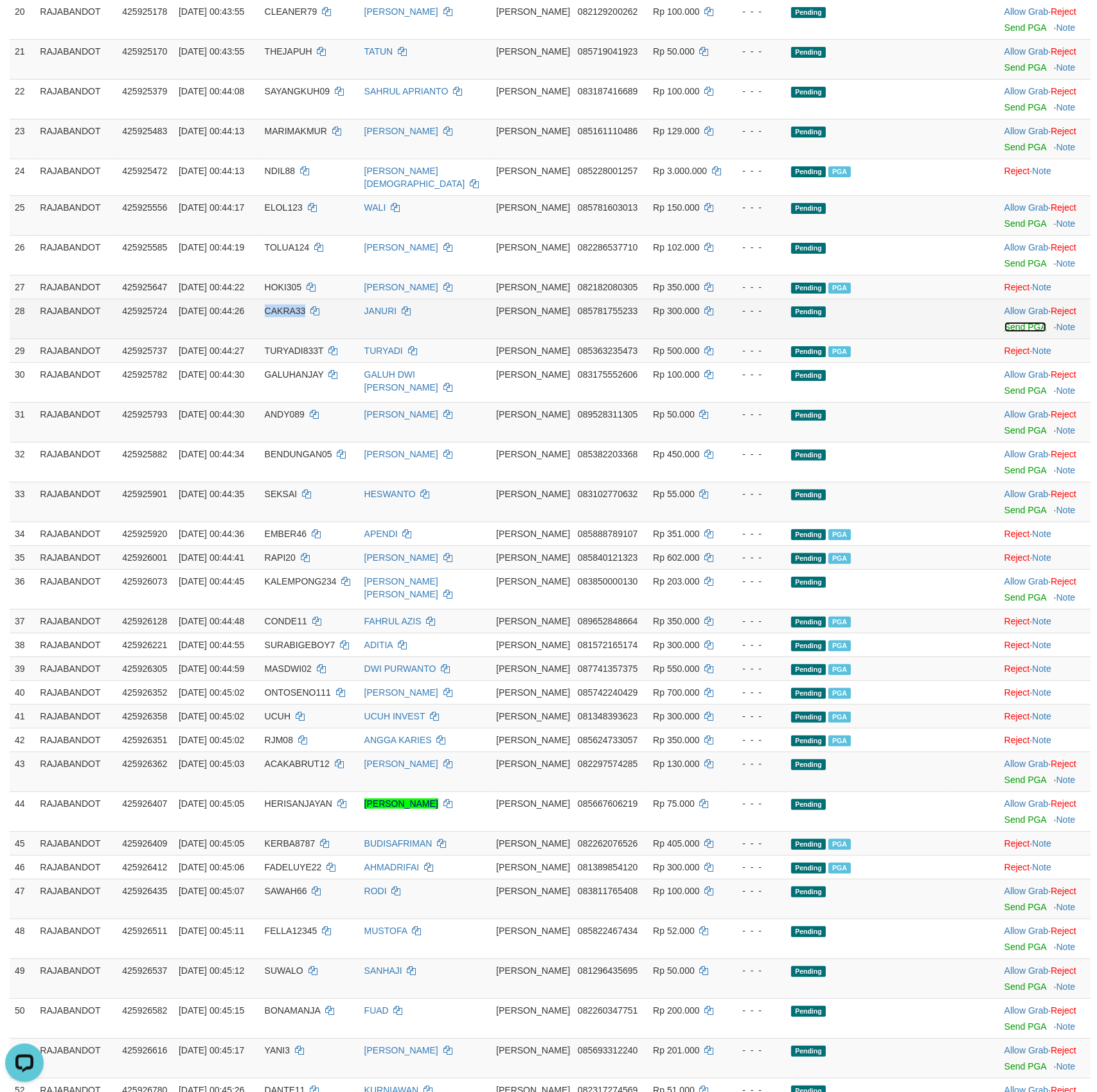
click at [1024, 331] on link "Send PGA" at bounding box center [1025, 326] width 42 height 10
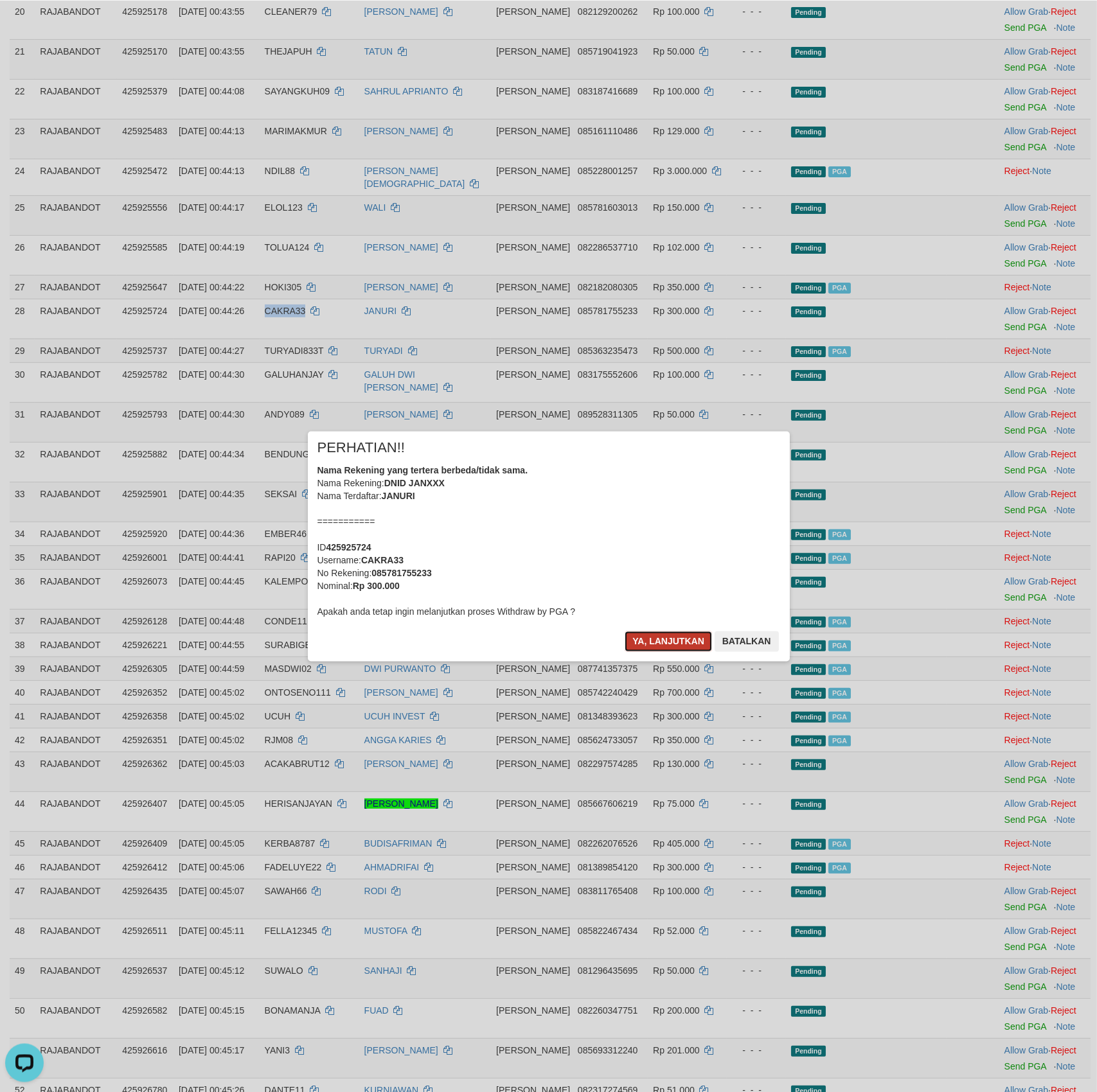
click at [648, 643] on button "Ya, lanjutkan" at bounding box center [668, 641] width 87 height 21
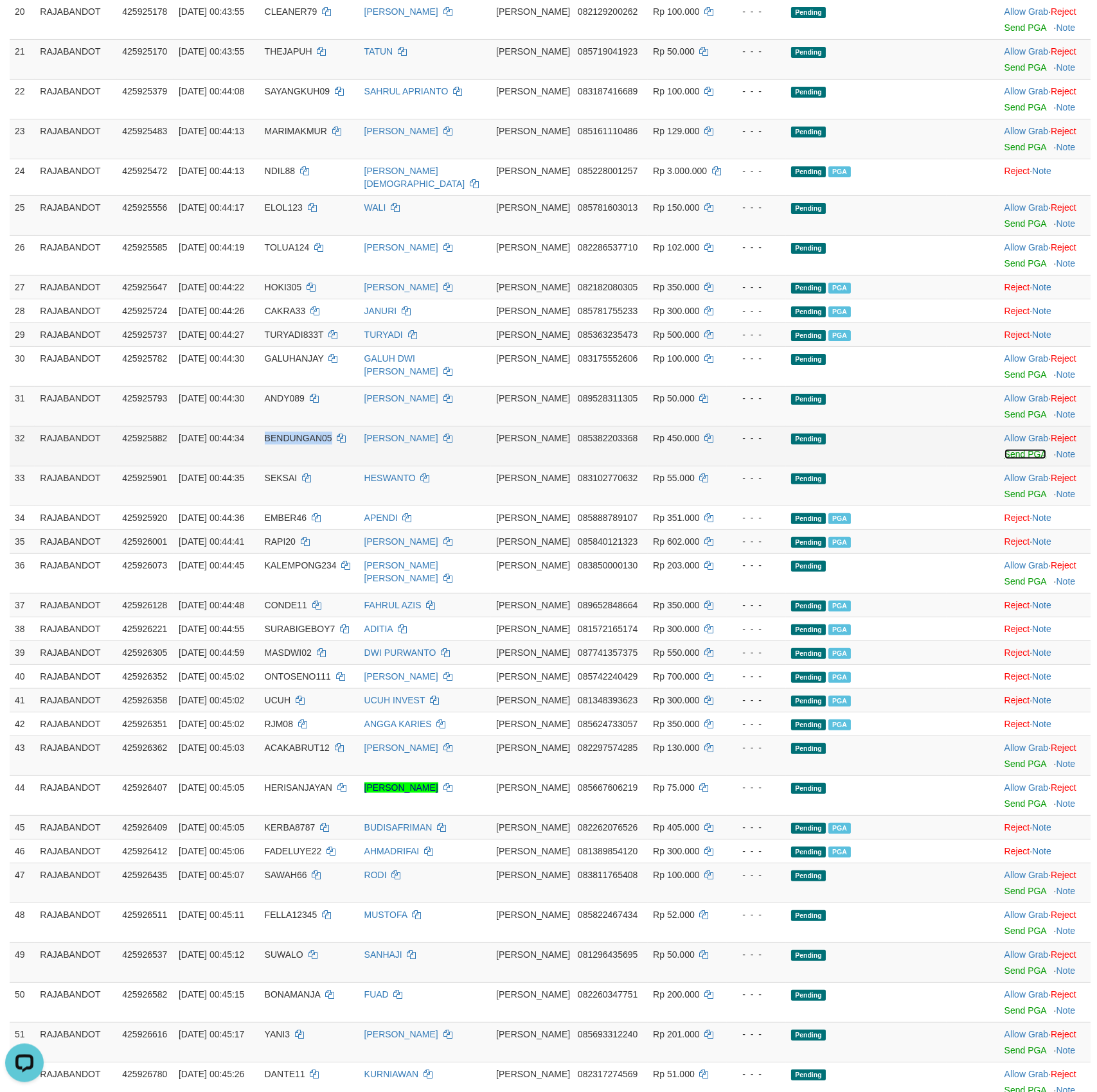
click at [1029, 459] on link "Send PGA" at bounding box center [1025, 454] width 42 height 10
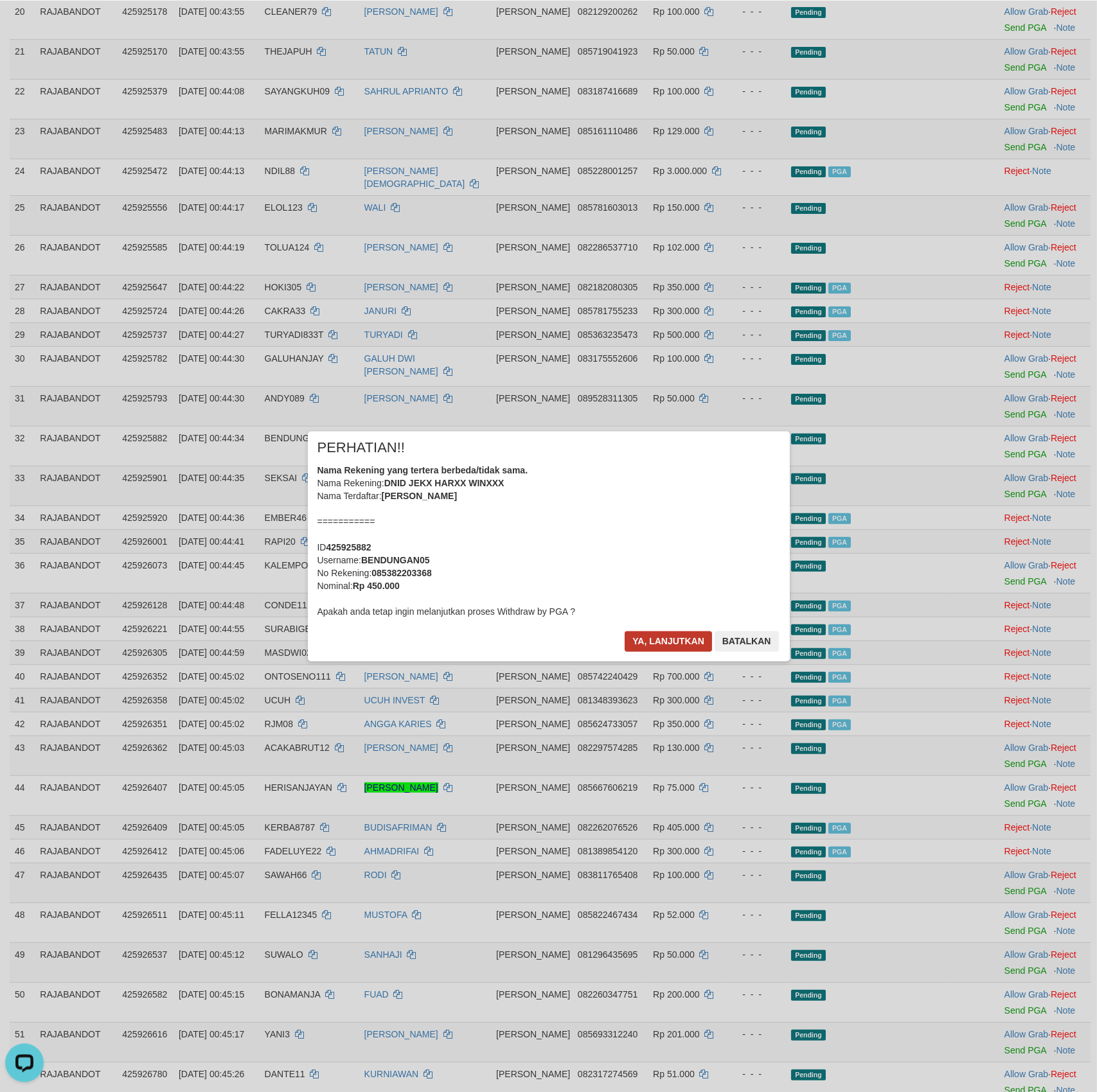
click at [643, 633] on div "× PERHATIAN!! Nama Rekening yang tertera berbeda/tidak sama. Nama Rekening: DNI…" at bounding box center [548, 546] width 482 height 230
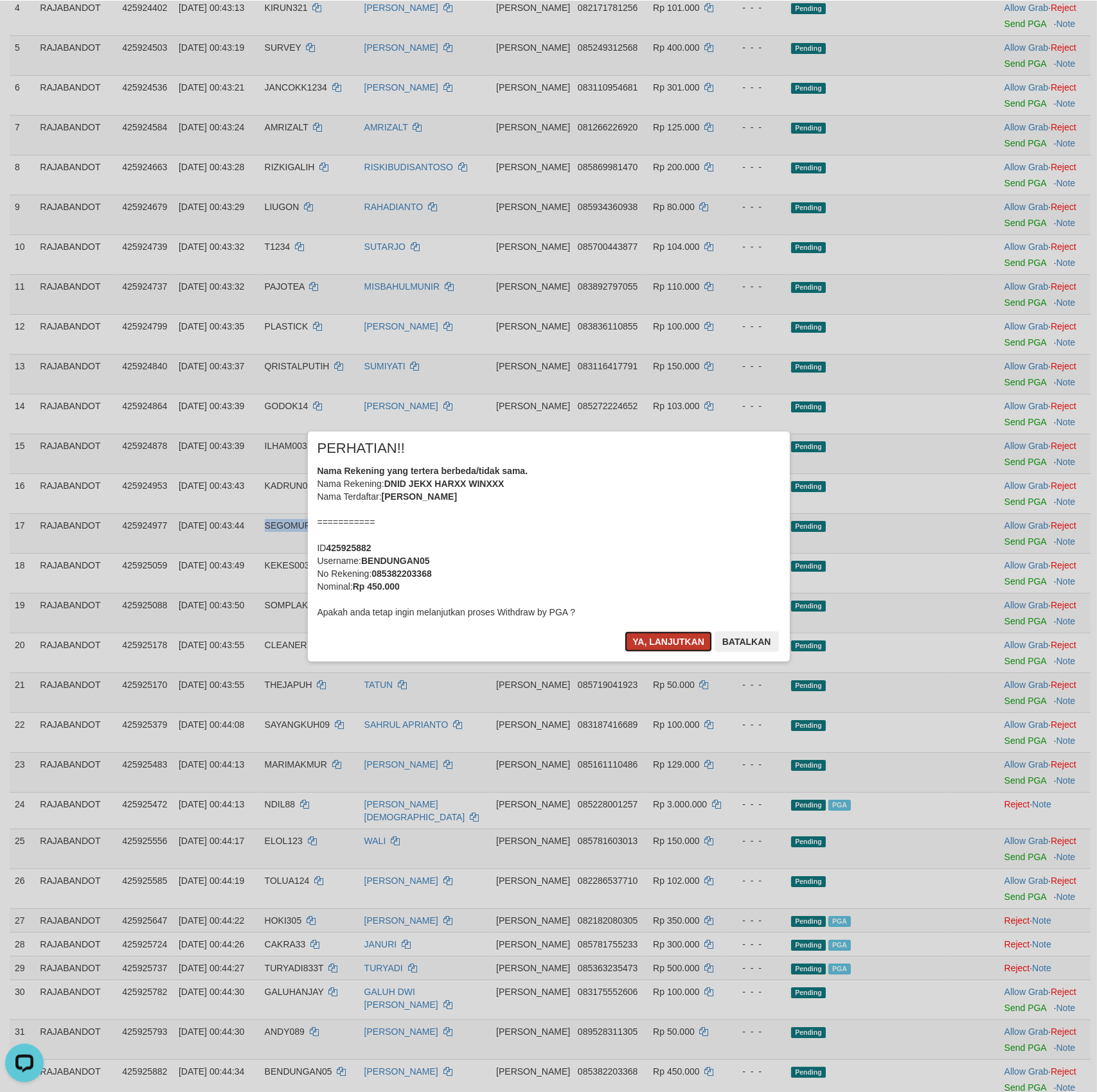
scroll to position [324, 0]
click at [639, 653] on div "Ya, lanjutkan Batalkan" at bounding box center [702, 646] width 156 height 30
click at [649, 635] on button "Ya, lanjutkan" at bounding box center [668, 641] width 87 height 21
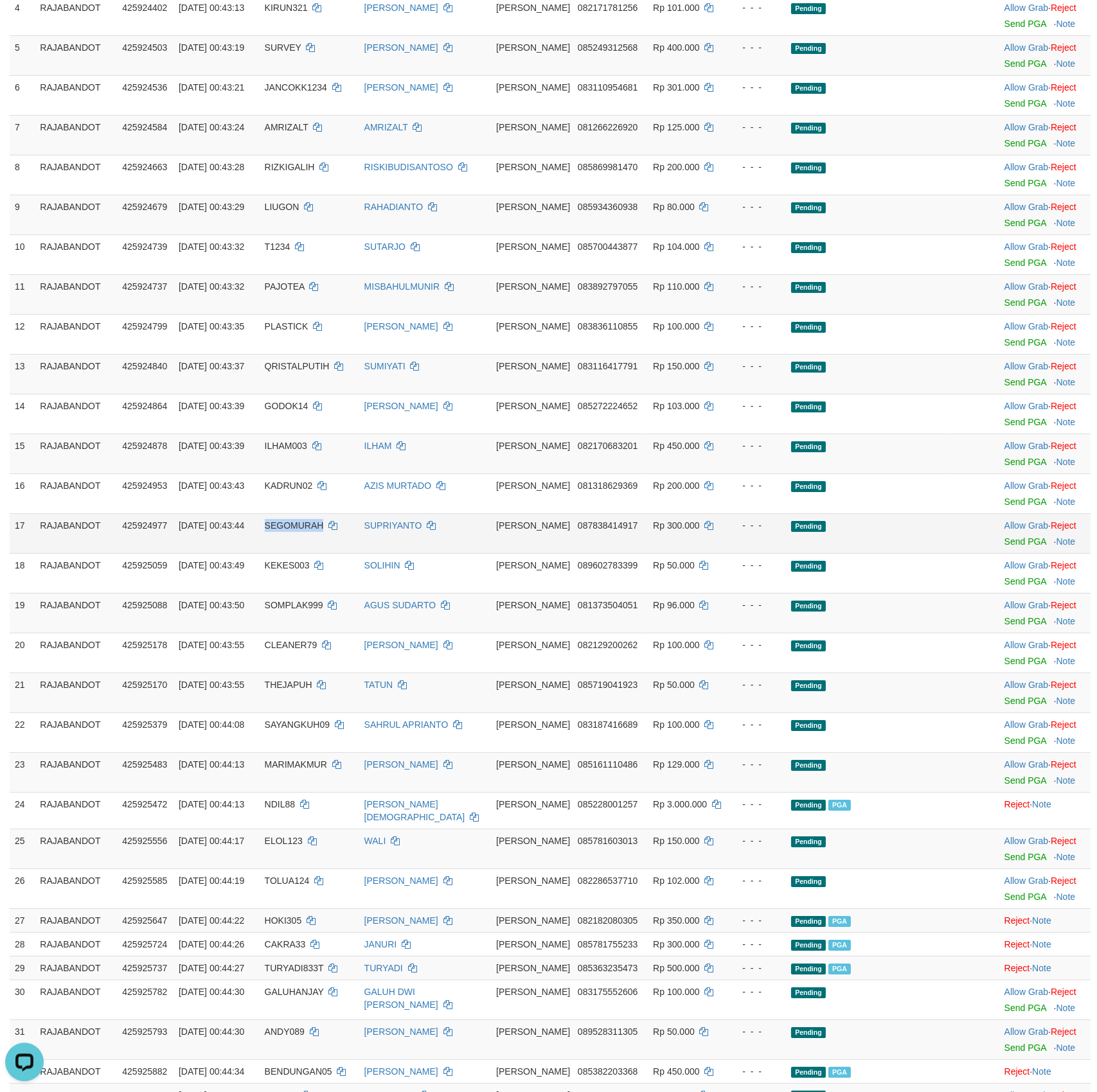
scroll to position [325, 0]
click at [1020, 553] on td "Allow Grab · Reject Send PGA · Note" at bounding box center [1045, 533] width 92 height 40
click at [1020, 546] on link "Send PGA" at bounding box center [1025, 541] width 42 height 10
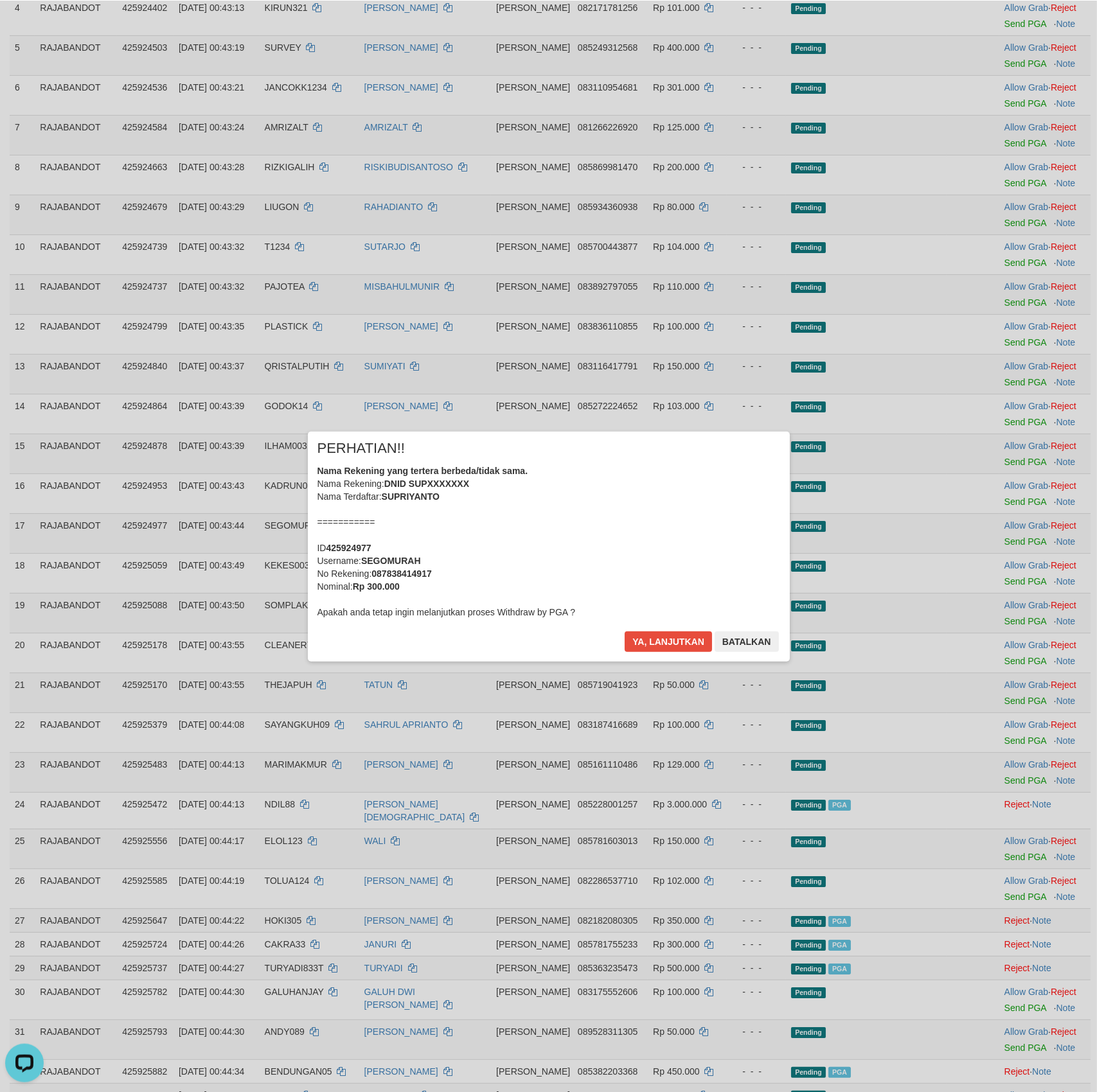
click at [654, 628] on div "× PERHATIAN!! Nama Rekening yang tertera berbeda/tidak sama. Nama Rekening: DNI…" at bounding box center [548, 546] width 482 height 230
click at [657, 635] on button "Ya, lanjutkan" at bounding box center [668, 641] width 87 height 21
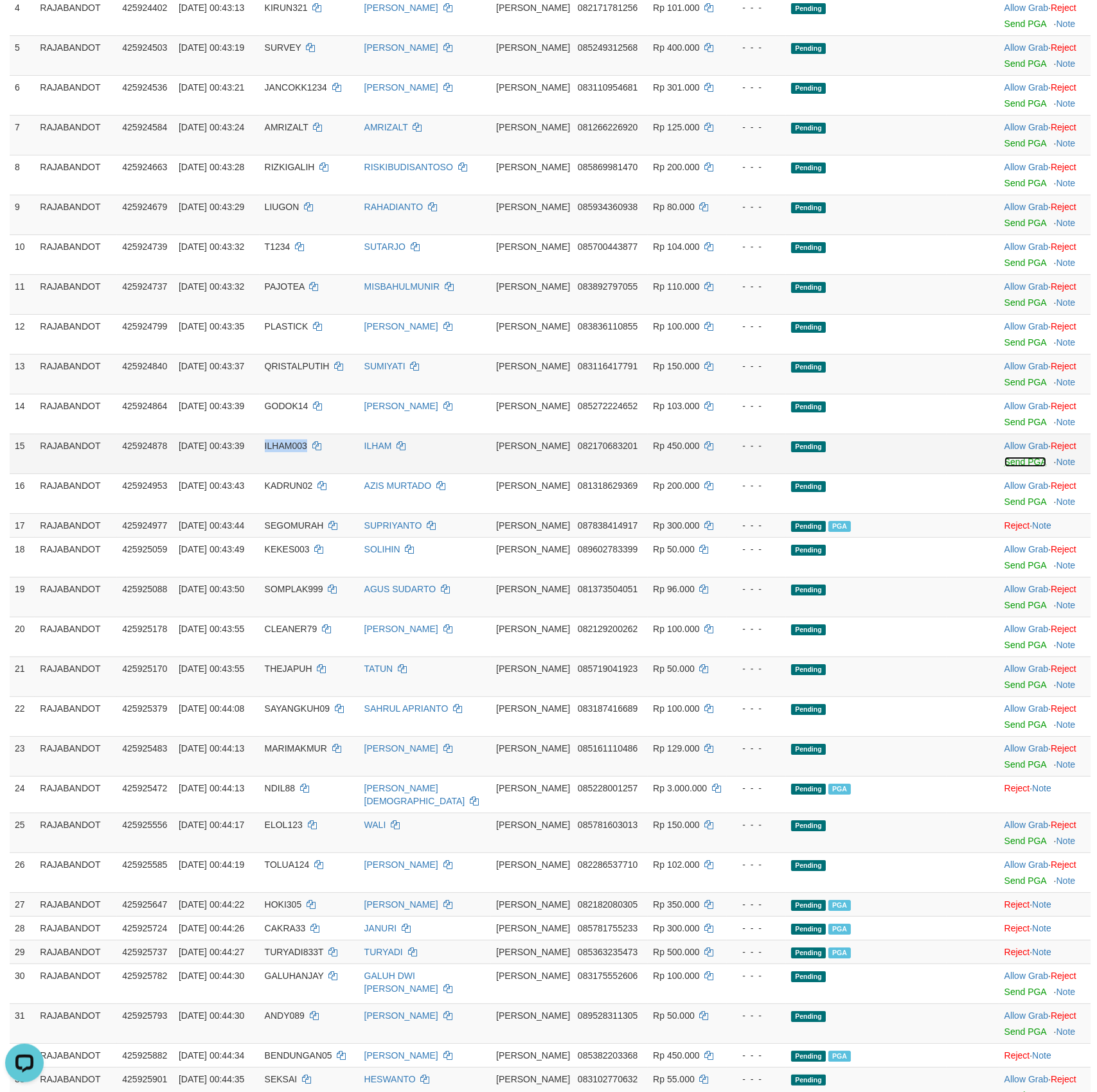
scroll to position [324, 0]
click at [1010, 468] on link "Send PGA" at bounding box center [1025, 463] width 42 height 10
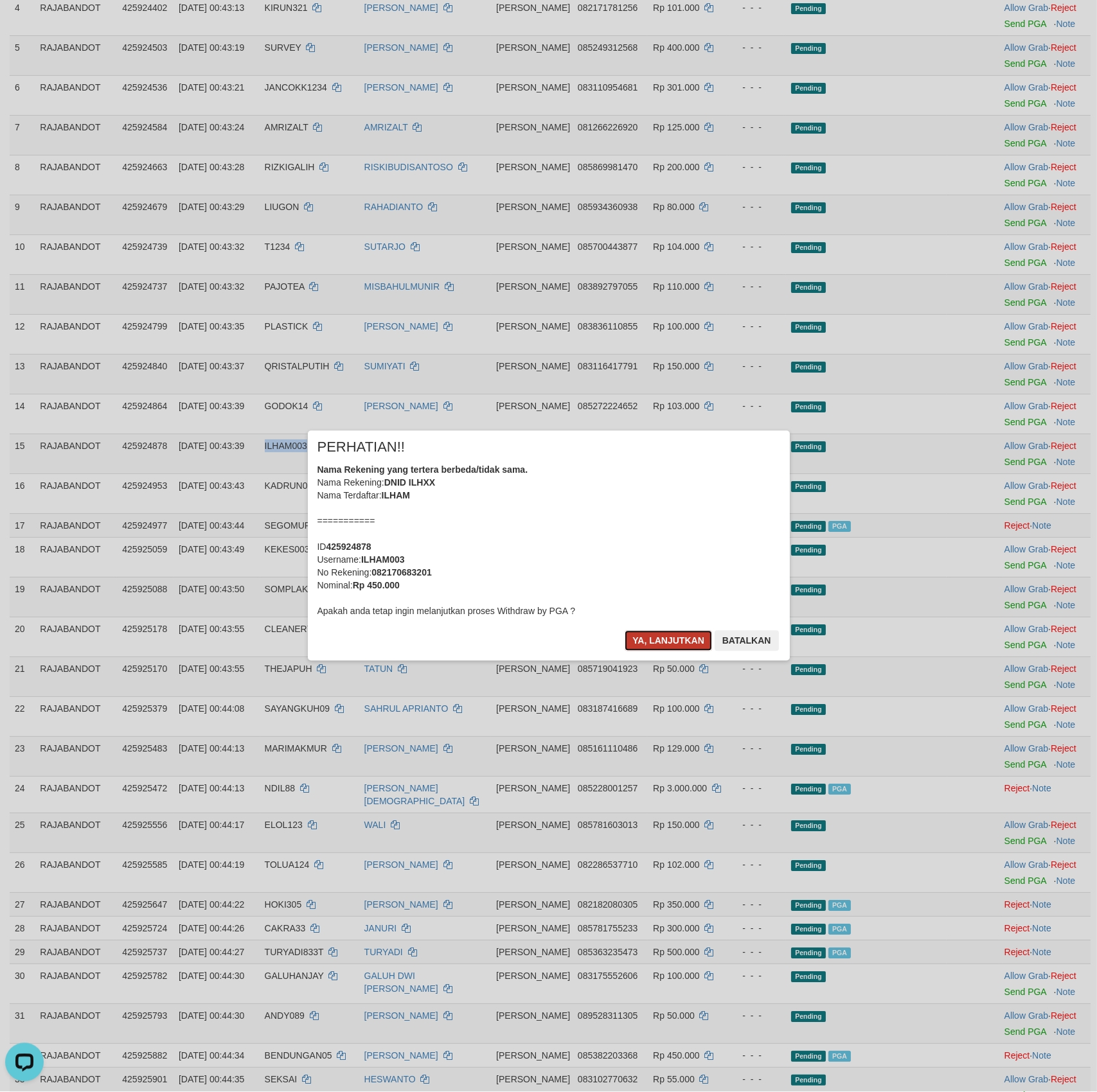
click at [658, 636] on button "Ya, lanjutkan" at bounding box center [668, 641] width 87 height 21
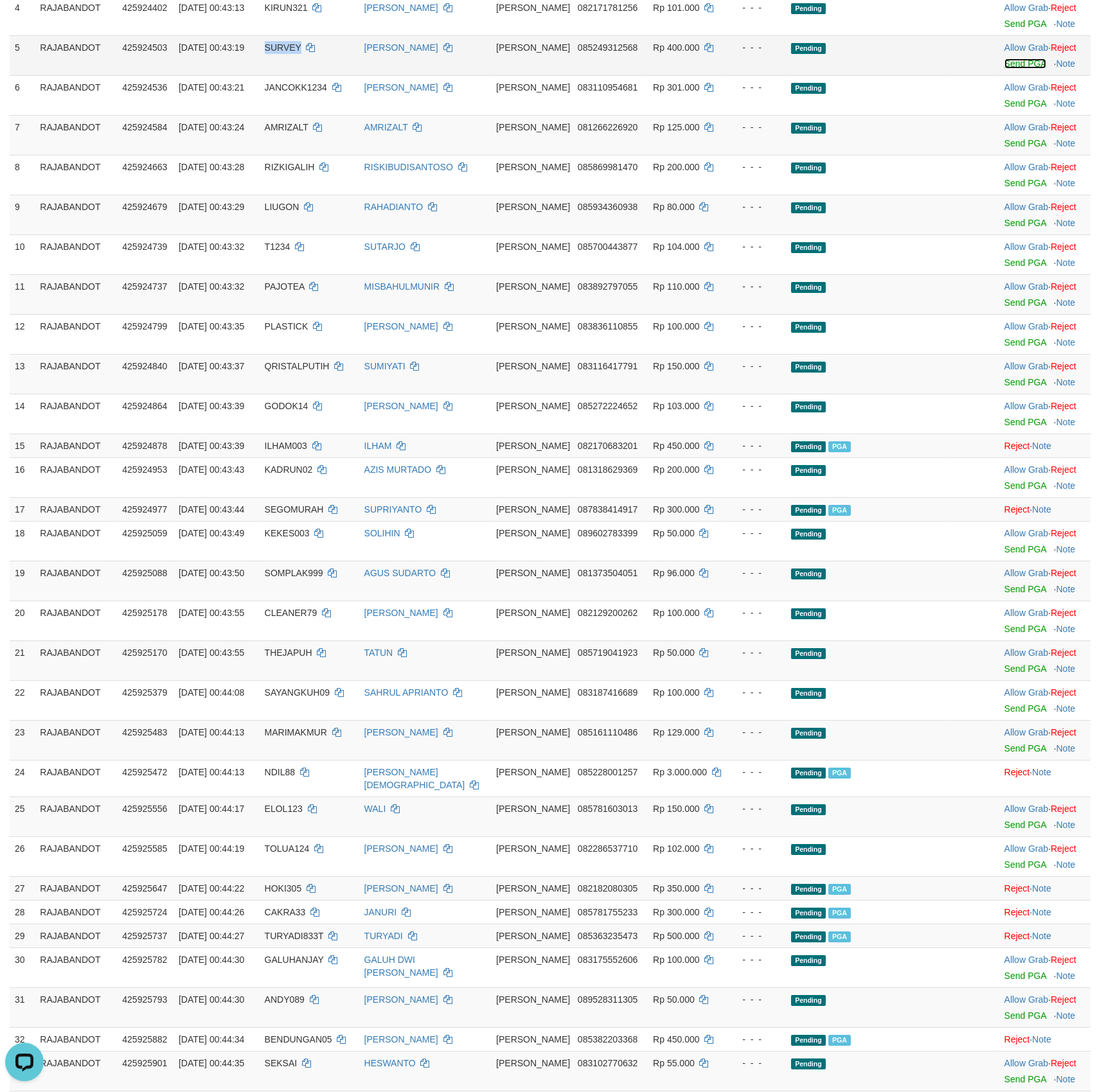
click at [1010, 69] on link "Send PGA" at bounding box center [1025, 64] width 42 height 10
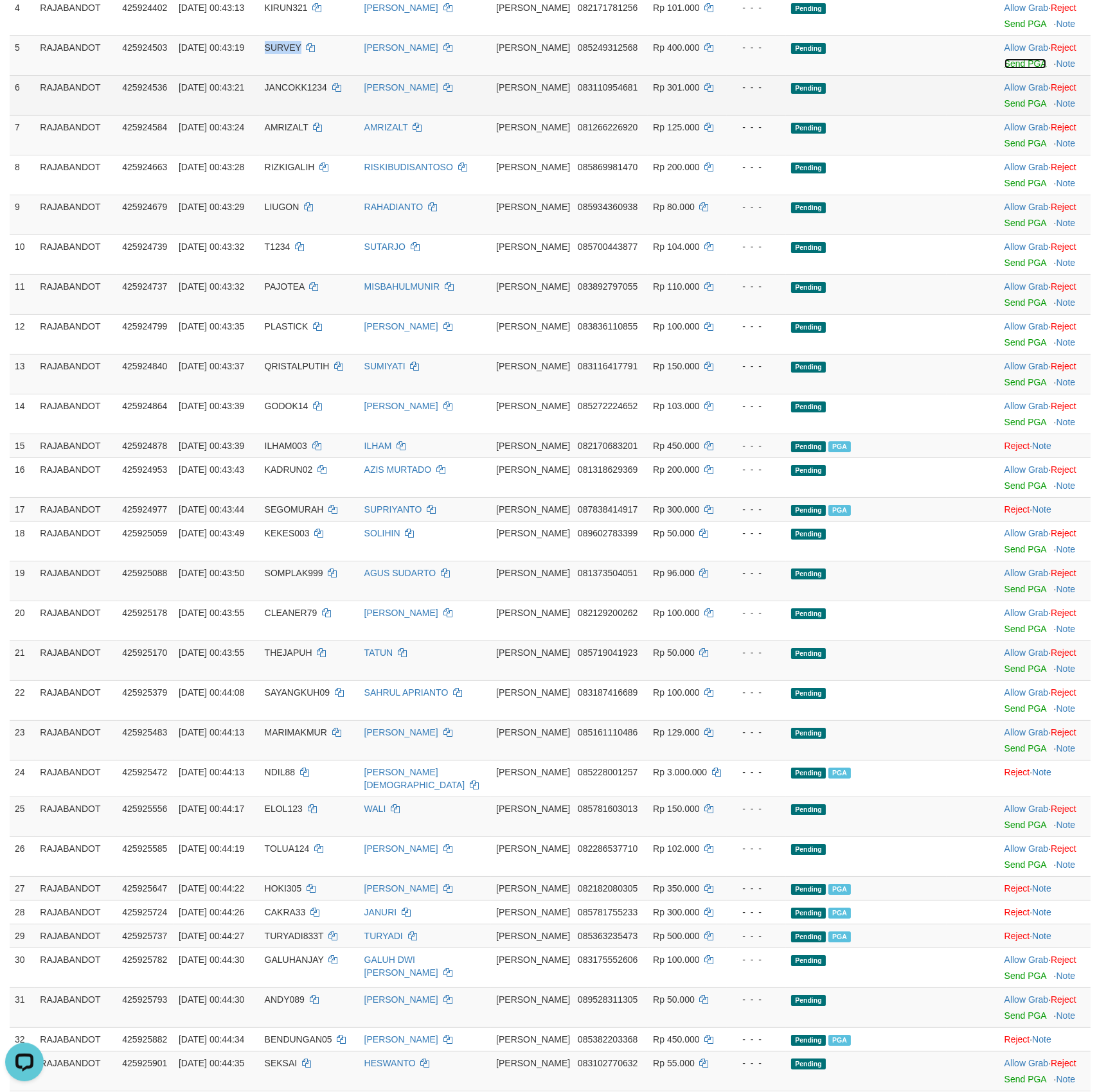
scroll to position [325, 0]
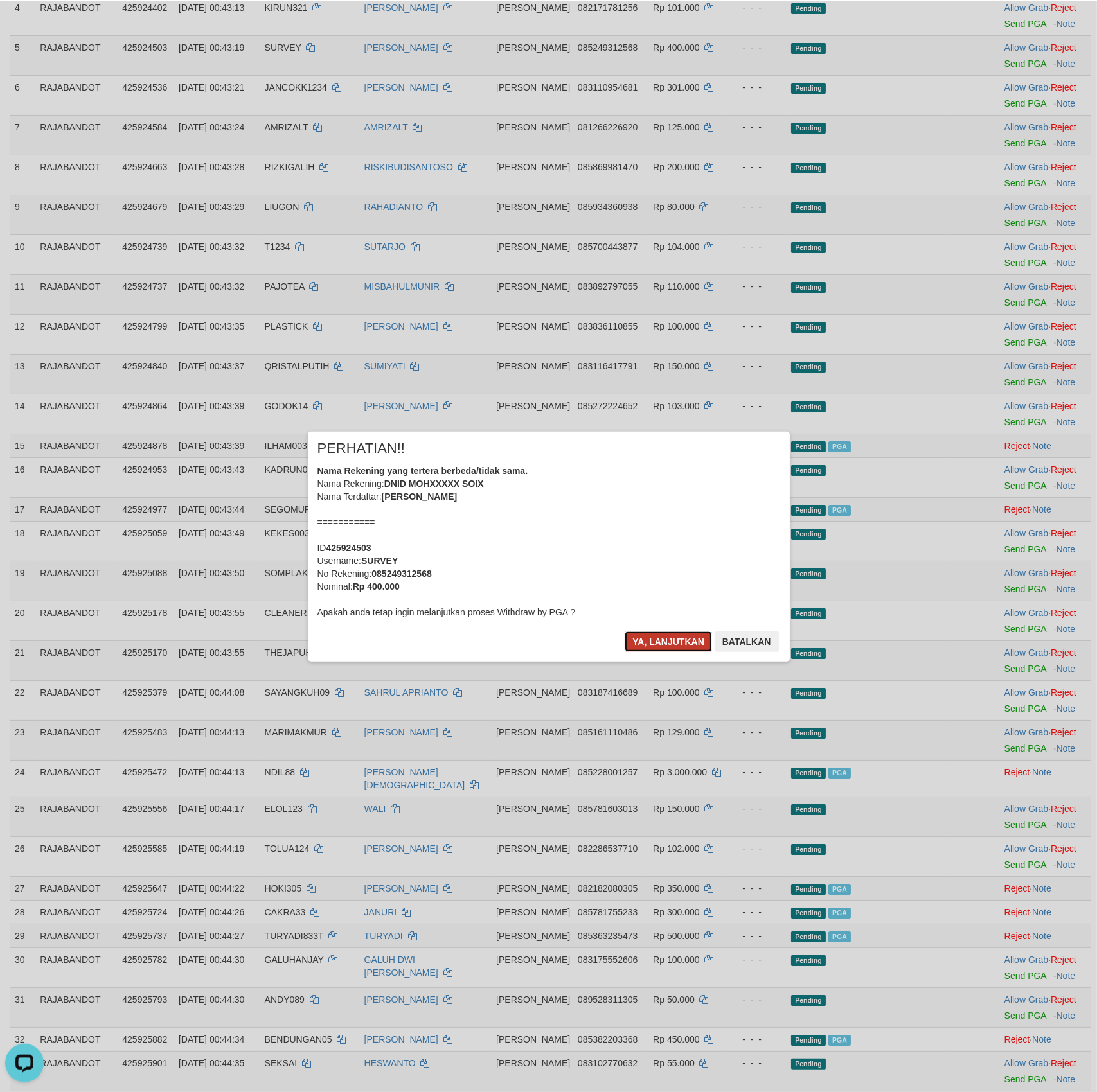
click at [648, 641] on button "Ya, lanjutkan" at bounding box center [668, 641] width 87 height 21
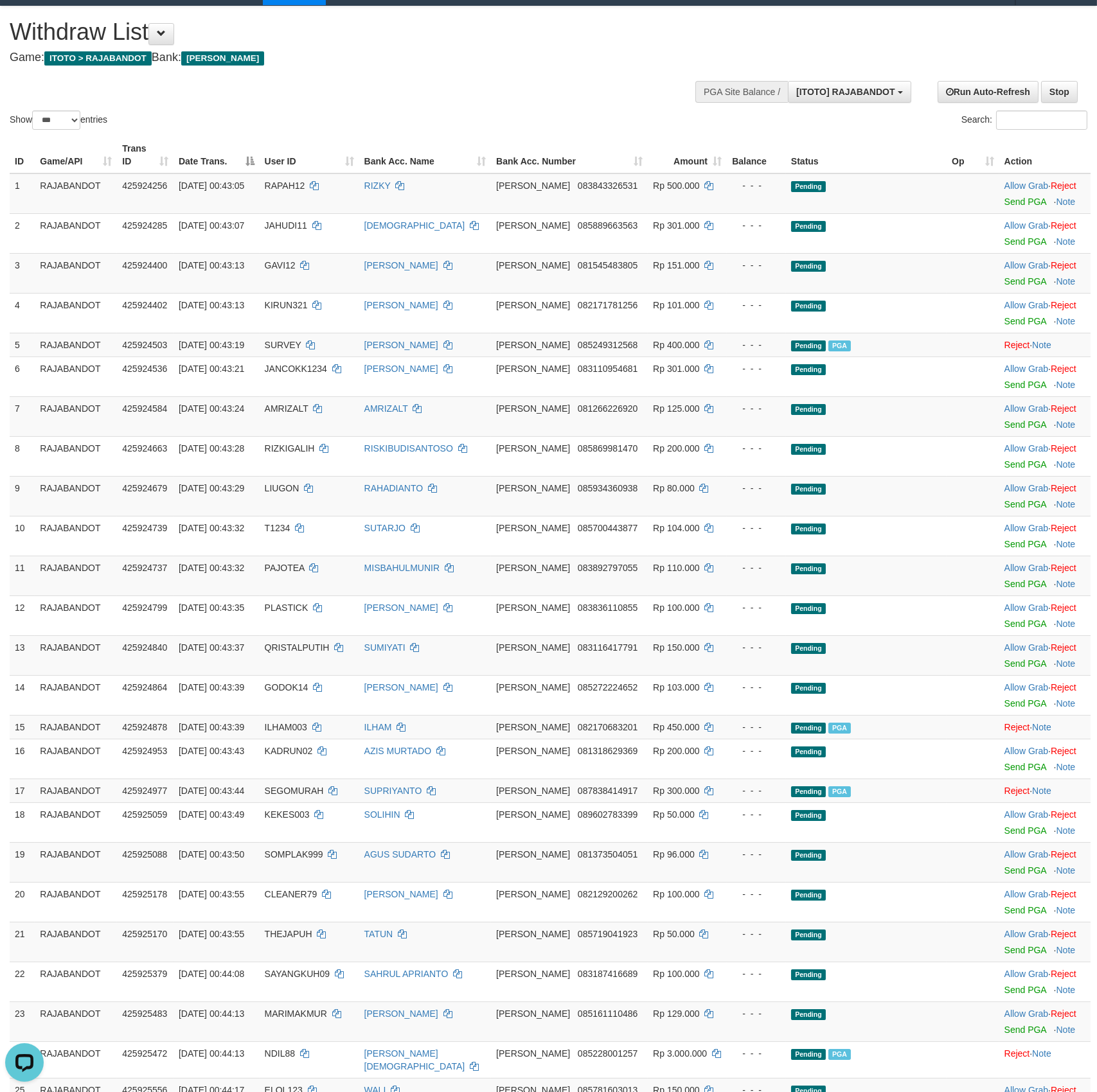
scroll to position [0, 0]
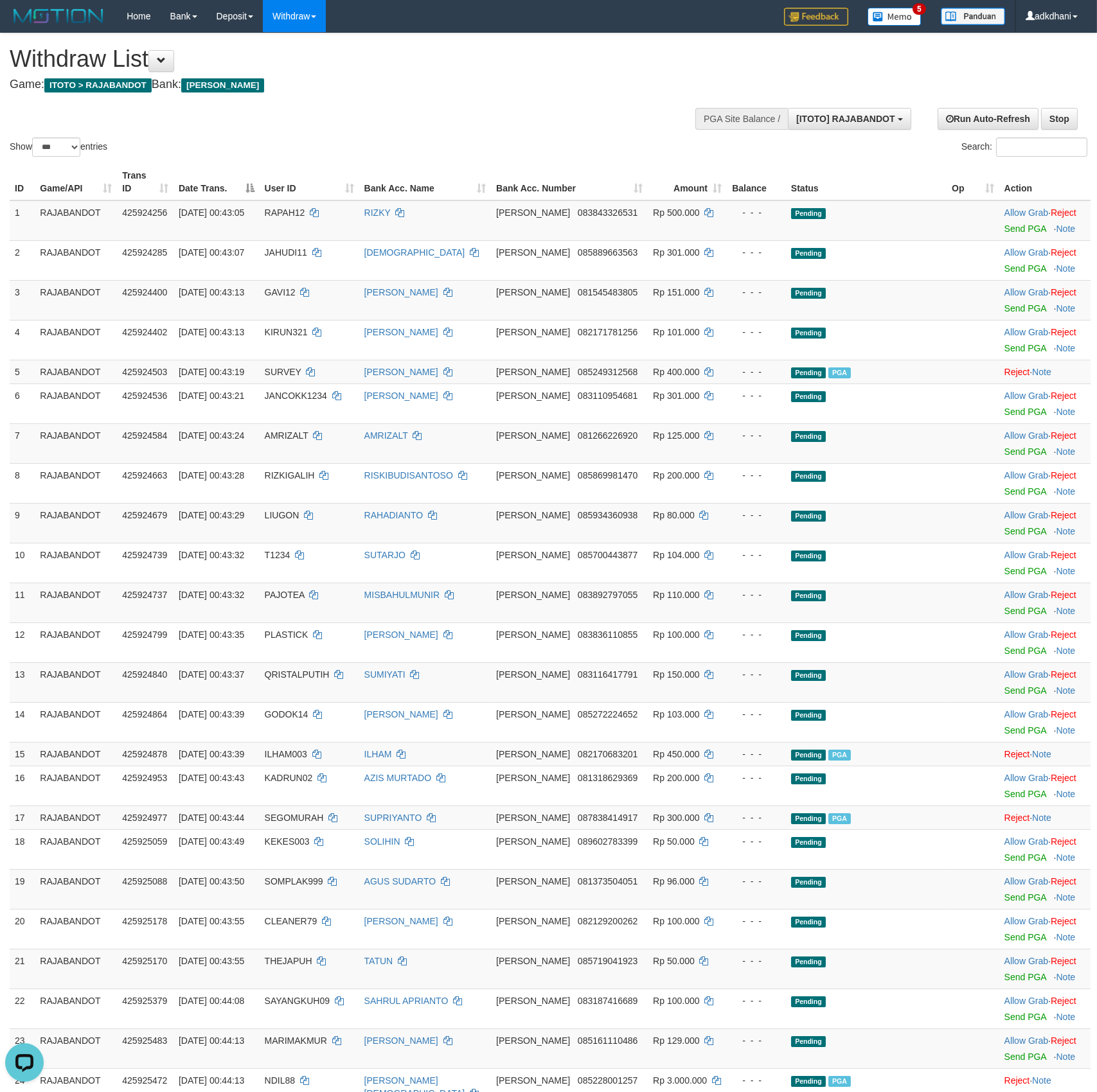
click at [379, 92] on h4 "Game: ITOTO > RAJABANDOT Bank: [PERSON_NAME]" at bounding box center [364, 84] width 708 height 12
click at [1028, 234] on link "Send PGA" at bounding box center [1025, 229] width 42 height 10
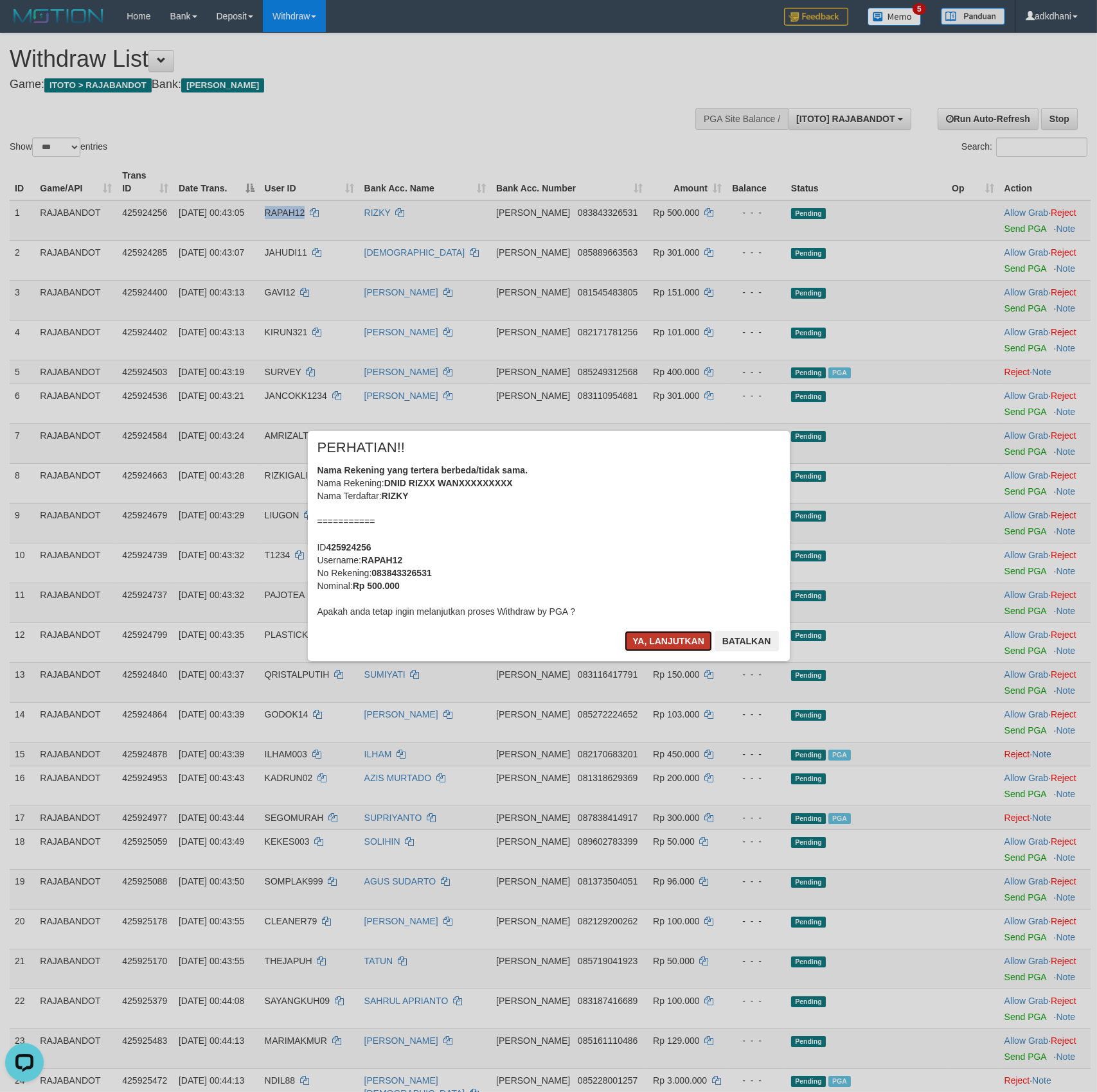
click at [668, 644] on button "Ya, lanjutkan" at bounding box center [668, 641] width 87 height 21
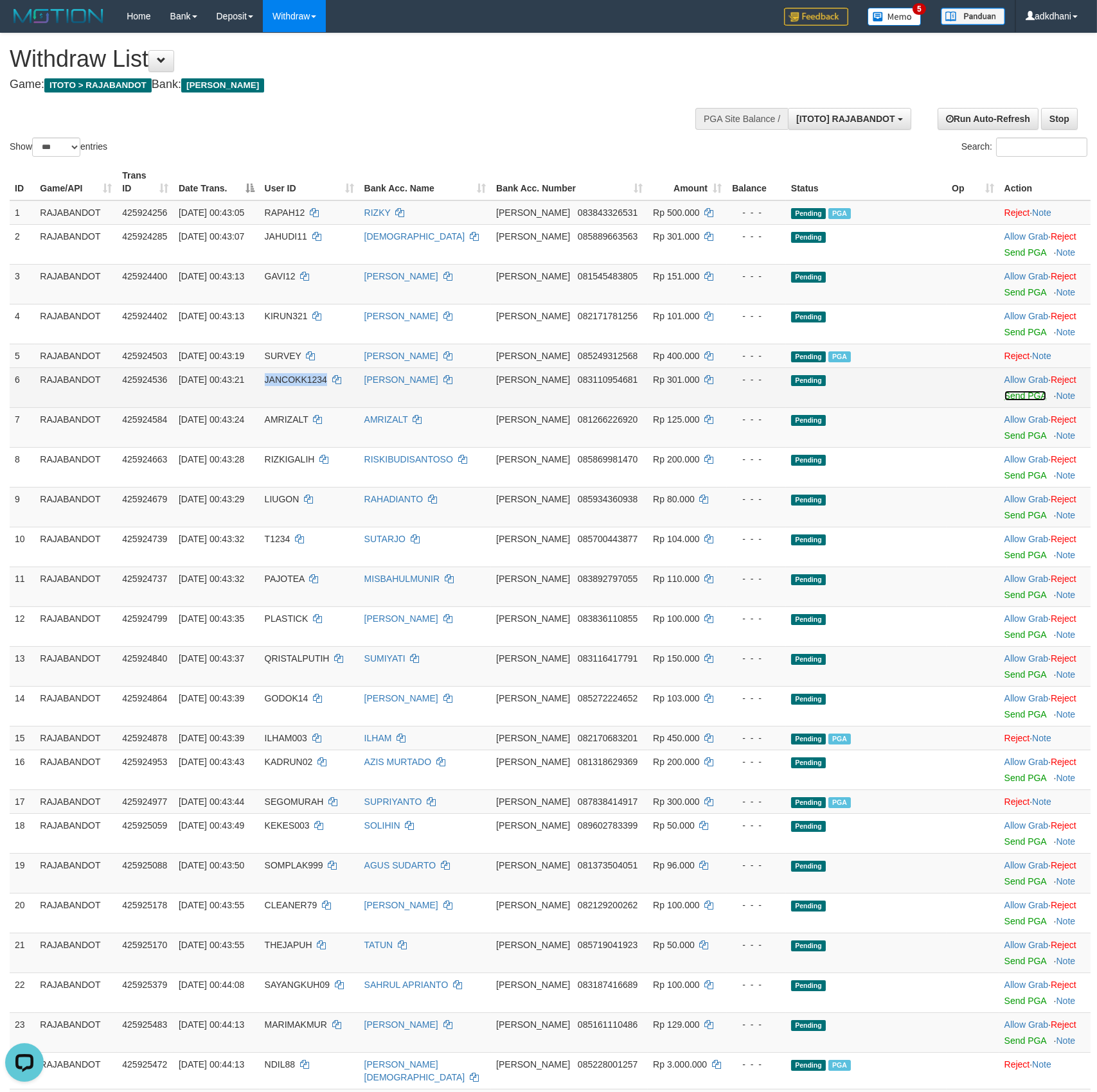
click at [1016, 401] on link "Send PGA" at bounding box center [1025, 395] width 42 height 10
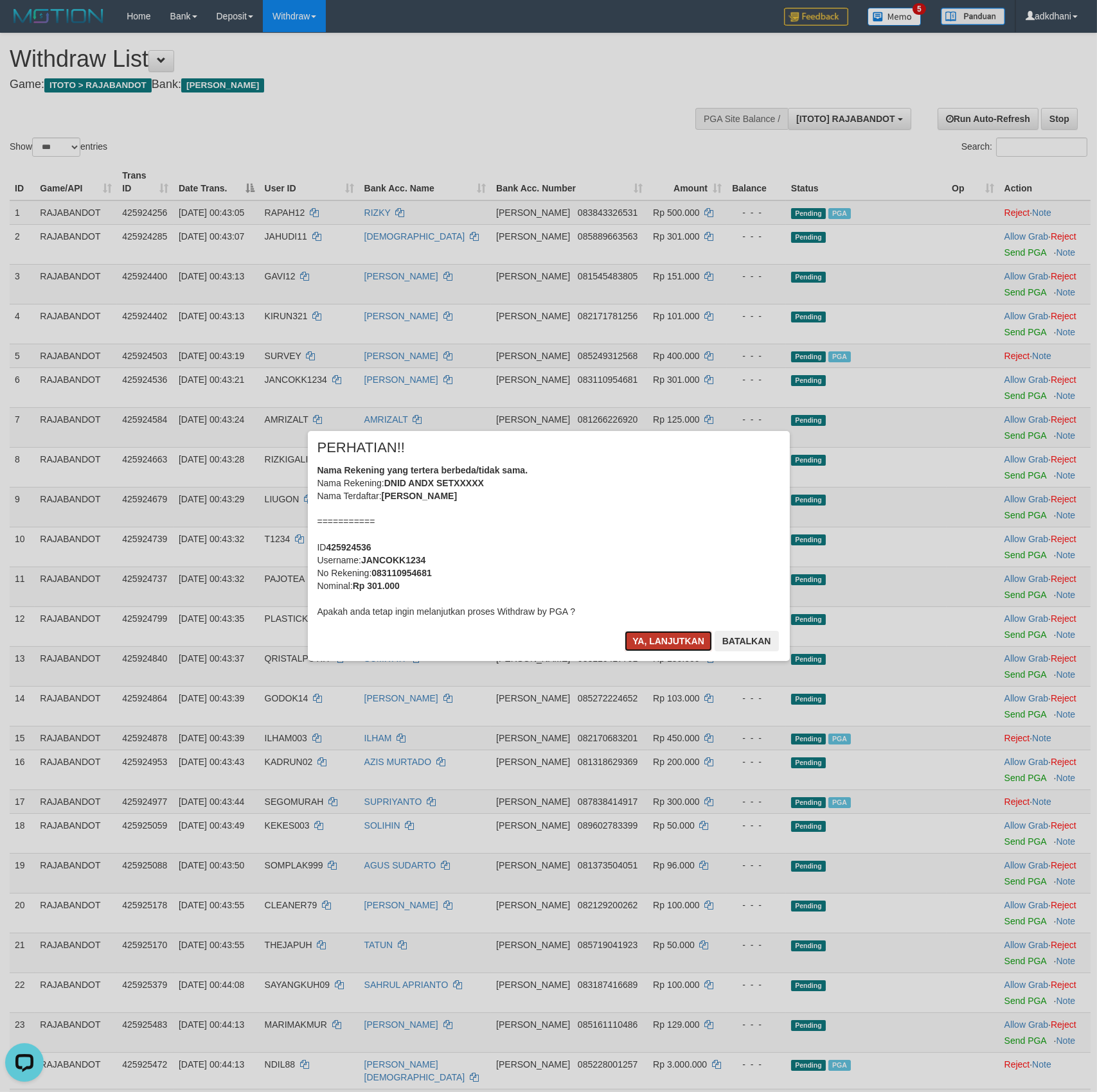
click at [656, 646] on button "Ya, lanjutkan" at bounding box center [668, 641] width 87 height 21
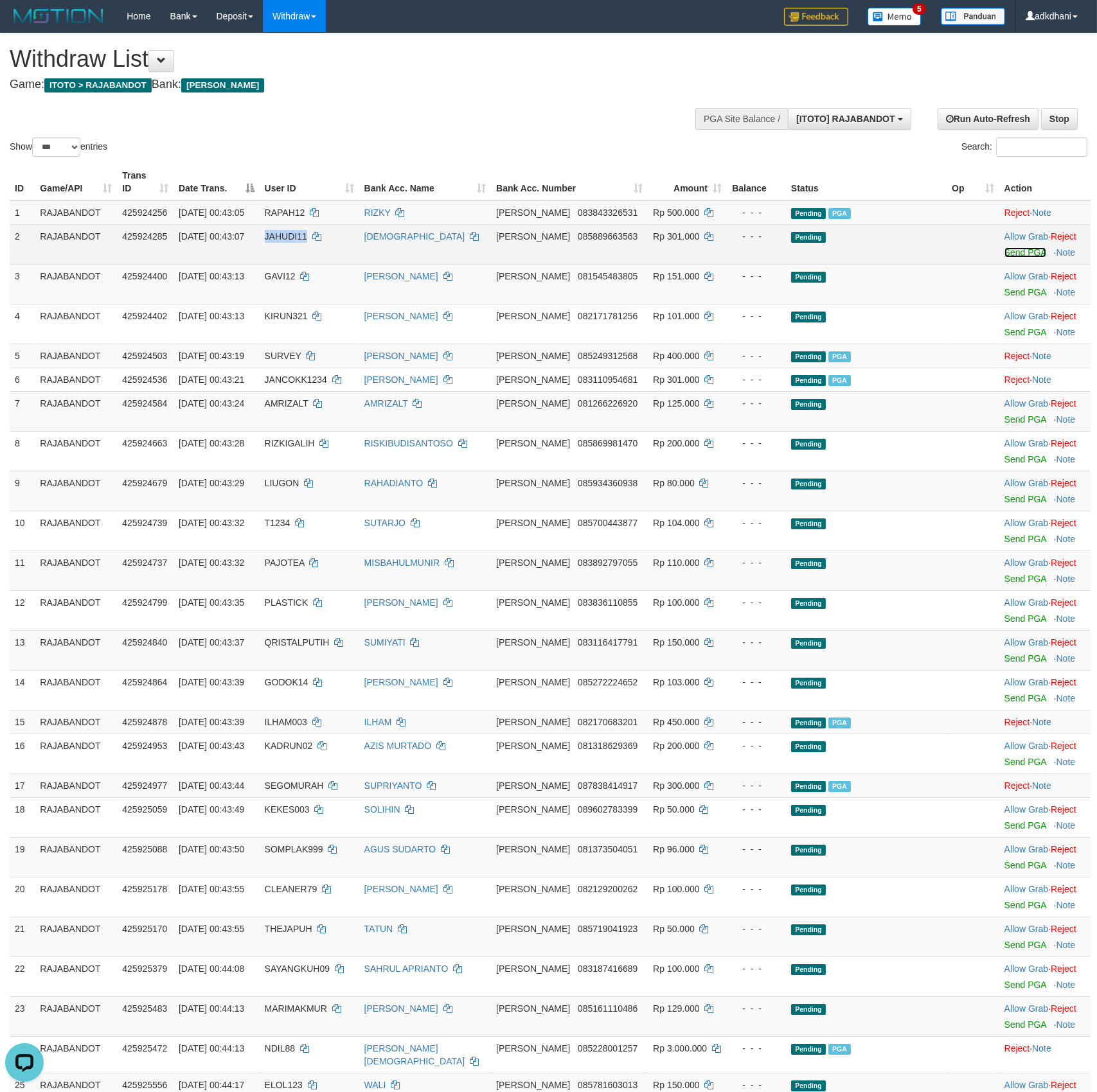
click at [1015, 258] on link "Send PGA" at bounding box center [1025, 252] width 42 height 10
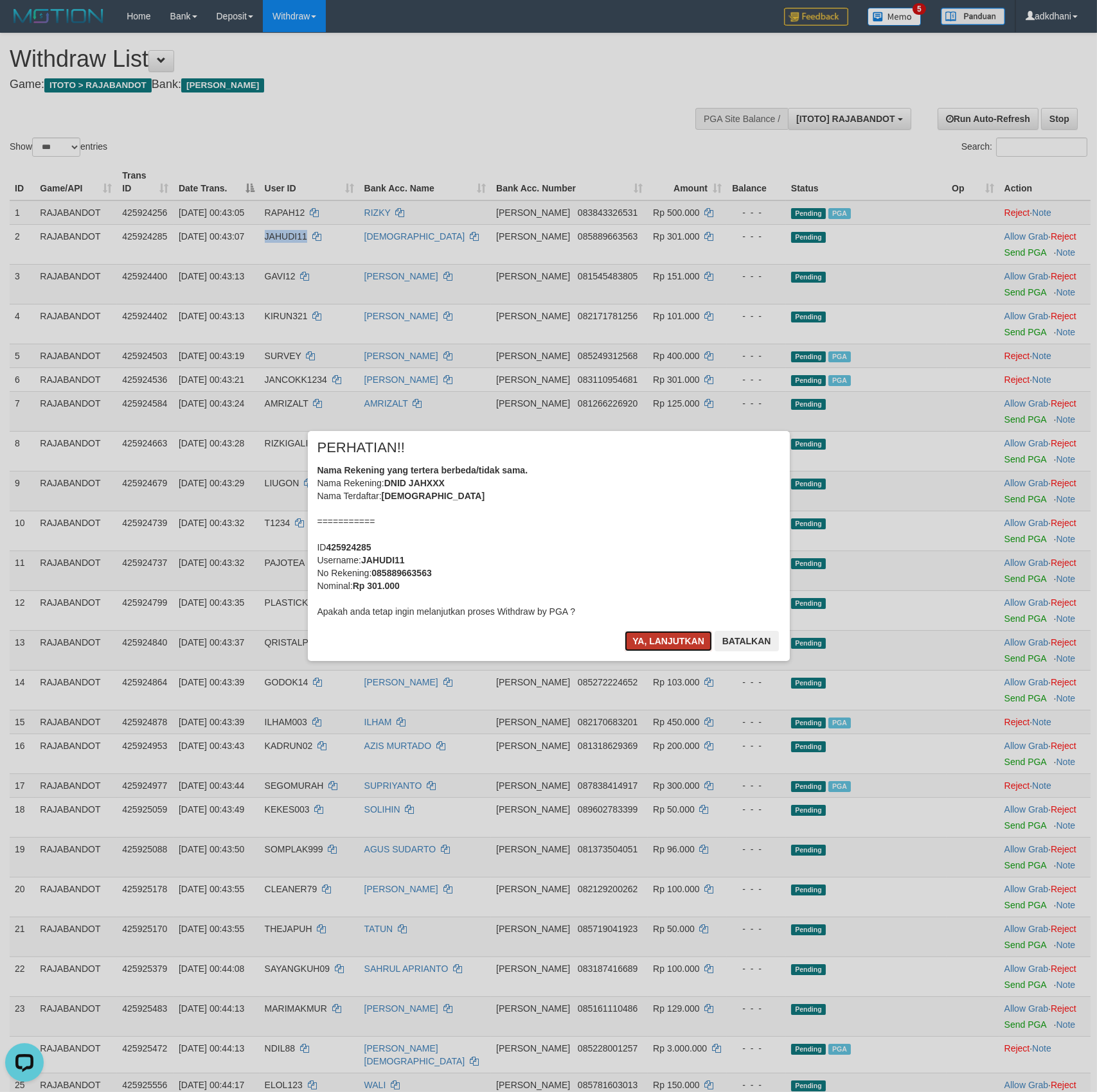
click at [648, 636] on button "Ya, lanjutkan" at bounding box center [668, 641] width 87 height 21
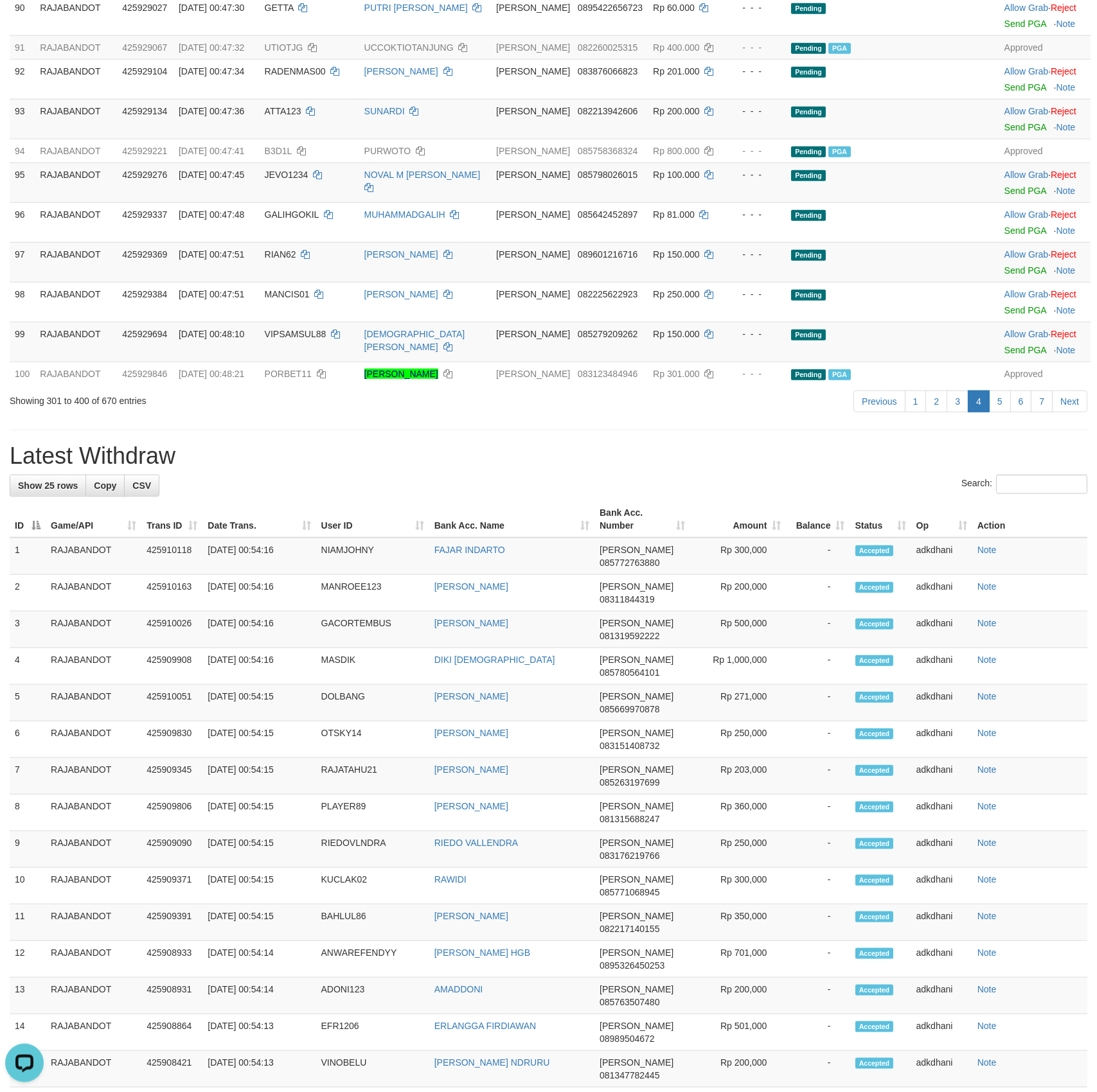
scroll to position [3381, 0]
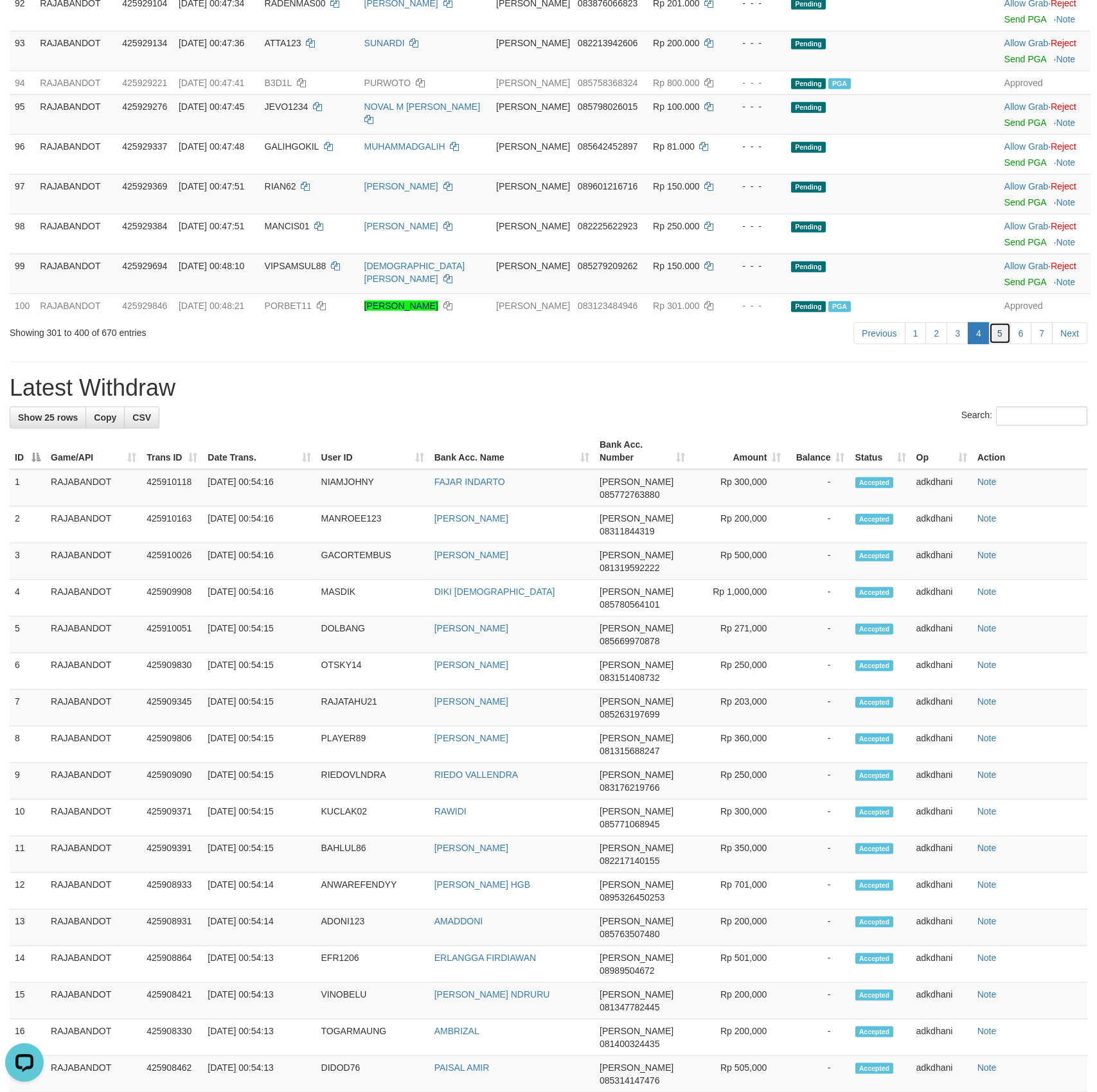
click at [994, 345] on link "5" at bounding box center [1000, 333] width 22 height 22
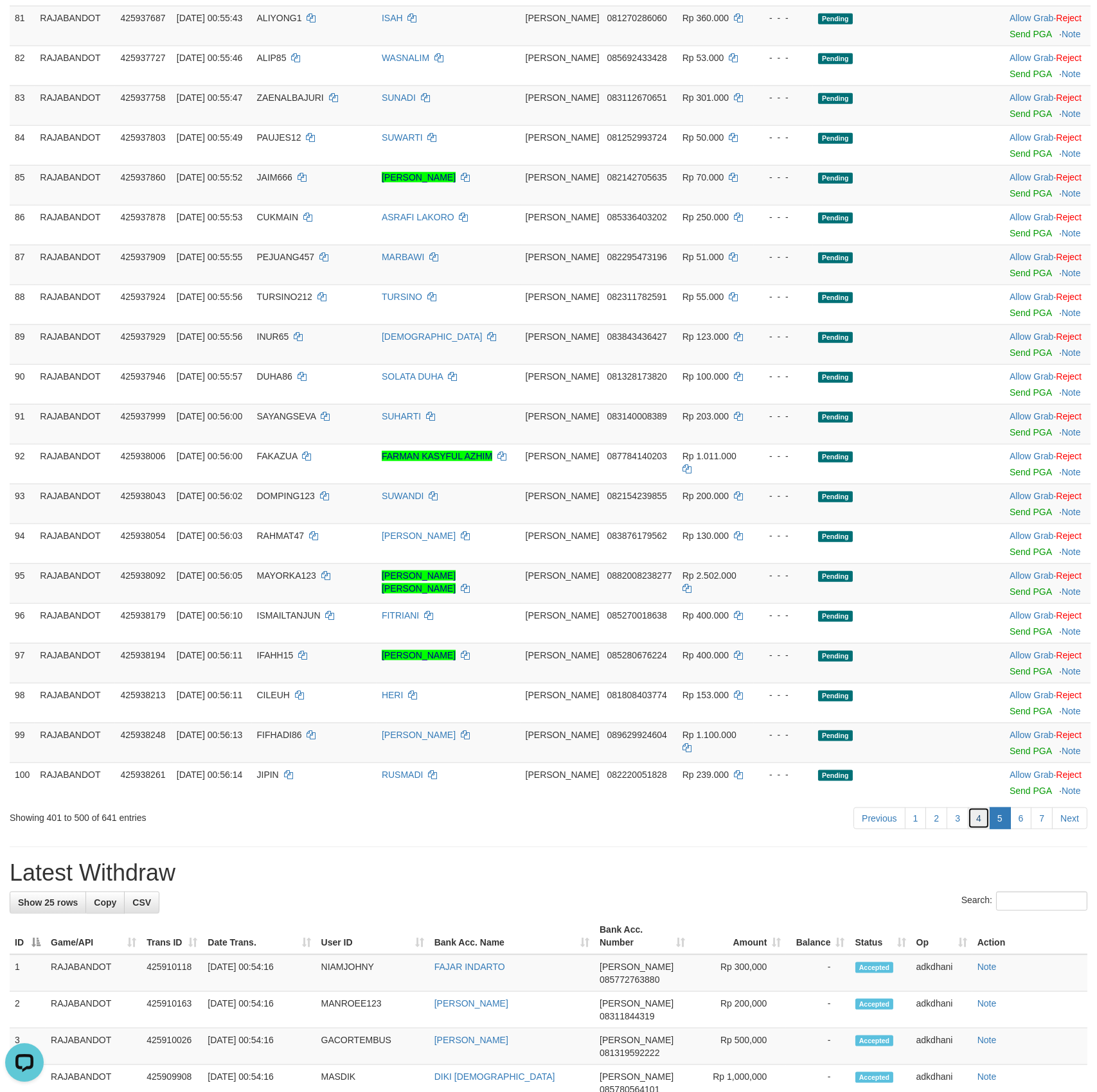
click at [975, 829] on link "4" at bounding box center [978, 818] width 22 height 22
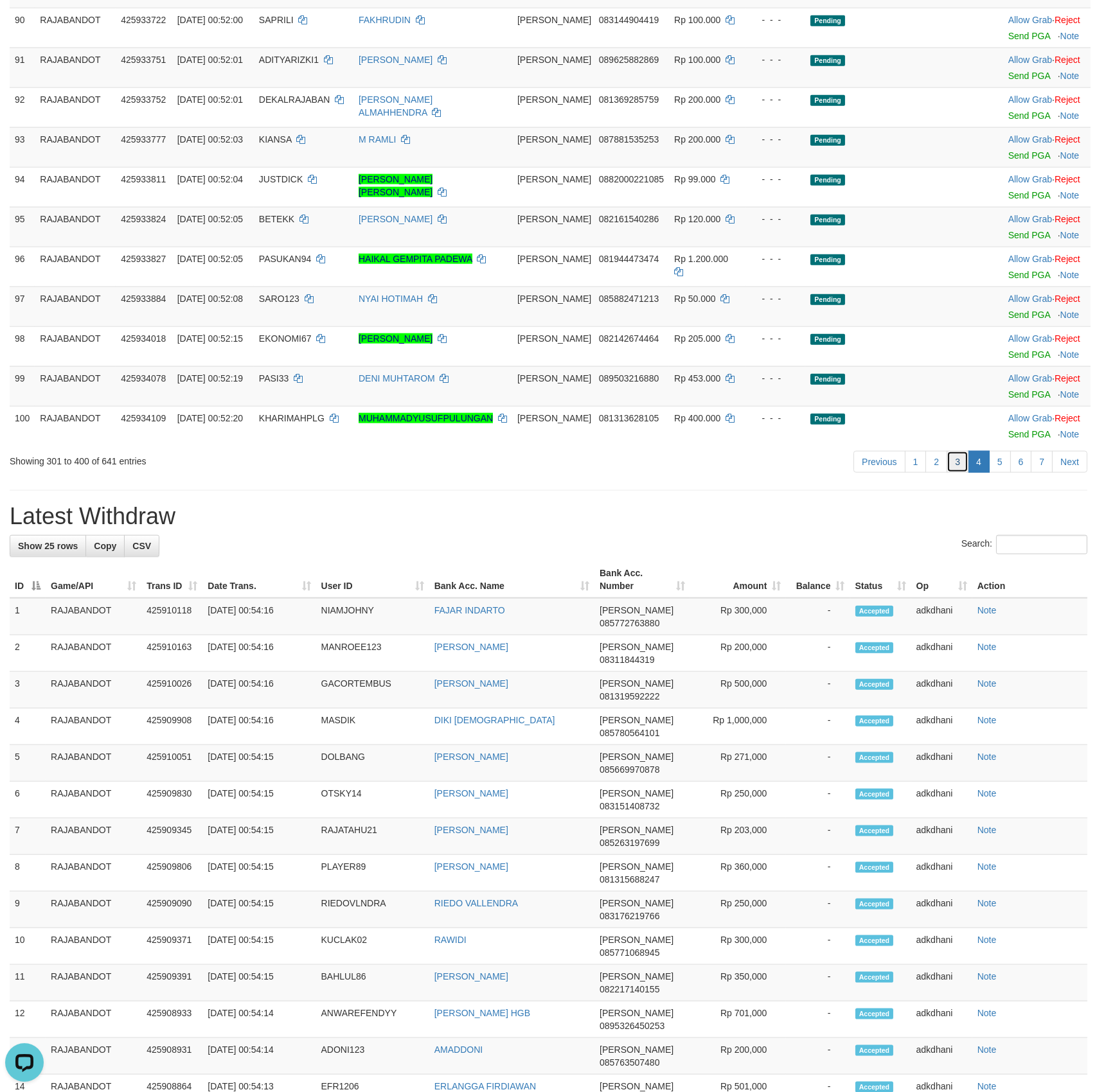
click at [953, 473] on link "3" at bounding box center [957, 462] width 22 height 22
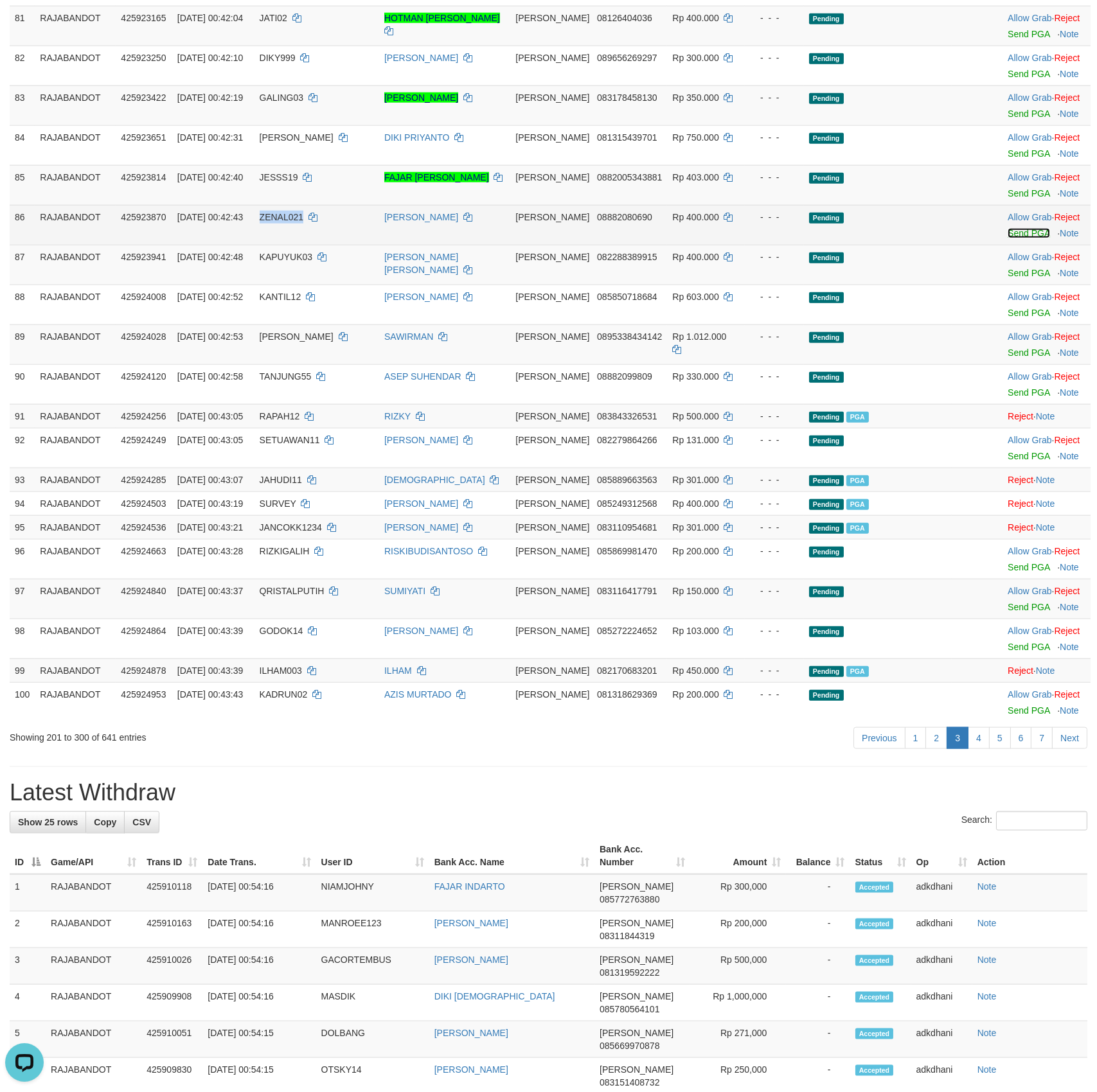
click at [1020, 238] on link "Send PGA" at bounding box center [1028, 233] width 42 height 10
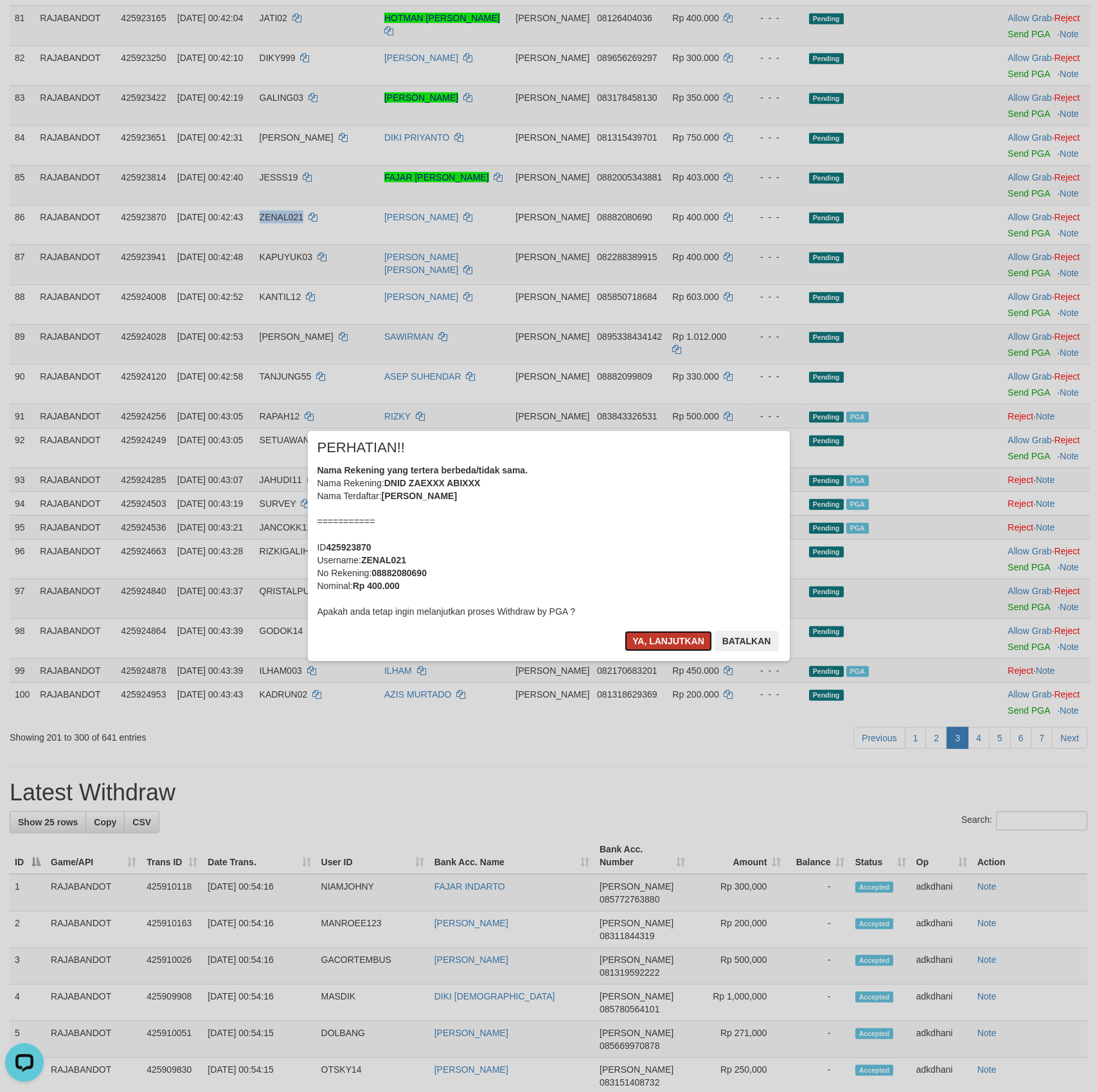
click at [666, 646] on button "Ya, lanjutkan" at bounding box center [668, 641] width 87 height 21
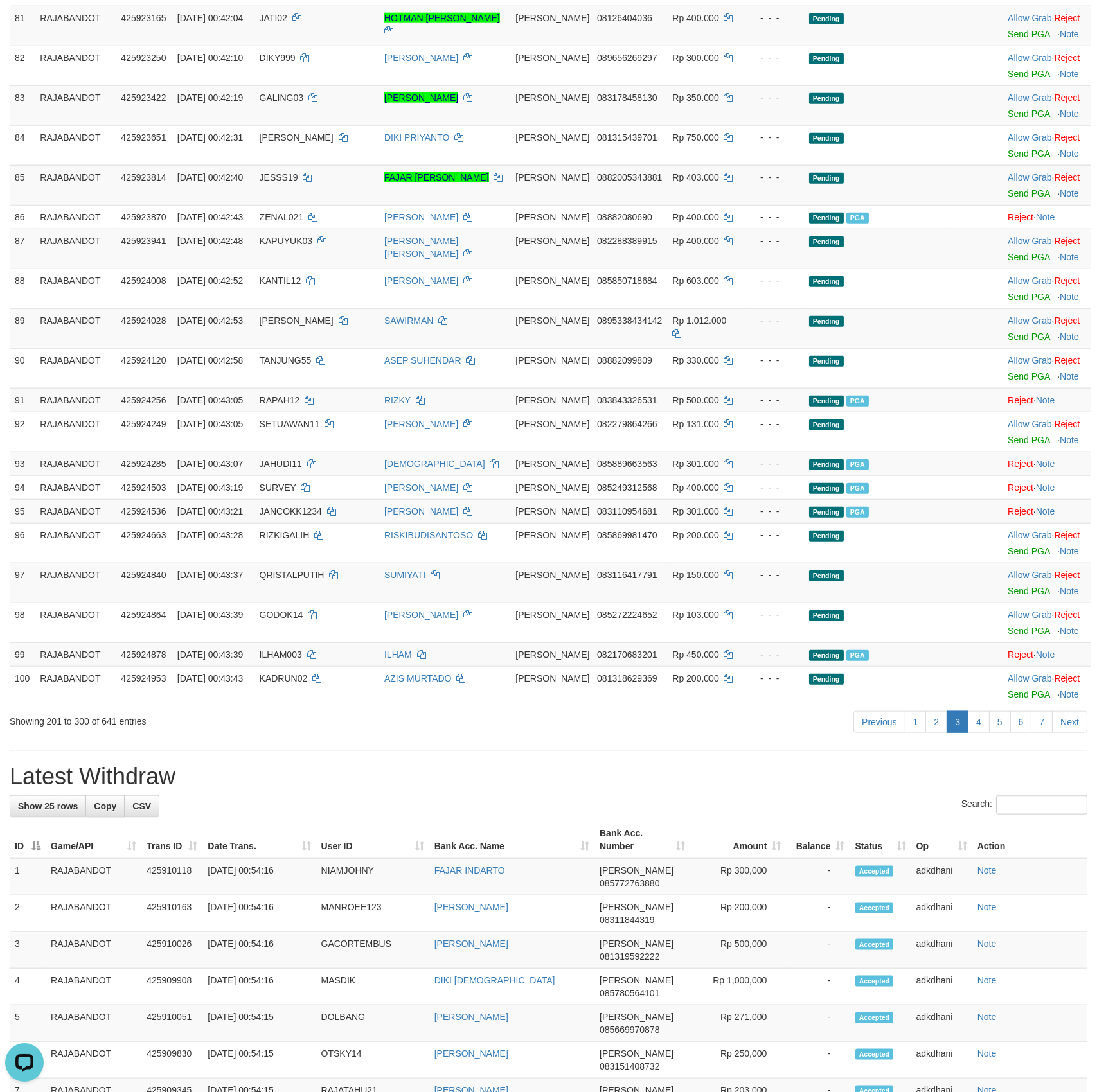
click at [503, 790] on h1 "Latest Withdraw" at bounding box center [548, 777] width 1077 height 26
